Goal: Information Seeking & Learning: Find contact information

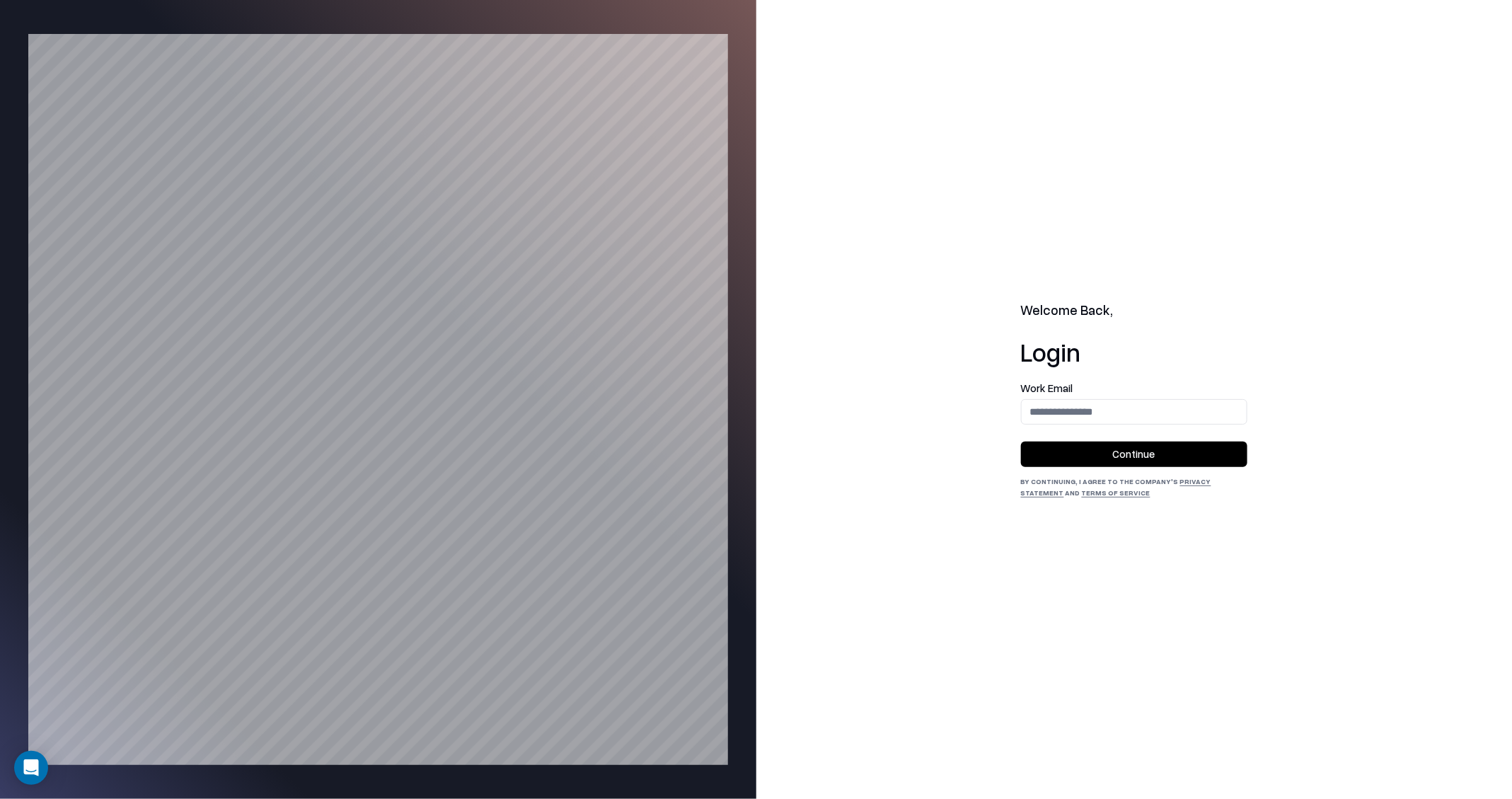
click at [1133, 397] on div "Work Email" at bounding box center [1134, 404] width 227 height 42
click at [1123, 404] on input "email" at bounding box center [1134, 411] width 225 height 26
type input "**********"
click at [1176, 459] on button "Continue" at bounding box center [1134, 454] width 227 height 25
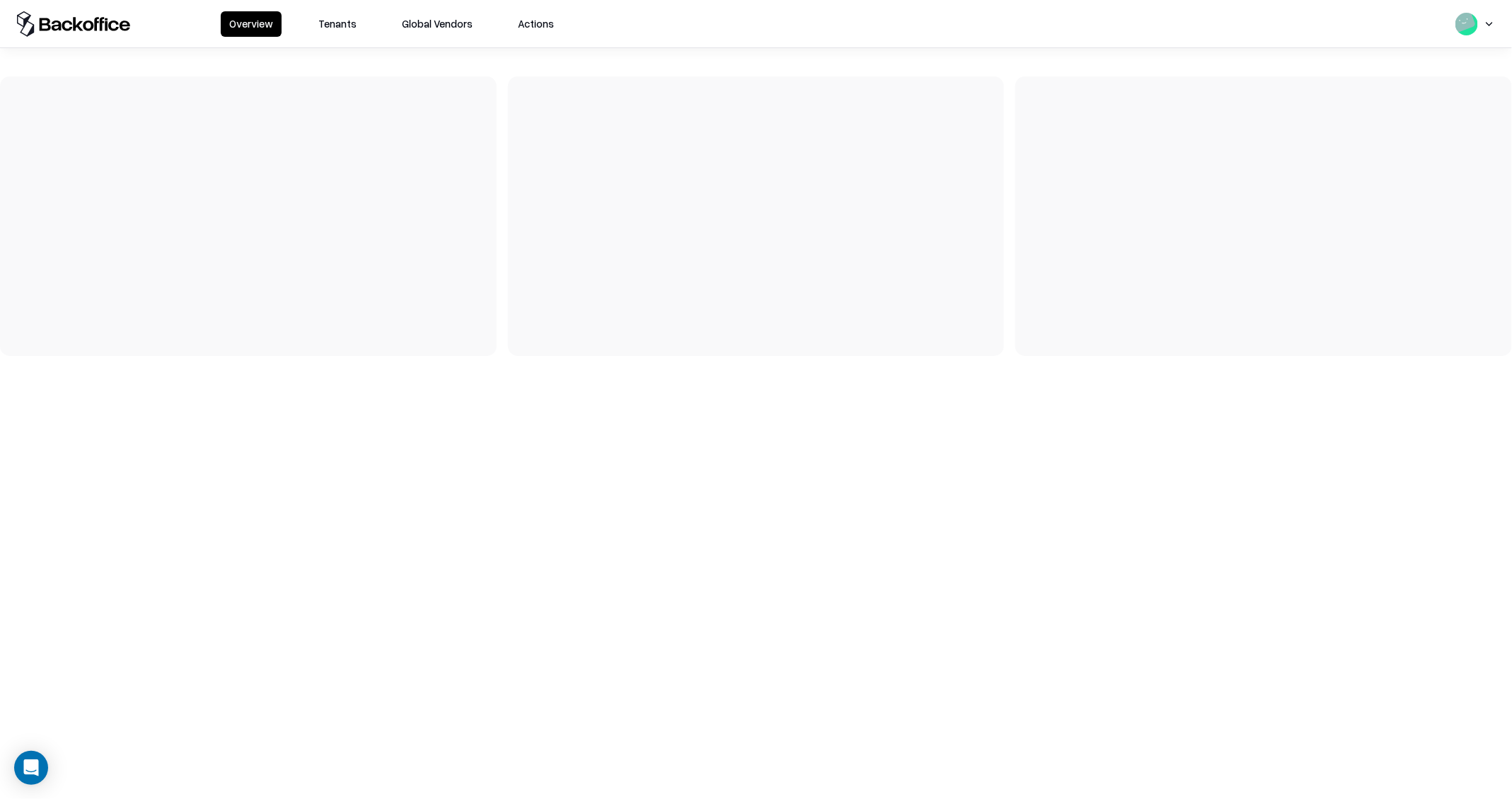
click at [341, 28] on button "Tenants" at bounding box center [337, 24] width 55 height 25
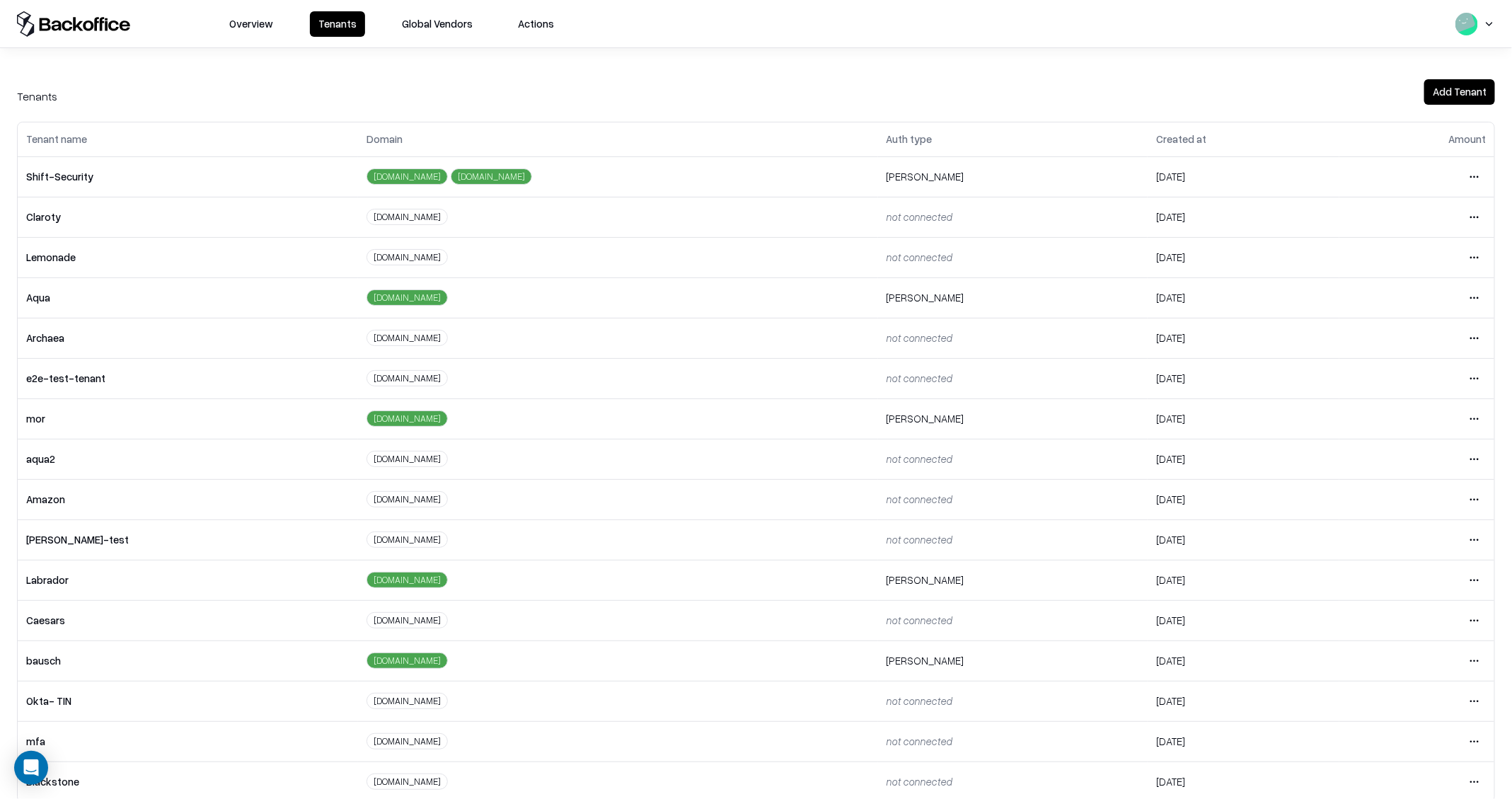
scroll to position [15, 0]
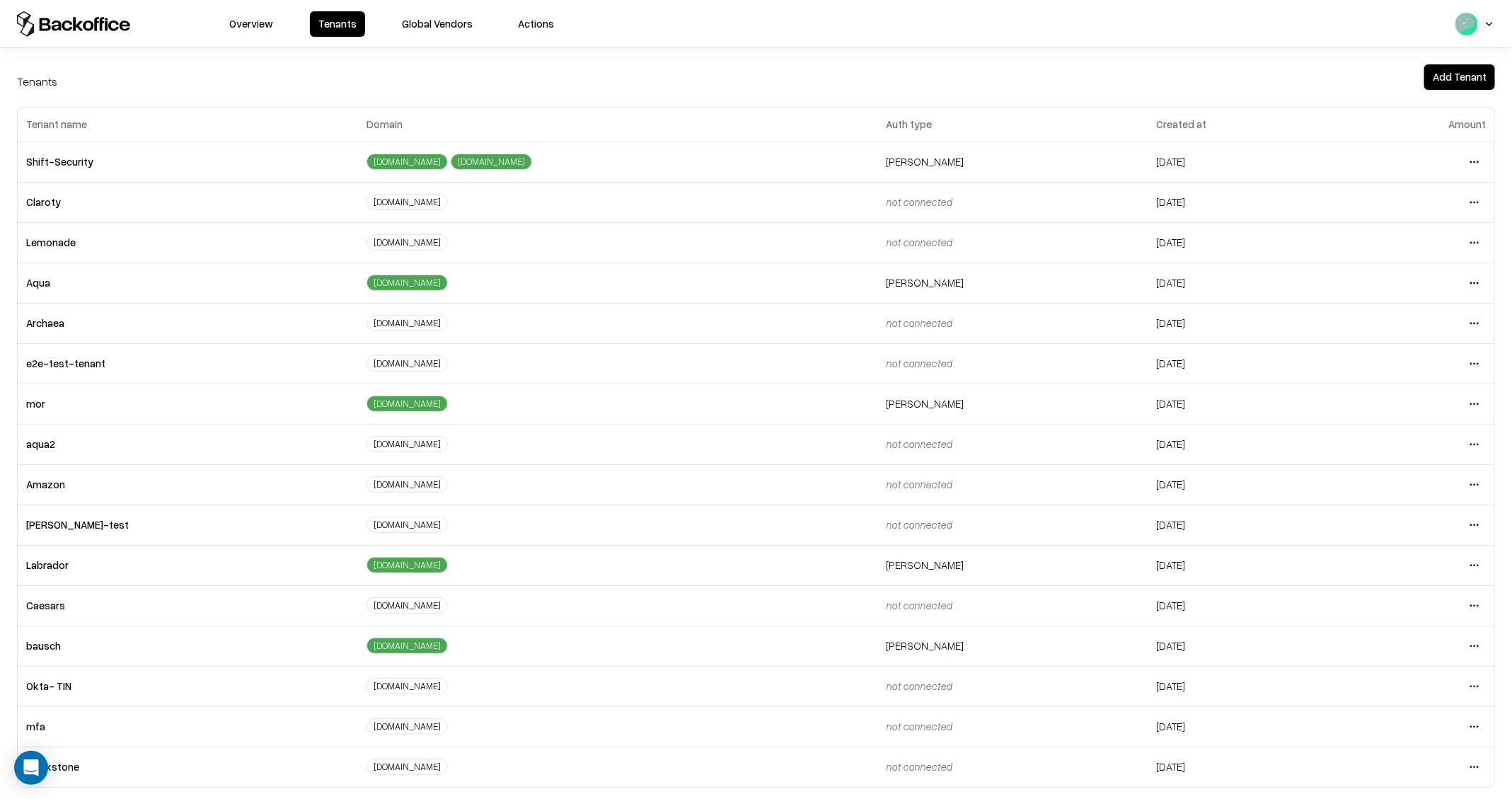
click at [1472, 643] on html "Overview Tenants Global Vendors Actions Tenants Add Tenant Tenant name Domain A…" at bounding box center [756, 400] width 1512 height 799
click at [1368, 572] on div "Login to tenant" at bounding box center [1416, 582] width 153 height 28
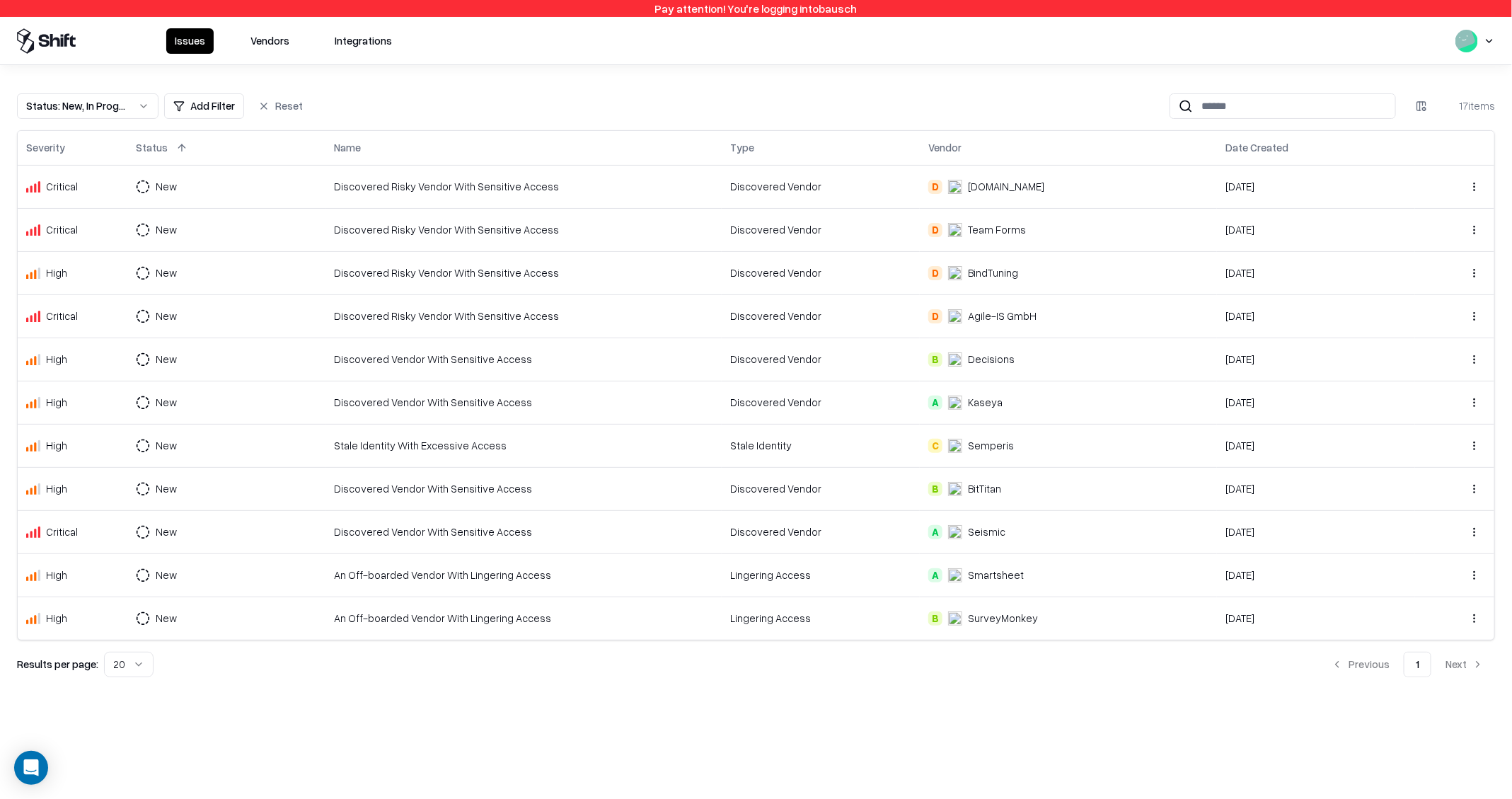
click at [215, 177] on td "New" at bounding box center [226, 186] width 198 height 43
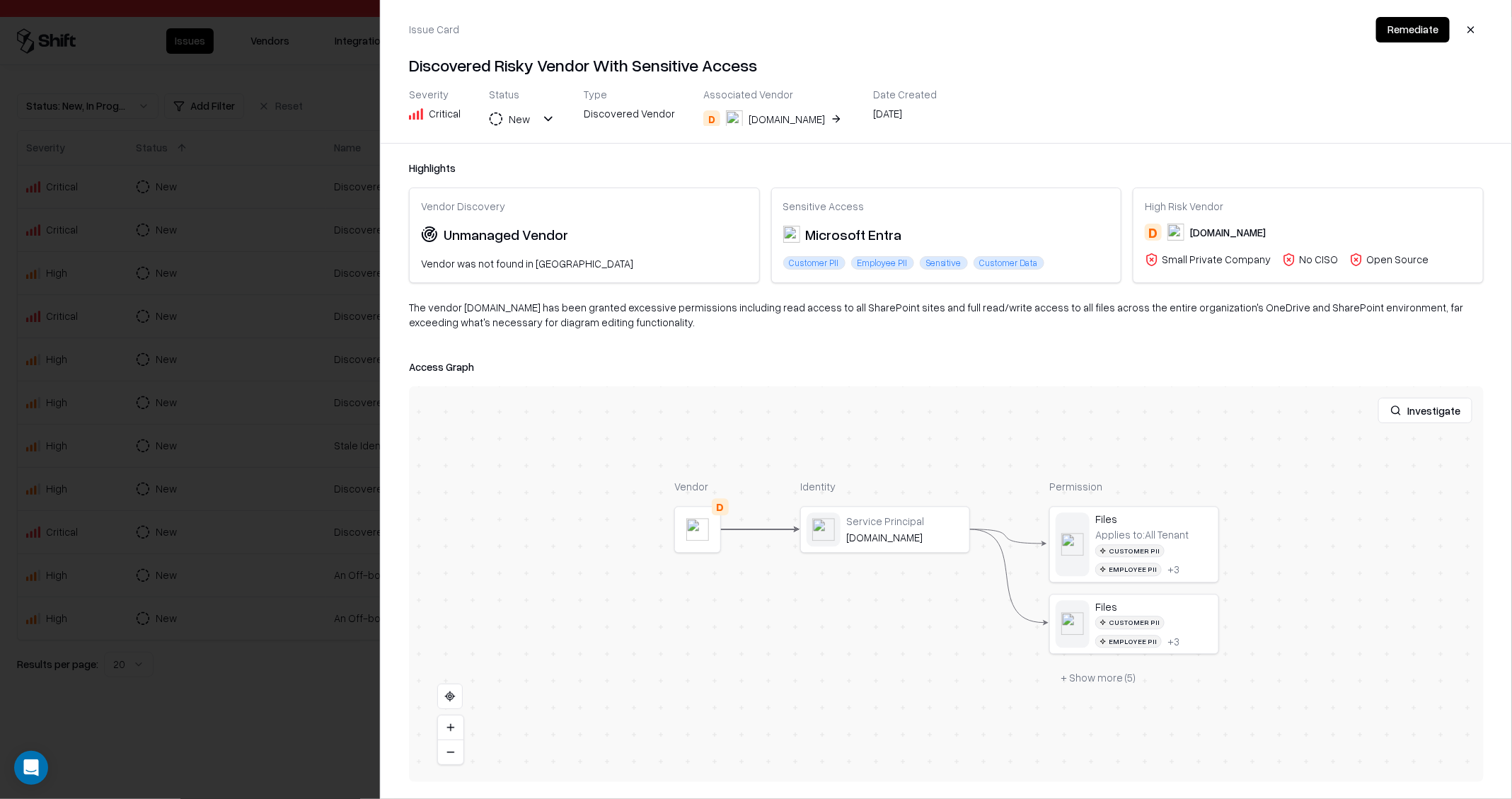
click at [784, 115] on button "D Draw.io" at bounding box center [773, 119] width 141 height 25
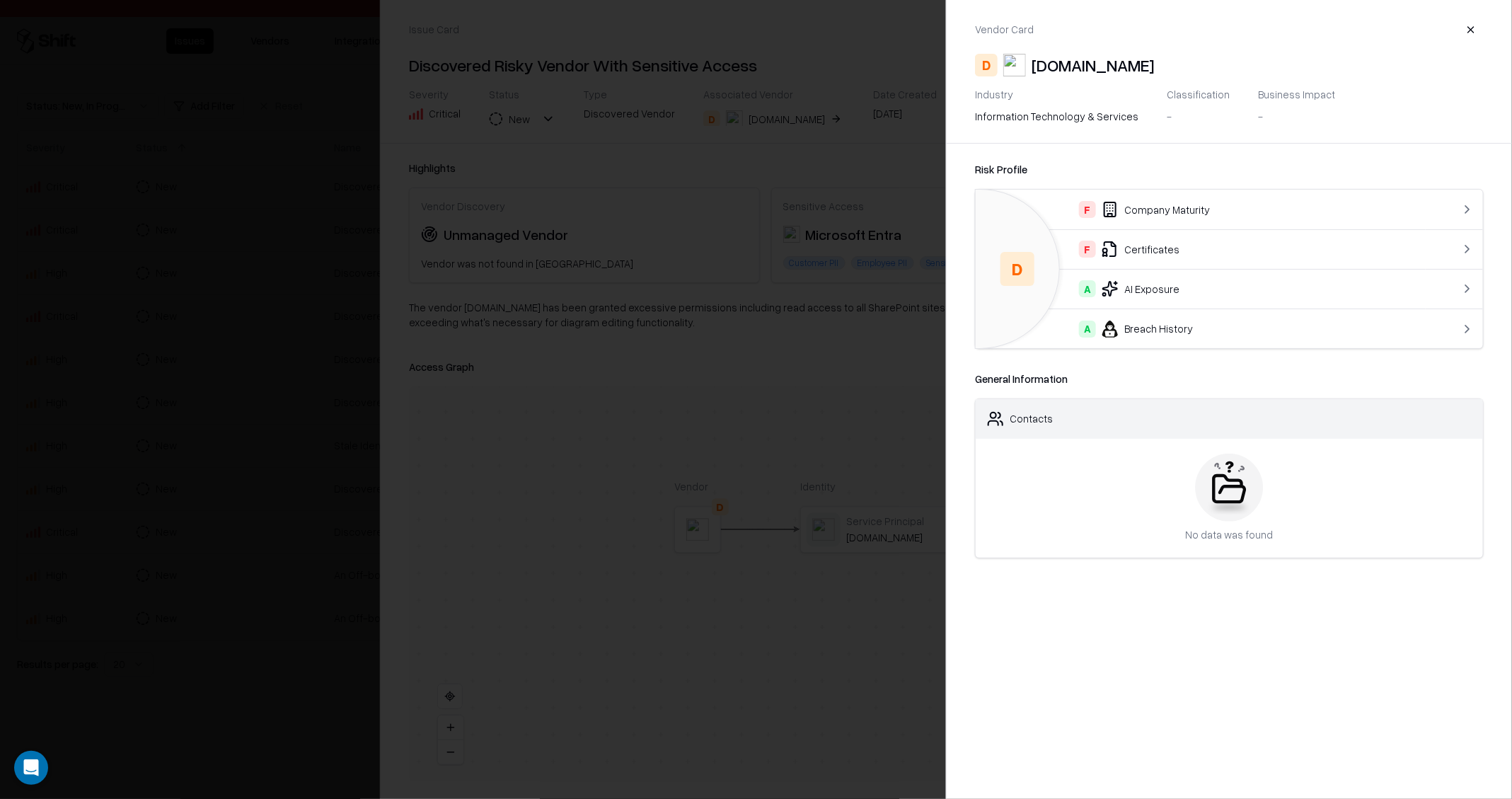
click at [308, 315] on div at bounding box center [756, 400] width 1512 height 799
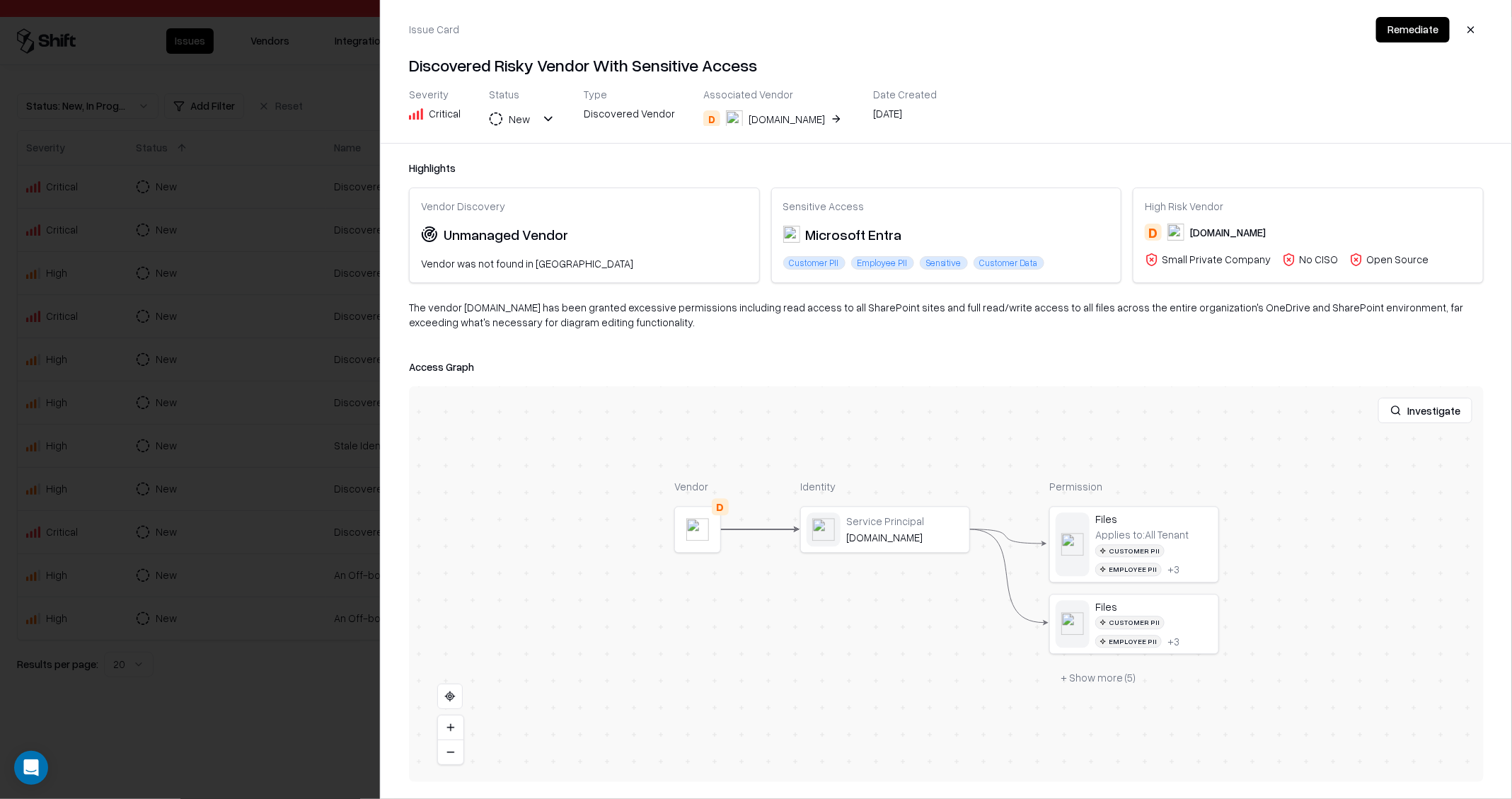
click at [221, 269] on div at bounding box center [756, 400] width 1512 height 799
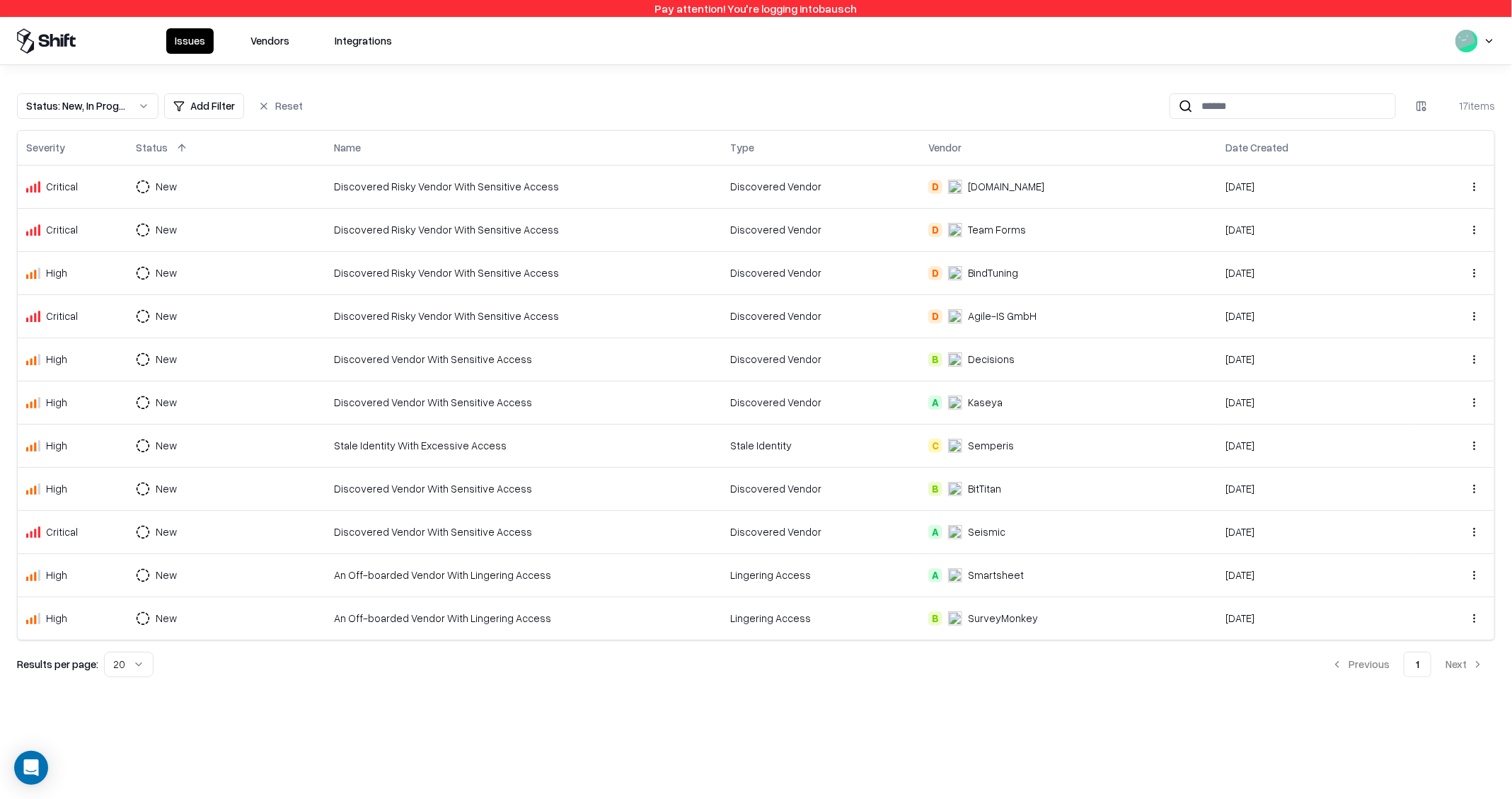
click at [280, 233] on td "New" at bounding box center [226, 230] width 198 height 43
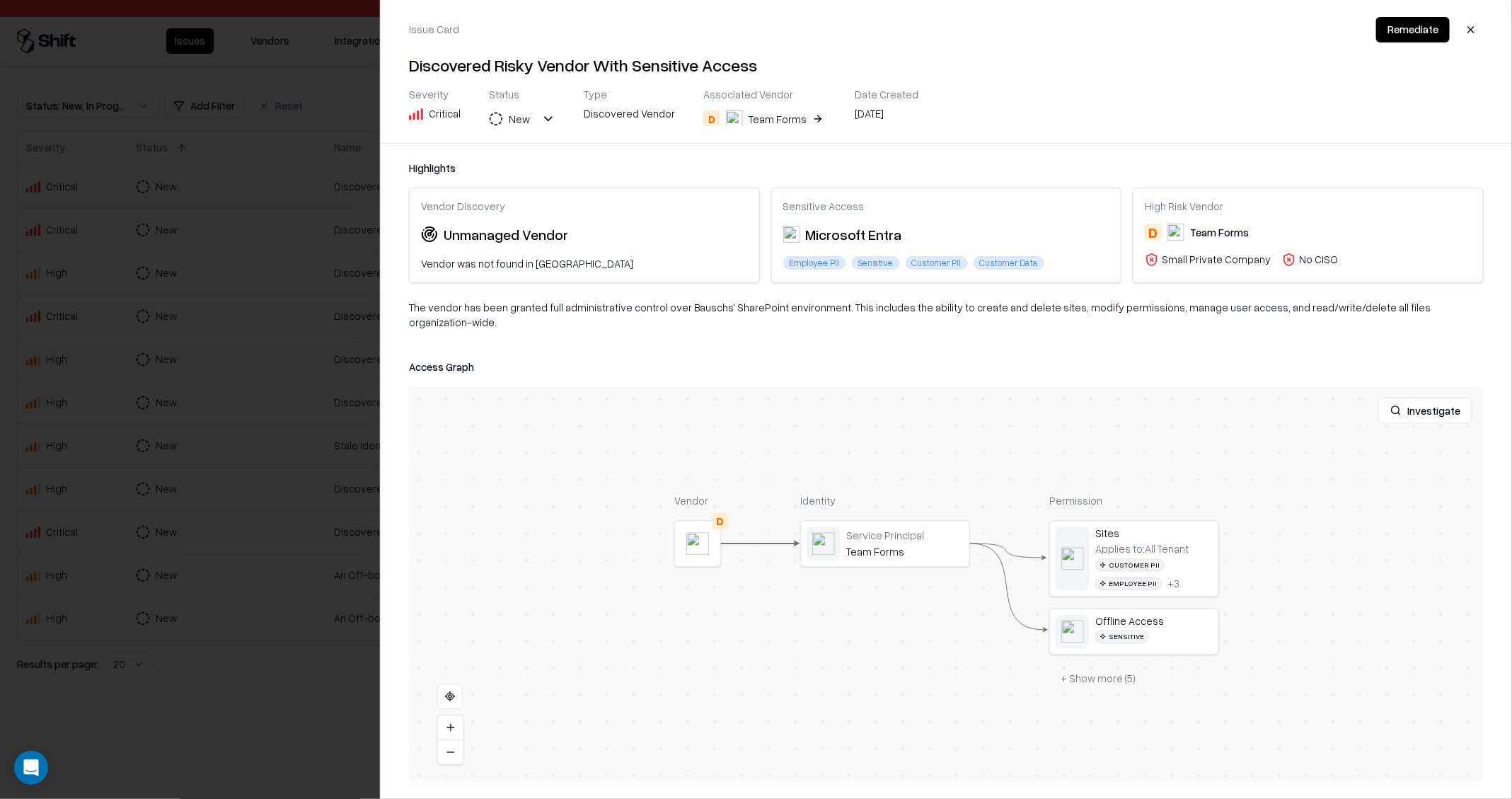
click at [802, 105] on div "Associated Vendor D Team Forms" at bounding box center [764, 106] width 123 height 38
click at [804, 112] on button "D Team Forms" at bounding box center [764, 119] width 123 height 25
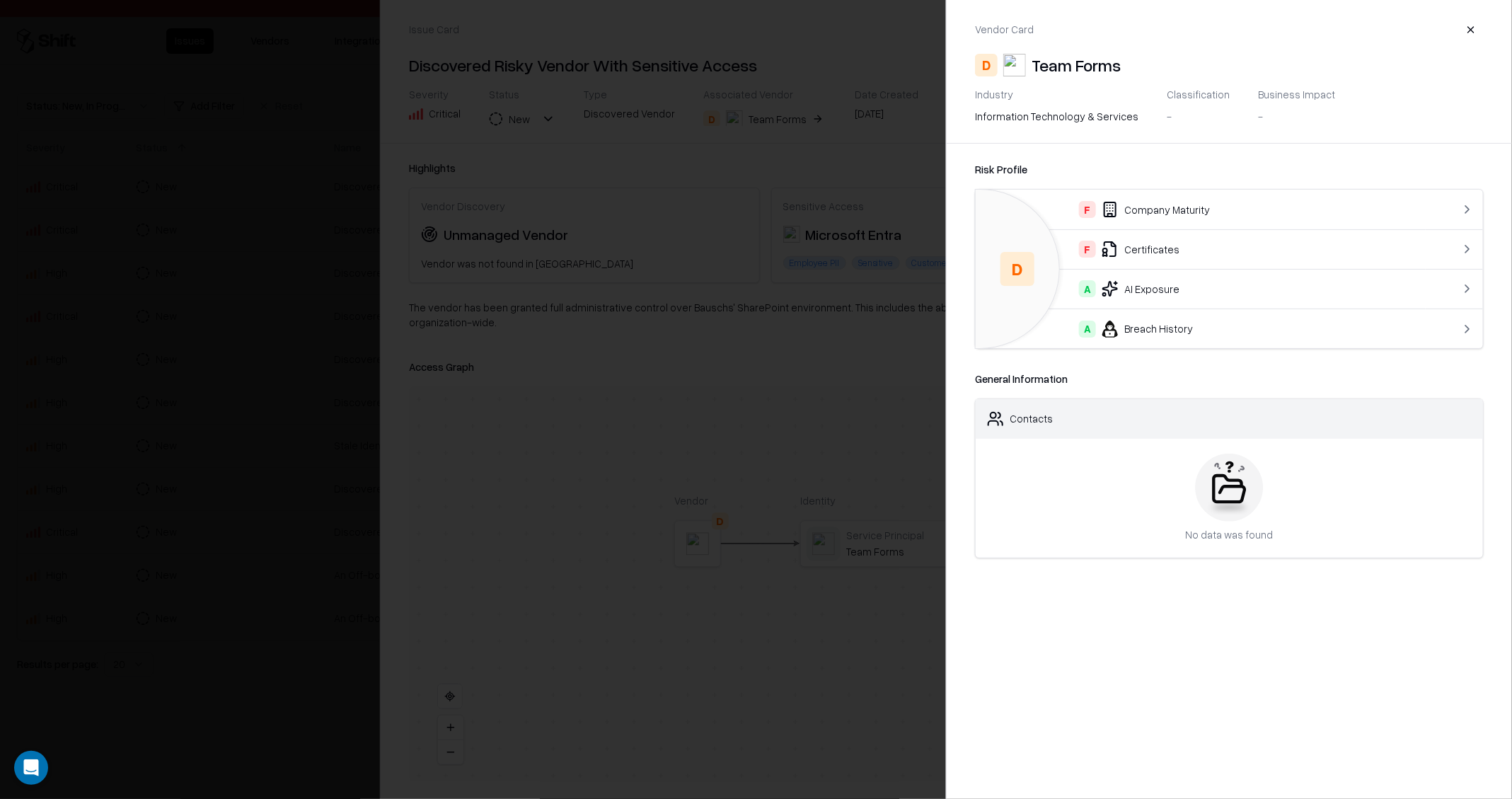
click at [308, 236] on div at bounding box center [756, 400] width 1512 height 799
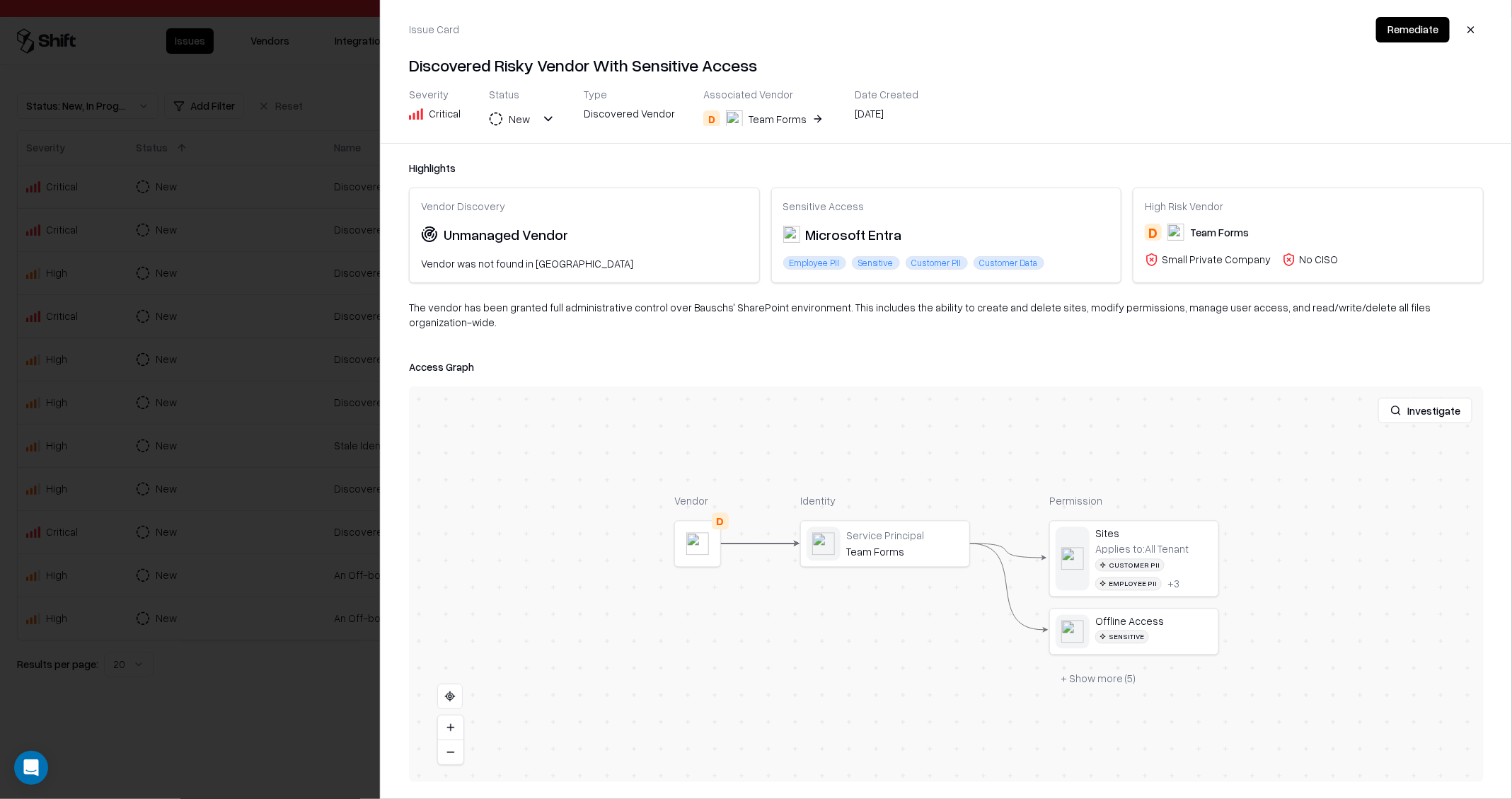
click at [308, 236] on div at bounding box center [756, 400] width 1512 height 799
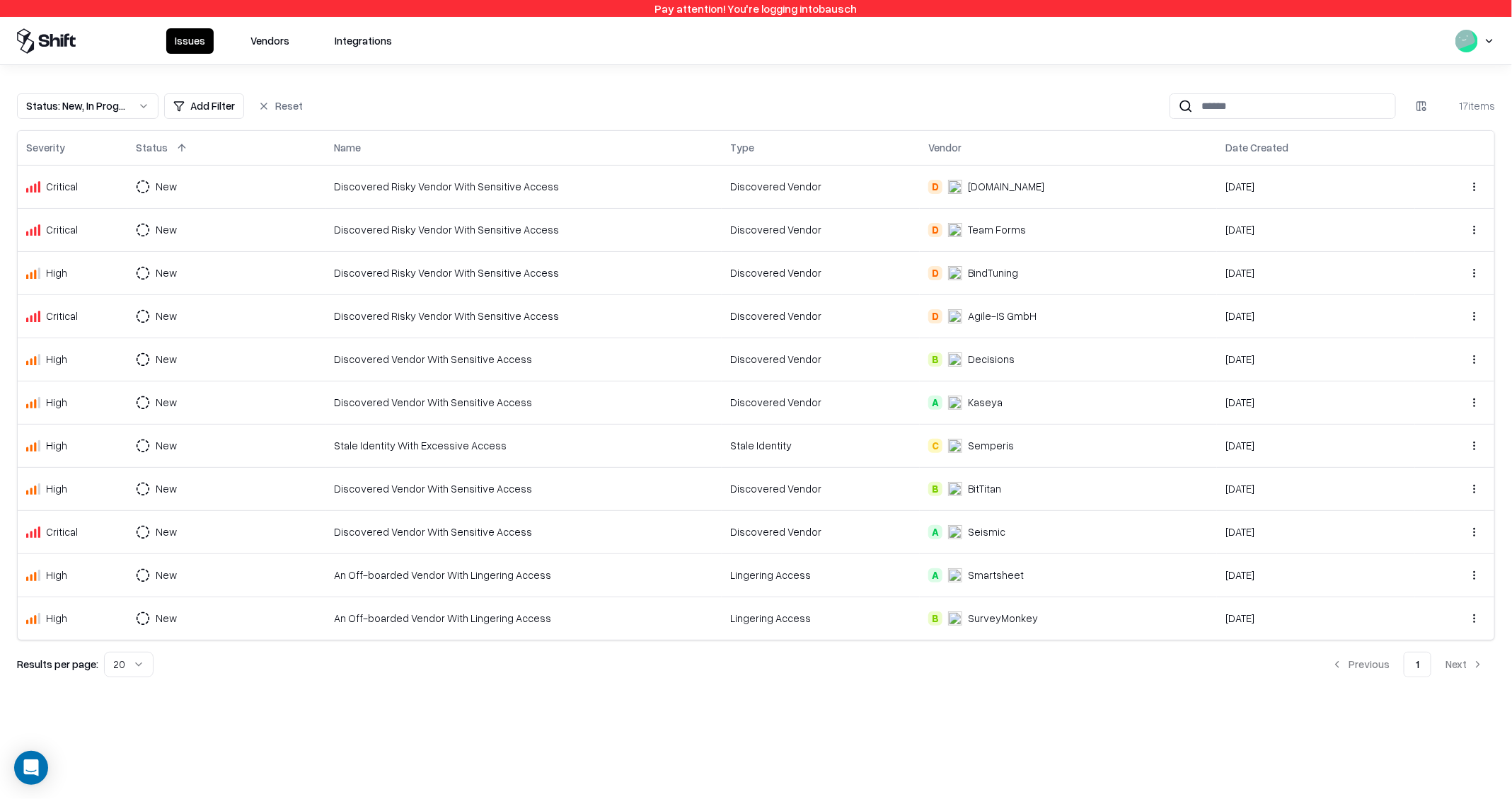
click at [316, 260] on td "New" at bounding box center [226, 273] width 198 height 43
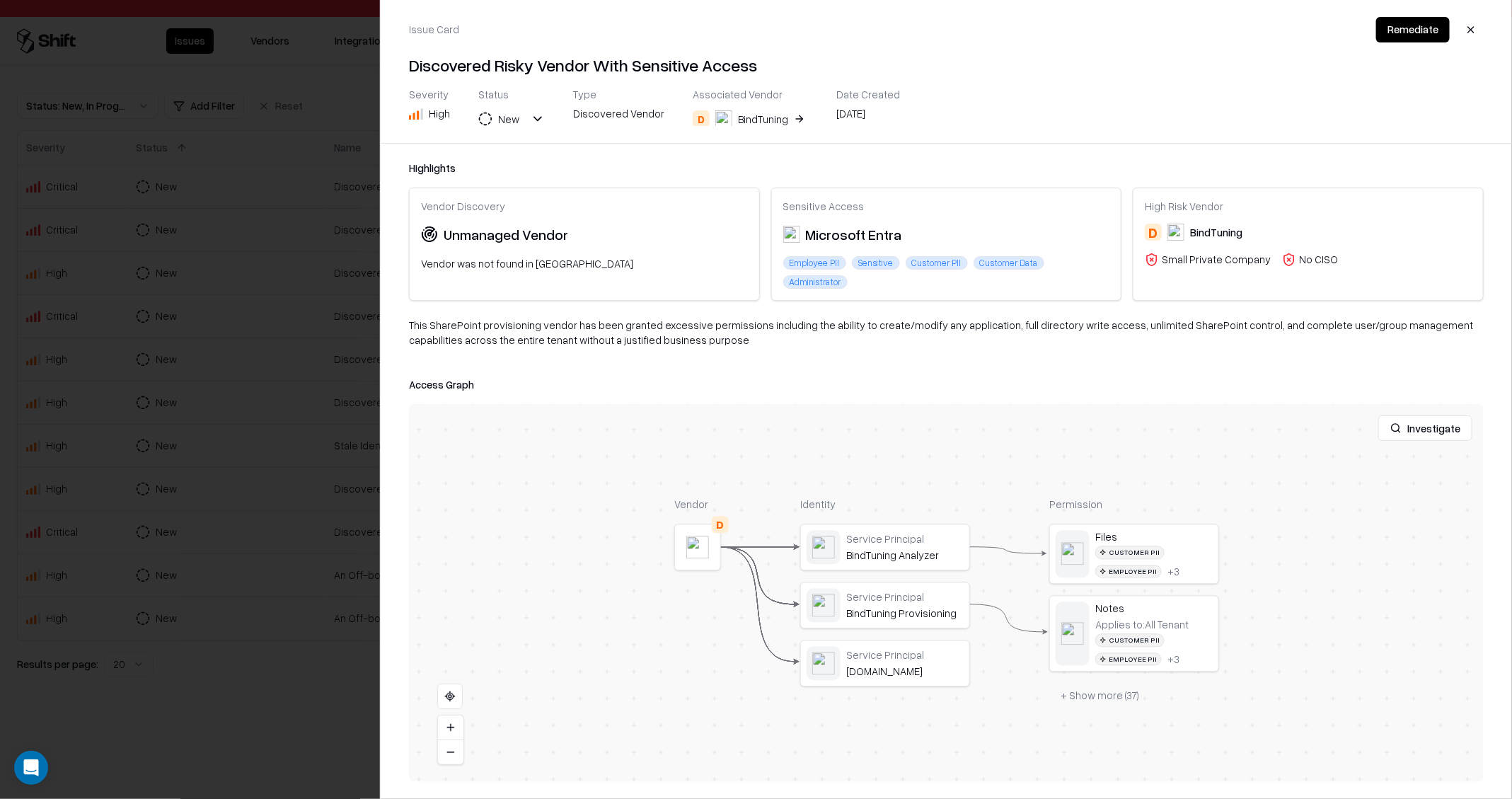
click at [779, 108] on button "D BindTuning" at bounding box center [750, 119] width 115 height 25
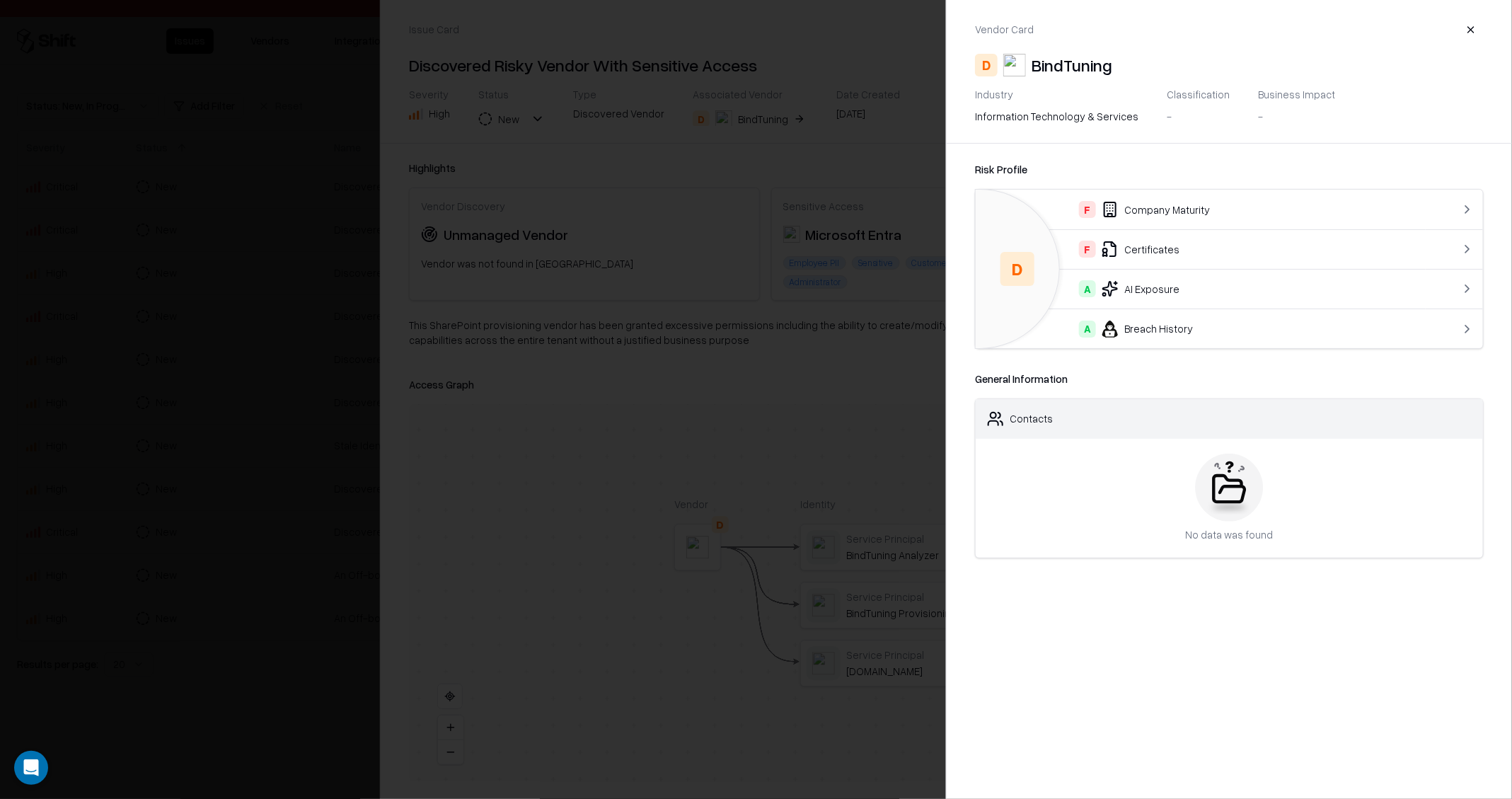
click at [292, 233] on div at bounding box center [756, 400] width 1512 height 799
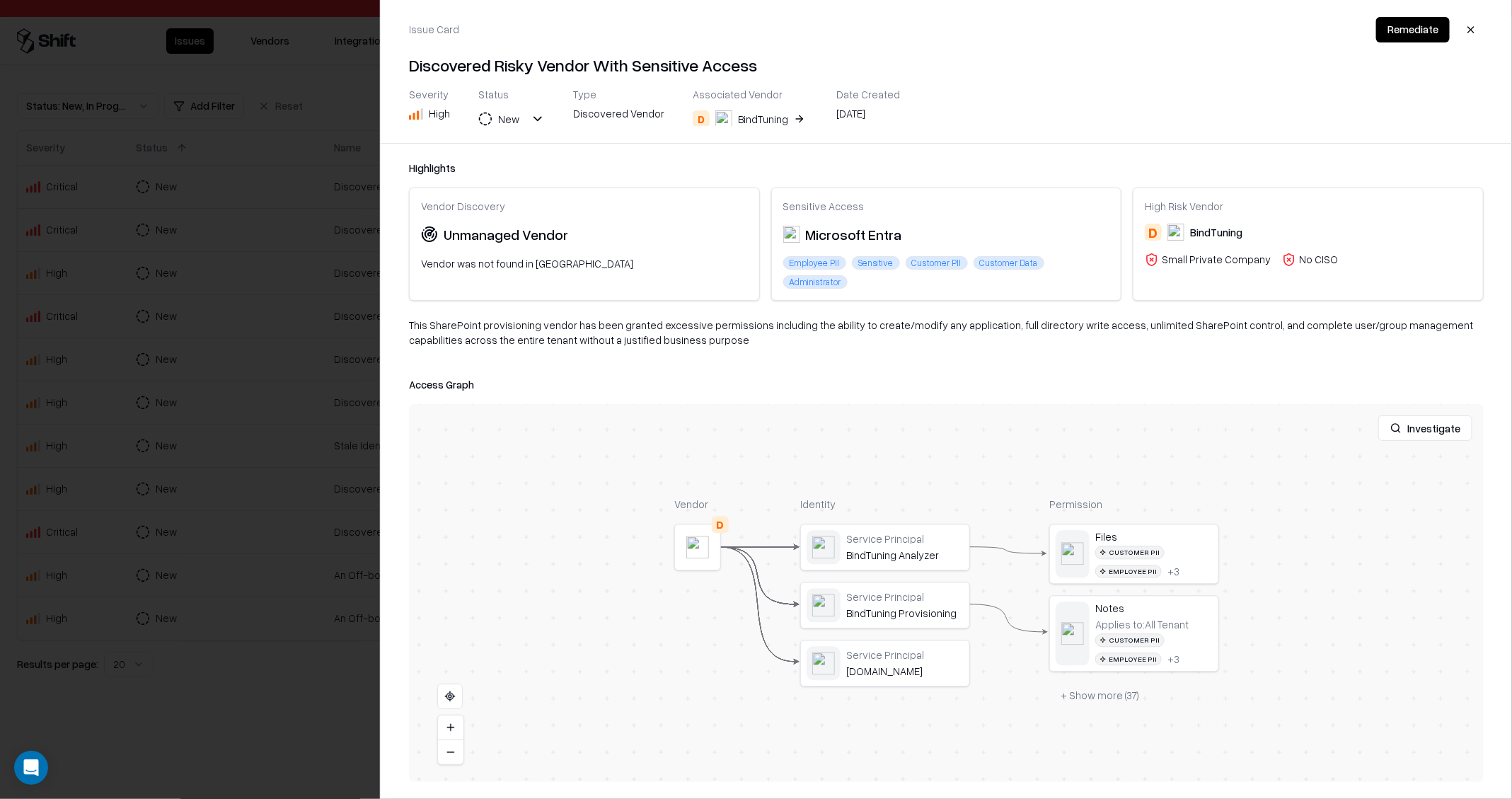
click at [292, 233] on div at bounding box center [756, 400] width 1512 height 799
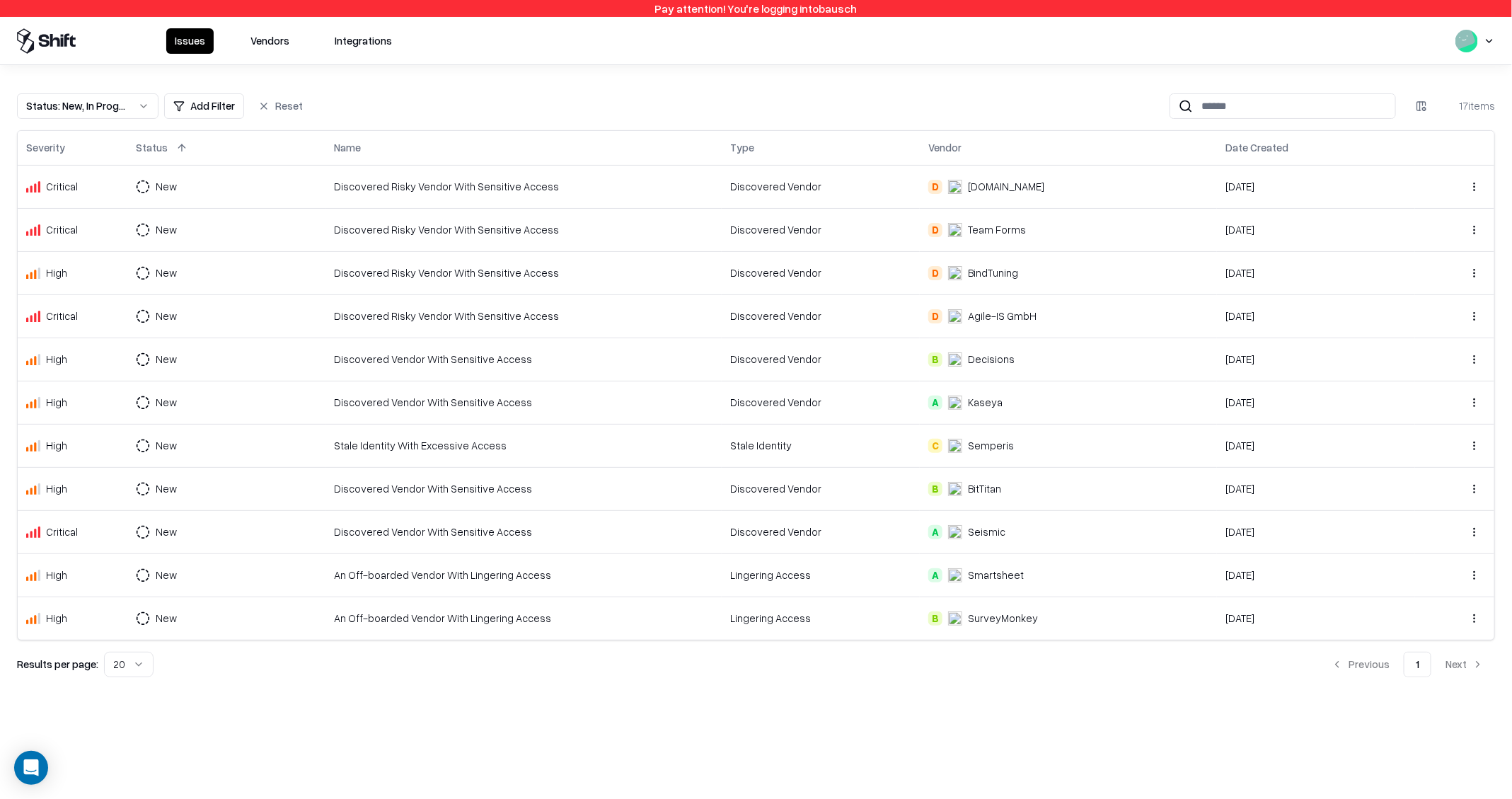
click at [295, 309] on td "New" at bounding box center [226, 316] width 198 height 43
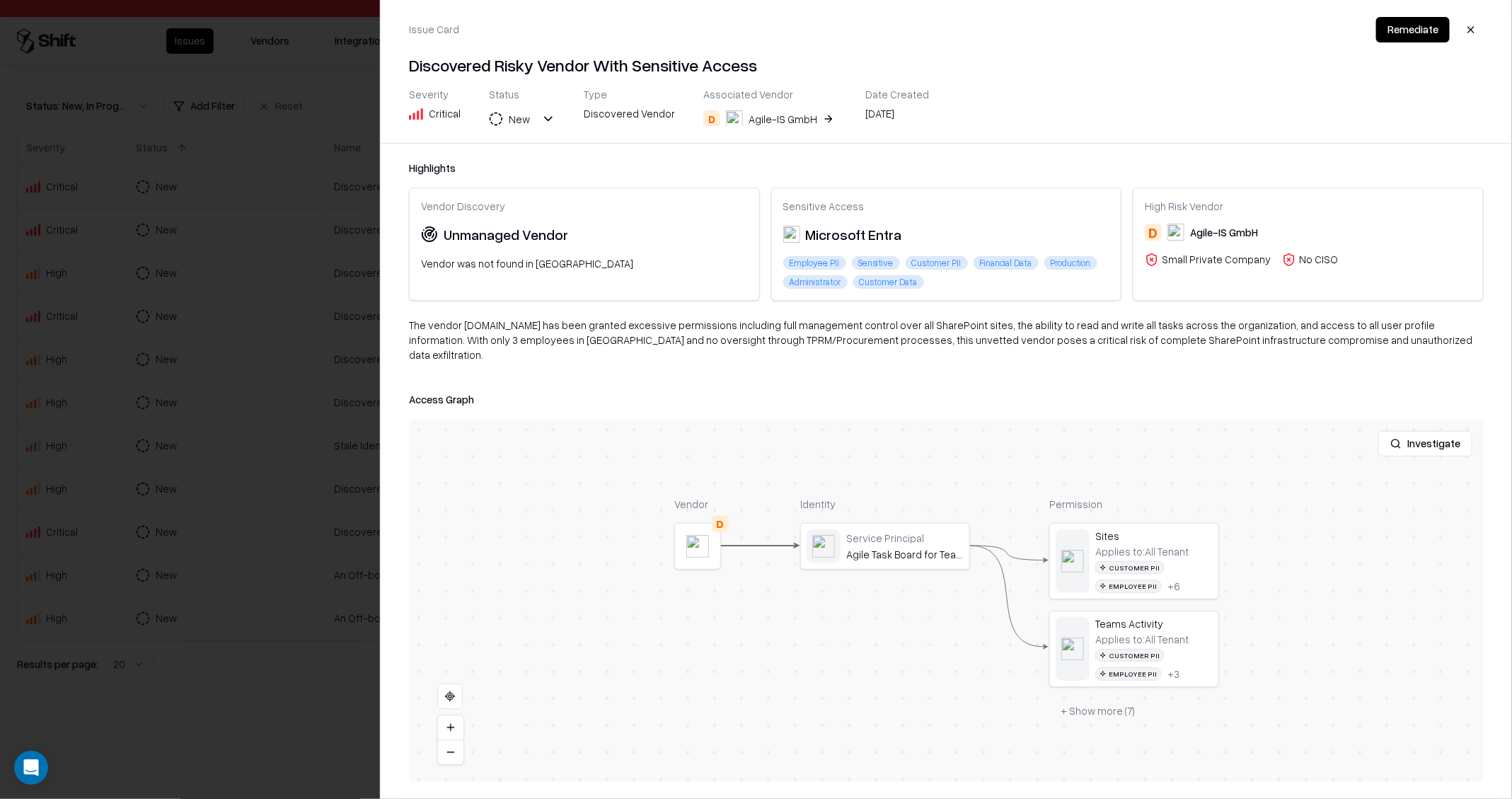
click at [808, 119] on button "D Agile-IS GmbH" at bounding box center [769, 119] width 134 height 25
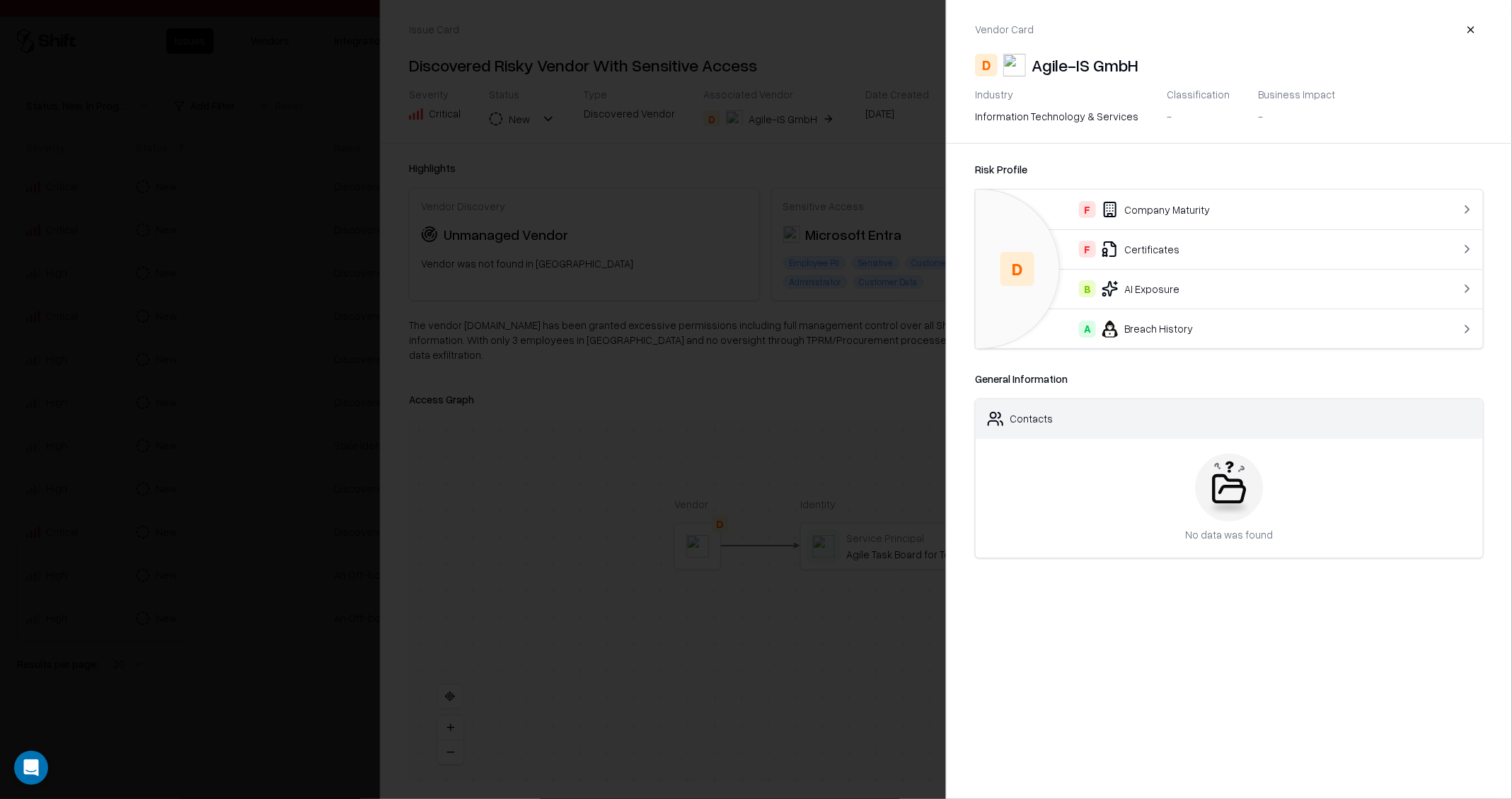
click at [119, 310] on div at bounding box center [756, 400] width 1512 height 799
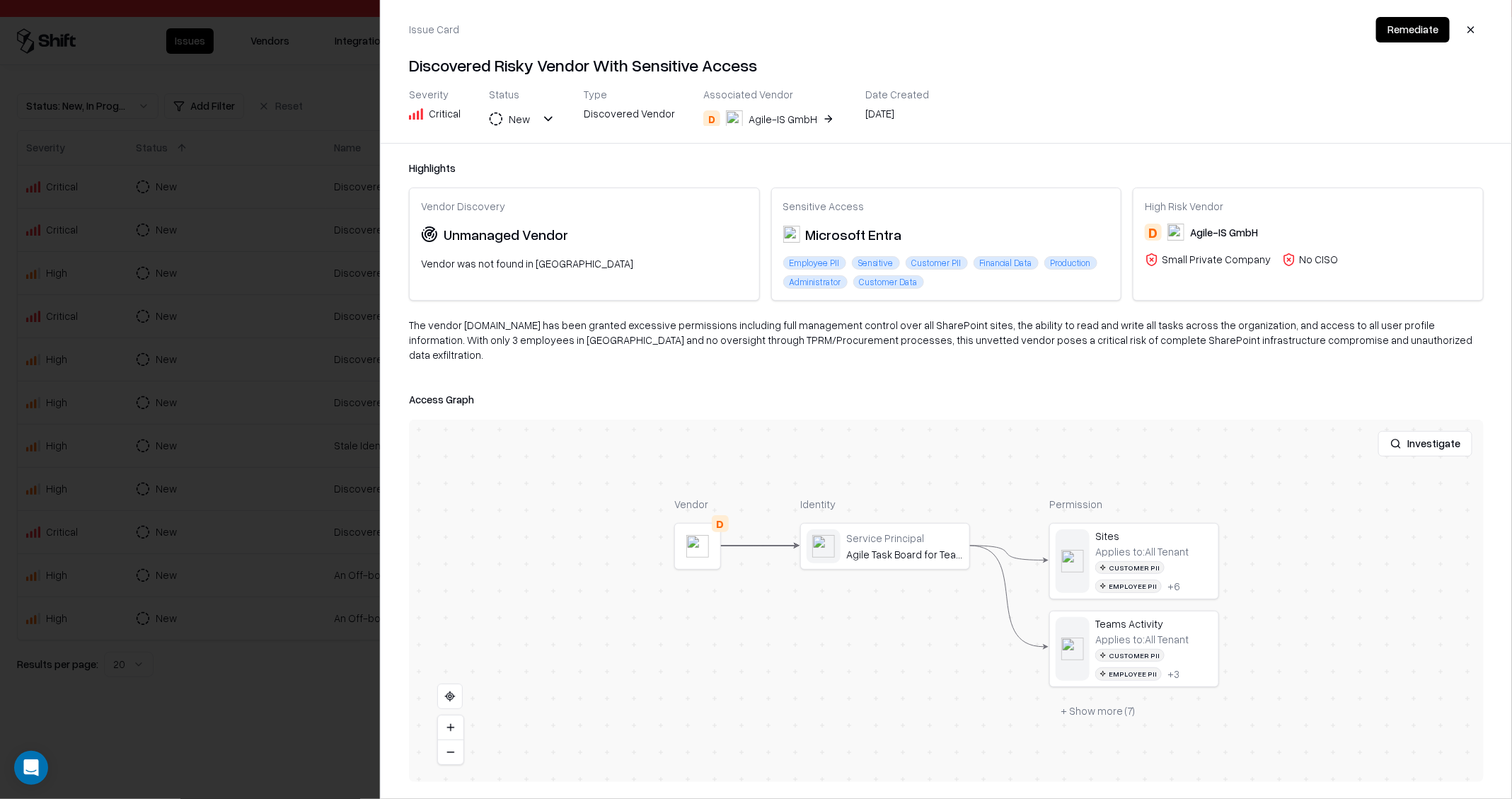
click at [212, 309] on div at bounding box center [756, 400] width 1512 height 799
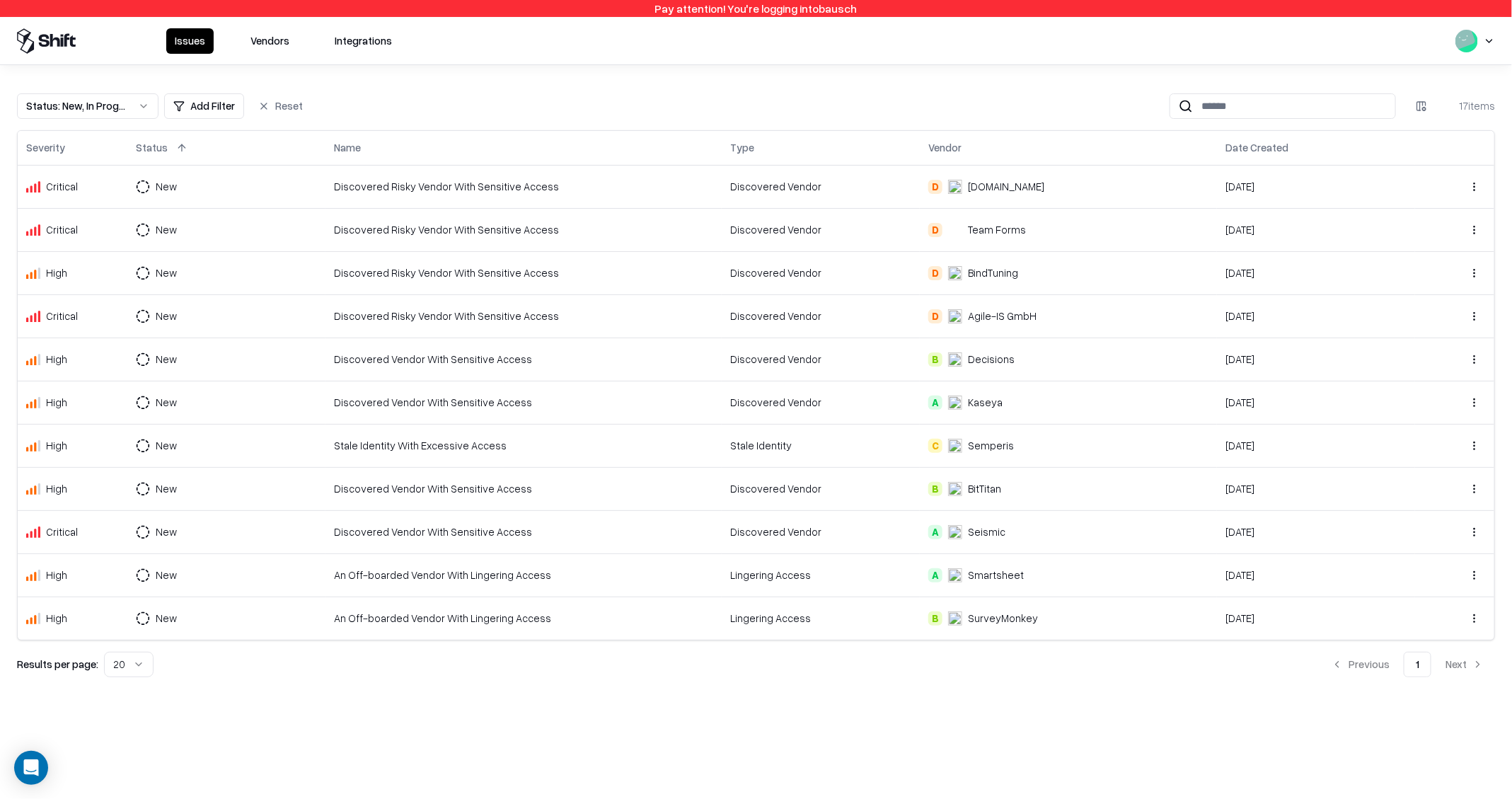
click at [347, 356] on div "Discovered Vendor With Sensitive Access" at bounding box center [523, 359] width 379 height 15
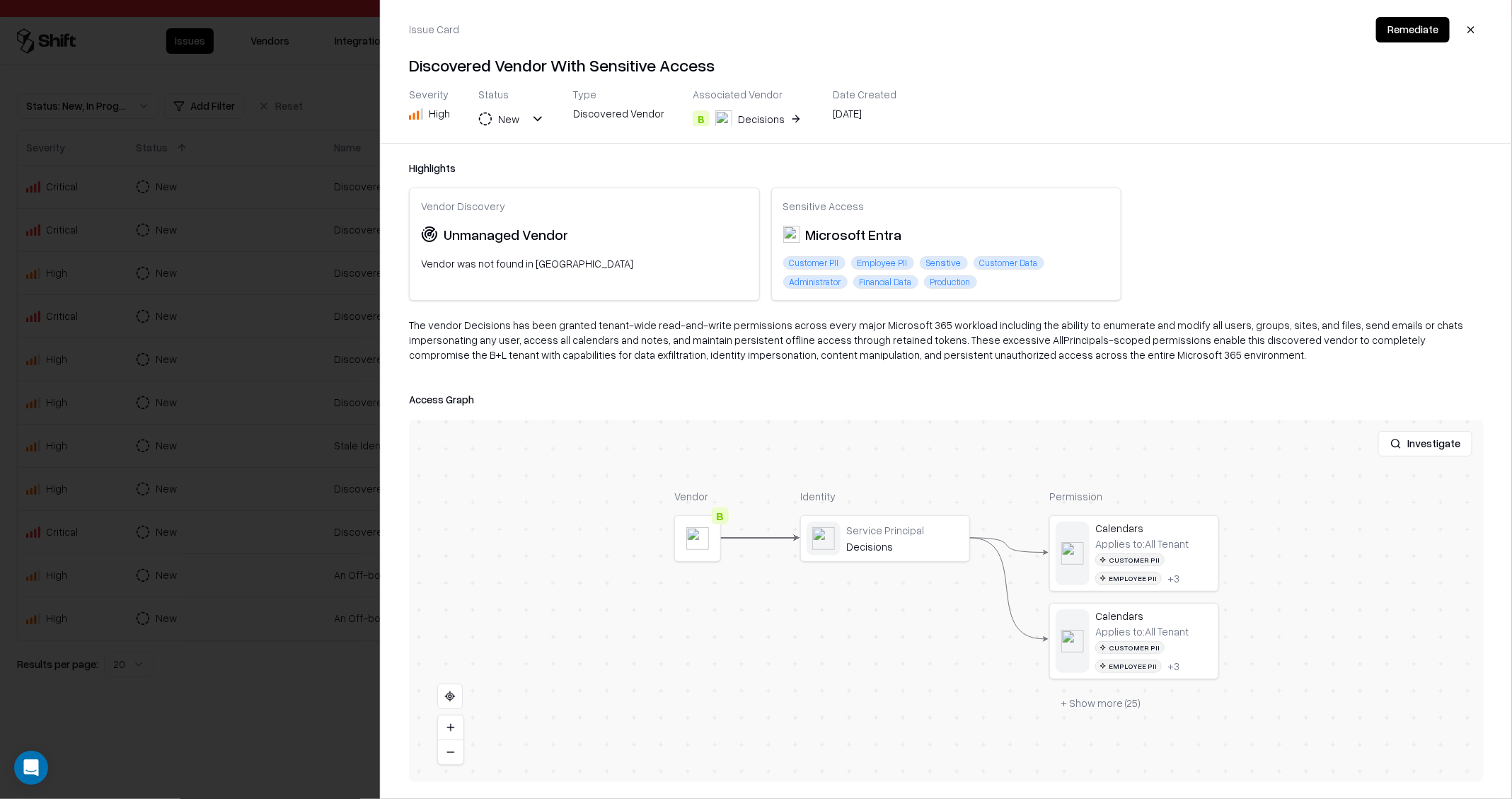
click at [786, 116] on button "B Decisions" at bounding box center [748, 119] width 111 height 25
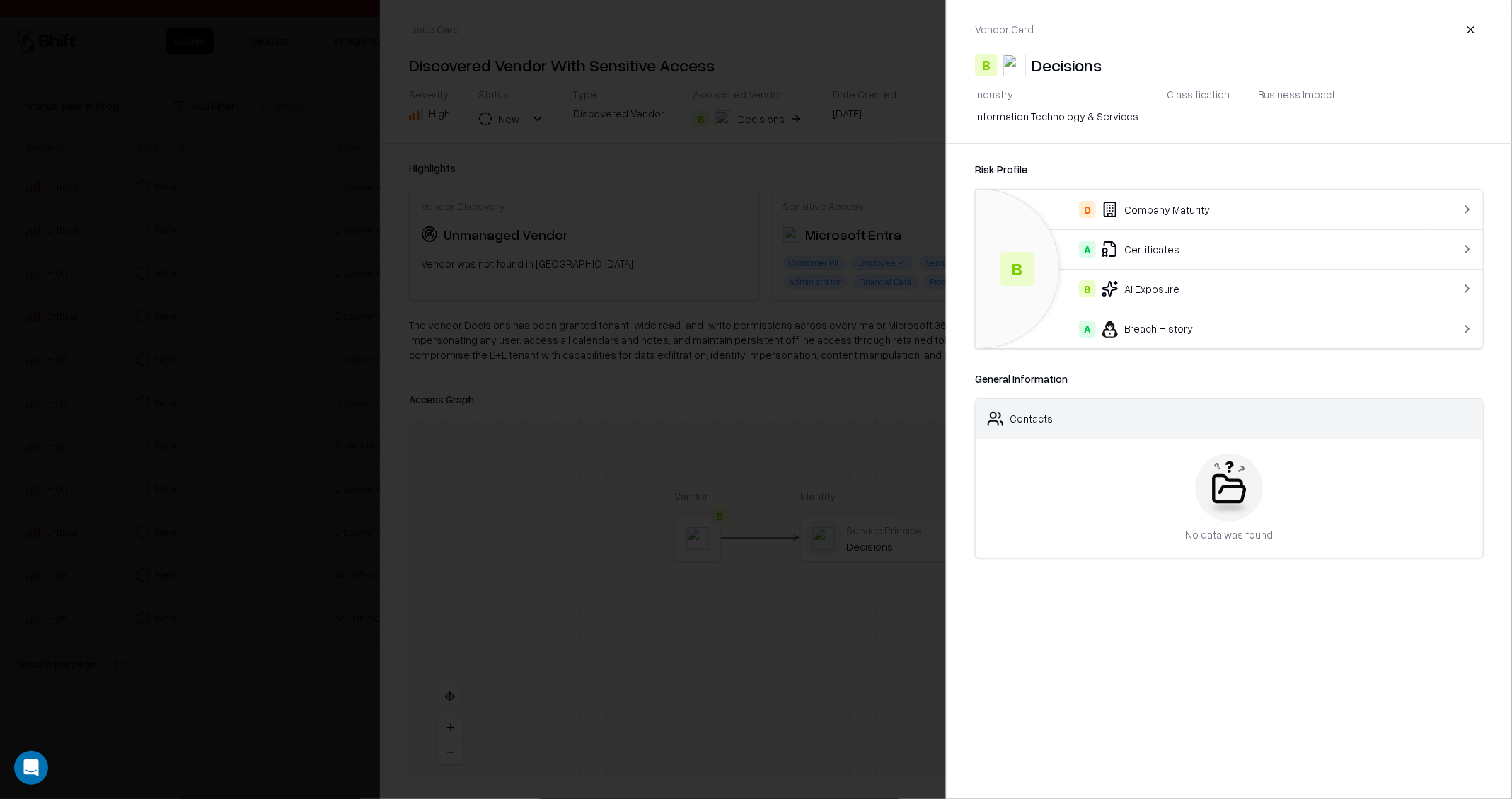
click at [192, 361] on div at bounding box center [756, 400] width 1512 height 799
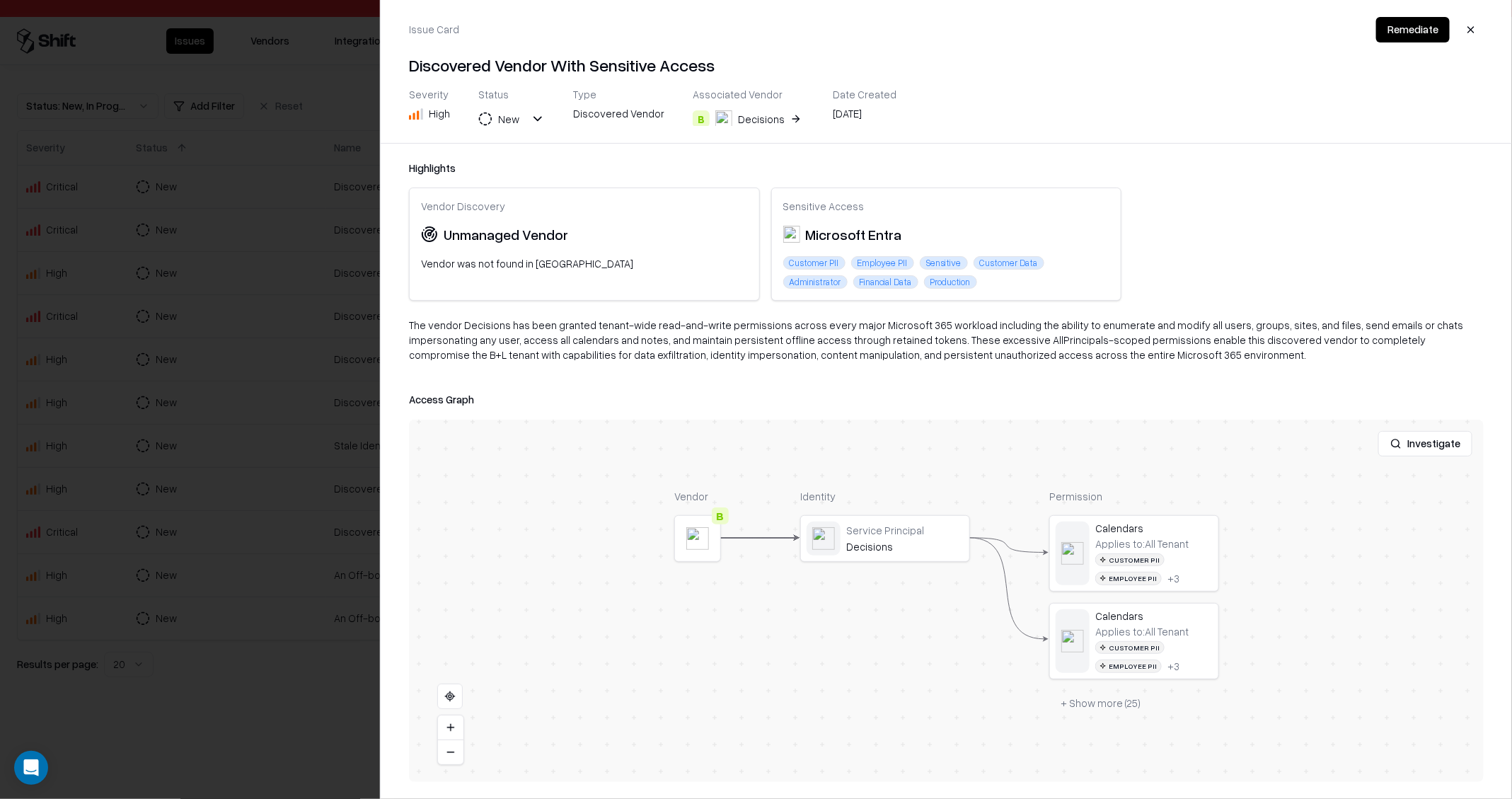
click at [192, 361] on div at bounding box center [756, 400] width 1512 height 799
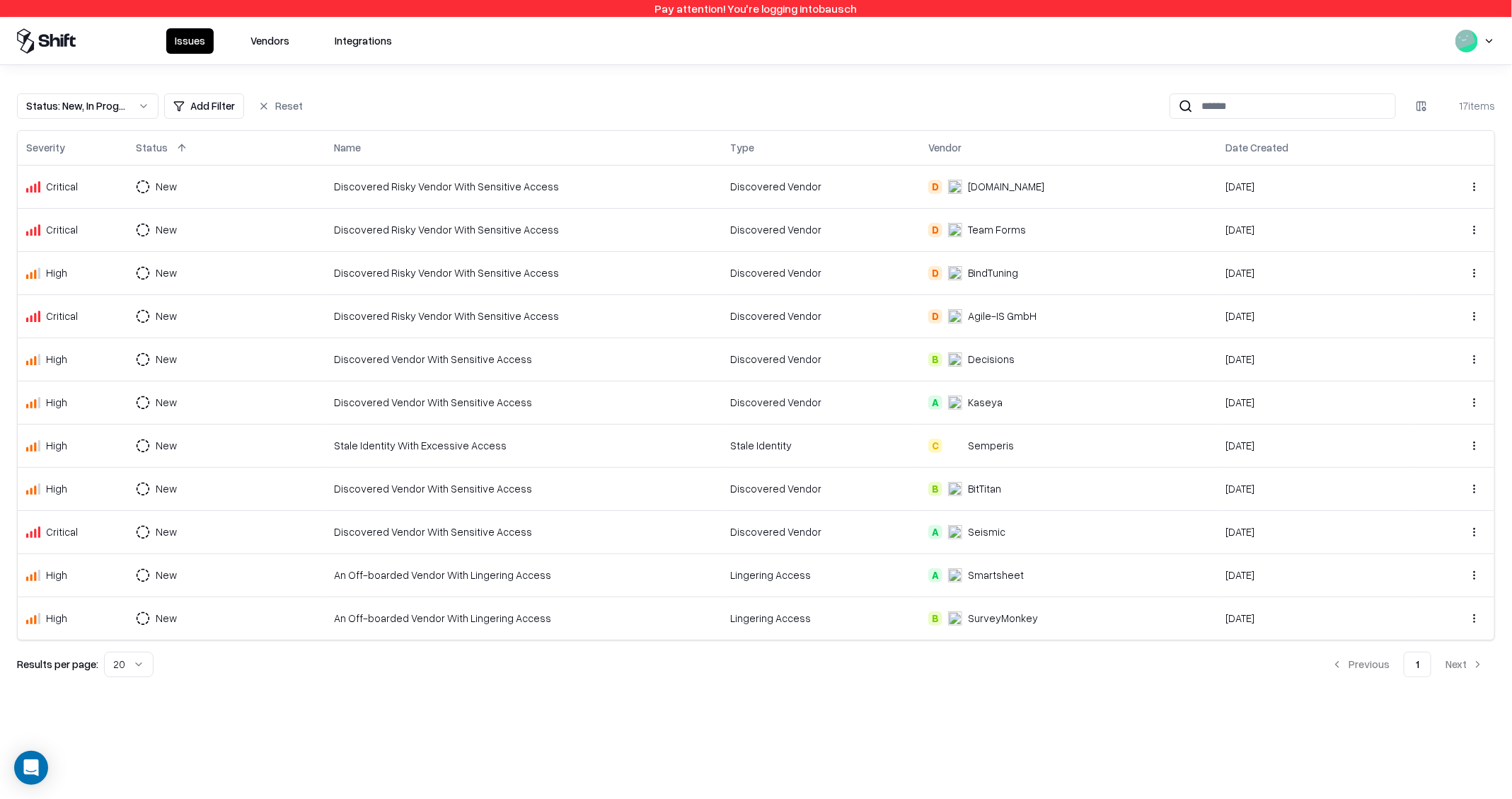
click at [391, 397] on div "Discovered Vendor With Sensitive Access" at bounding box center [523, 402] width 379 height 15
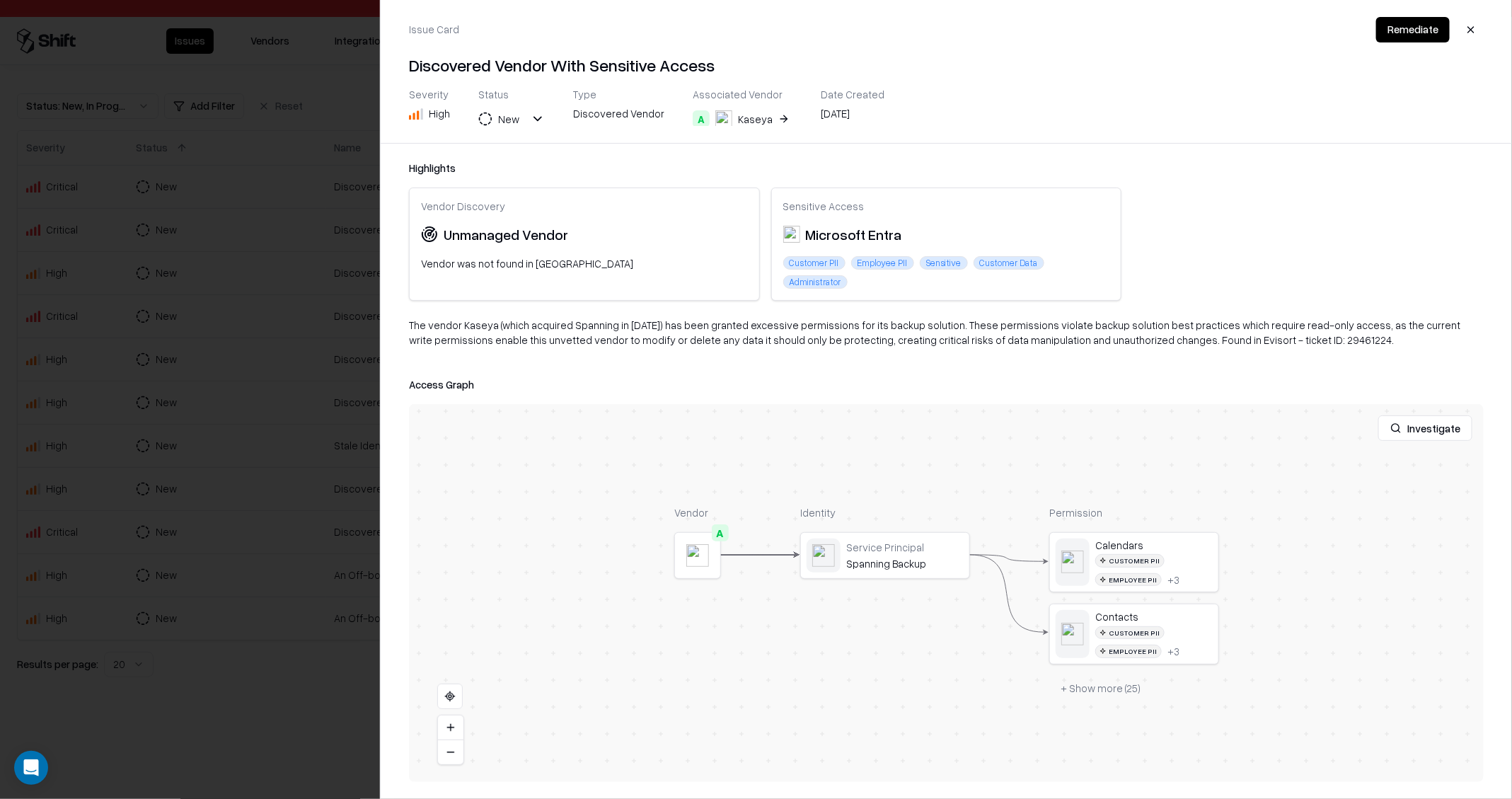
click at [782, 119] on div "Severity High Status New Type Discovered Vendor Associated Vendor A Kaseya Date…" at bounding box center [647, 106] width 476 height 38
click at [769, 116] on button "A Kaseya" at bounding box center [742, 119] width 99 height 25
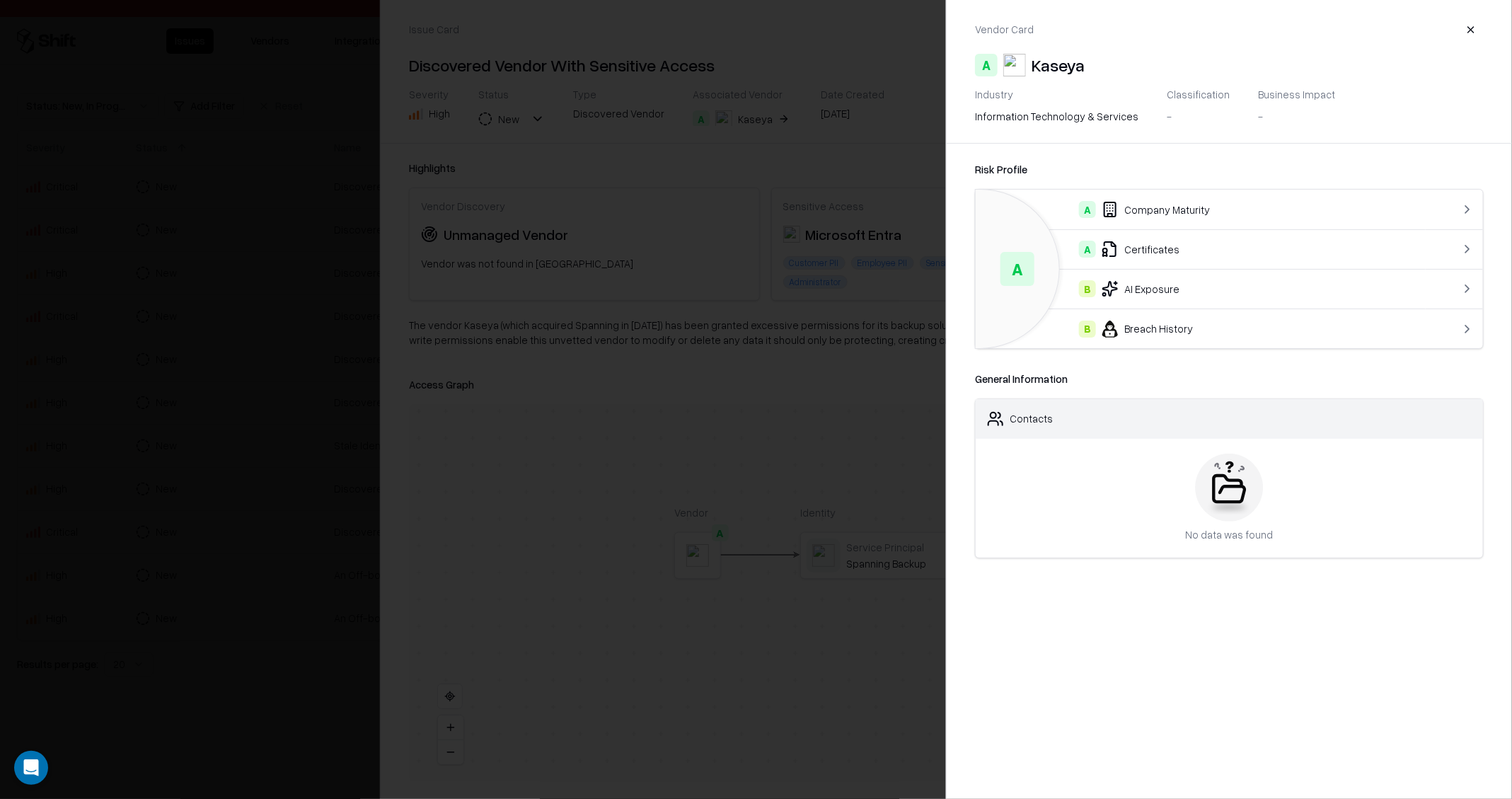
click at [335, 310] on div at bounding box center [756, 400] width 1512 height 799
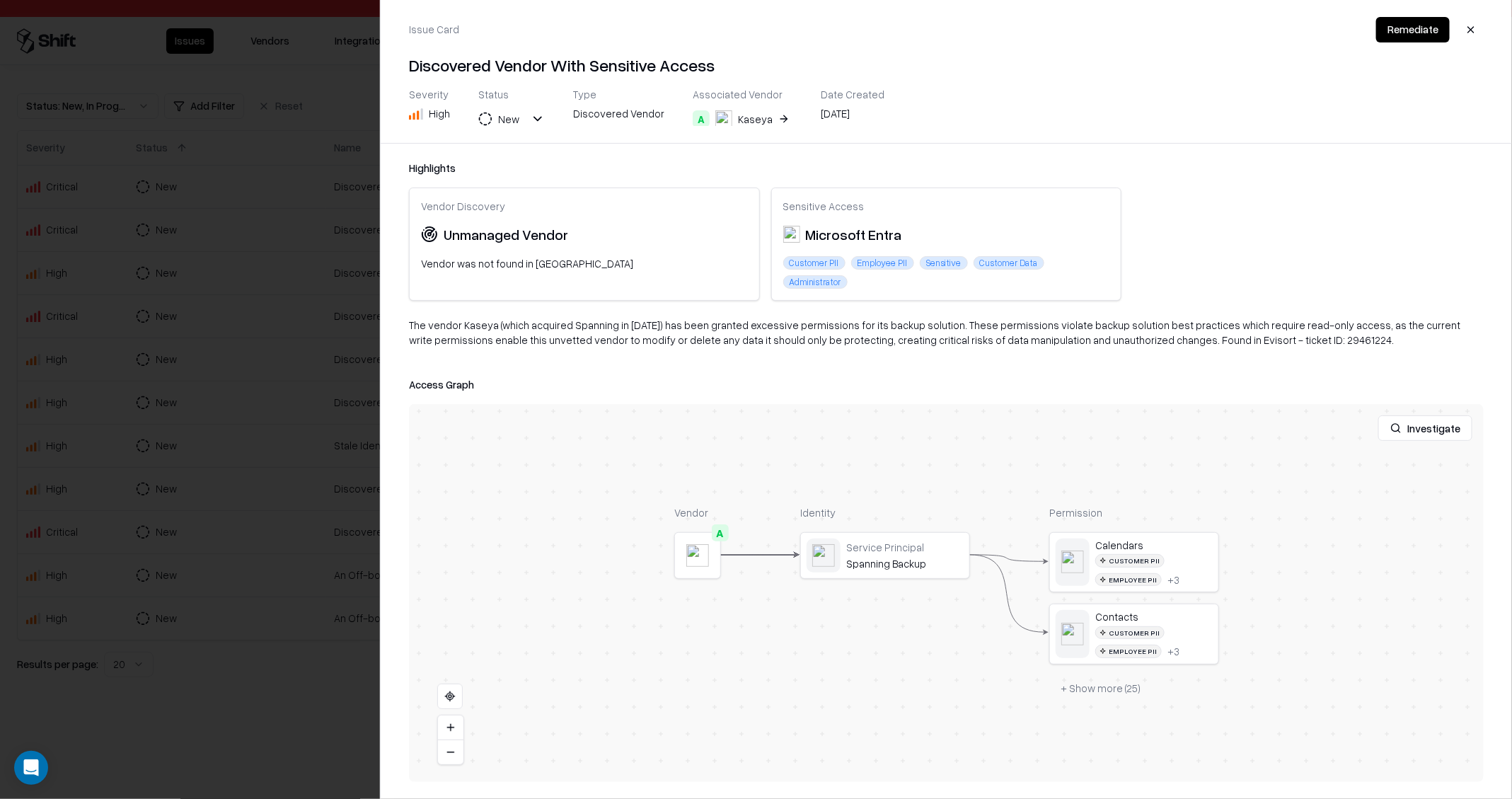
click at [335, 310] on div at bounding box center [756, 400] width 1512 height 799
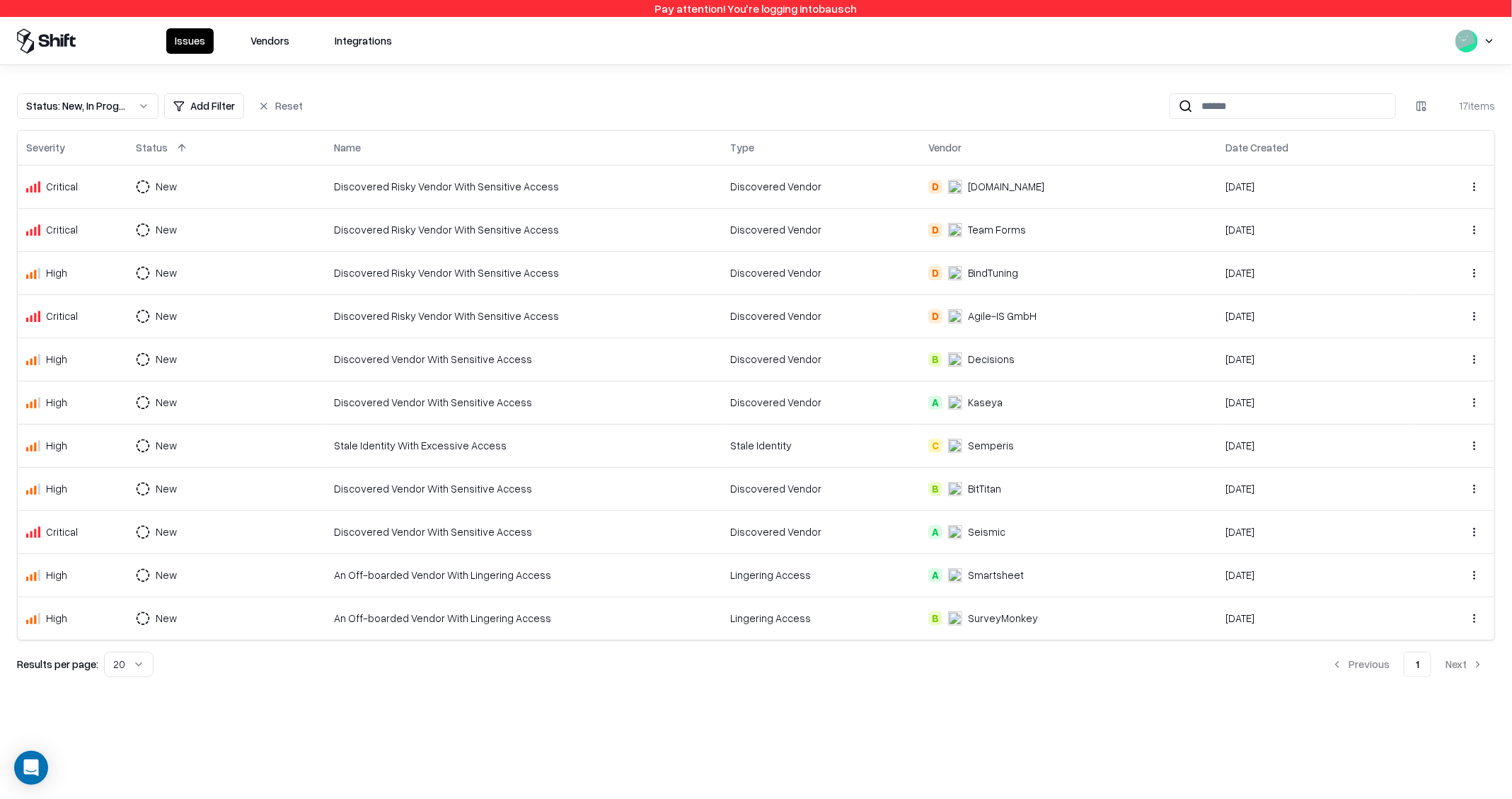
click at [375, 456] on td "Stale Identity With Excessive Access" at bounding box center [523, 446] width 396 height 43
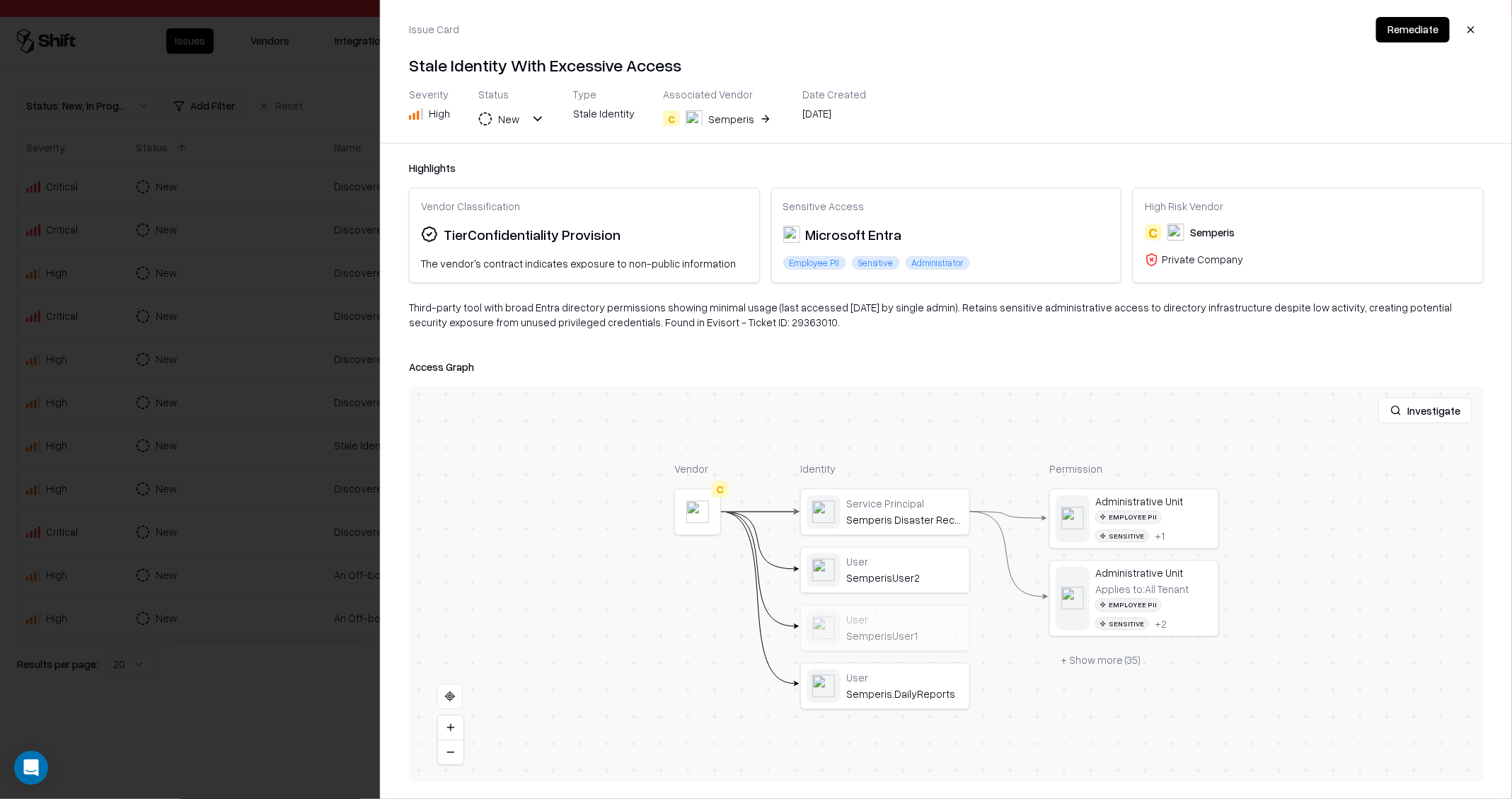
click at [738, 120] on div "Semperis" at bounding box center [731, 119] width 46 height 15
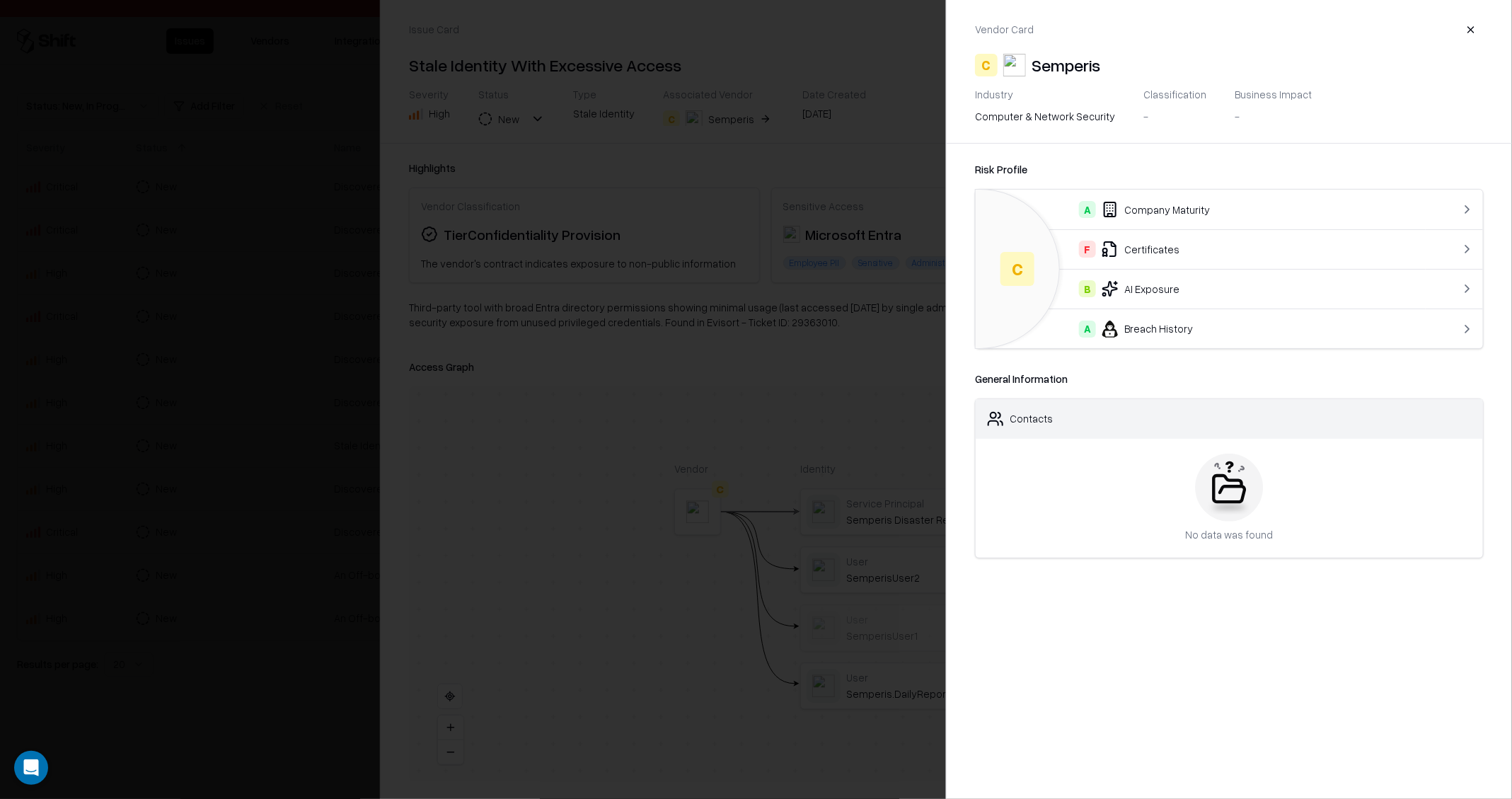
click at [227, 301] on div at bounding box center [756, 400] width 1512 height 799
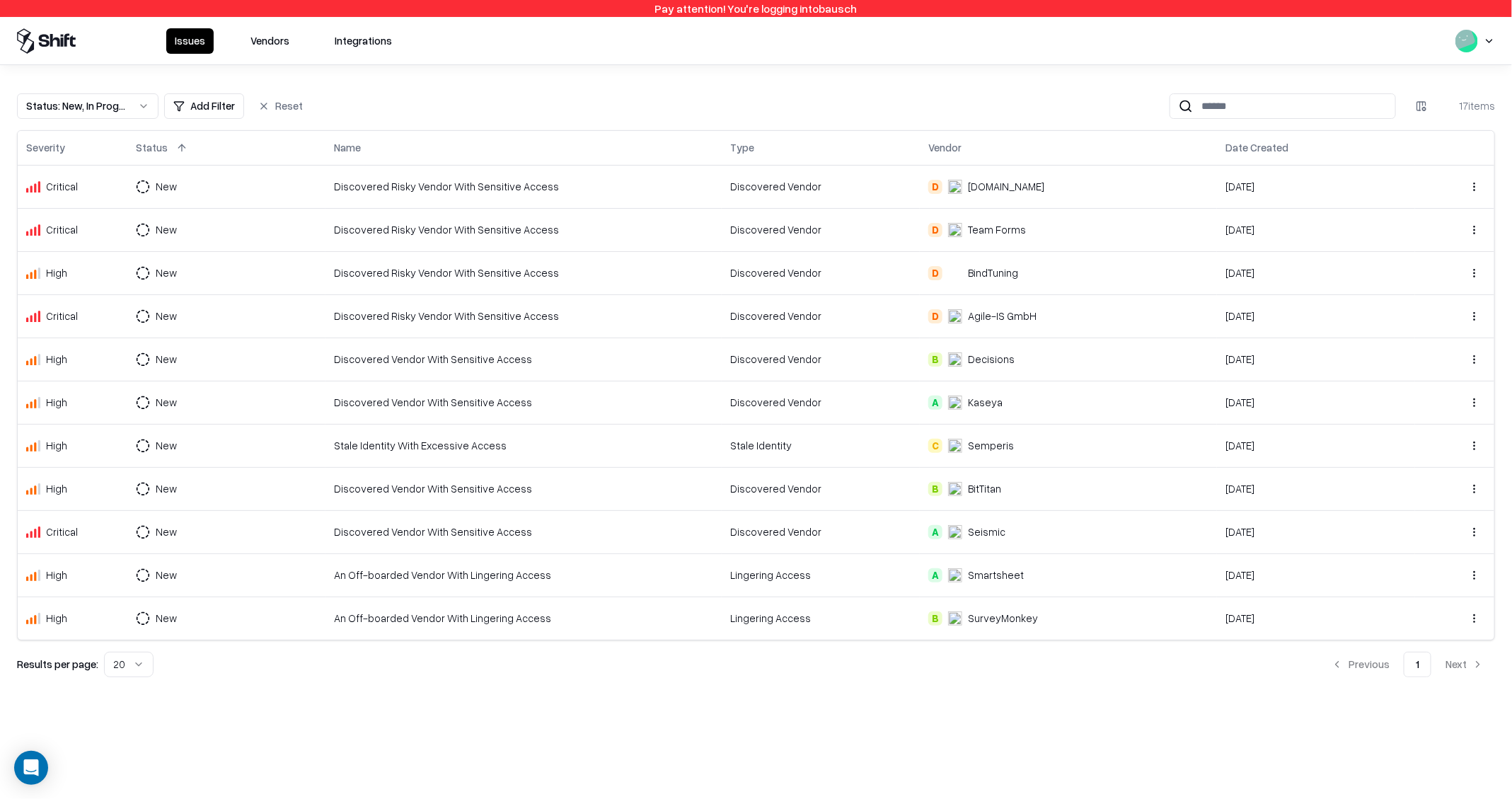
click at [461, 481] on div "Discovered Vendor With Sensitive Access" at bounding box center [523, 489] width 379 height 15
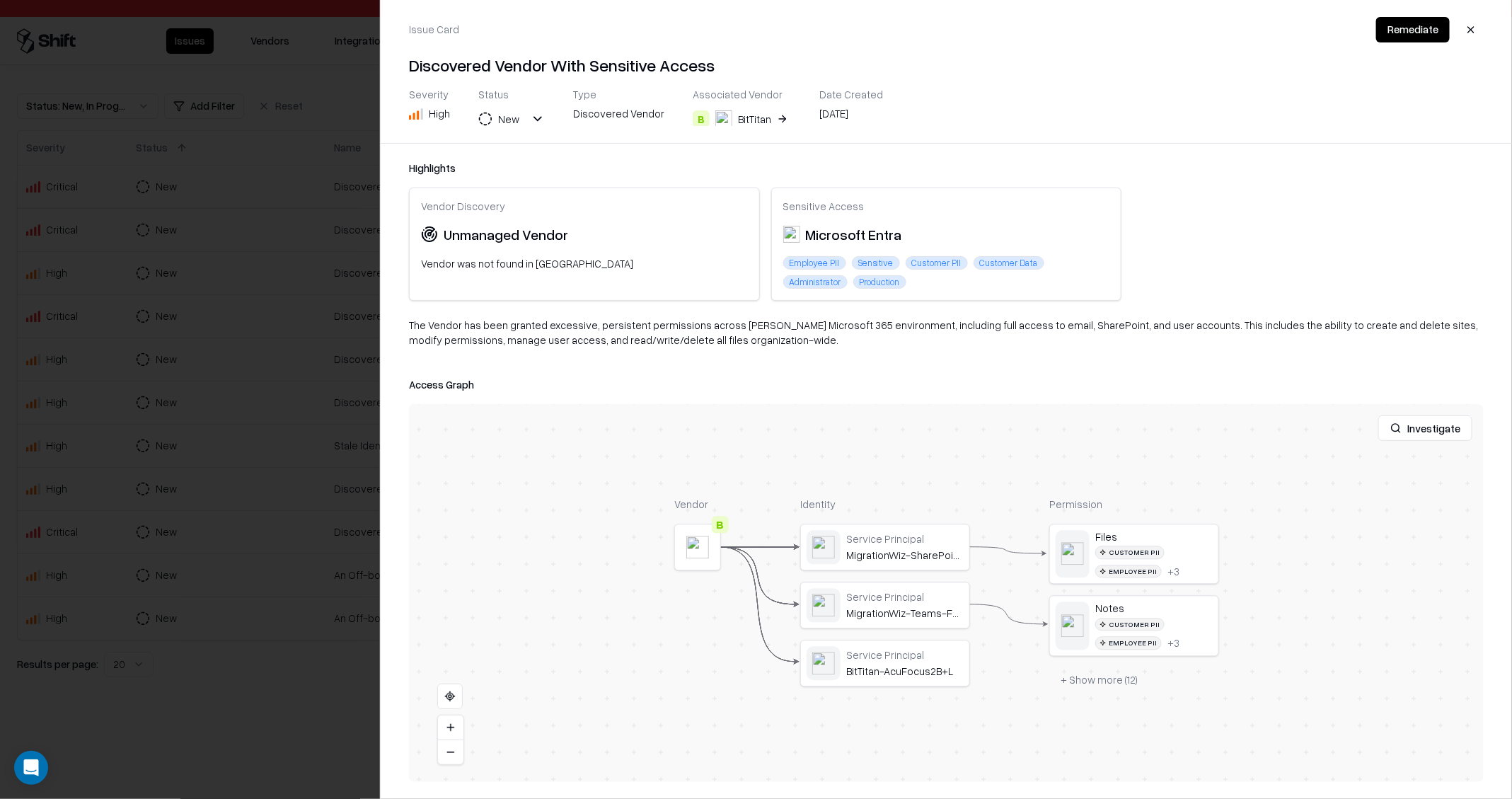
click at [781, 117] on div "Severity High Status New Type Discovered Vendor Associated Vendor B BitTitan Da…" at bounding box center [646, 106] width 474 height 38
click at [771, 116] on button "B BitTitan" at bounding box center [742, 119] width 99 height 25
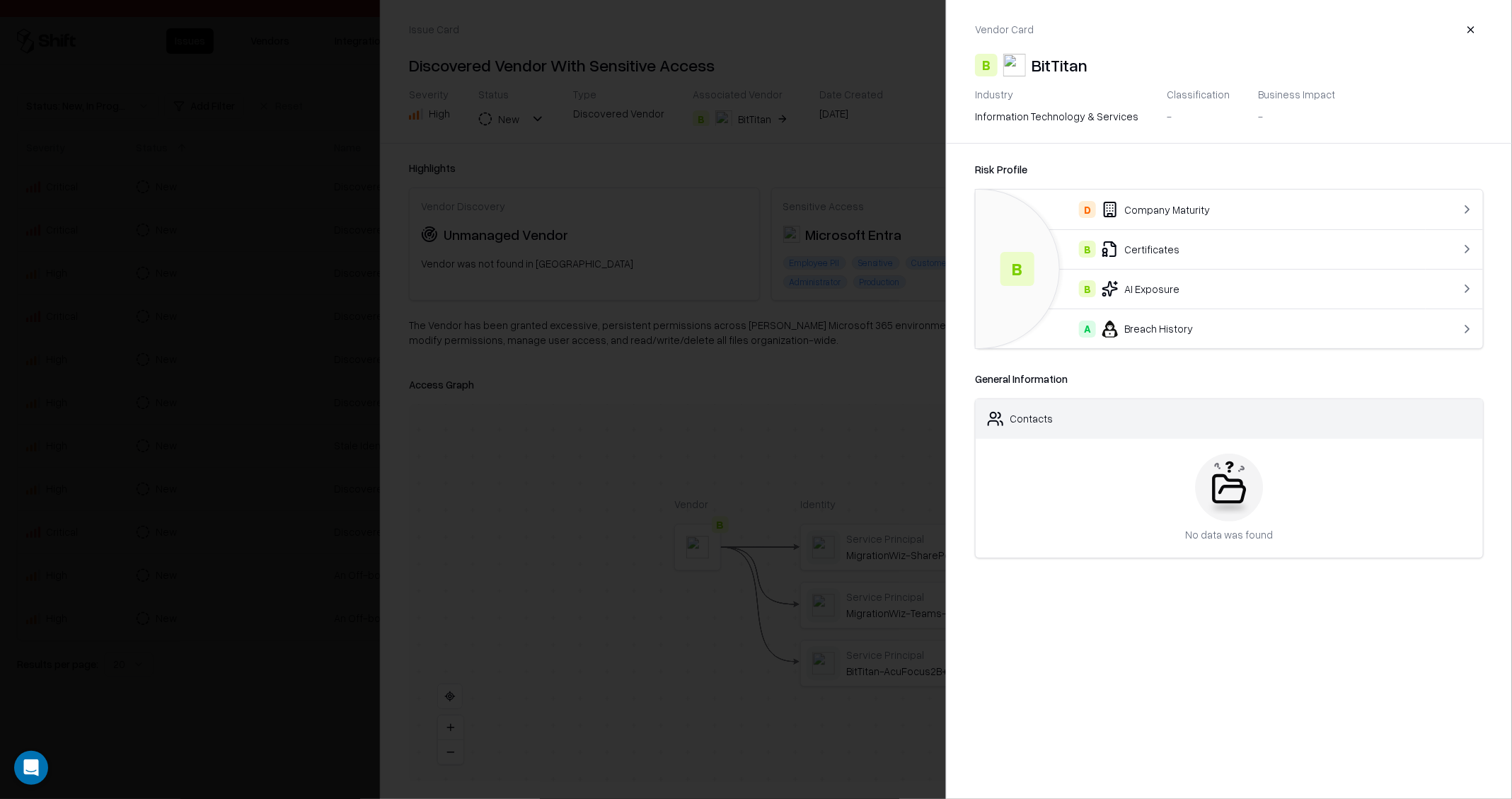
click at [236, 362] on div at bounding box center [756, 400] width 1512 height 799
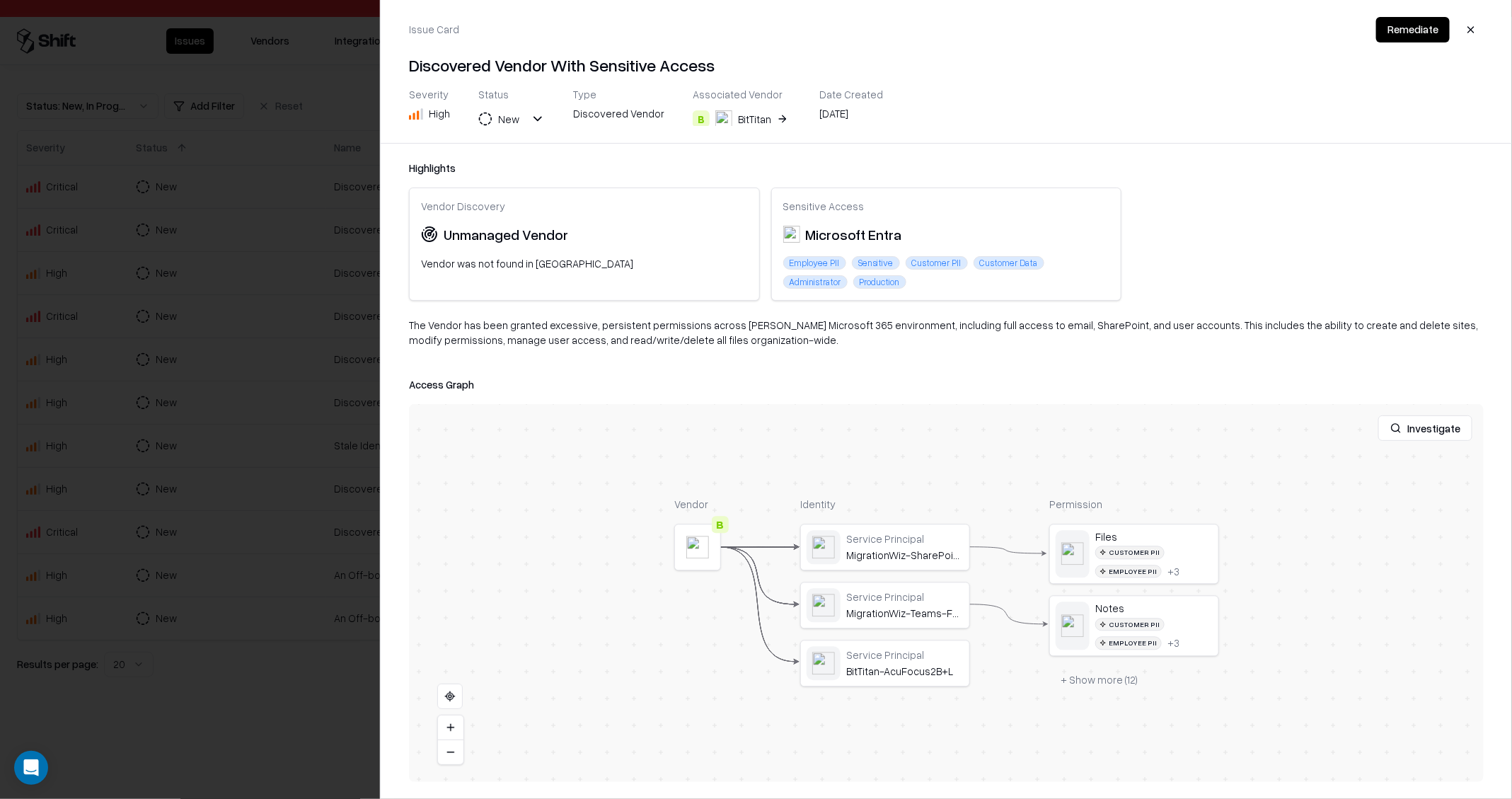
click at [236, 362] on div at bounding box center [756, 400] width 1512 height 799
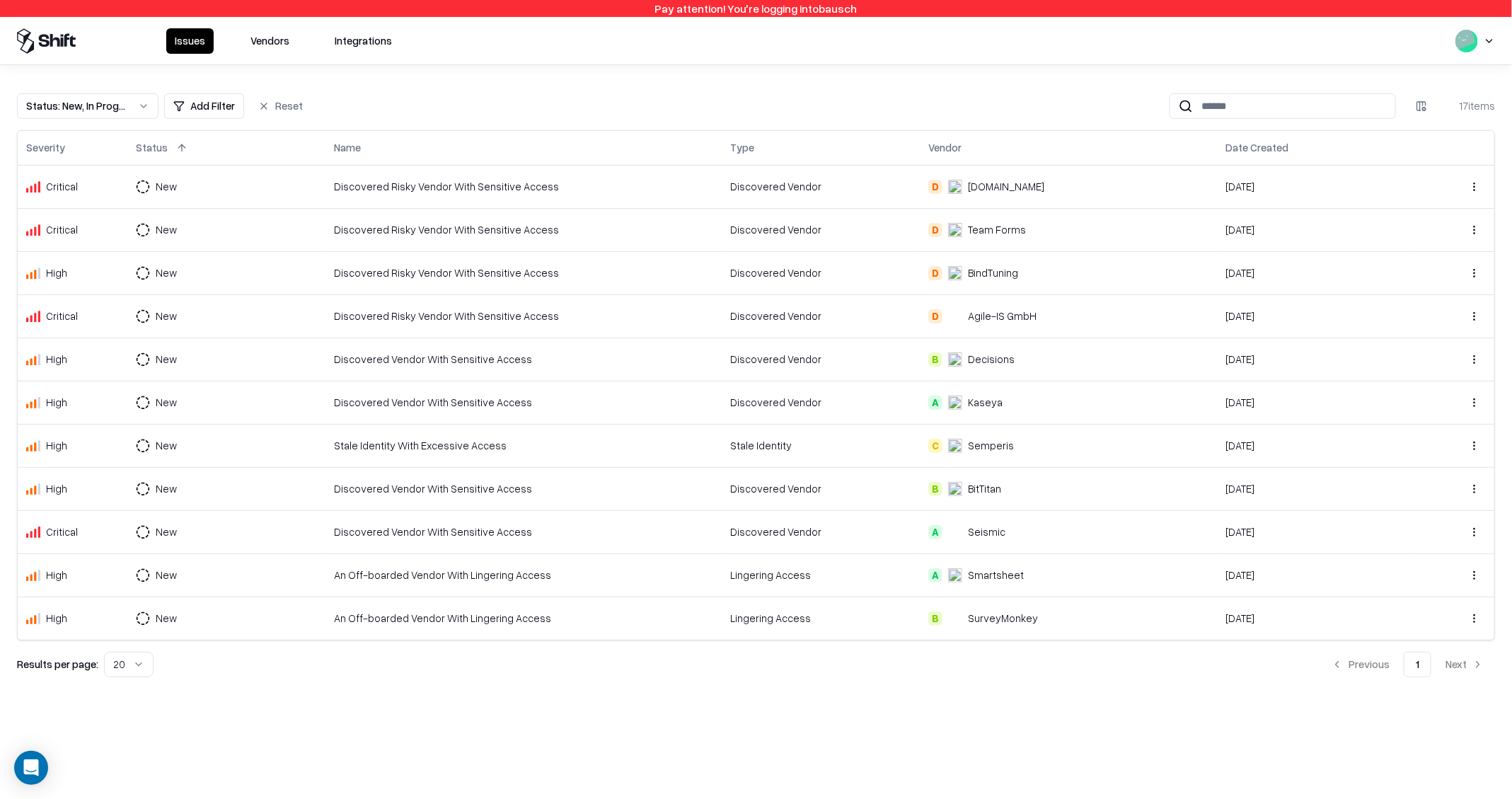
click at [423, 506] on td "Discovered Vendor With Sensitive Access" at bounding box center [523, 489] width 396 height 43
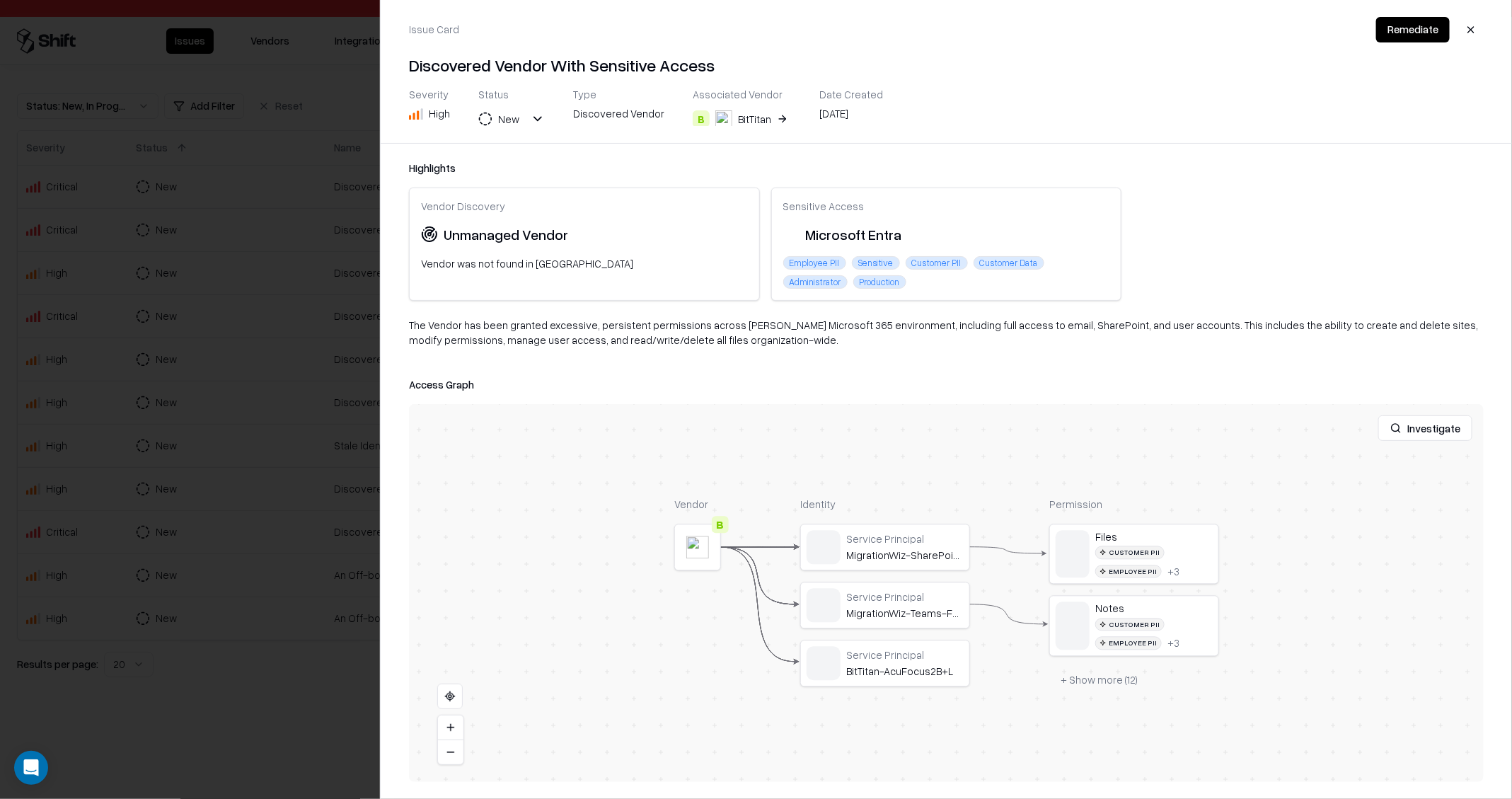
click at [360, 516] on div at bounding box center [756, 400] width 1512 height 799
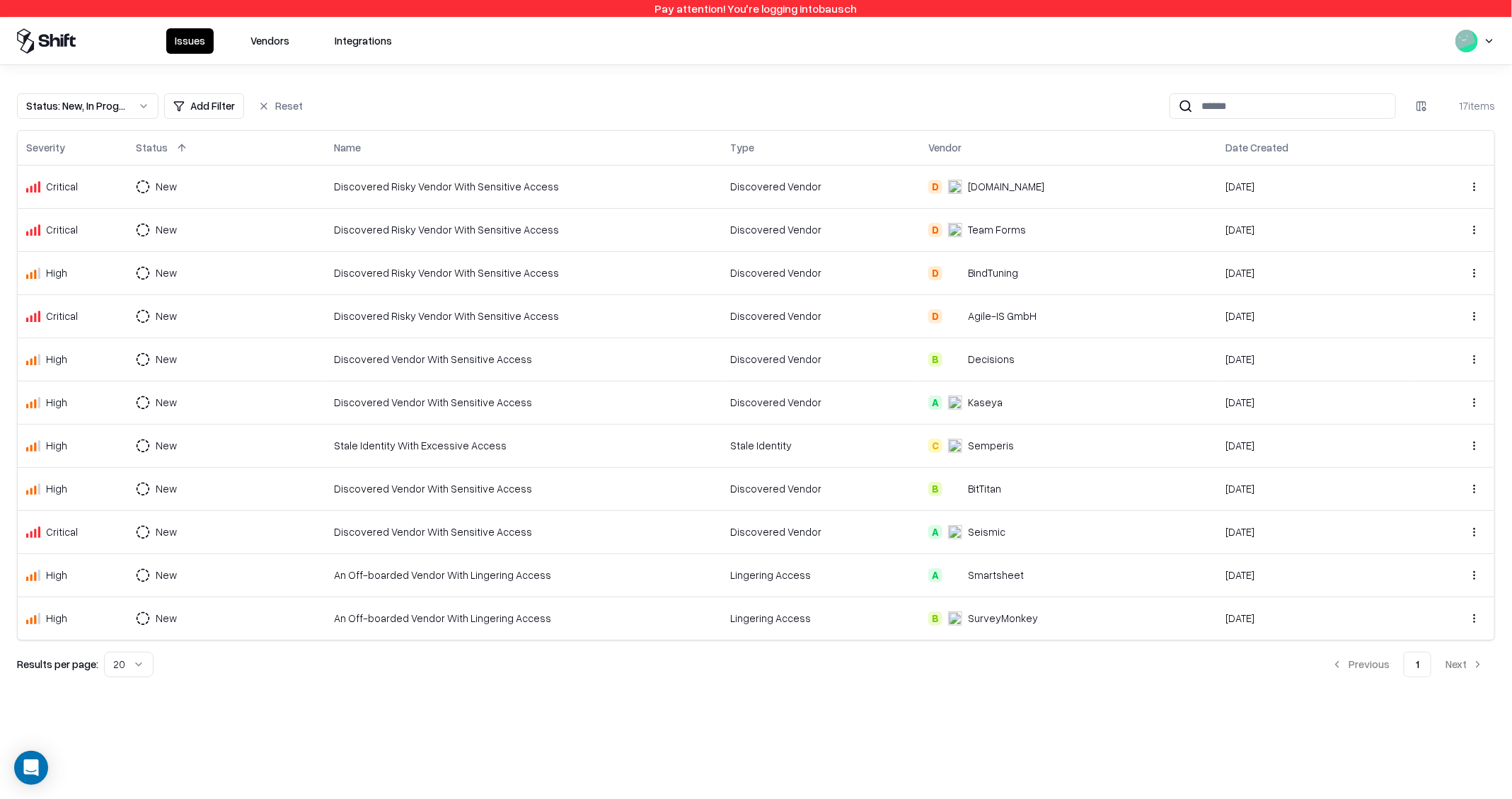
click at [375, 535] on div "Discovered Vendor With Sensitive Access" at bounding box center [523, 532] width 379 height 15
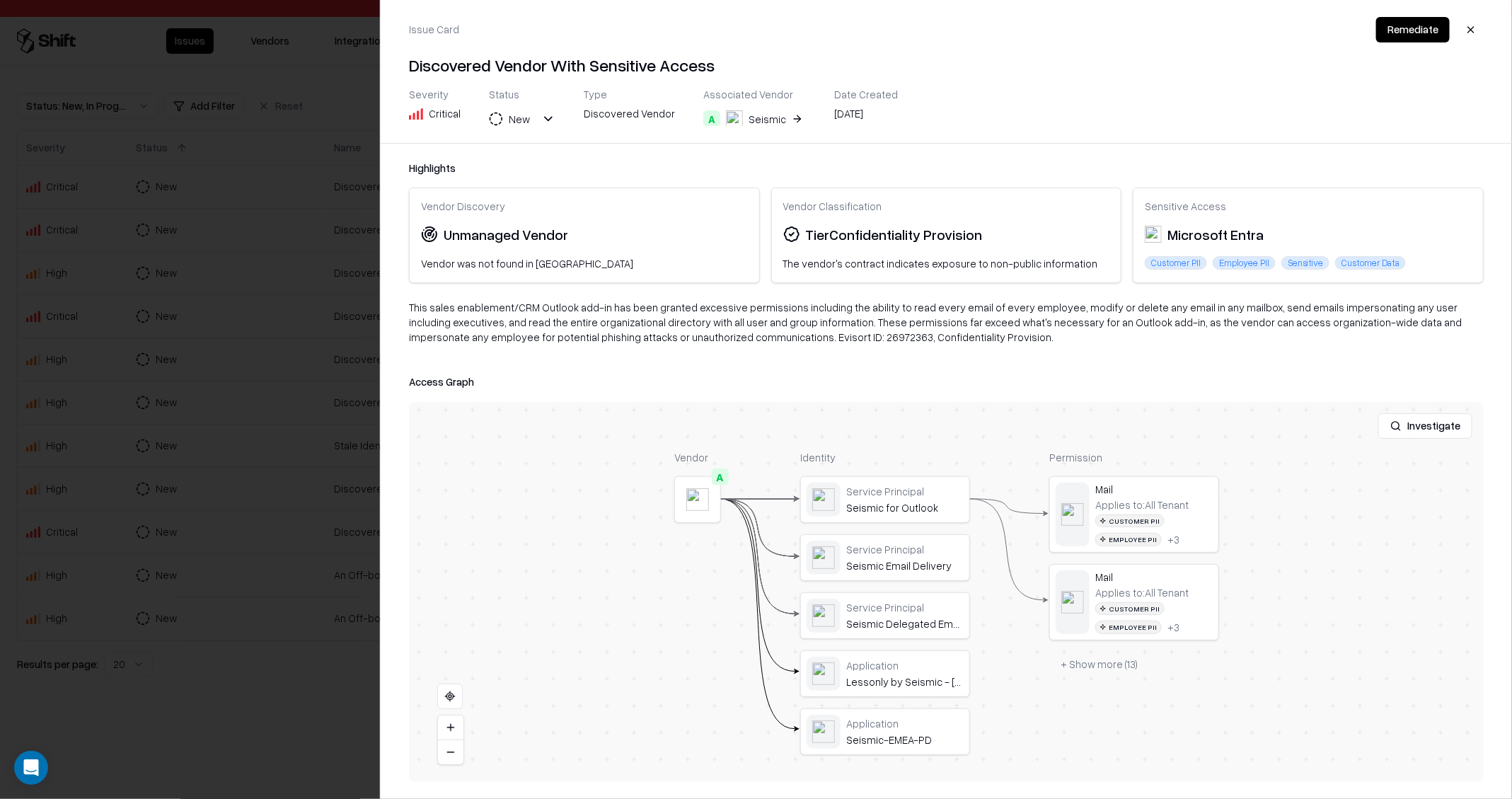
click at [793, 125] on div "Severity Critical Status New Type Discovered Vendor Associated Vendor A Seismic…" at bounding box center [654, 106] width 489 height 38
click at [784, 120] on button "A Seismic" at bounding box center [754, 119] width 102 height 25
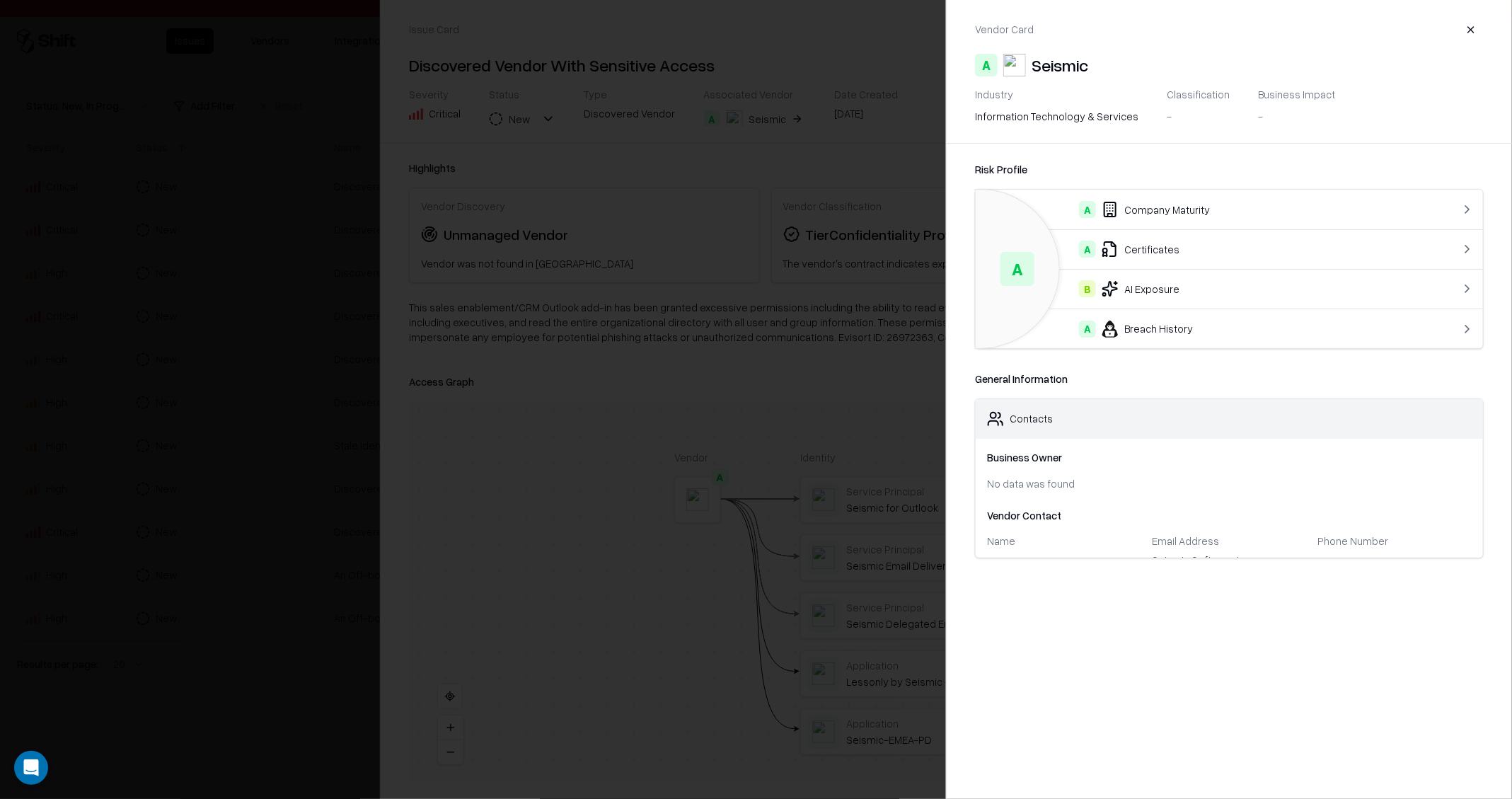
click at [123, 401] on div at bounding box center [756, 400] width 1512 height 799
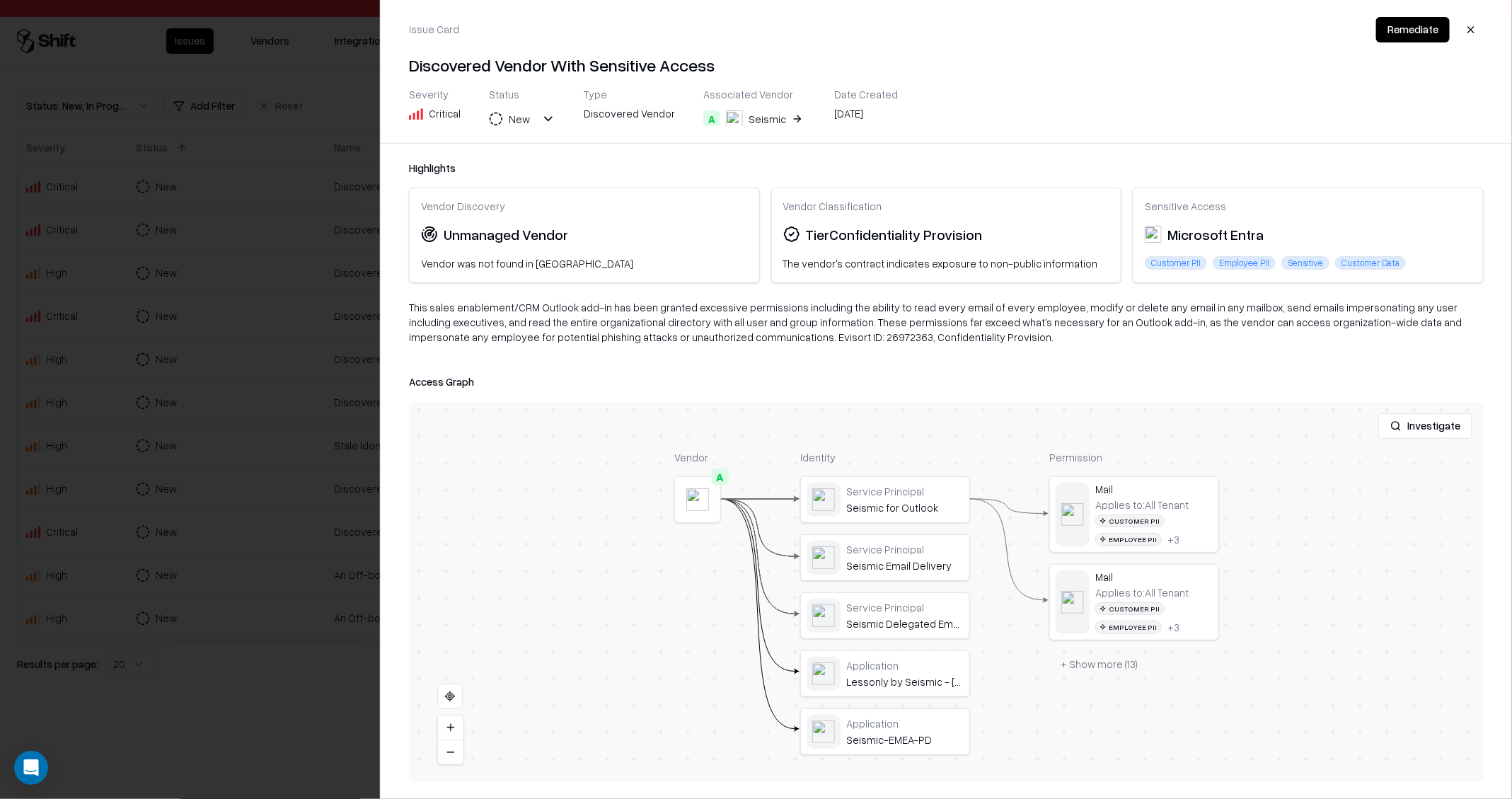
click at [212, 426] on div at bounding box center [756, 400] width 1512 height 799
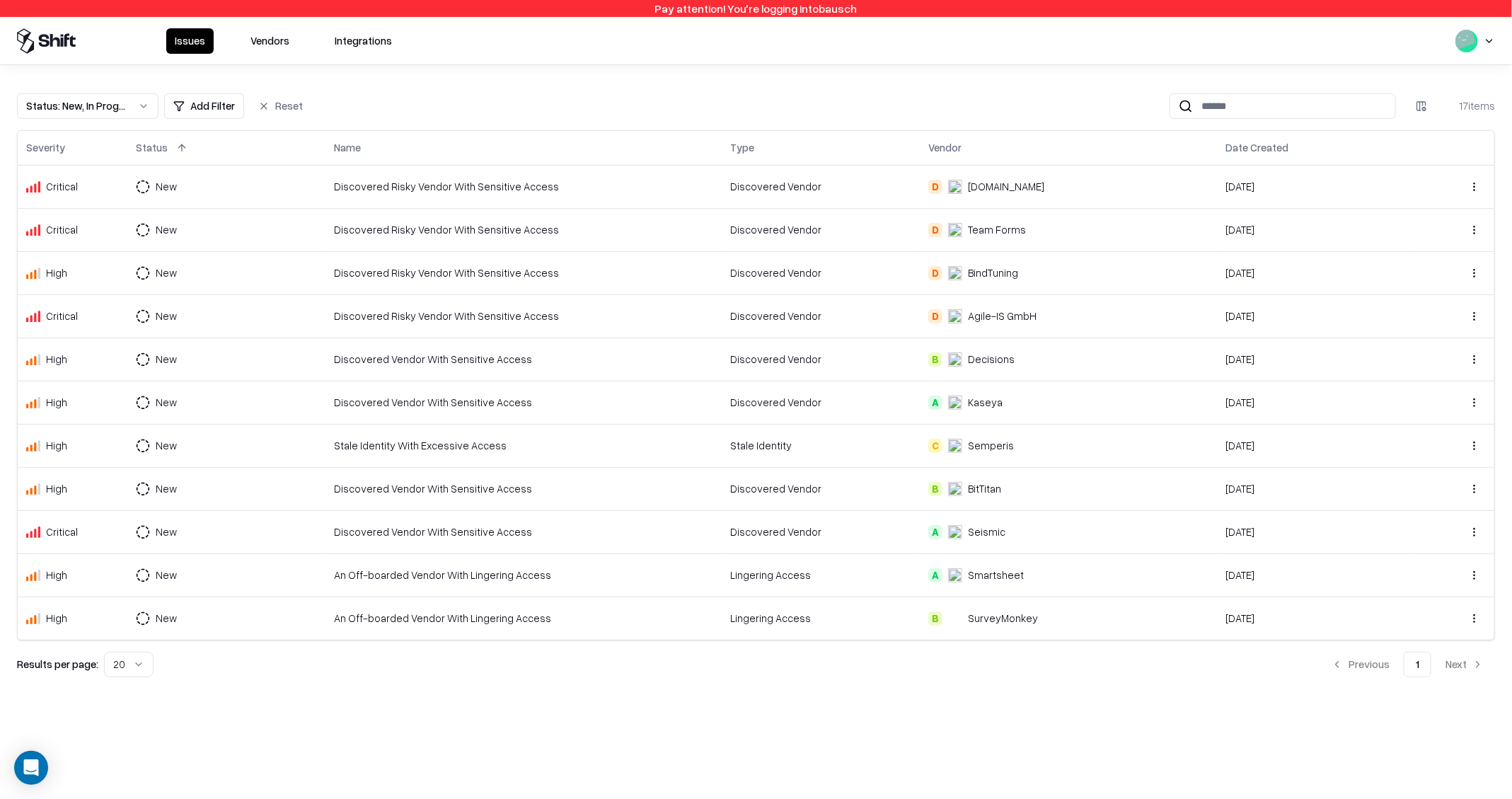
click at [428, 575] on div "An Off-boarded Vendor With Lingering Access" at bounding box center [523, 575] width 379 height 15
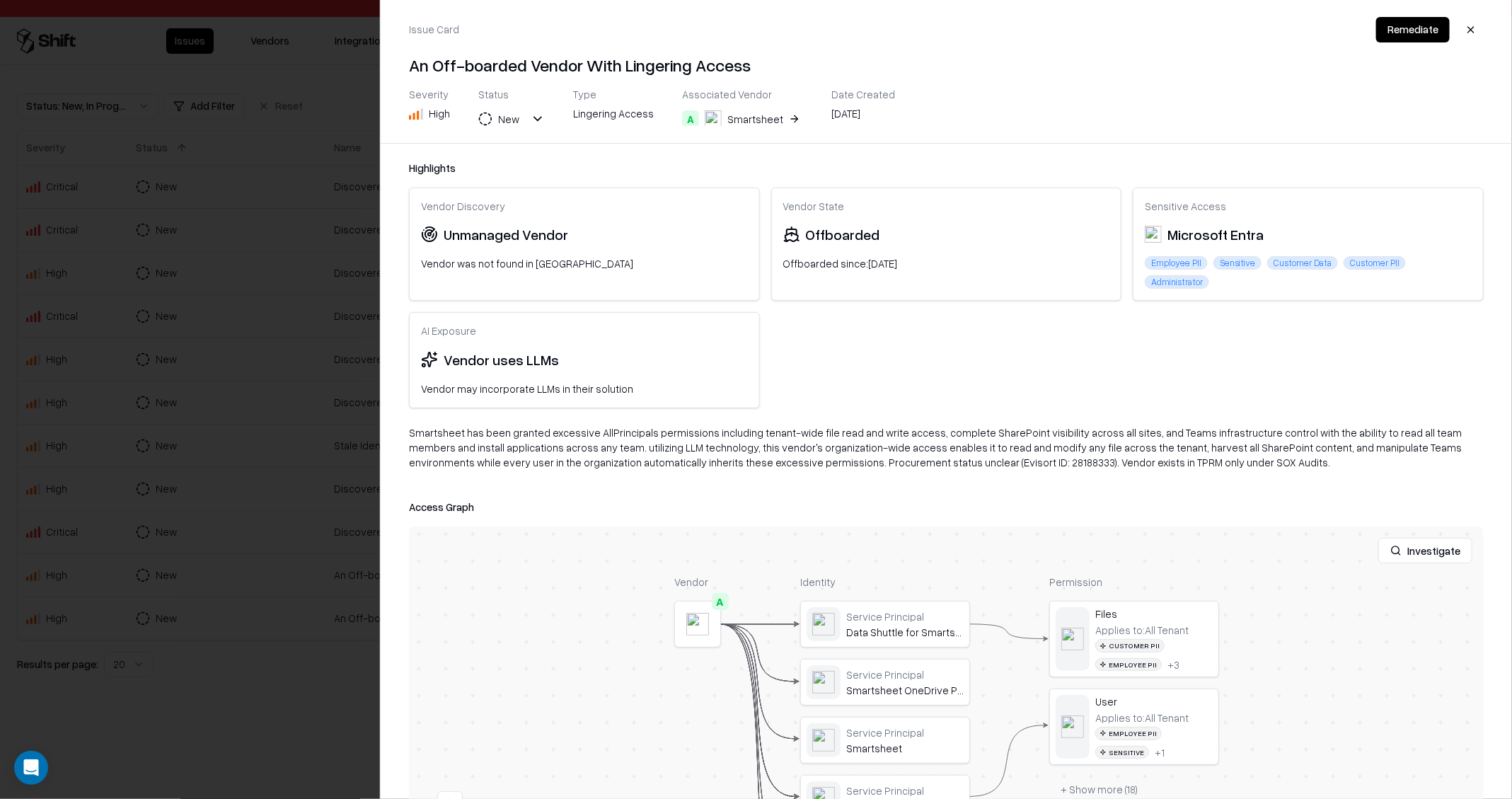
click at [775, 120] on button "A Smartsheet" at bounding box center [743, 119] width 121 height 25
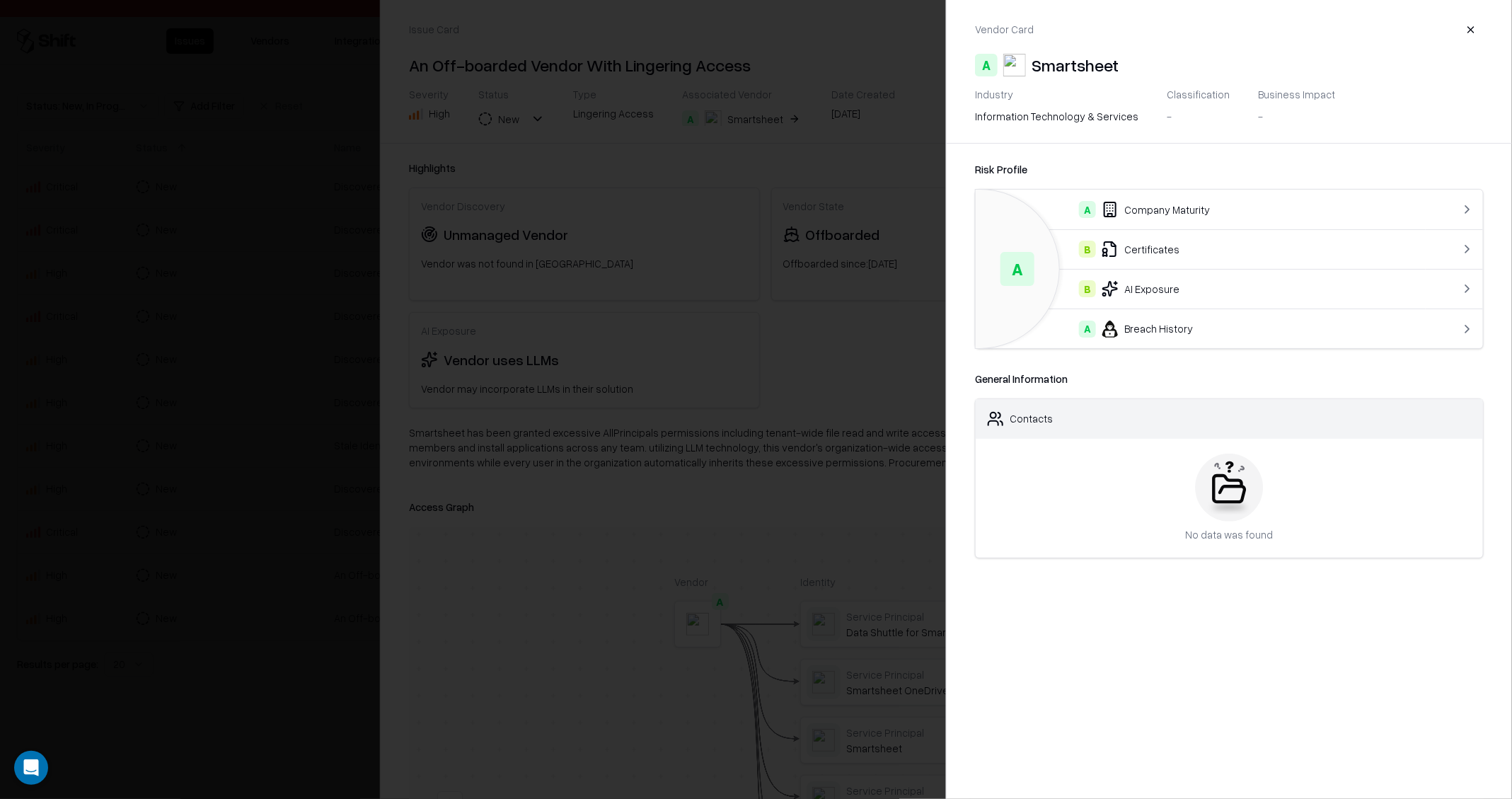
click at [231, 382] on div at bounding box center [756, 400] width 1512 height 799
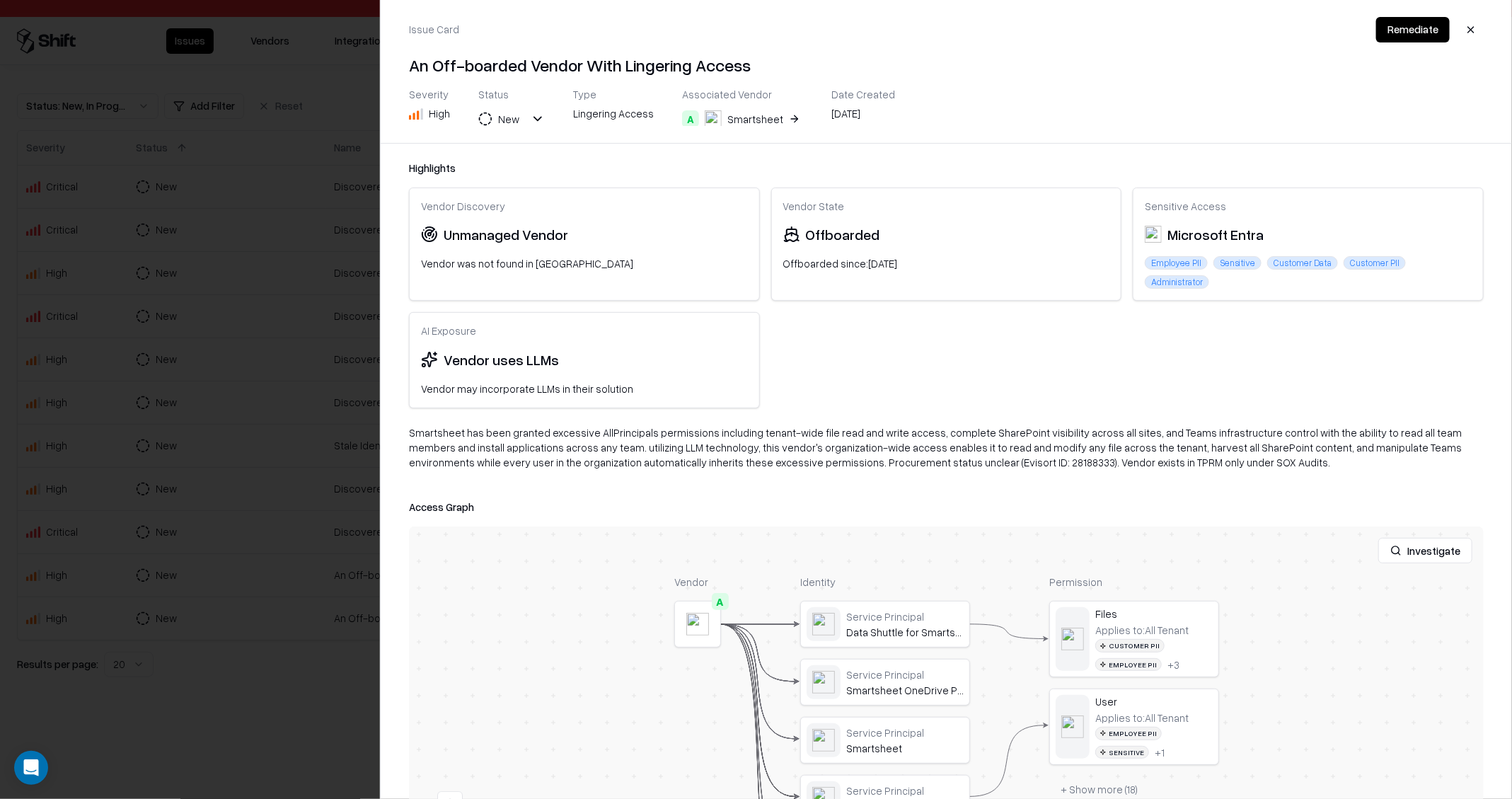
click at [231, 382] on div at bounding box center [756, 400] width 1512 height 799
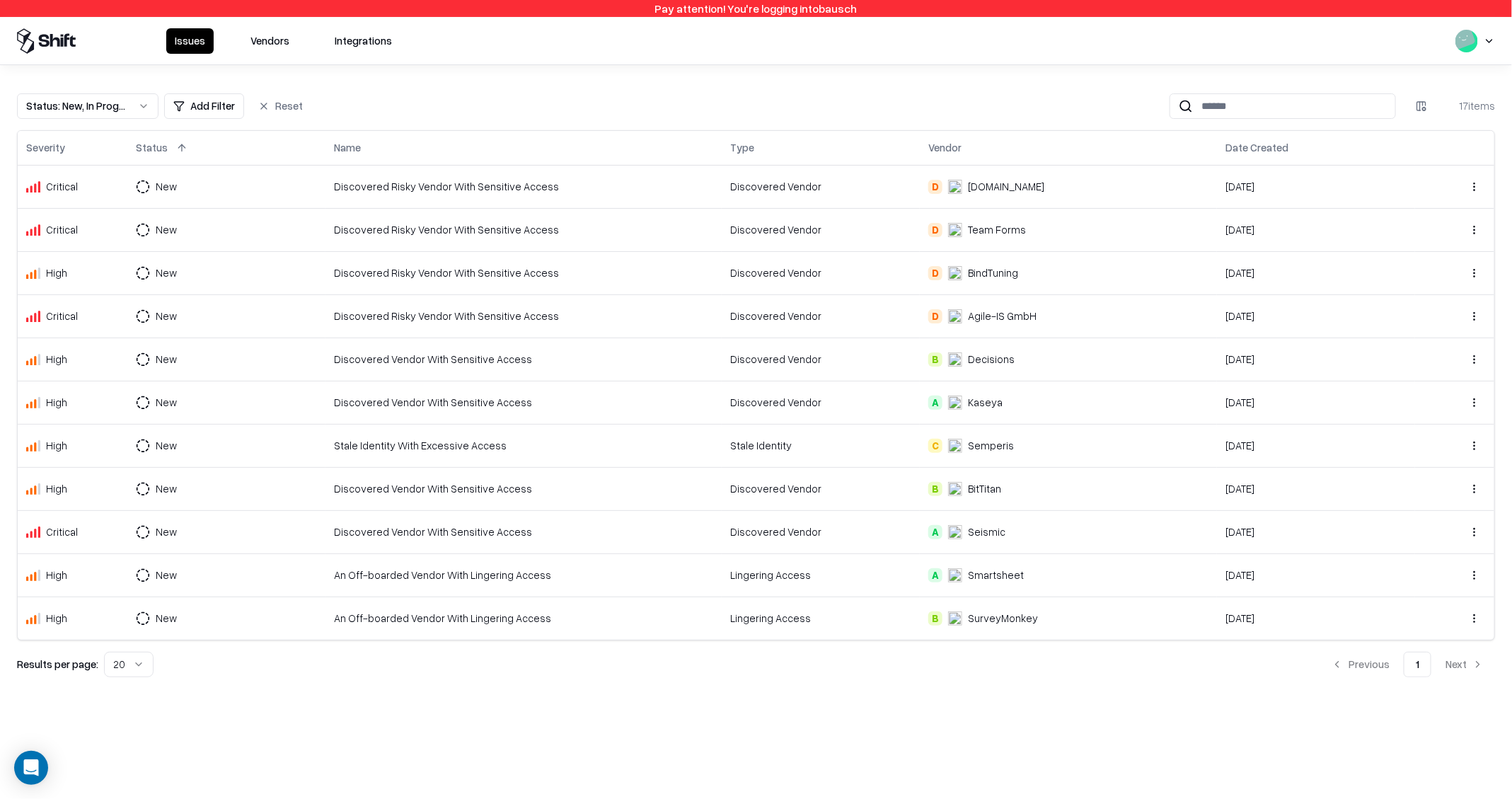
click at [412, 605] on td "An Off-boarded Vendor With Lingering Access" at bounding box center [523, 619] width 396 height 43
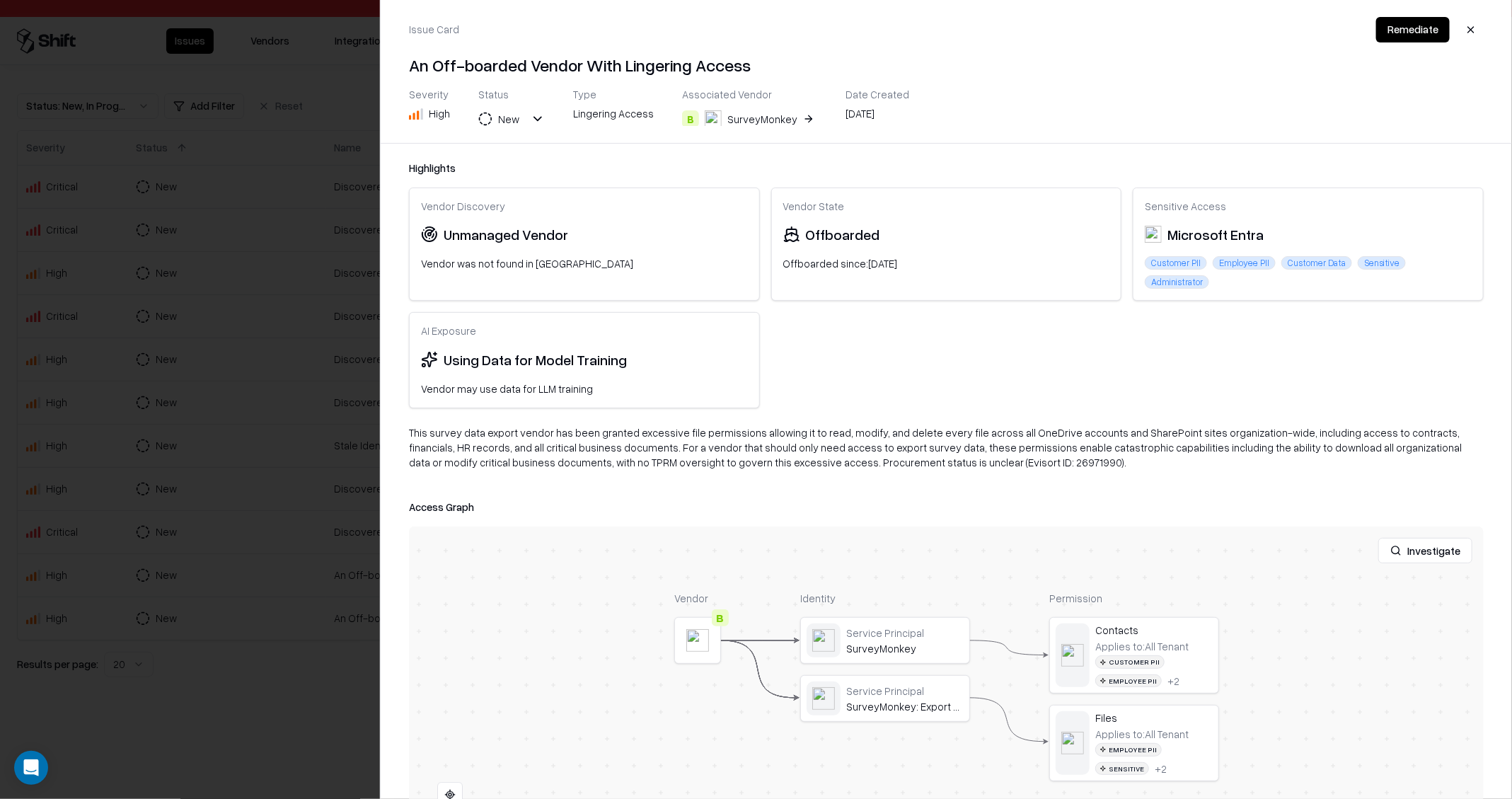
click at [798, 125] on button "B SurveyMonkey" at bounding box center [749, 119] width 135 height 25
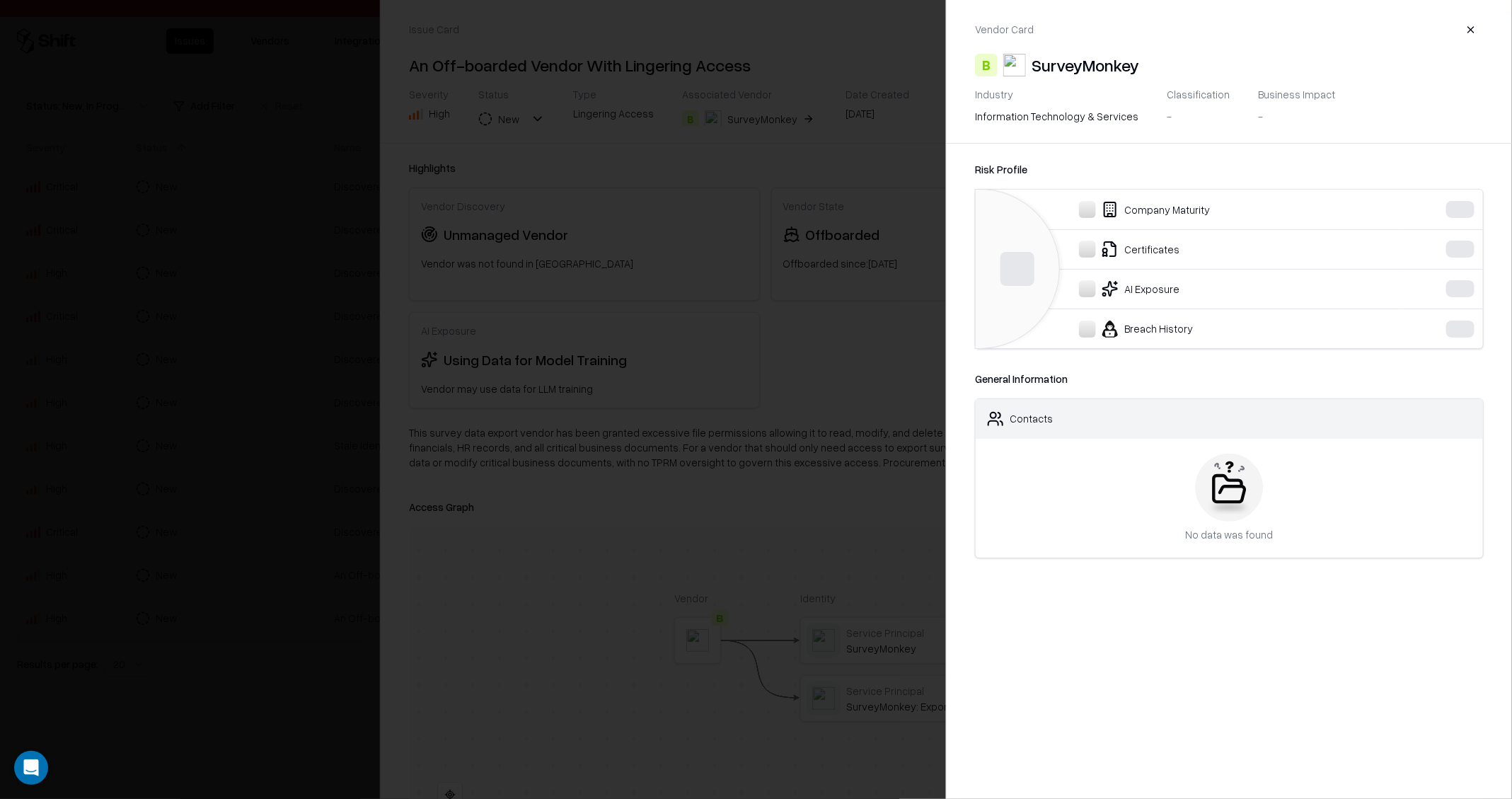
click at [798, 125] on div at bounding box center [756, 400] width 1512 height 799
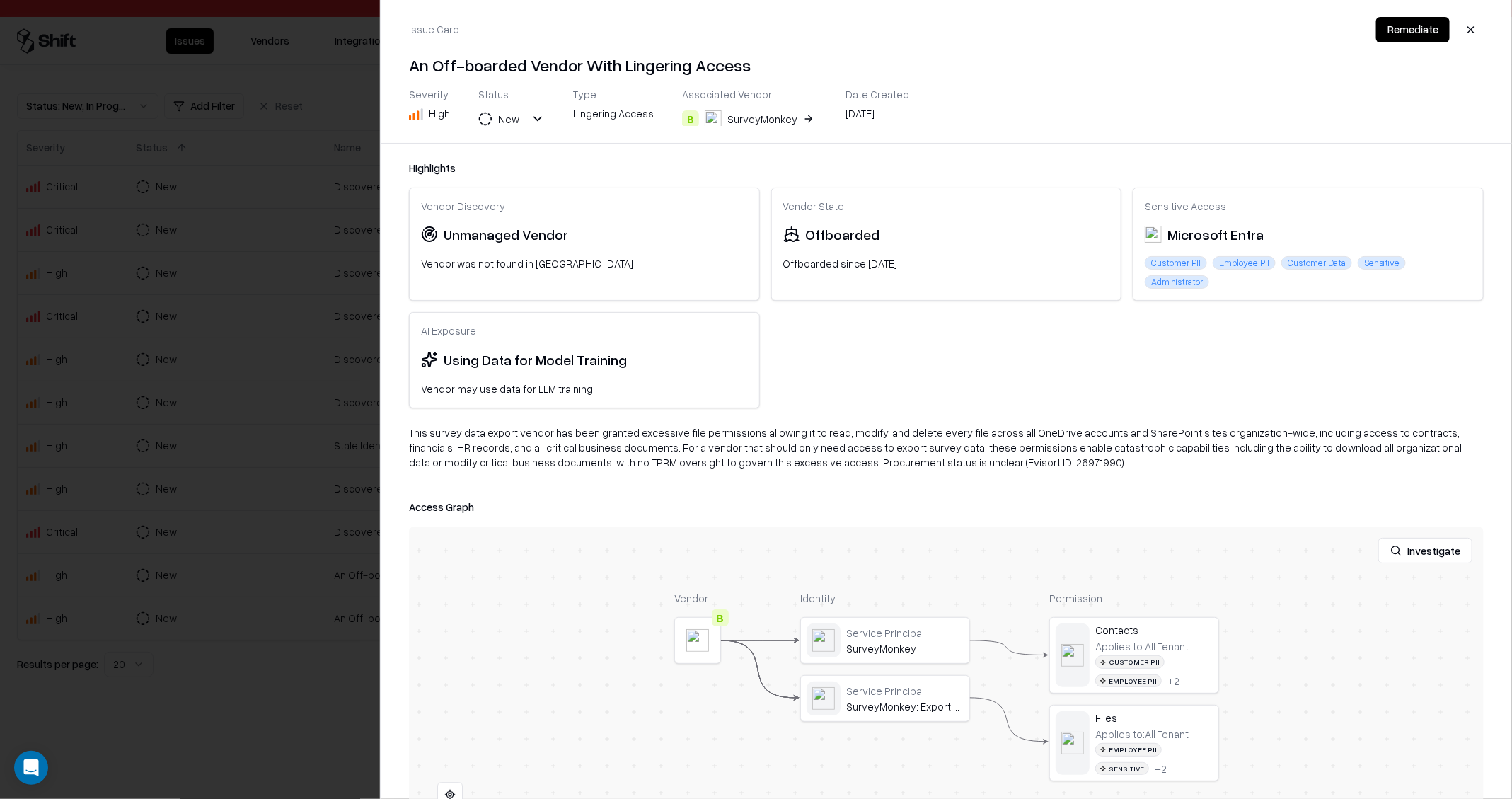
click at [798, 125] on button "B SurveyMonkey" at bounding box center [749, 119] width 135 height 25
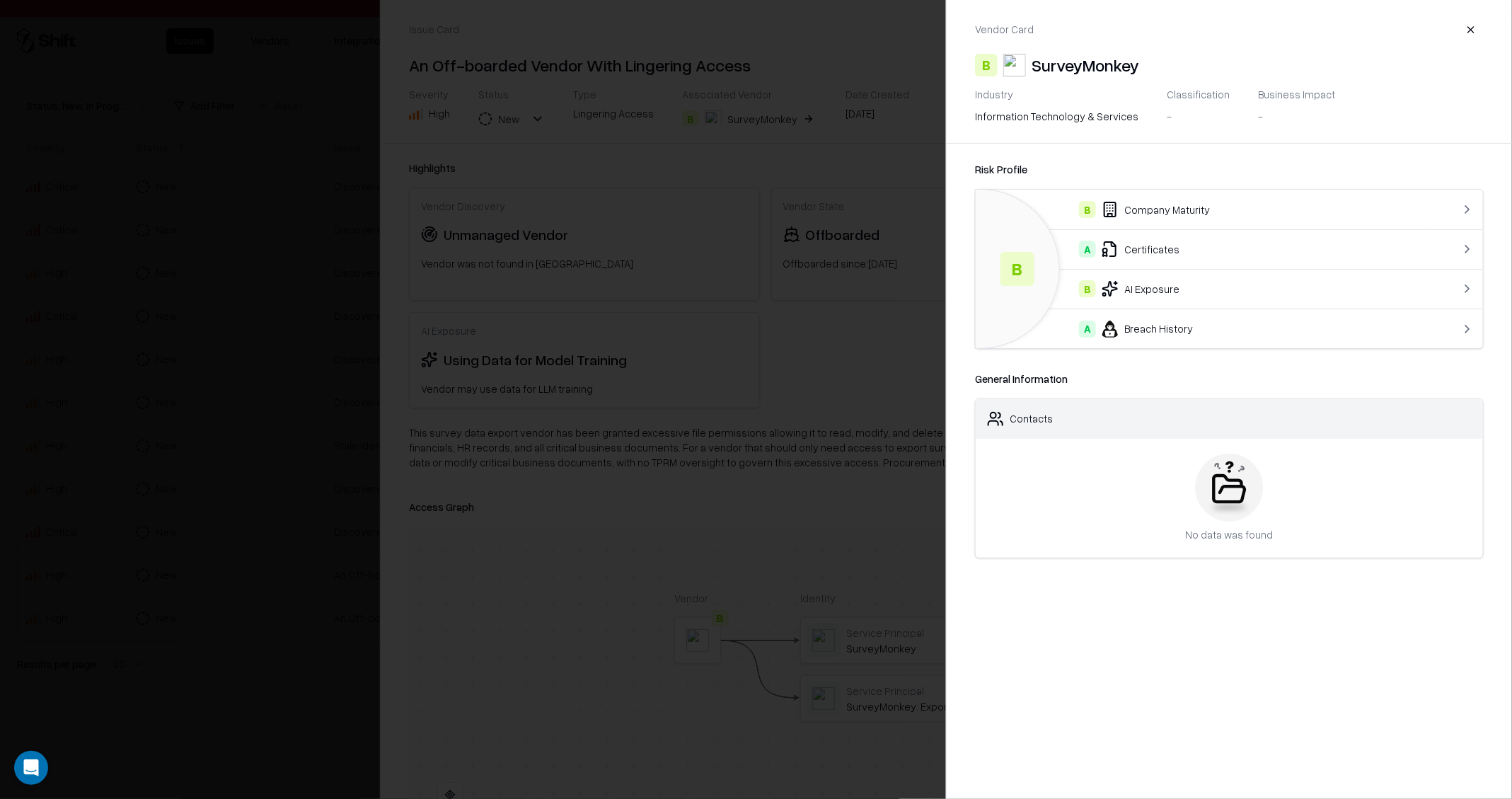
click at [245, 346] on div at bounding box center [756, 400] width 1512 height 799
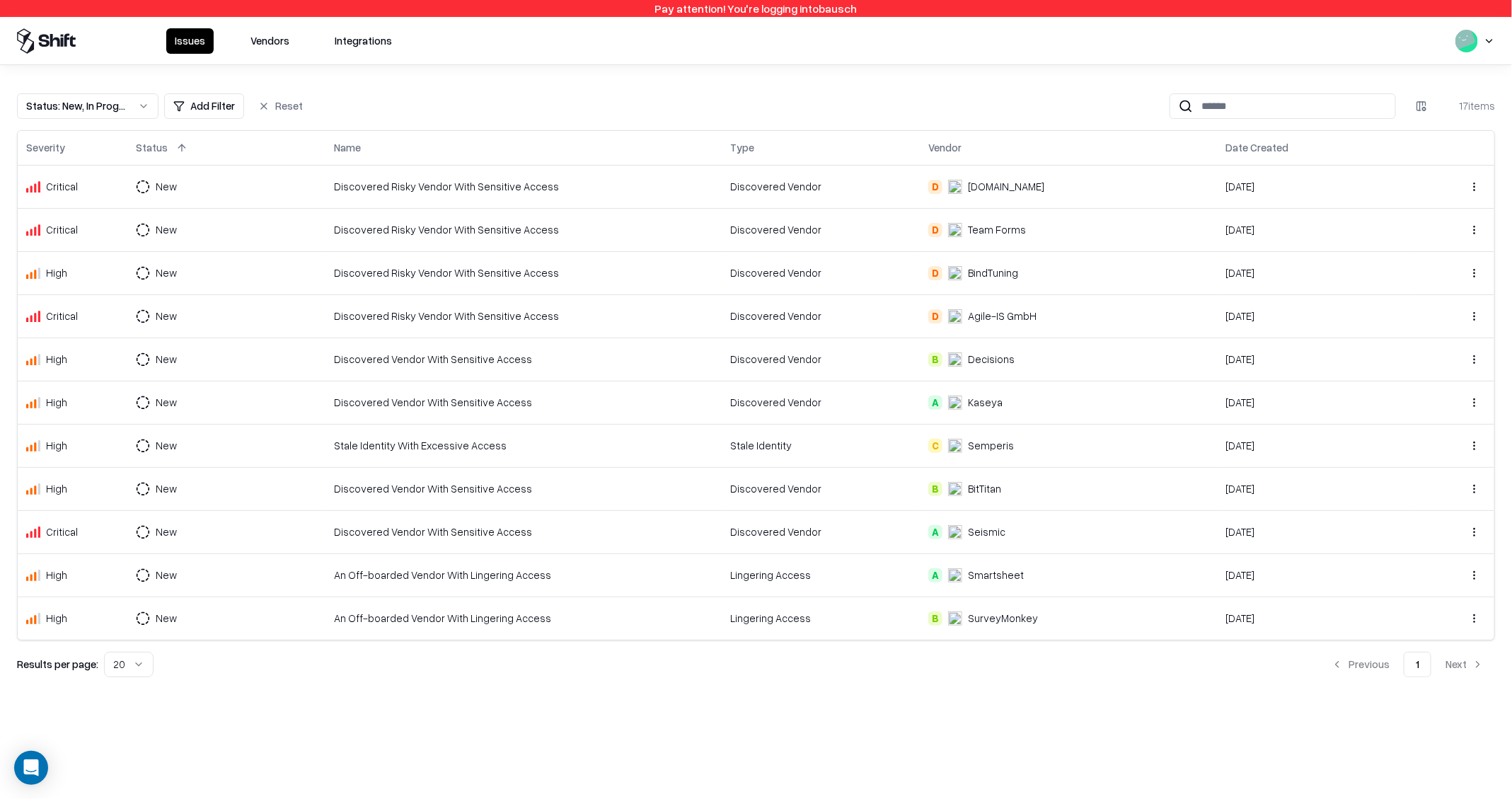
click at [129, 105] on button "Status : New, In Progress" at bounding box center [87, 106] width 141 height 25
click at [91, 224] on div "Closed" at bounding box center [87, 218] width 135 height 28
click at [348, 87] on html "Pay attention! You're logging into bausch Issues Vendors Integrations Status : …" at bounding box center [756, 400] width 1512 height 799
click at [283, 47] on button "Vendors" at bounding box center [270, 41] width 56 height 25
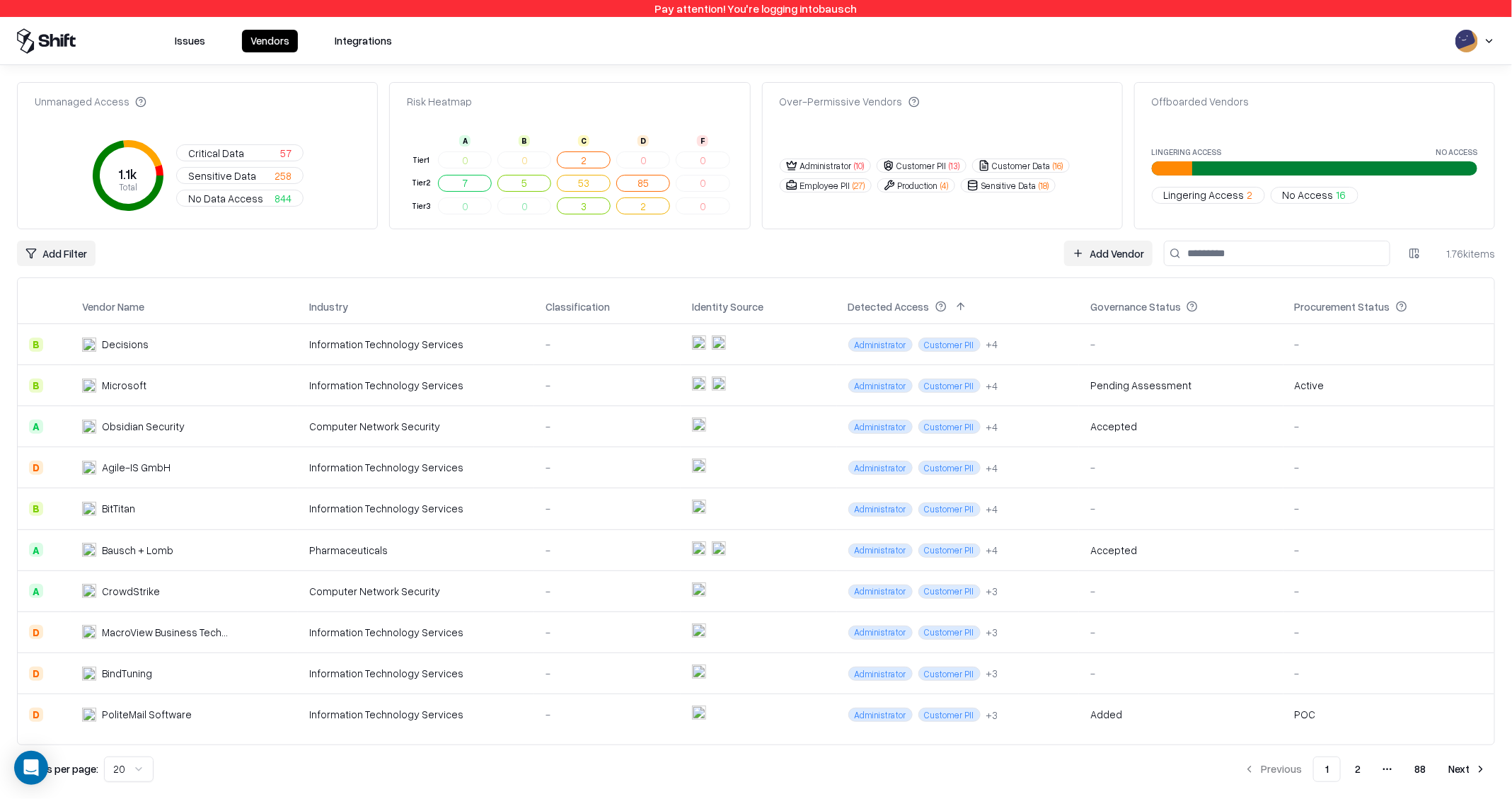
click at [156, 548] on div "Bausch + Lomb" at bounding box center [138, 551] width 72 height 15
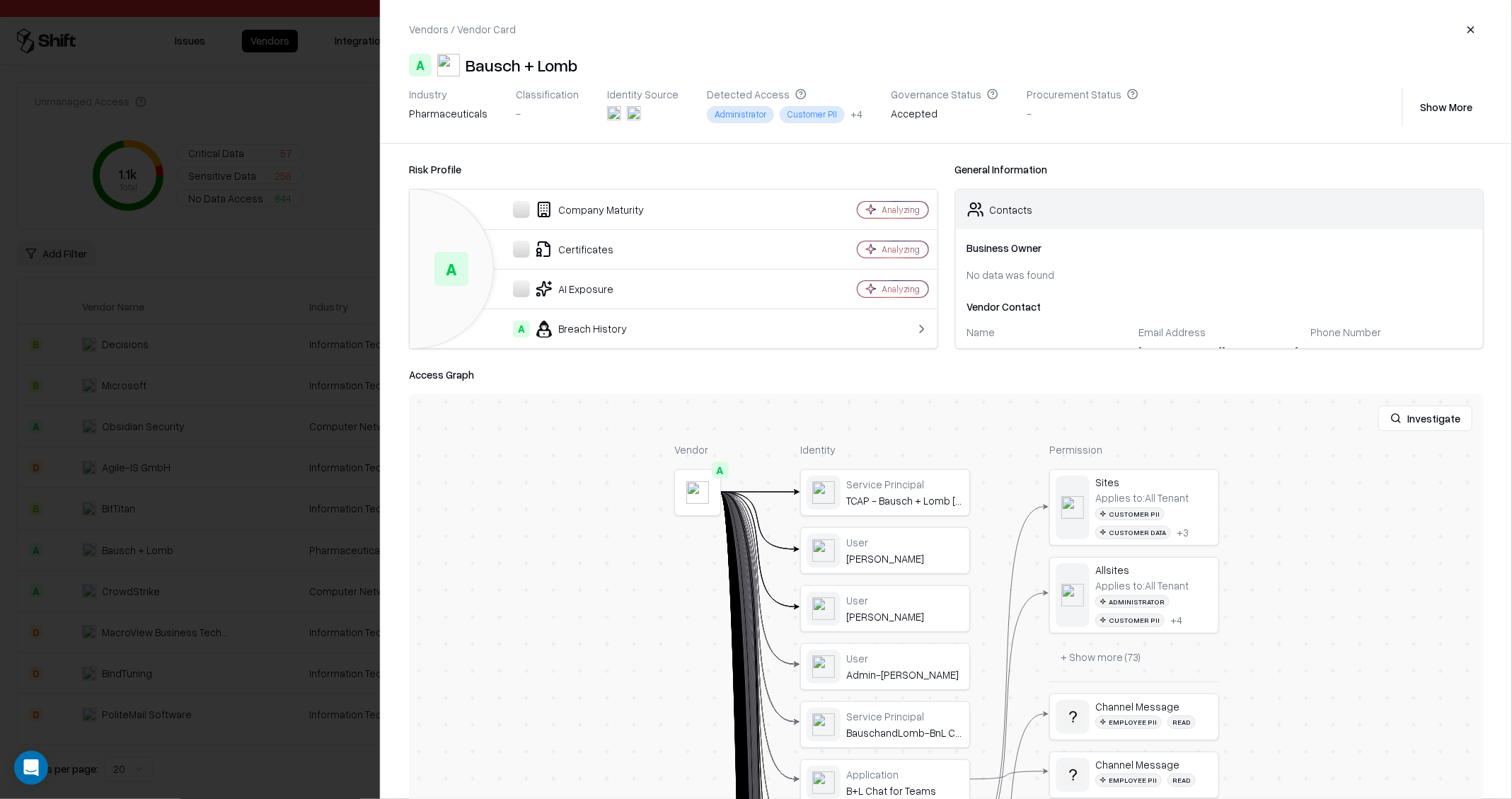
click at [541, 59] on div "Bausch + Lomb" at bounding box center [521, 65] width 111 height 22
click at [114, 324] on div at bounding box center [756, 400] width 1512 height 799
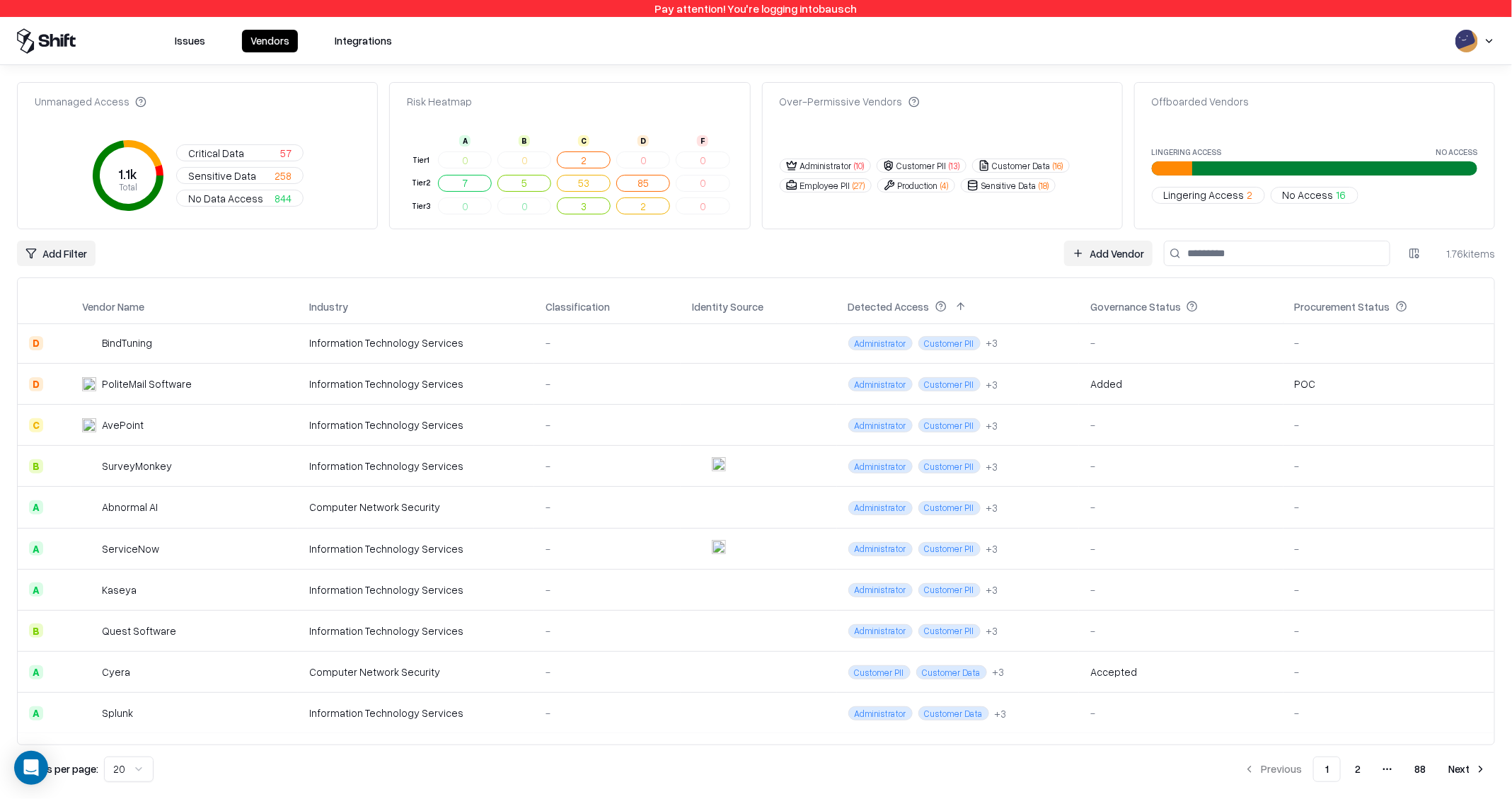
scroll to position [402, 0]
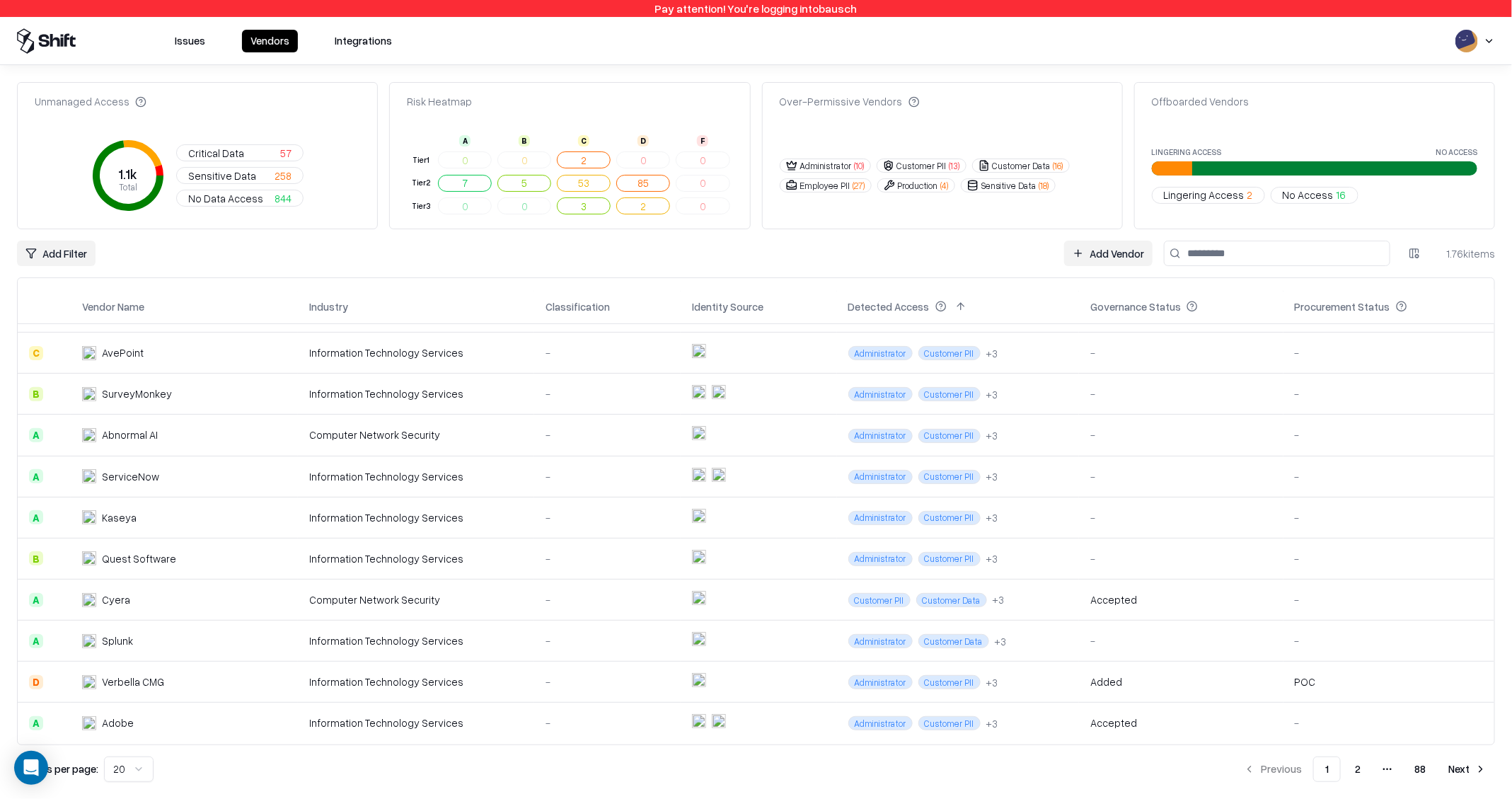
click at [110, 593] on div "Cyera" at bounding box center [116, 600] width 28 height 15
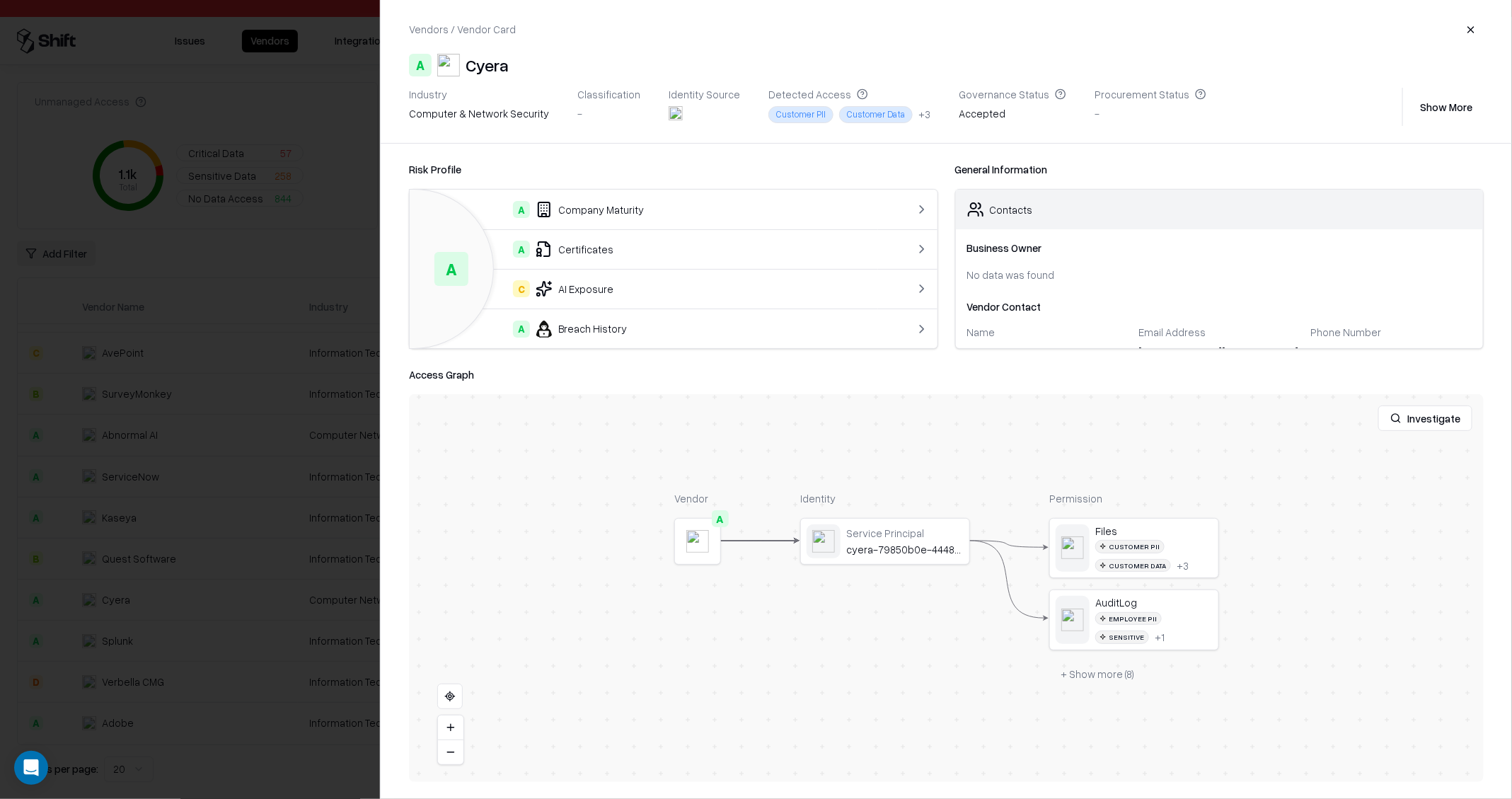
click at [148, 480] on div at bounding box center [756, 400] width 1512 height 799
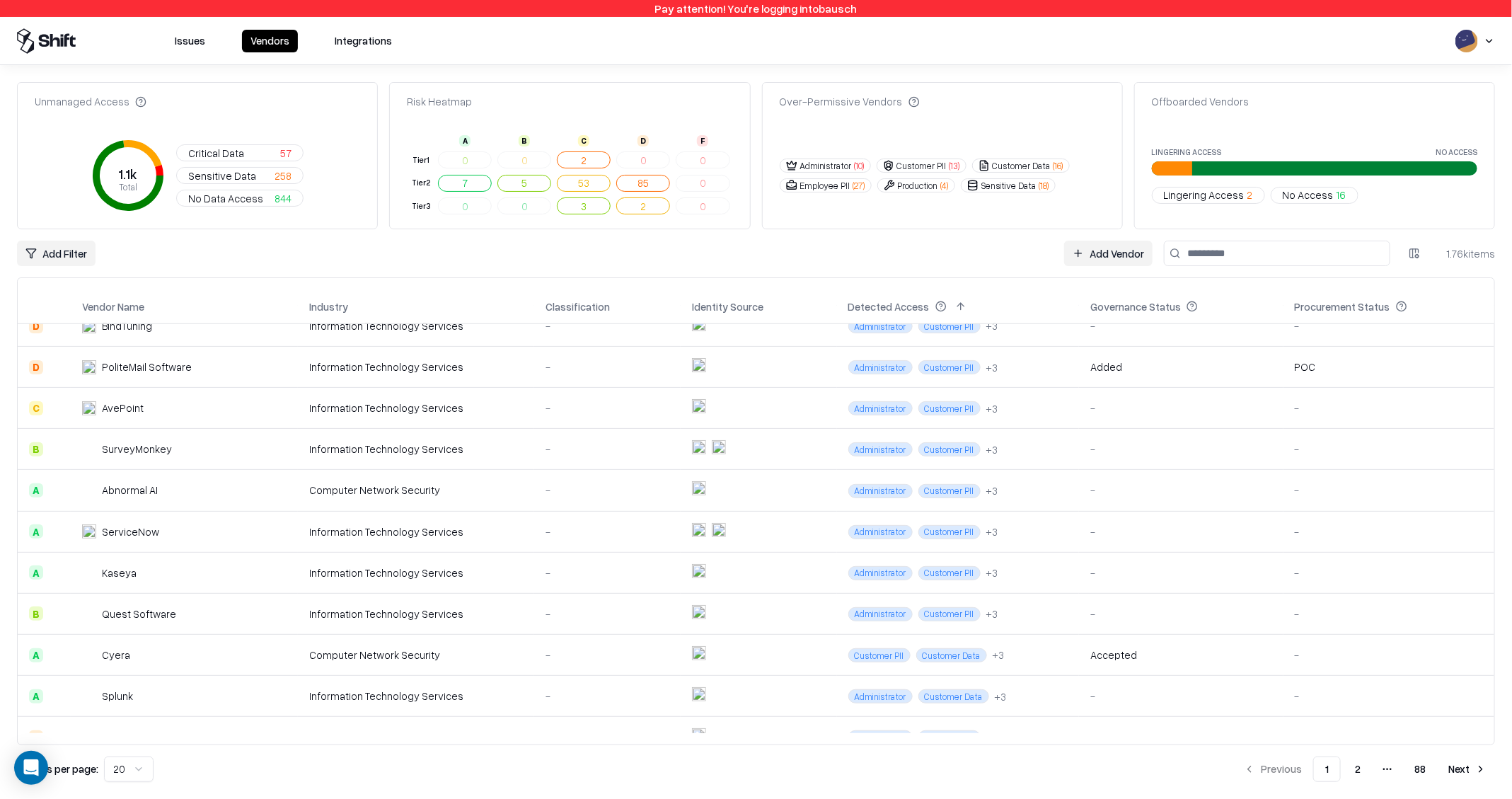
scroll to position [293, 0]
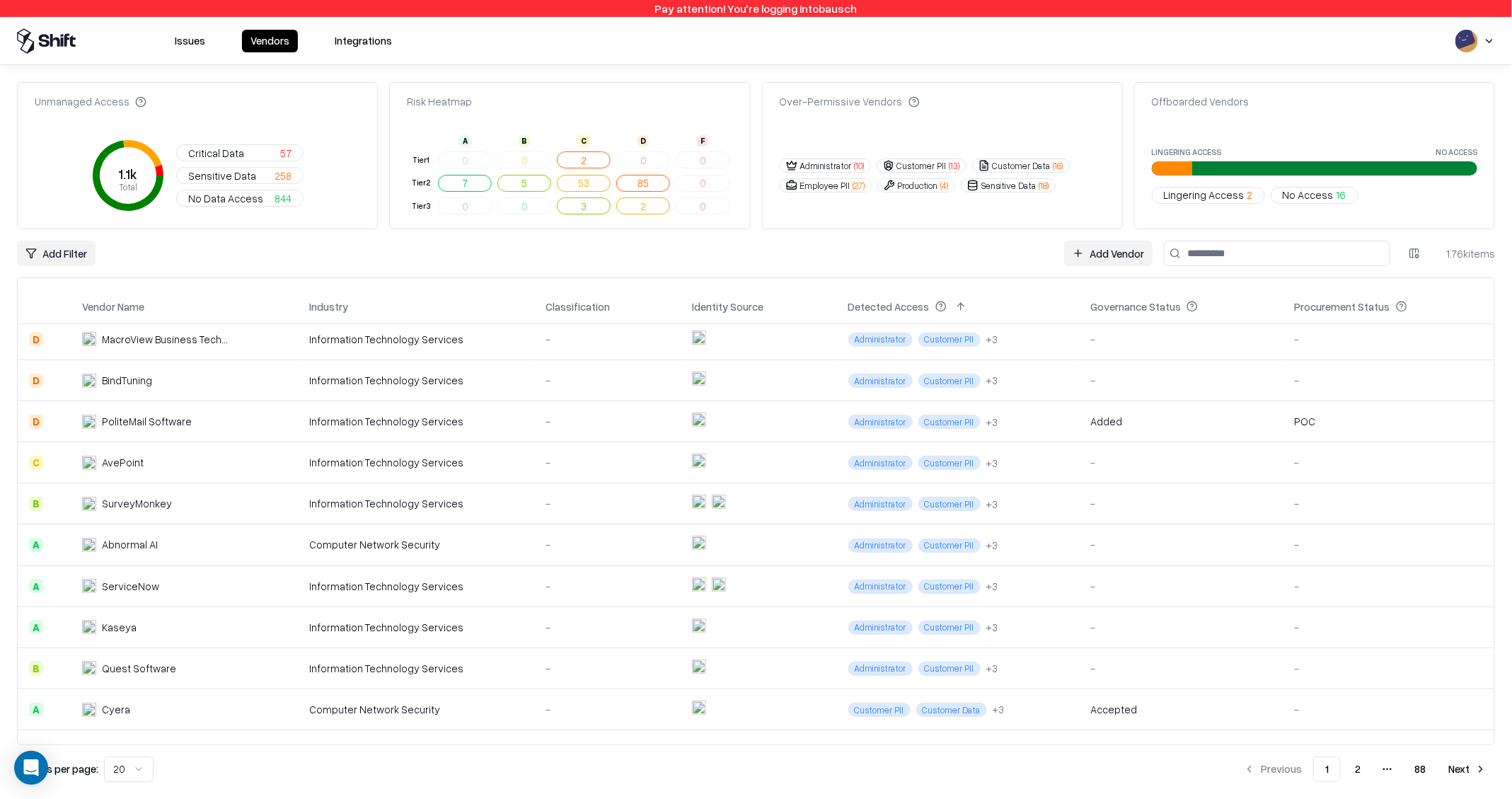
click at [138, 477] on td "AvePoint" at bounding box center [185, 462] width 227 height 41
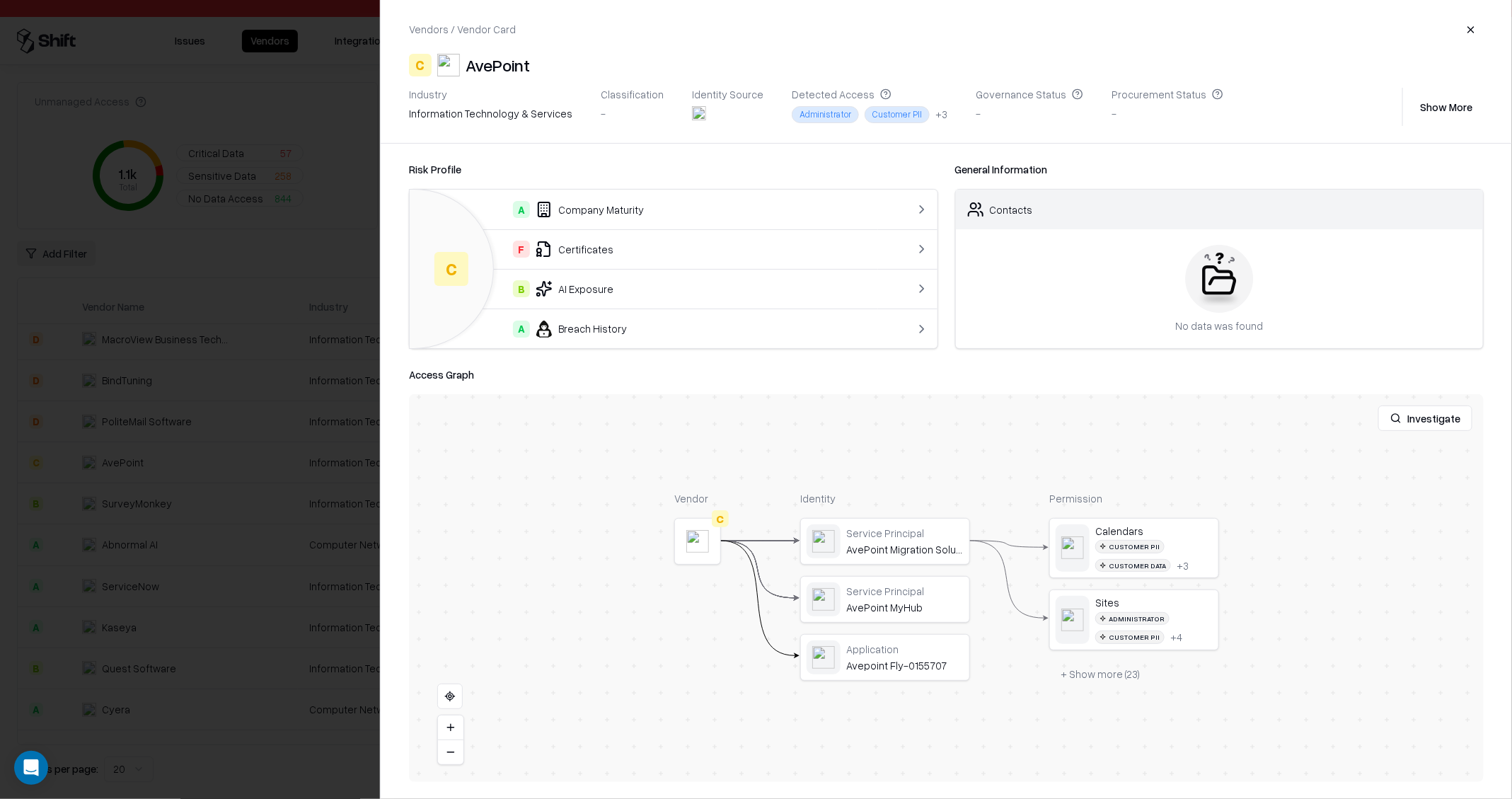
click at [151, 511] on div at bounding box center [756, 400] width 1512 height 799
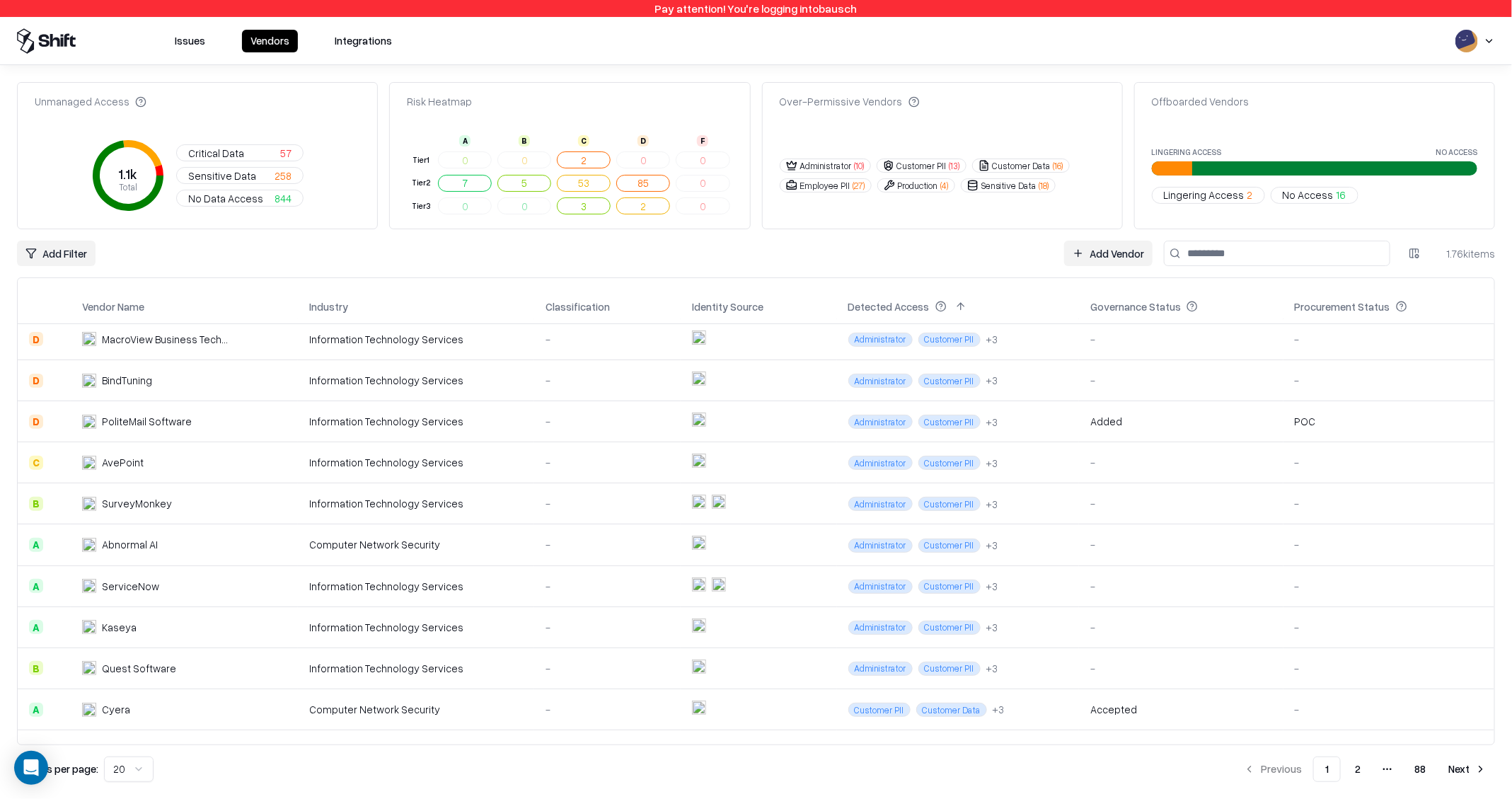
click at [111, 609] on td "Kaseya" at bounding box center [185, 627] width 227 height 41
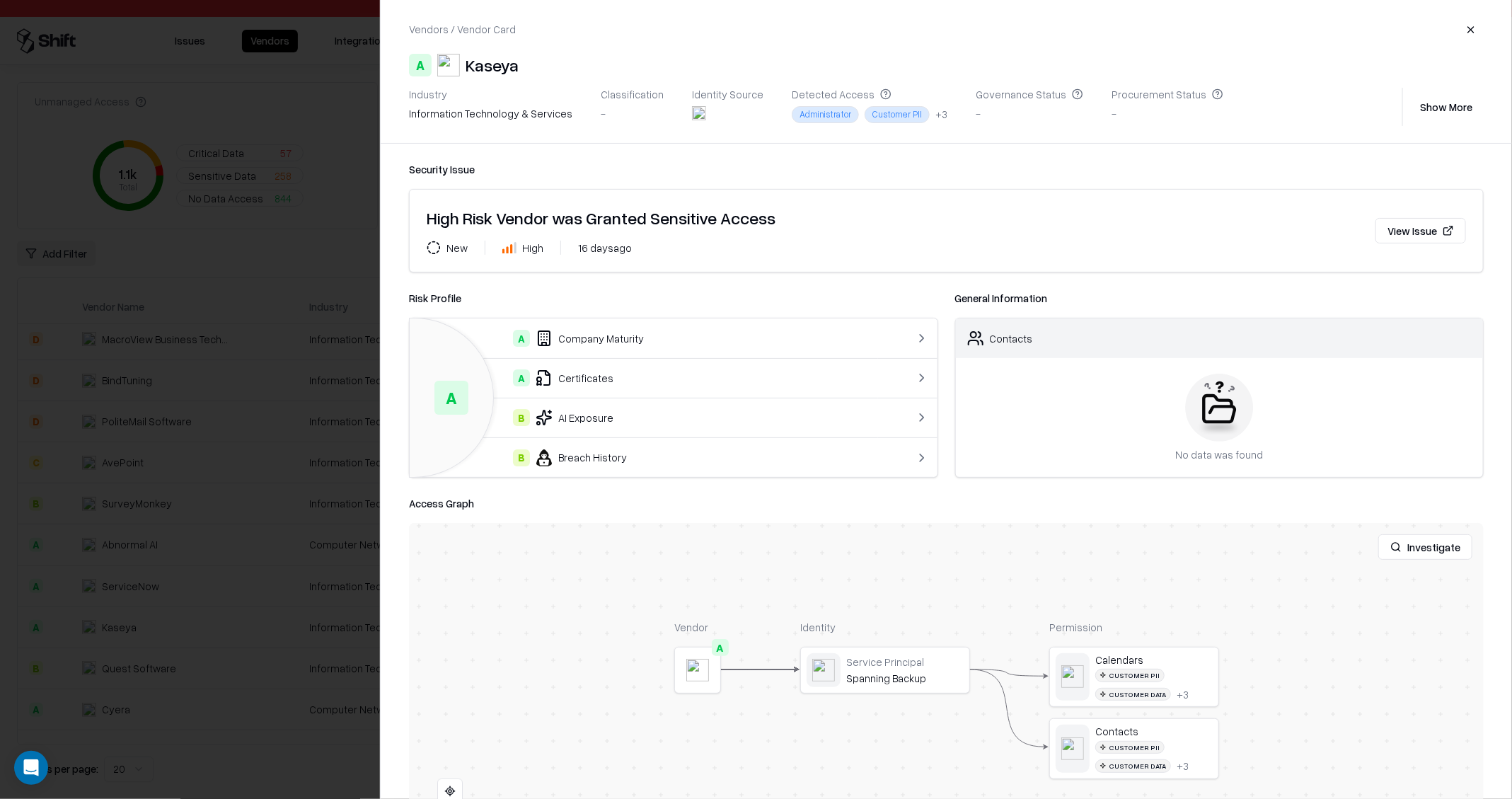
click at [146, 512] on div at bounding box center [756, 400] width 1512 height 799
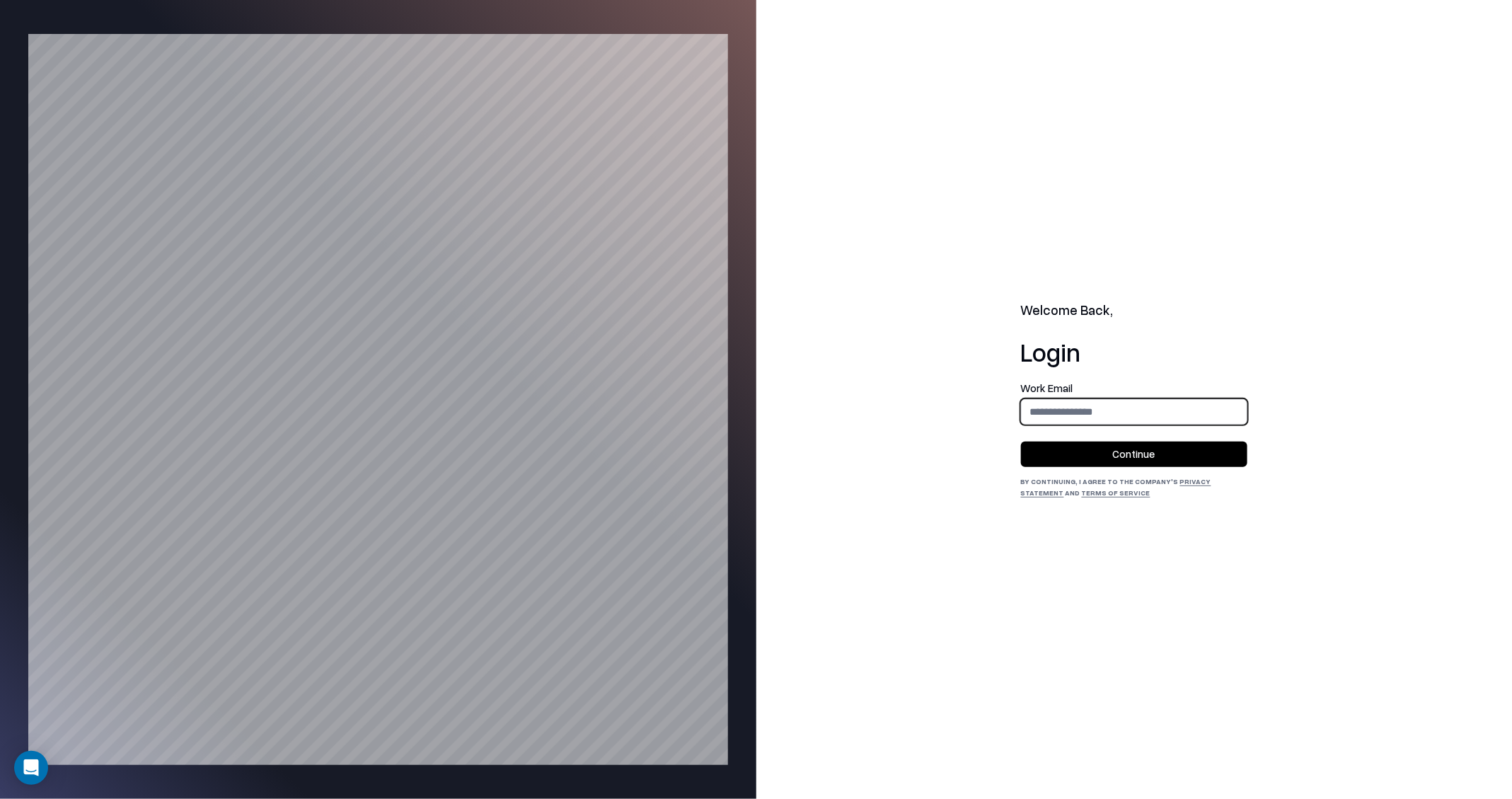
click at [1081, 414] on input "email" at bounding box center [1134, 411] width 225 height 26
type input "**********"
click at [1158, 460] on button "Continue" at bounding box center [1134, 454] width 227 height 25
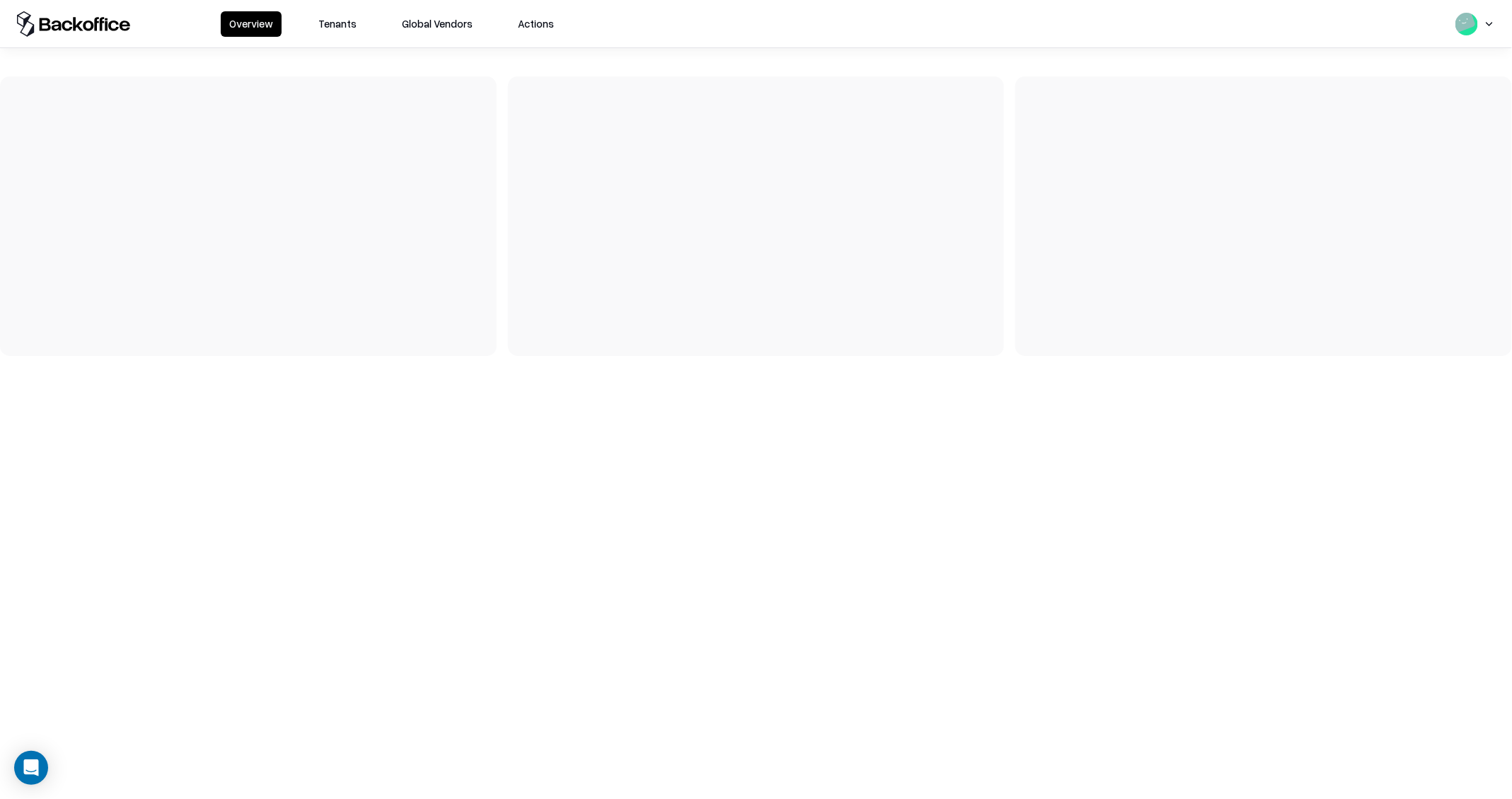
click at [333, 32] on button "Tenants" at bounding box center [337, 24] width 55 height 25
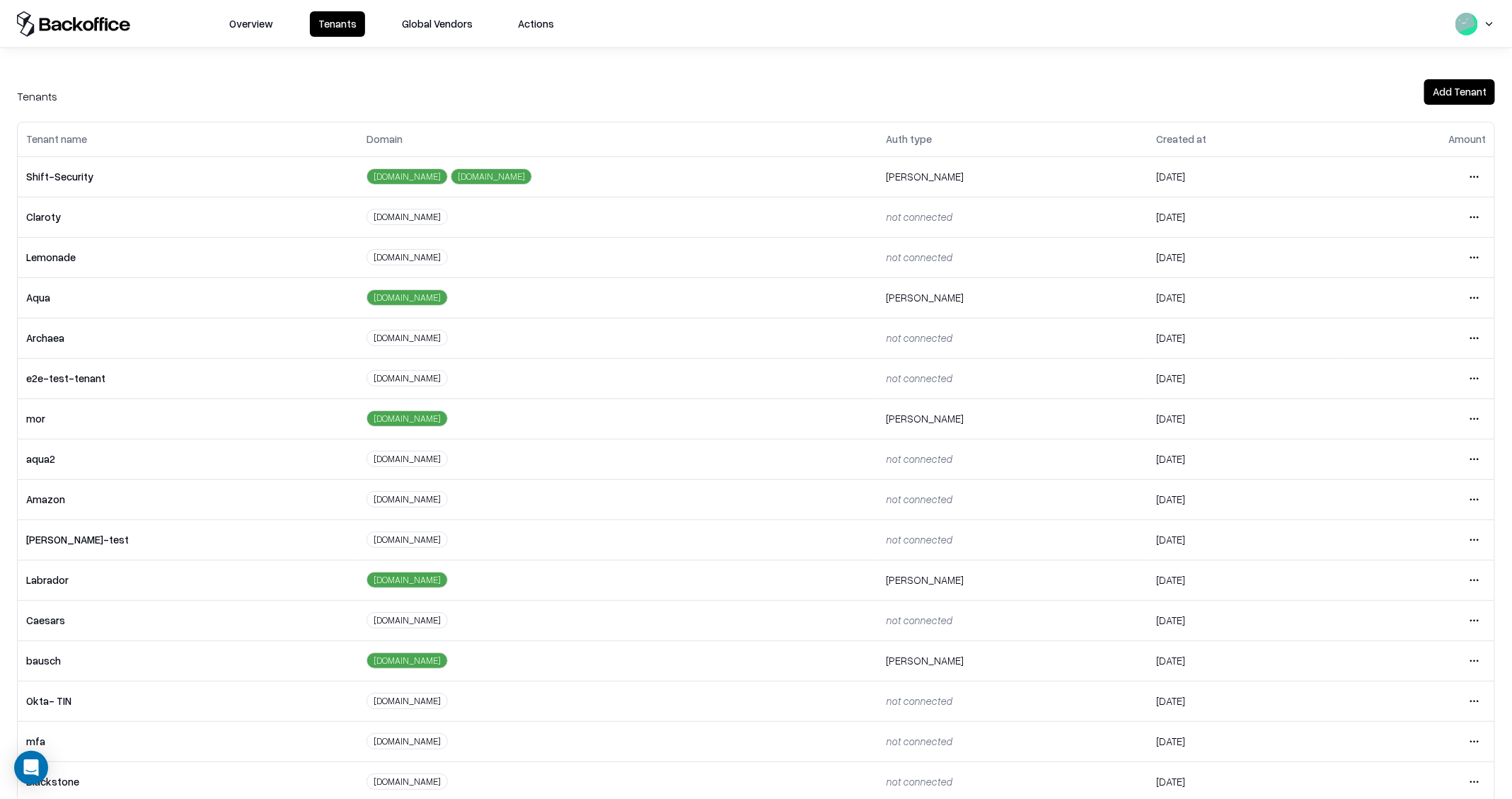
scroll to position [15, 0]
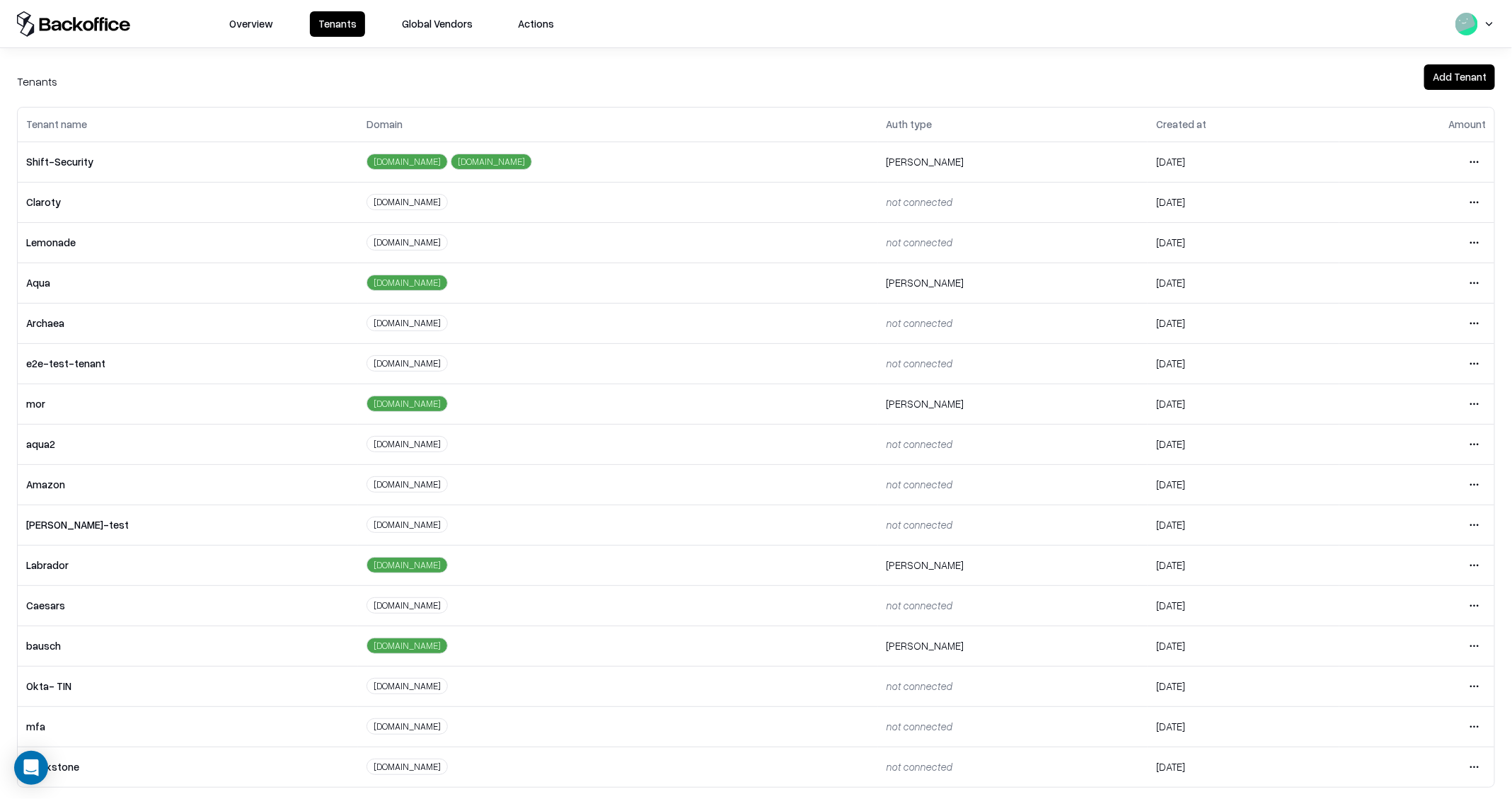
click at [1475, 603] on html "Overview Tenants Global Vendors Actions Tenants Add Tenant Tenant name Domain A…" at bounding box center [756, 400] width 1512 height 799
click at [1362, 725] on div "Login to tenant" at bounding box center [1416, 720] width 153 height 28
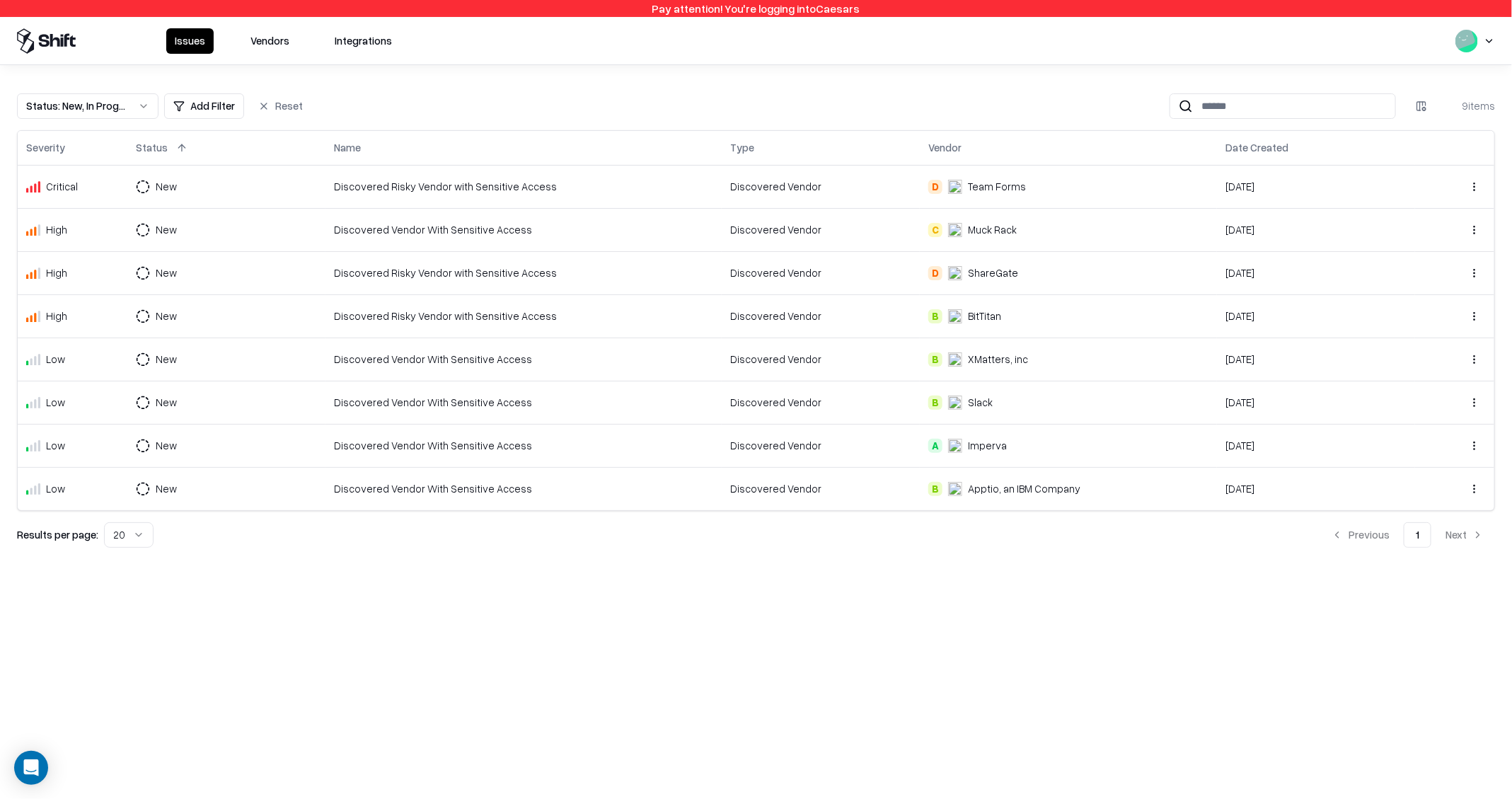
click at [470, 180] on div "Discovered Risky Vendor with Sensitive Access" at bounding box center [523, 186] width 379 height 15
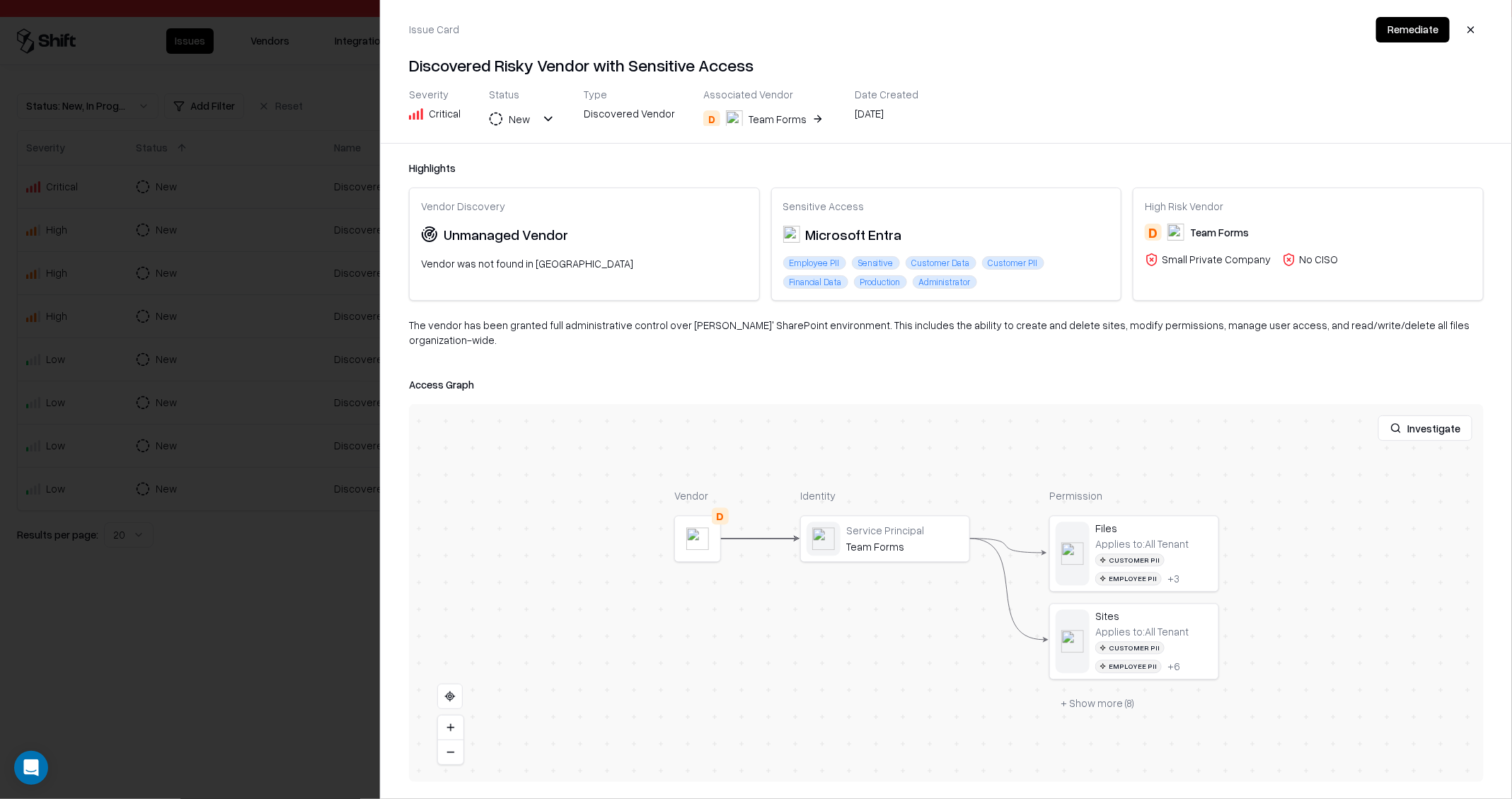
click at [131, 328] on div at bounding box center [756, 400] width 1512 height 799
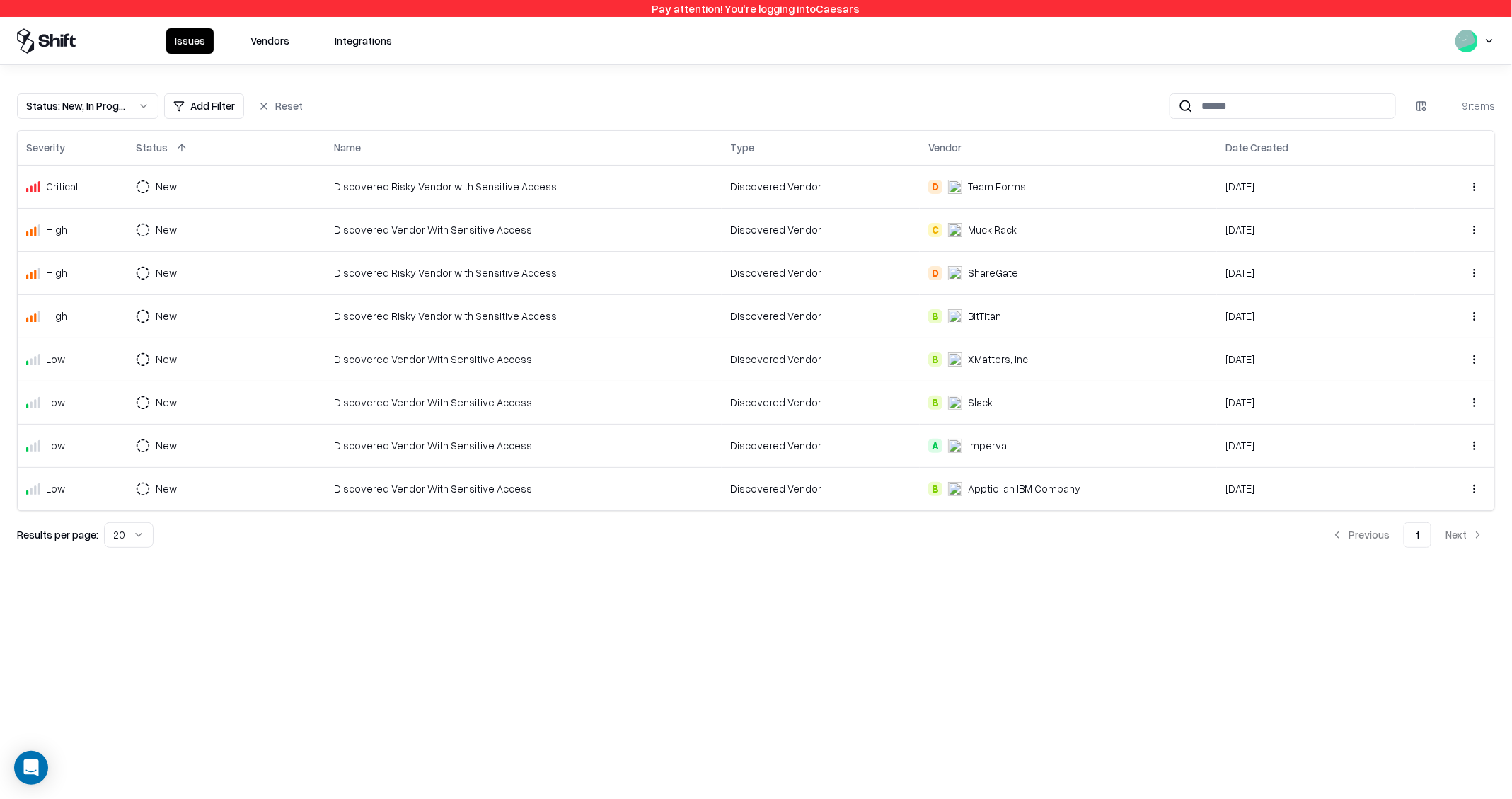
click at [382, 242] on td "Discovered Vendor With Sensitive Access" at bounding box center [523, 230] width 396 height 43
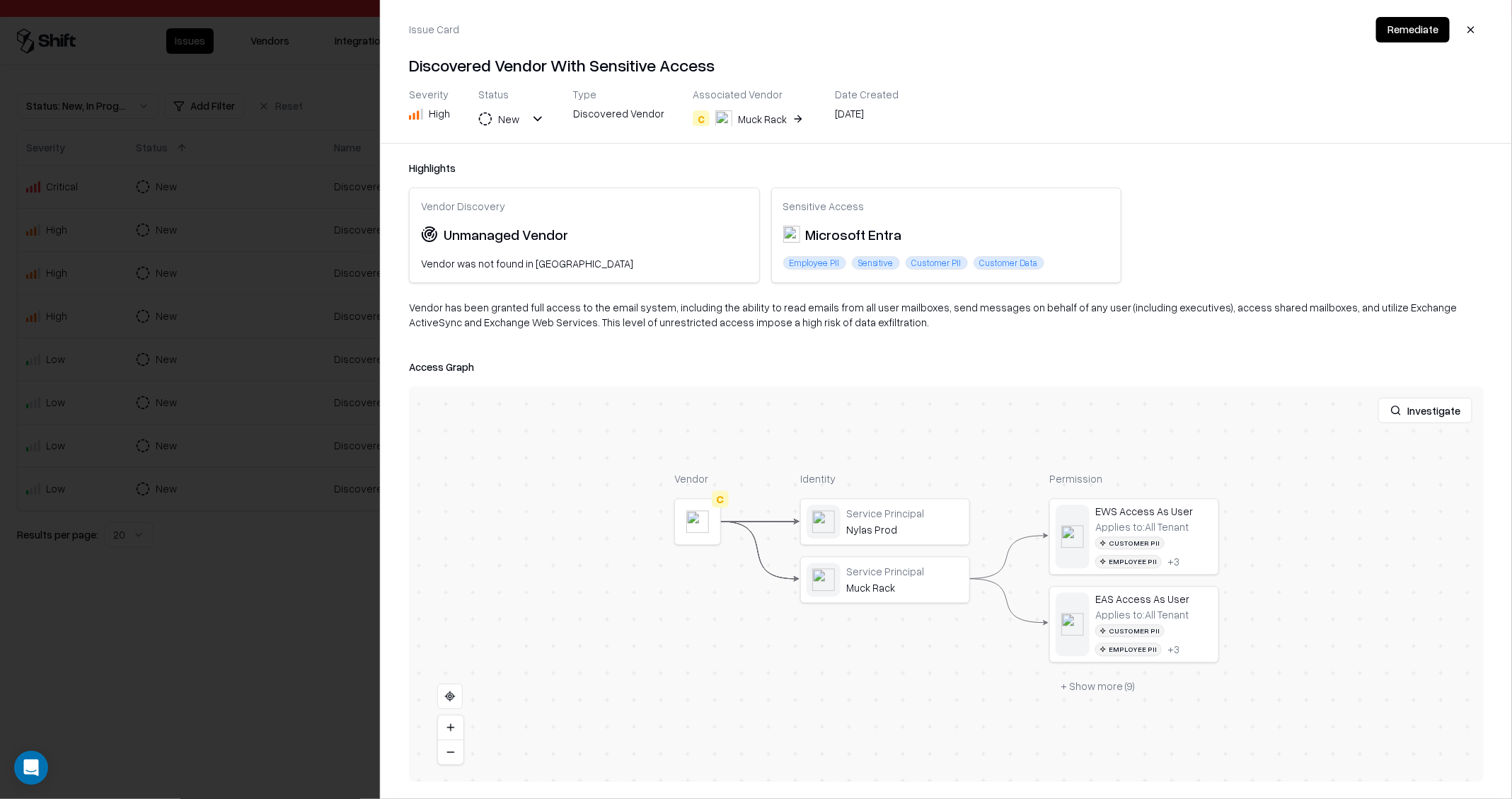
click at [375, 482] on div at bounding box center [756, 400] width 1512 height 799
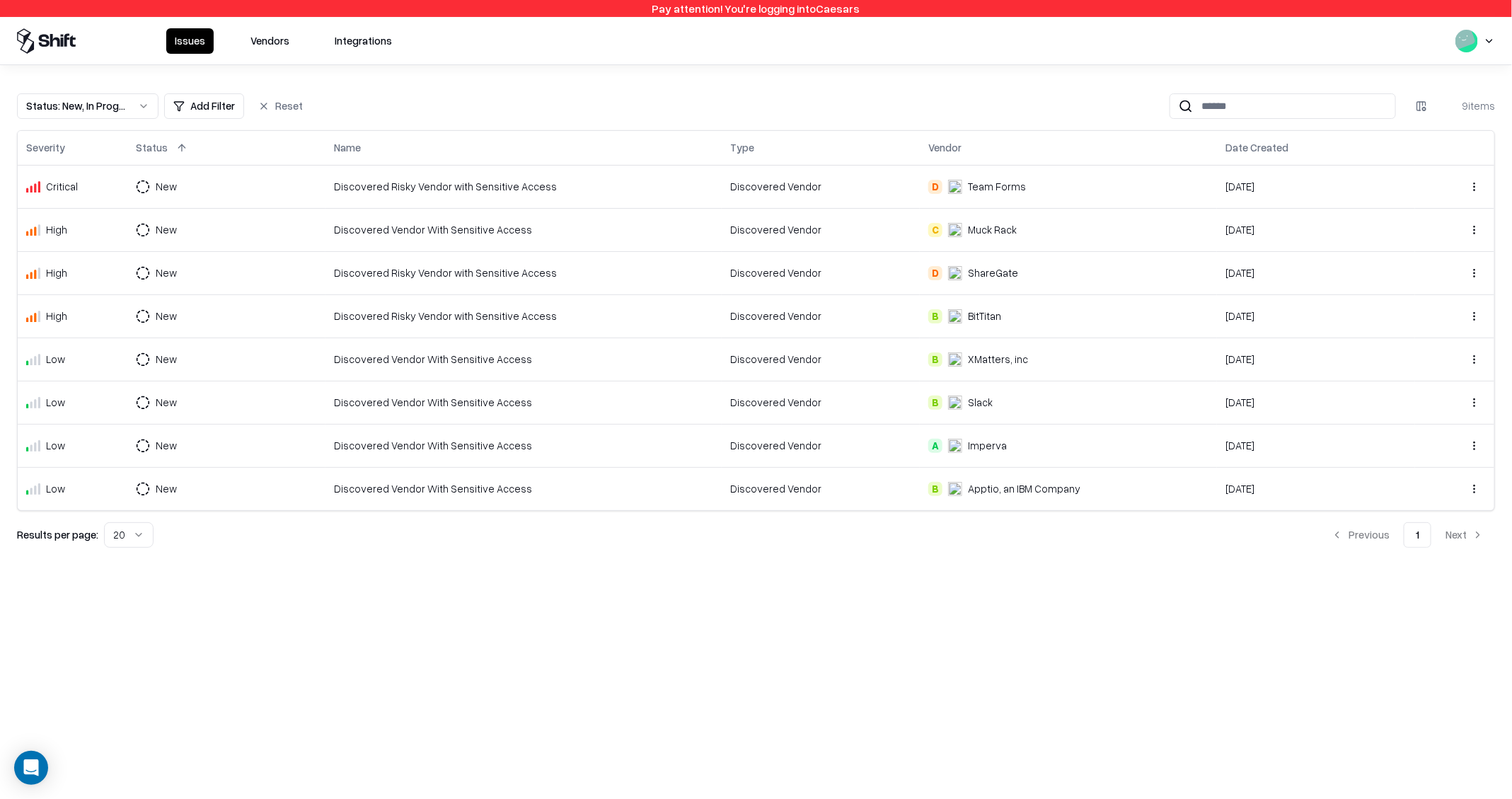
click at [571, 281] on td "Discovered Risky Vendor with Sensitive Access" at bounding box center [523, 273] width 396 height 43
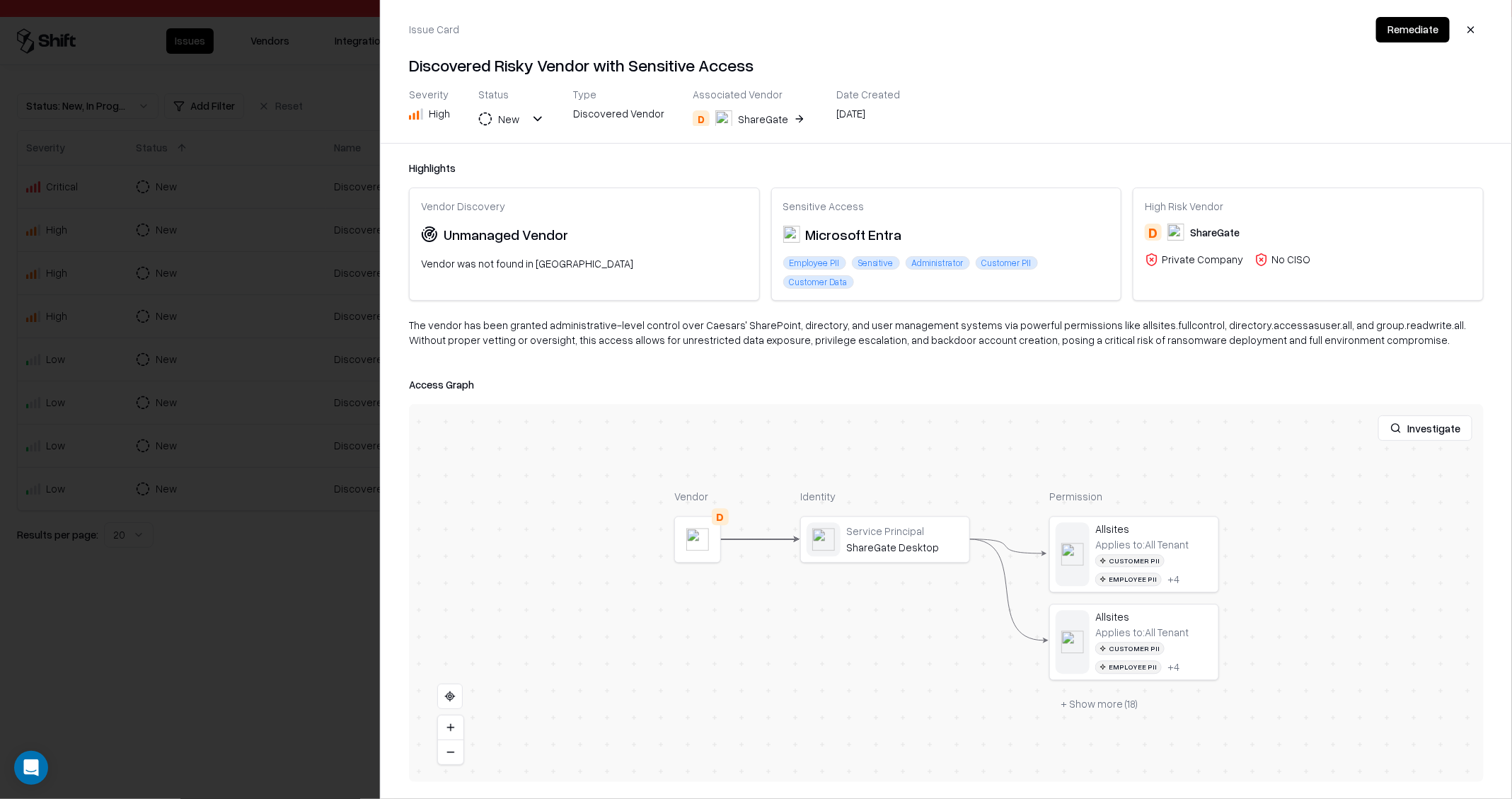
click at [268, 539] on div at bounding box center [756, 400] width 1512 height 799
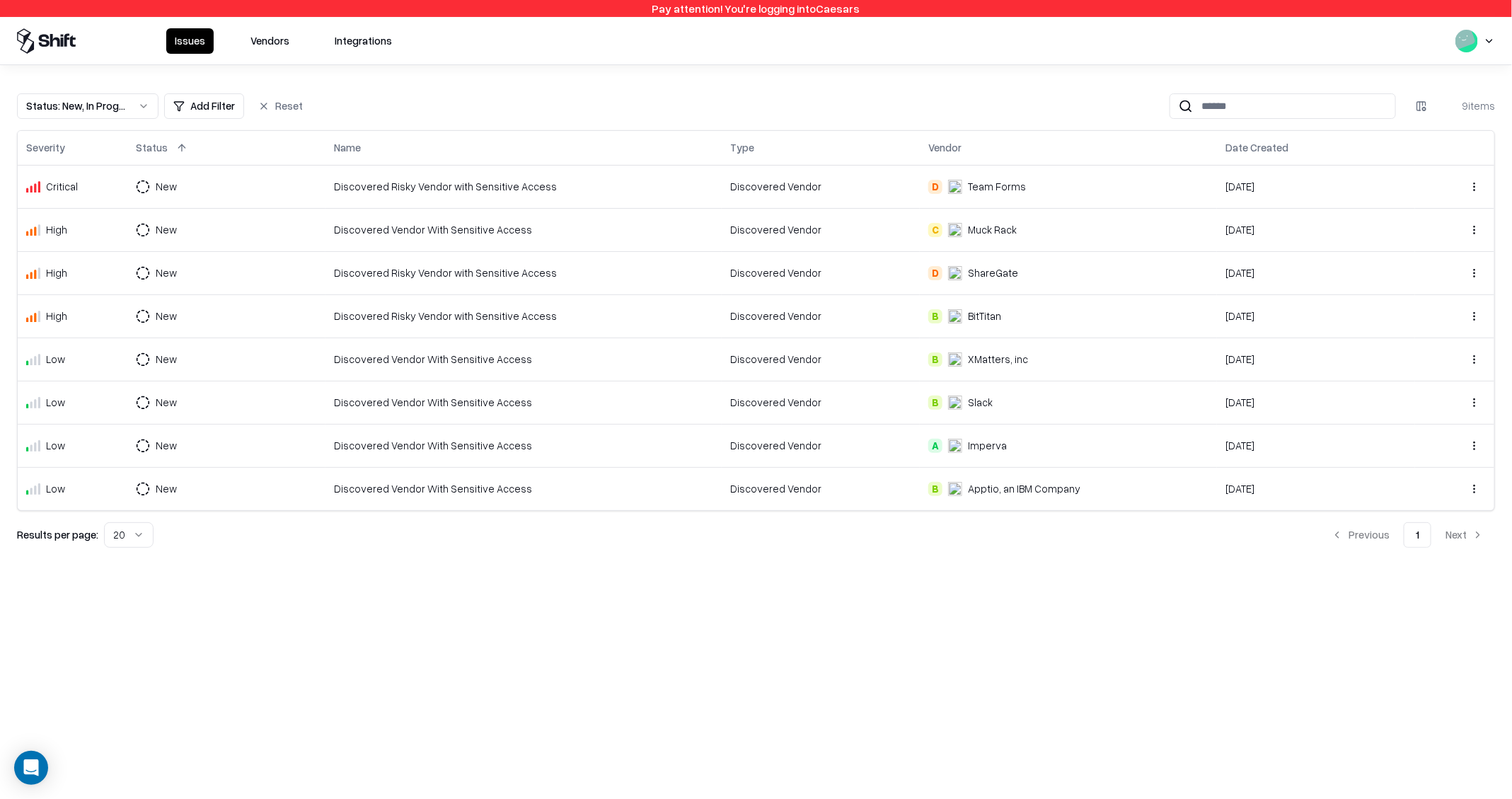
click at [470, 328] on td "Discovered Risky Vendor with Sensitive Access" at bounding box center [523, 316] width 396 height 43
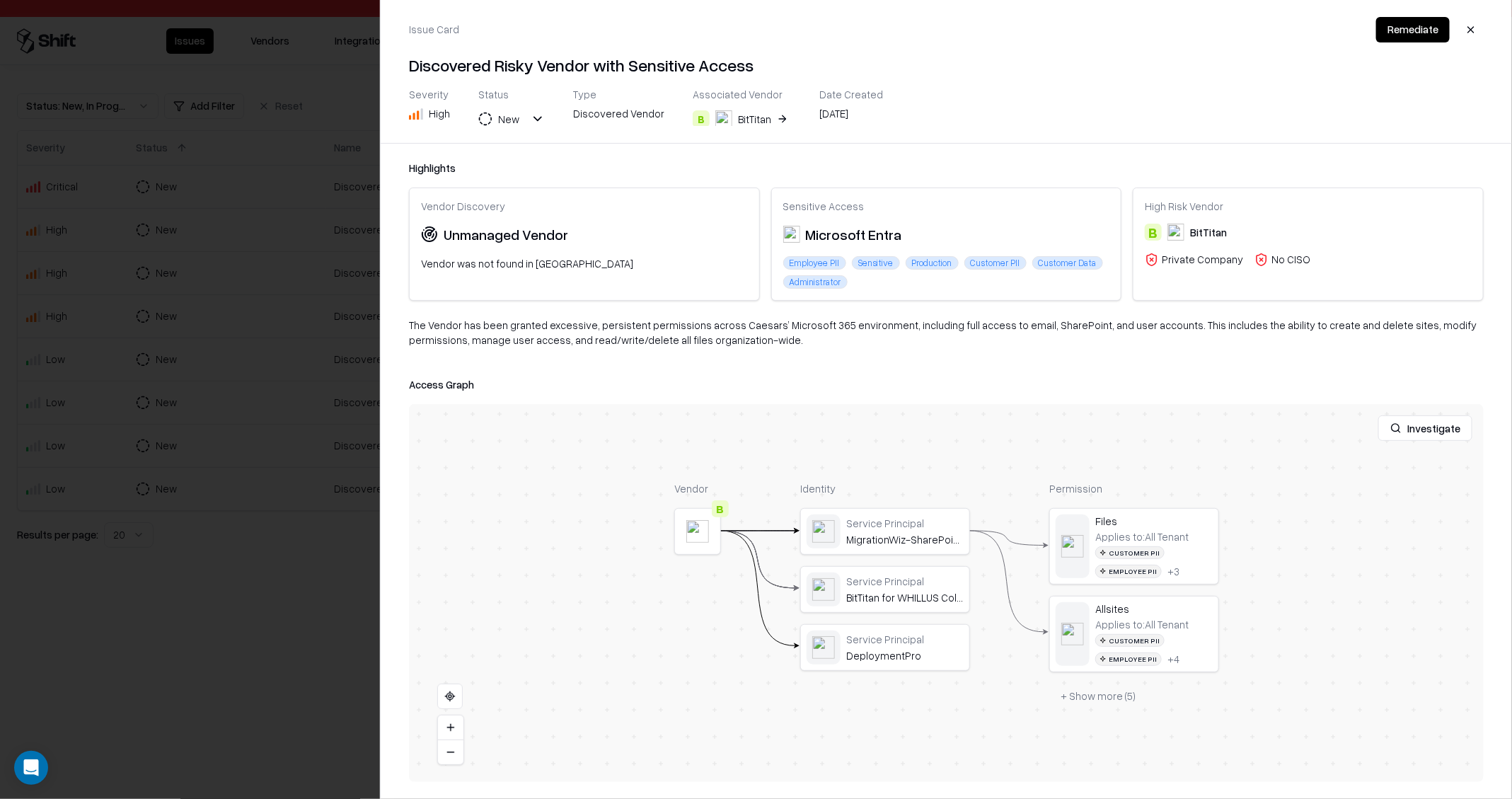
click at [147, 392] on div at bounding box center [756, 400] width 1512 height 799
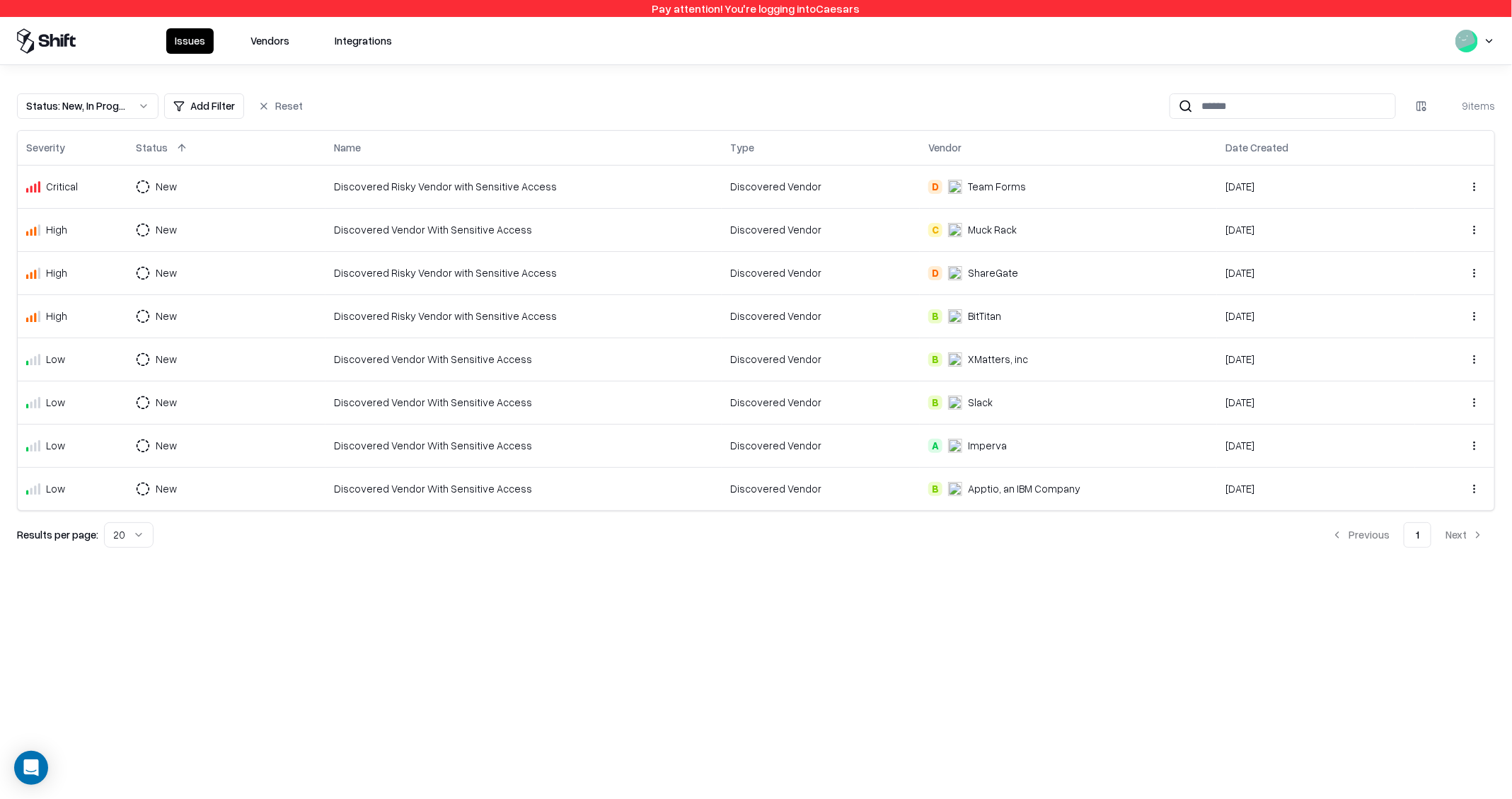
click at [729, 189] on td "Discovered Vendor" at bounding box center [820, 186] width 198 height 43
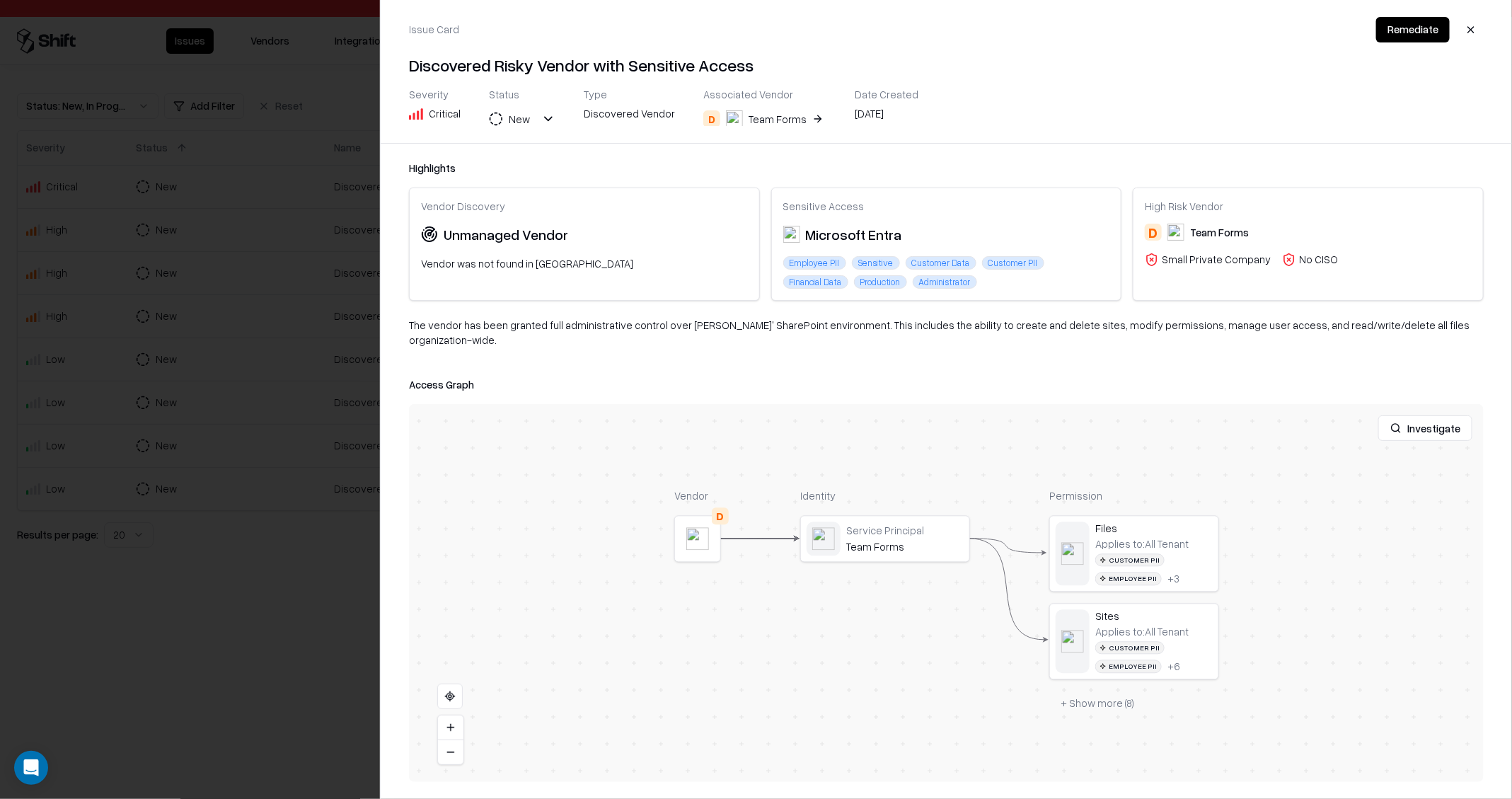
click at [0, 0] on div at bounding box center [0, 0] width 0 height 0
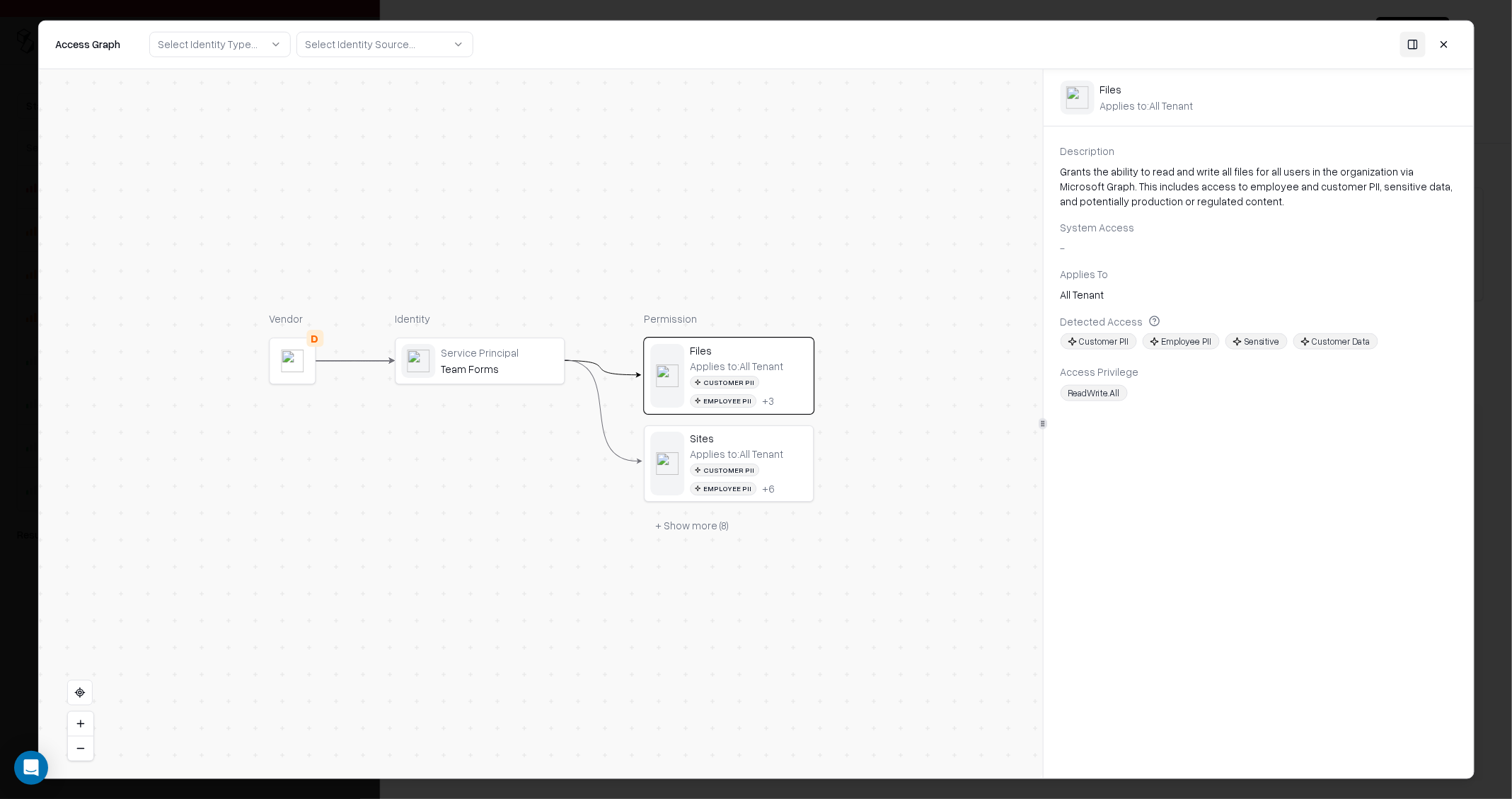
click at [702, 520] on button "+ Show more ( 8 )" at bounding box center [692, 526] width 96 height 25
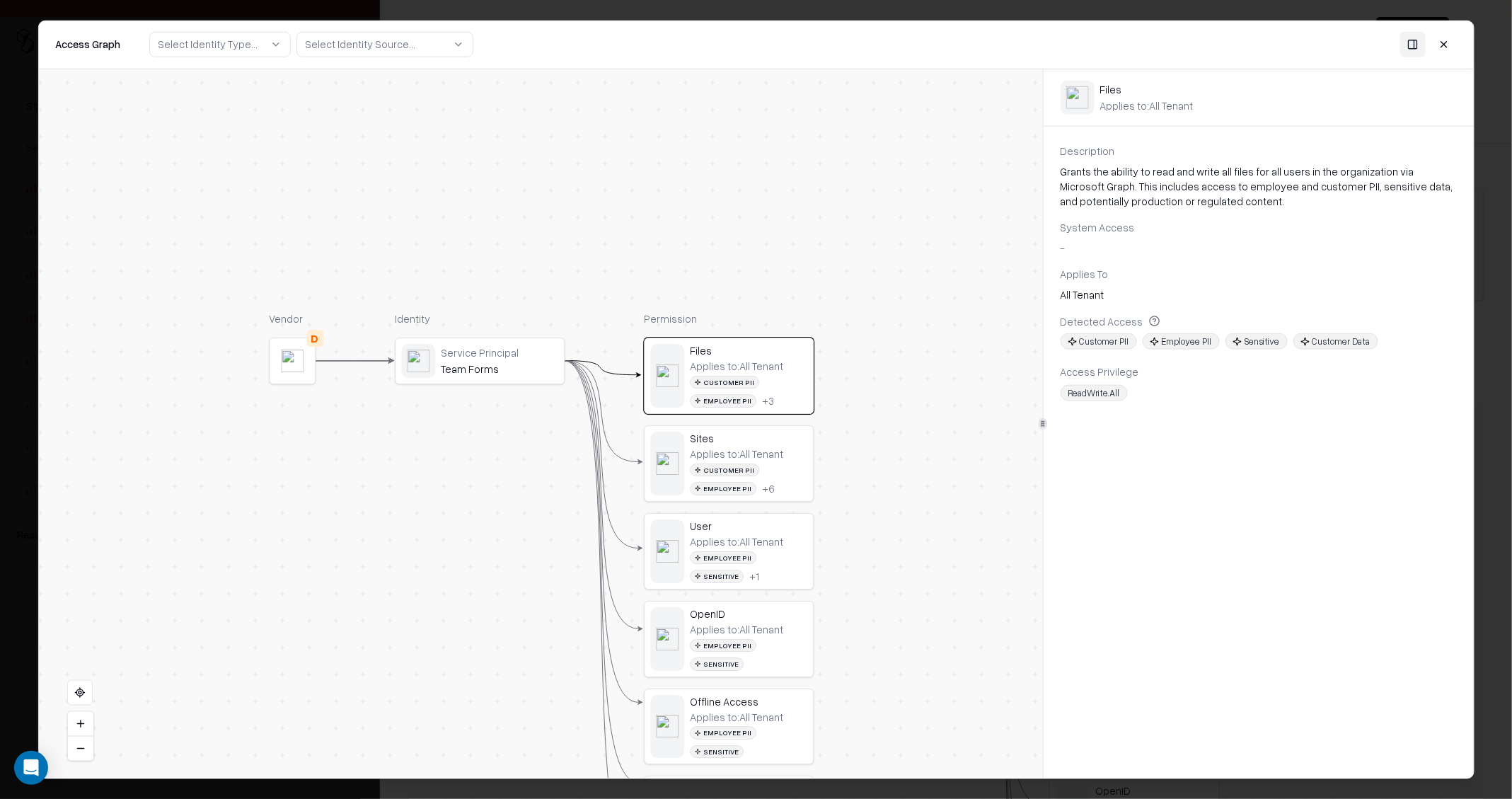
click at [765, 441] on div "Sites" at bounding box center [748, 438] width 117 height 13
click at [760, 361] on div "Applies to: All Tenant" at bounding box center [736, 366] width 93 height 13
click at [725, 458] on div "Applies to: All Tenant" at bounding box center [736, 453] width 93 height 13
click at [759, 362] on div "Applies to: All Tenant" at bounding box center [736, 366] width 93 height 13
click at [736, 459] on div "Applies to: All Tenant Customer PII Employee PII + 6" at bounding box center [748, 471] width 117 height 47
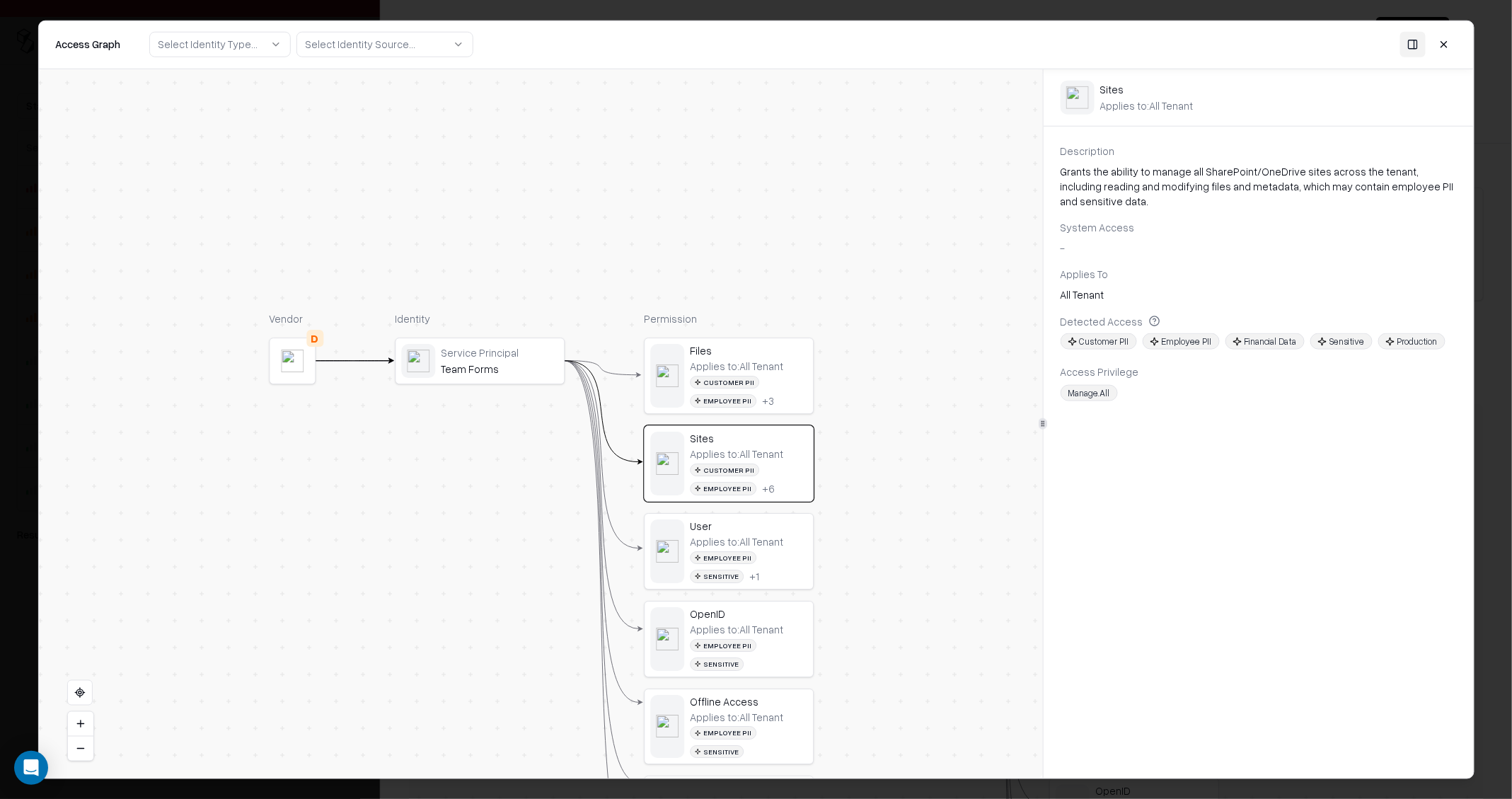
click at [779, 373] on div "Applies to: All Tenant Customer PII Employee PII + 3" at bounding box center [748, 383] width 117 height 47
click at [792, 440] on div "Sites" at bounding box center [748, 438] width 117 height 13
click at [1448, 44] on button at bounding box center [1444, 45] width 25 height 25
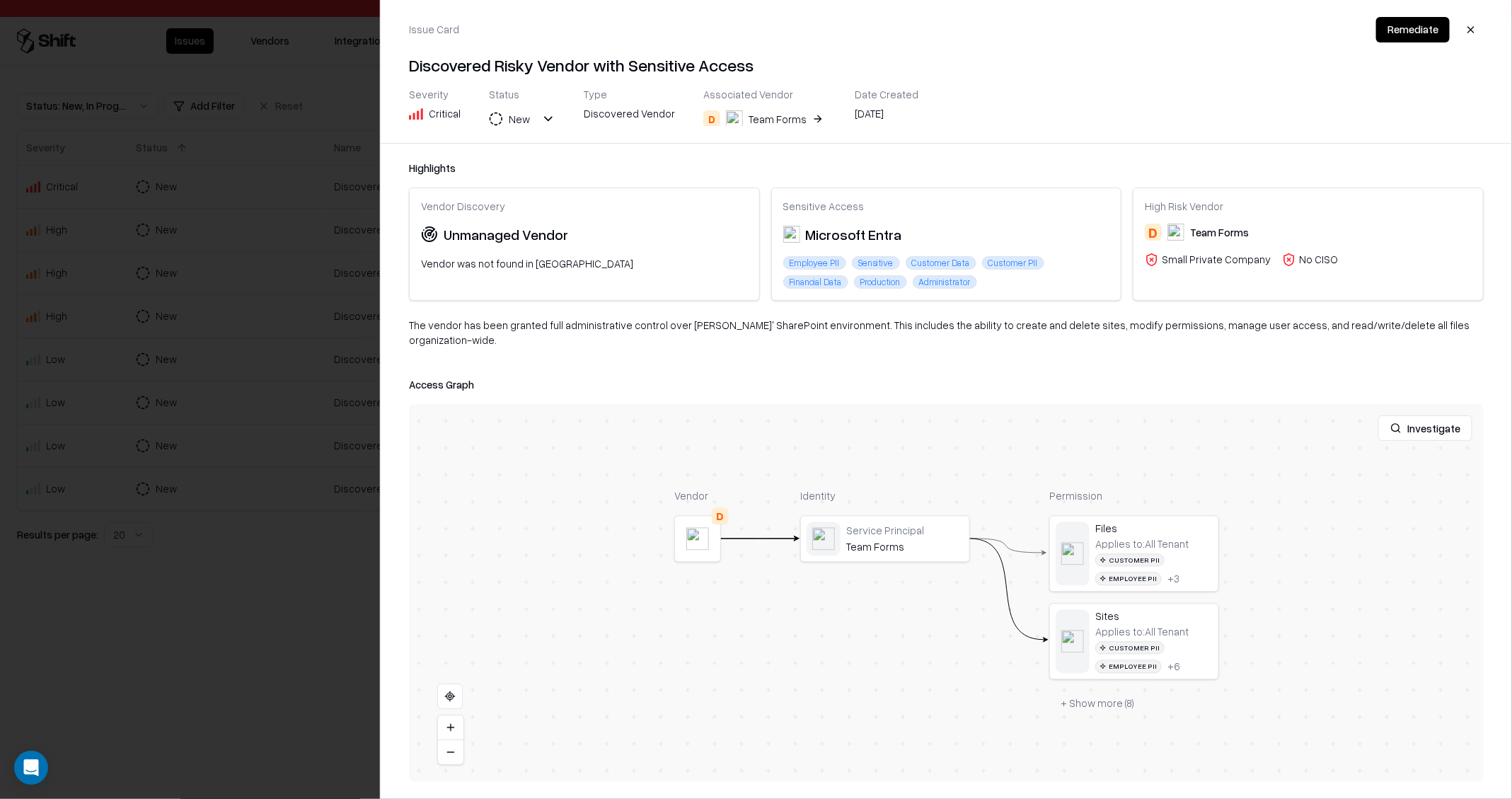
click at [240, 296] on div at bounding box center [756, 400] width 1512 height 799
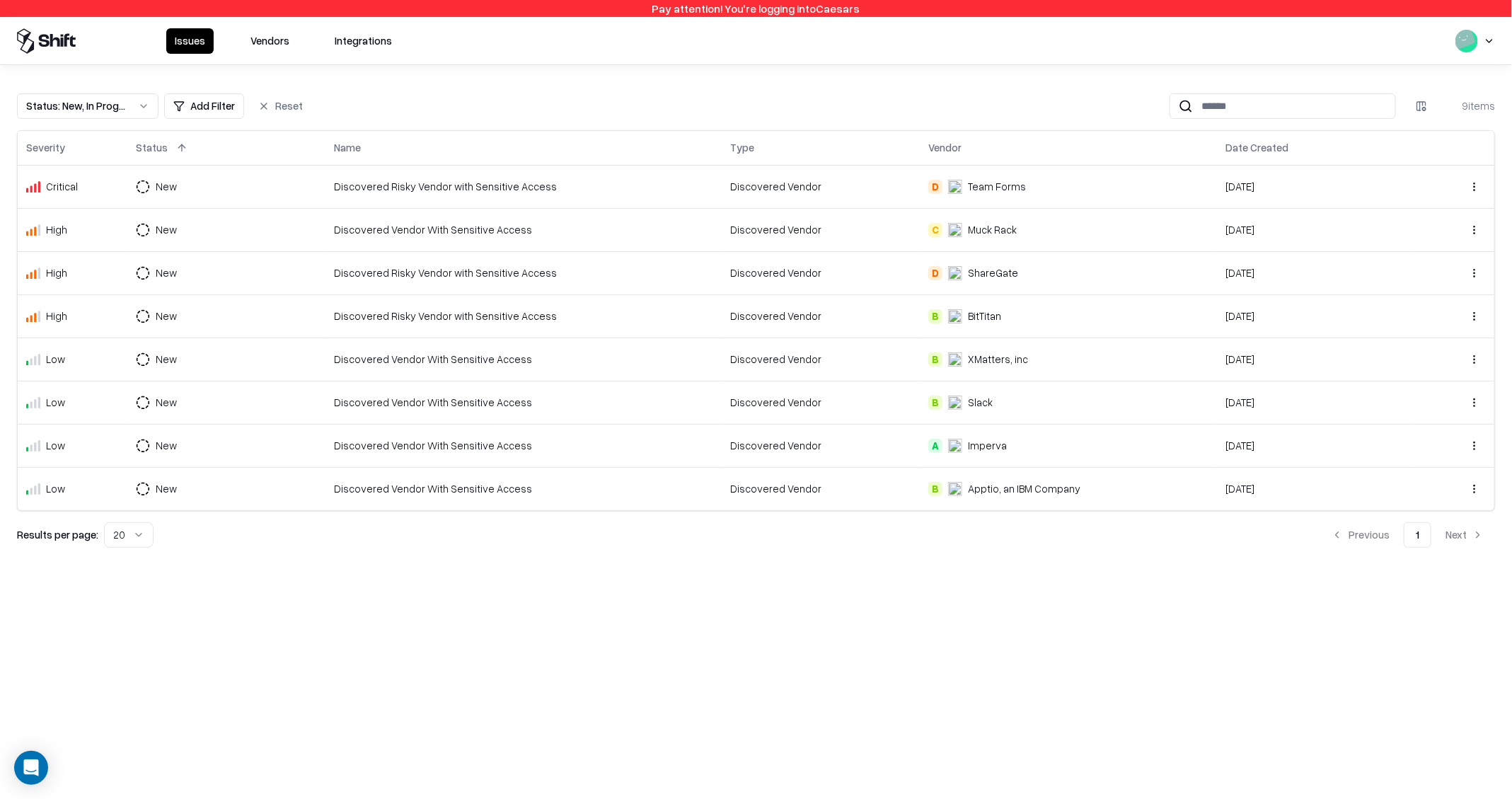
click at [346, 310] on div "Discovered Risky Vendor with Sensitive Access" at bounding box center [523, 316] width 379 height 15
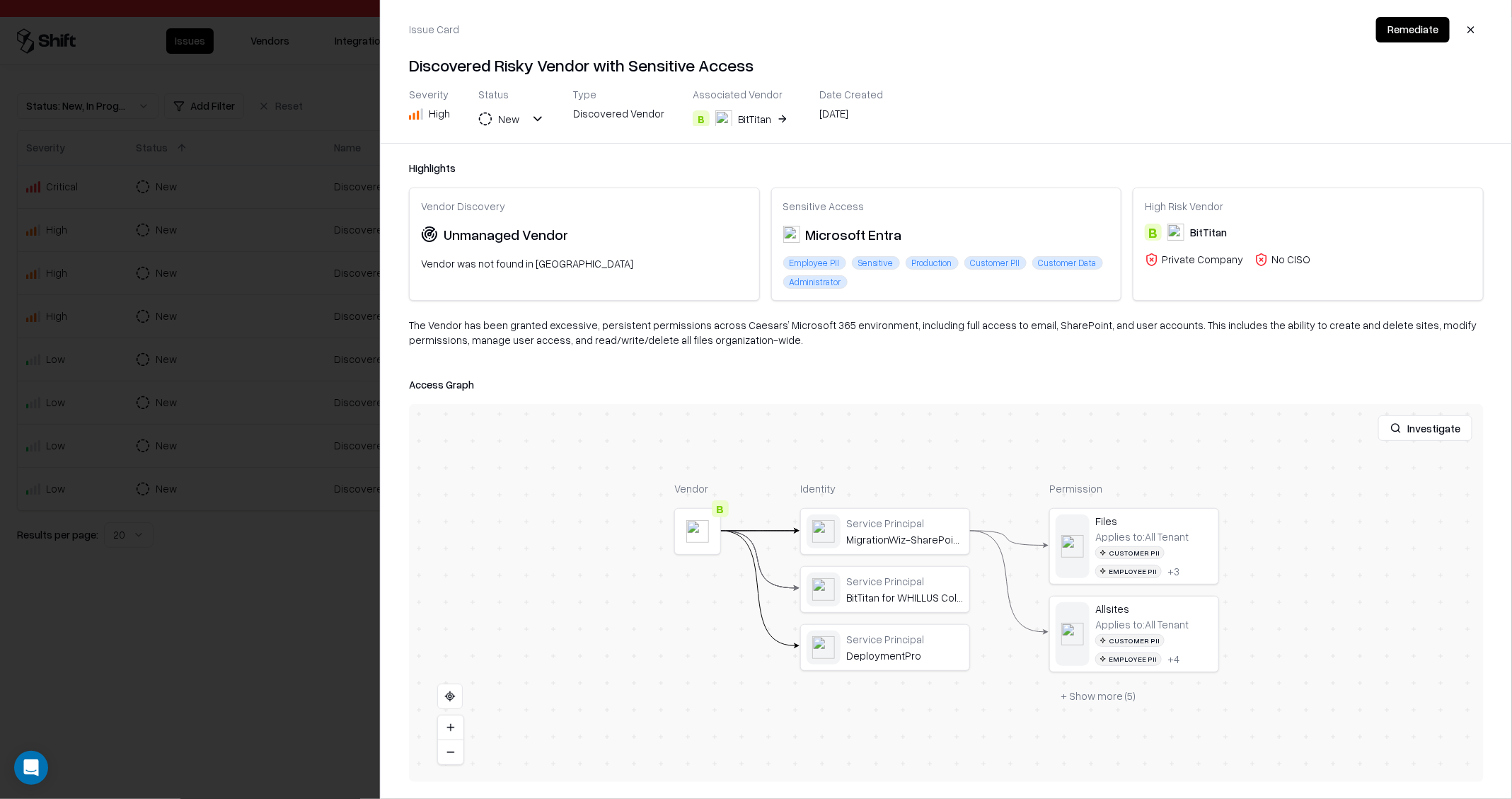
click at [0, 0] on div at bounding box center [0, 0] width 0 height 0
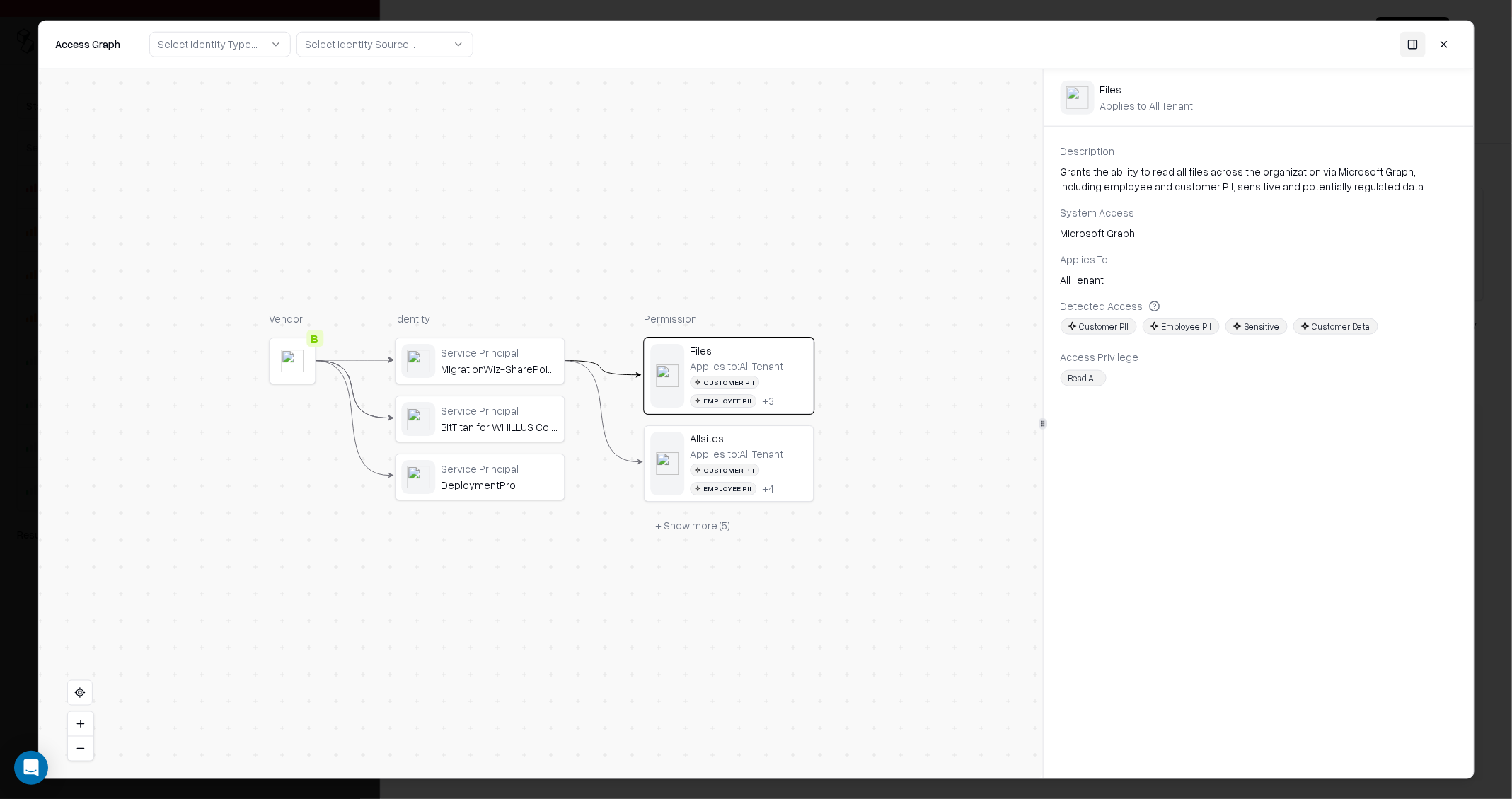
click at [676, 529] on button "+ Show more ( 5 )" at bounding box center [692, 526] width 98 height 25
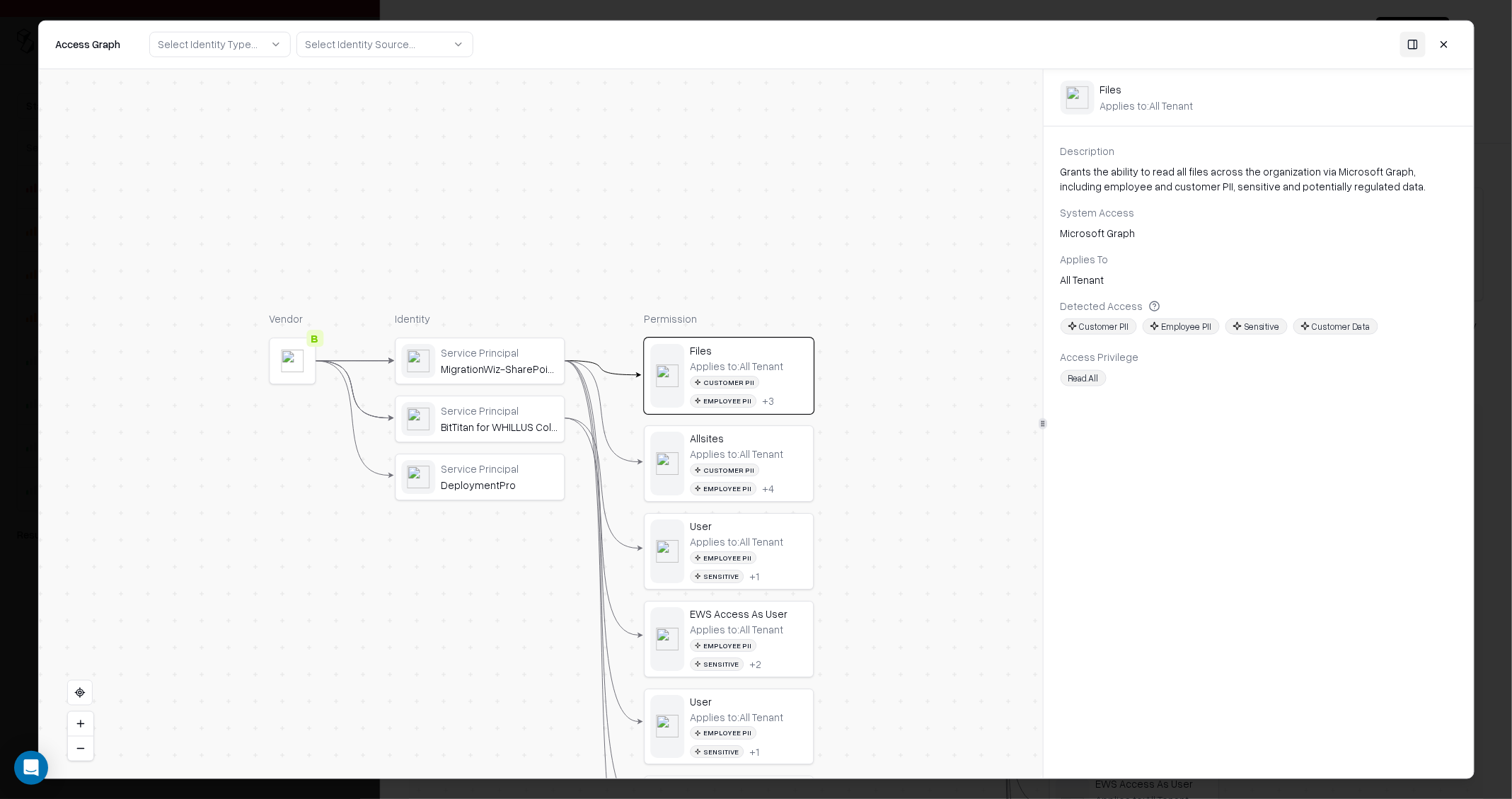
click at [780, 453] on div "Applies to: All Tenant Customer PII Employee PII + 4" at bounding box center [748, 471] width 117 height 47
click at [757, 531] on div "User Applies to: All Tenant Employee PII Sensitive + 1" at bounding box center [748, 551] width 117 height 64
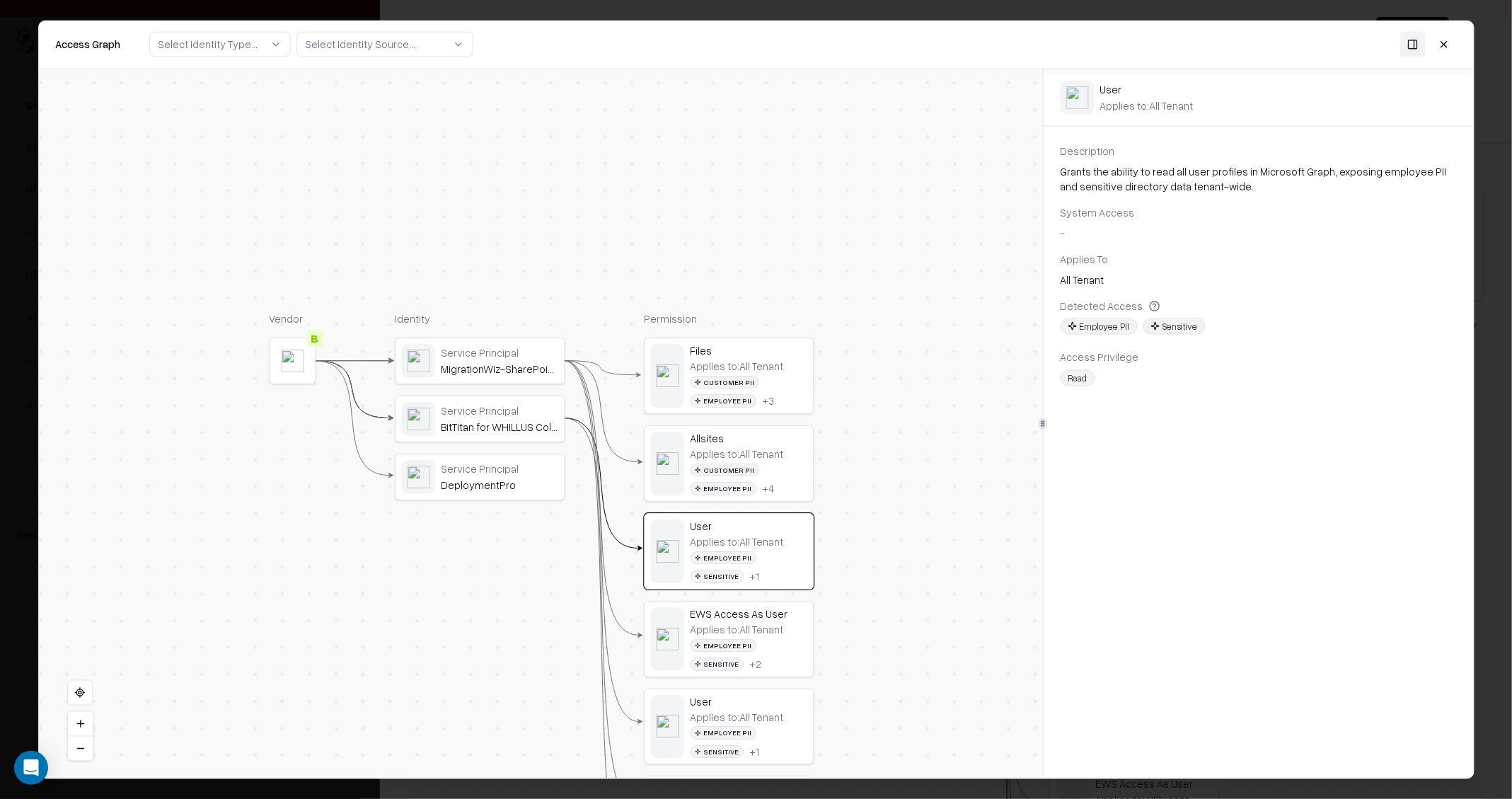
click at [742, 628] on div "Applies to: All Tenant" at bounding box center [736, 629] width 93 height 13
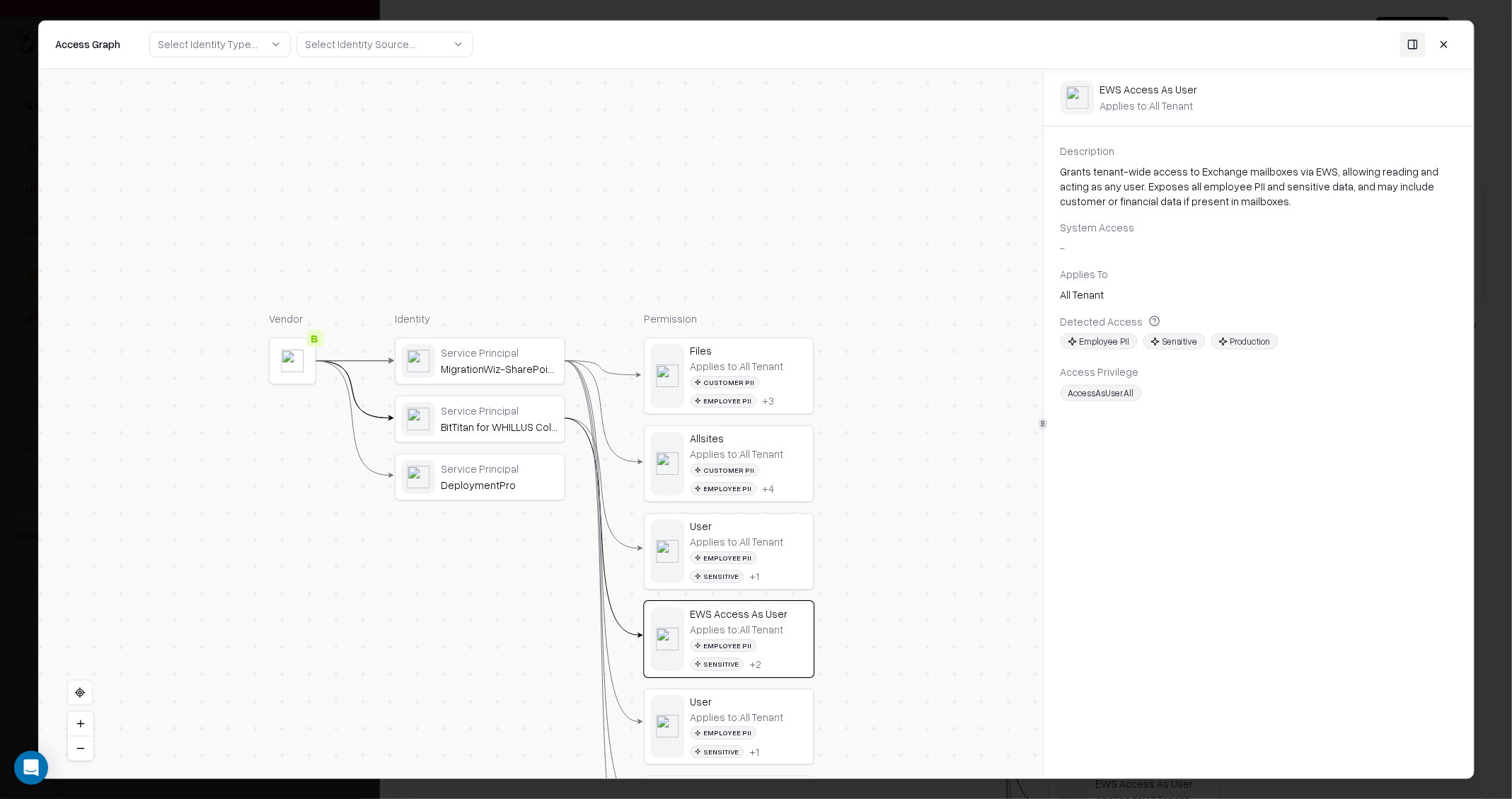
click at [1448, 42] on button at bounding box center [1444, 45] width 25 height 25
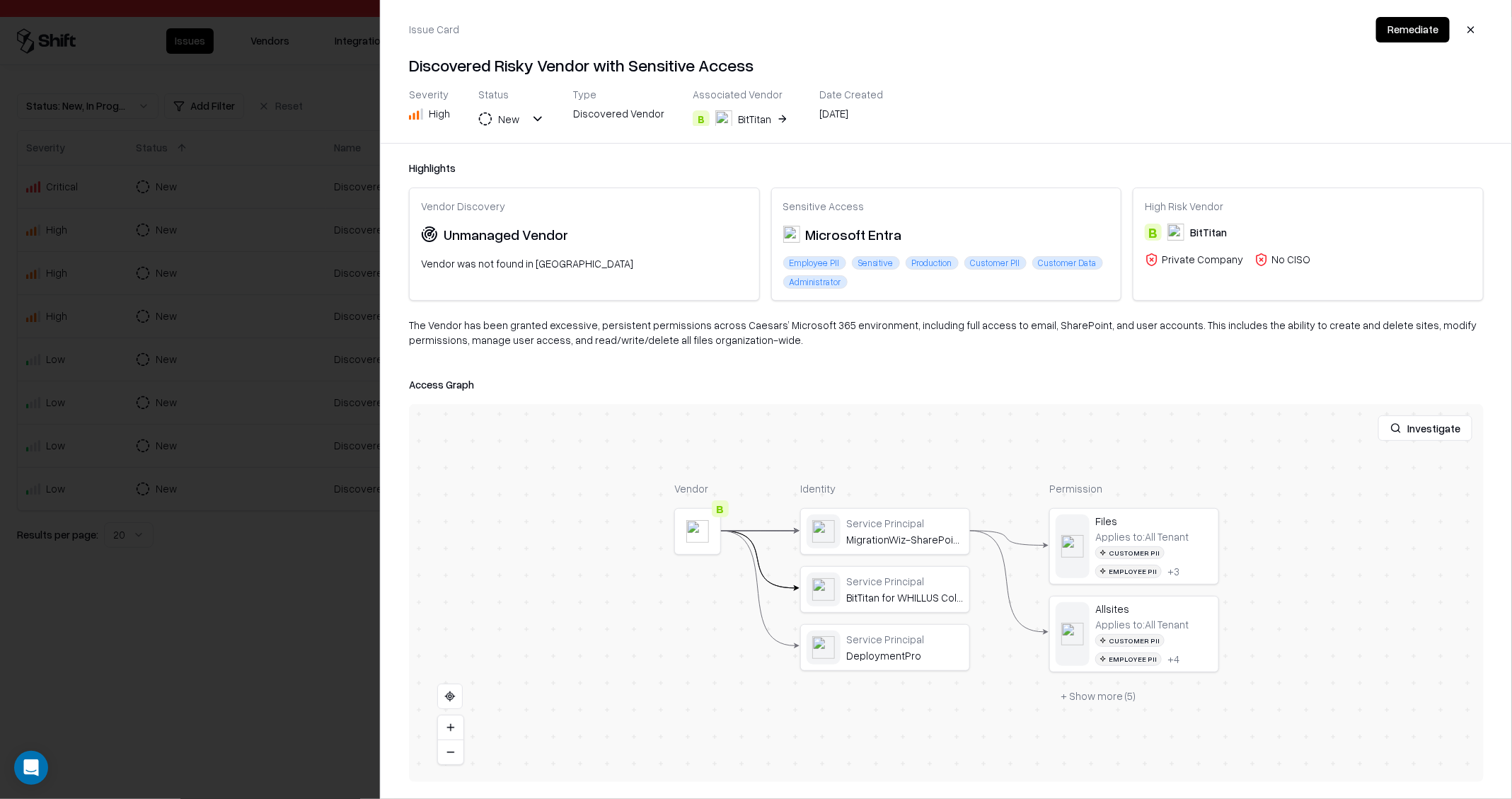
click at [309, 367] on div at bounding box center [756, 400] width 1512 height 799
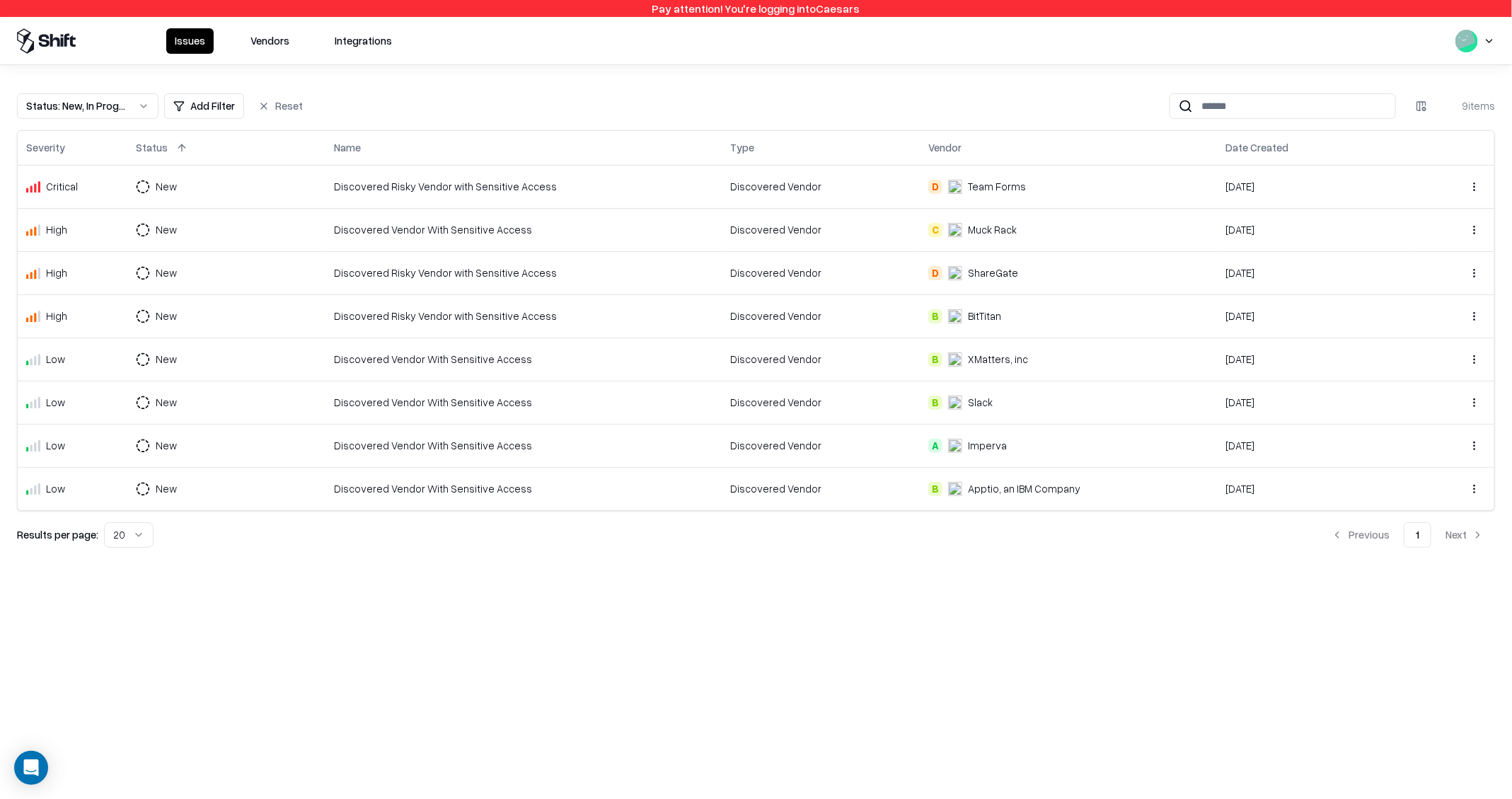
click at [437, 181] on div "Discovered Risky Vendor with Sensitive Access" at bounding box center [523, 186] width 379 height 15
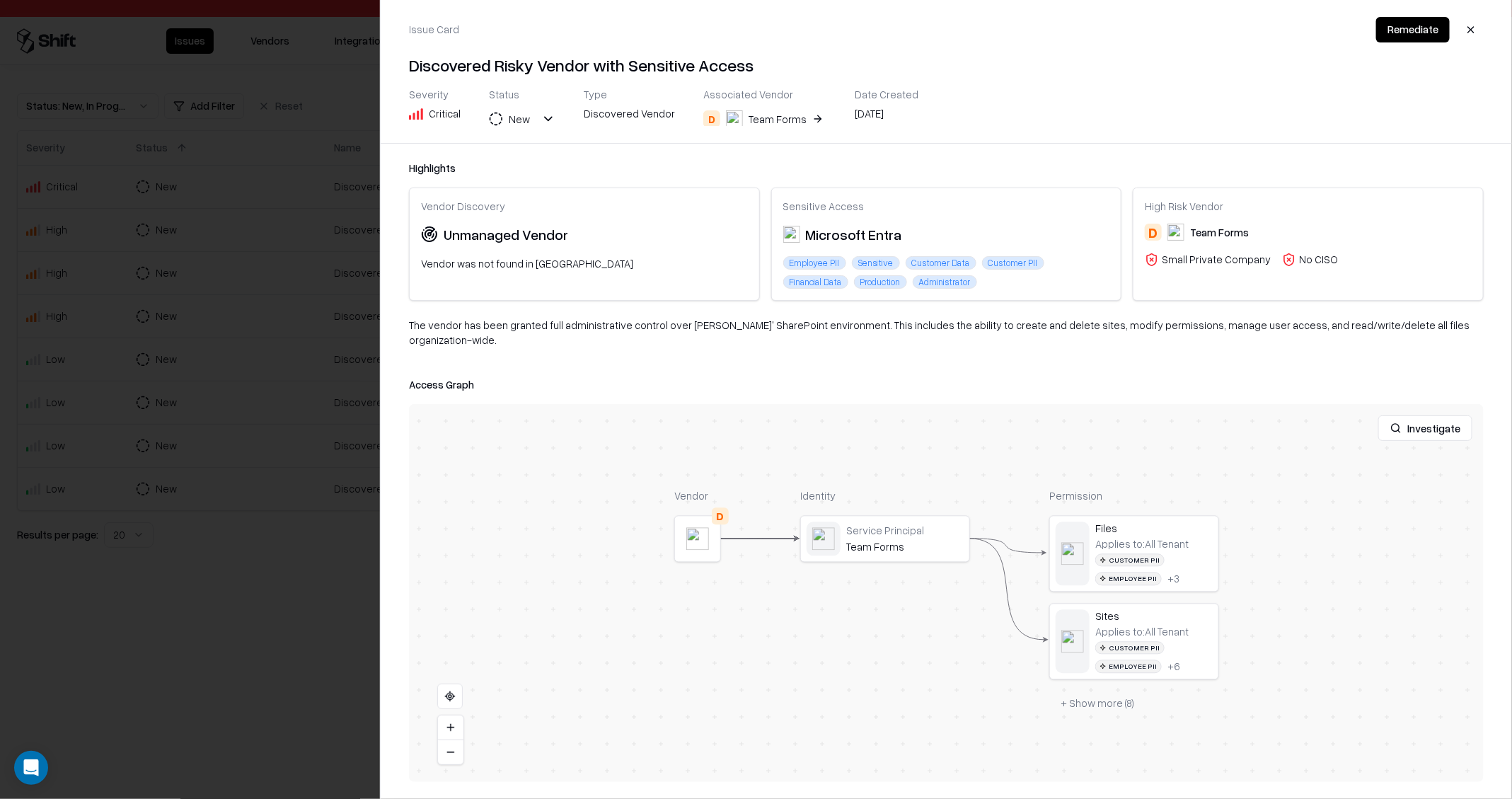
click at [1105, 691] on button "+ Show more ( 8 )" at bounding box center [1097, 703] width 96 height 25
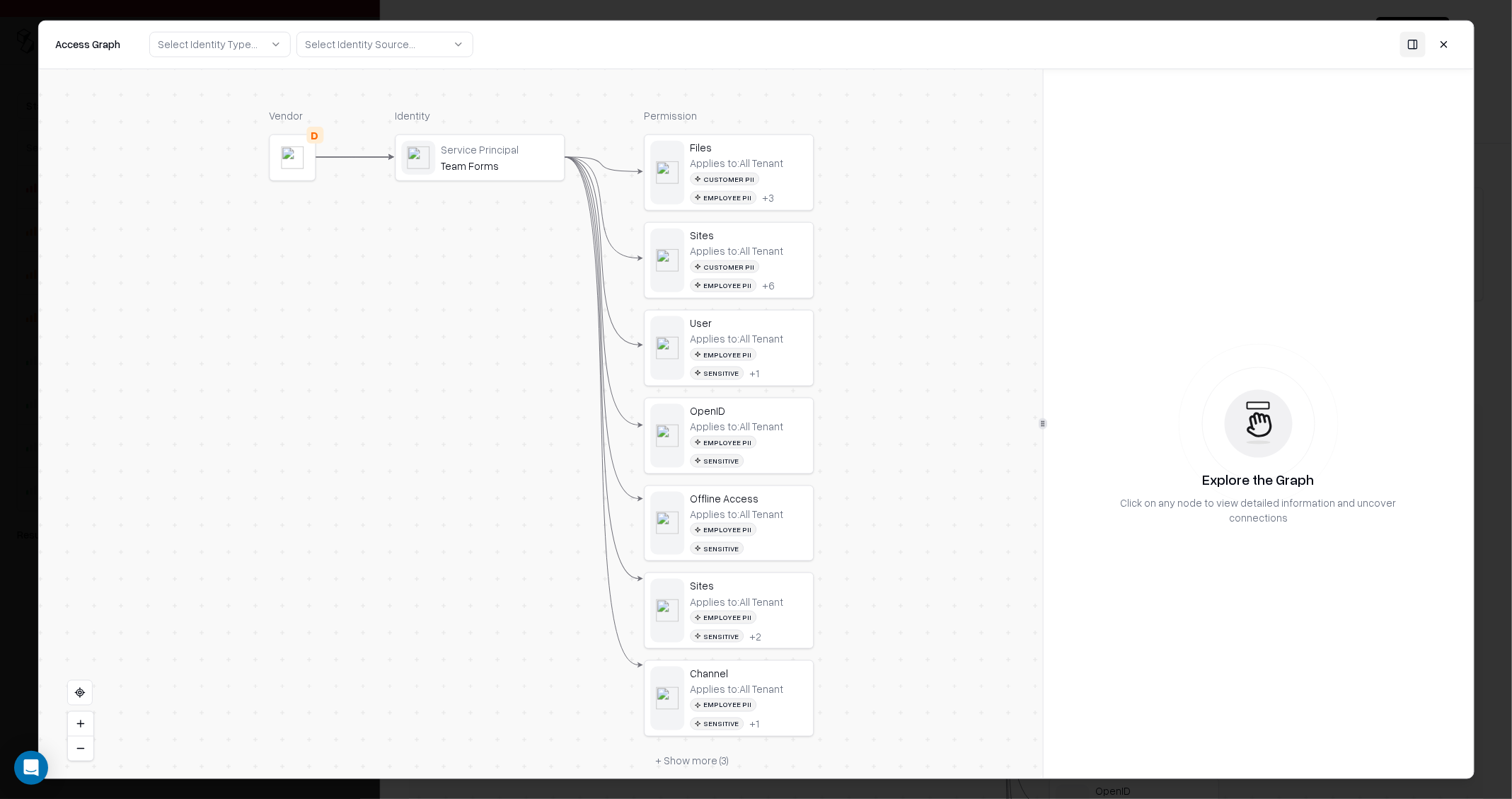
click at [768, 203] on div "Files Applies to: All Tenant Customer PII Employee PII + 3" at bounding box center [728, 172] width 168 height 75
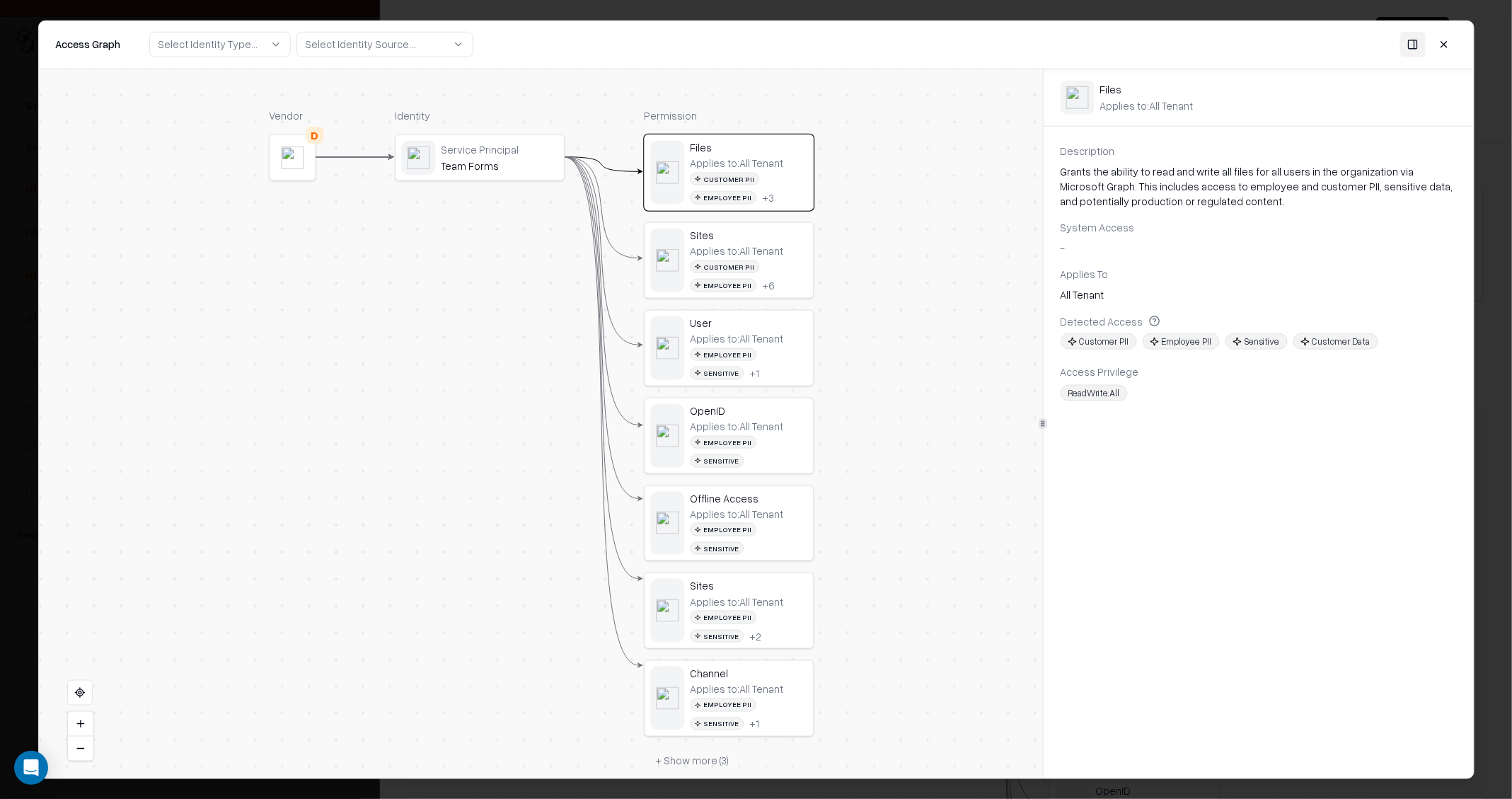
click at [769, 263] on div "Customer PII Employee PII + 6" at bounding box center [748, 275] width 117 height 32
click at [760, 325] on div "User" at bounding box center [748, 322] width 117 height 13
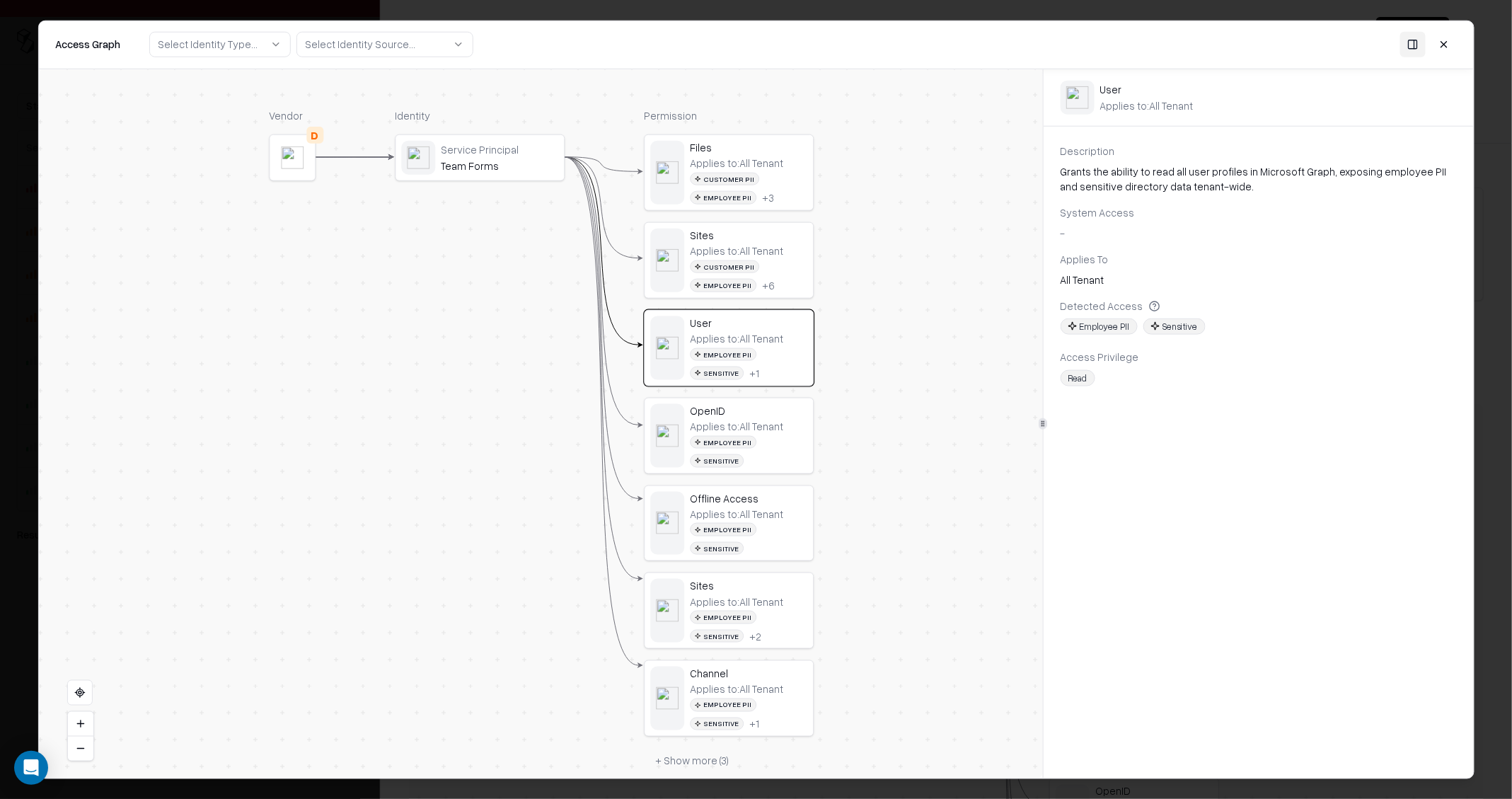
click at [788, 198] on div "Customer PII Employee PII + 3" at bounding box center [748, 188] width 117 height 32
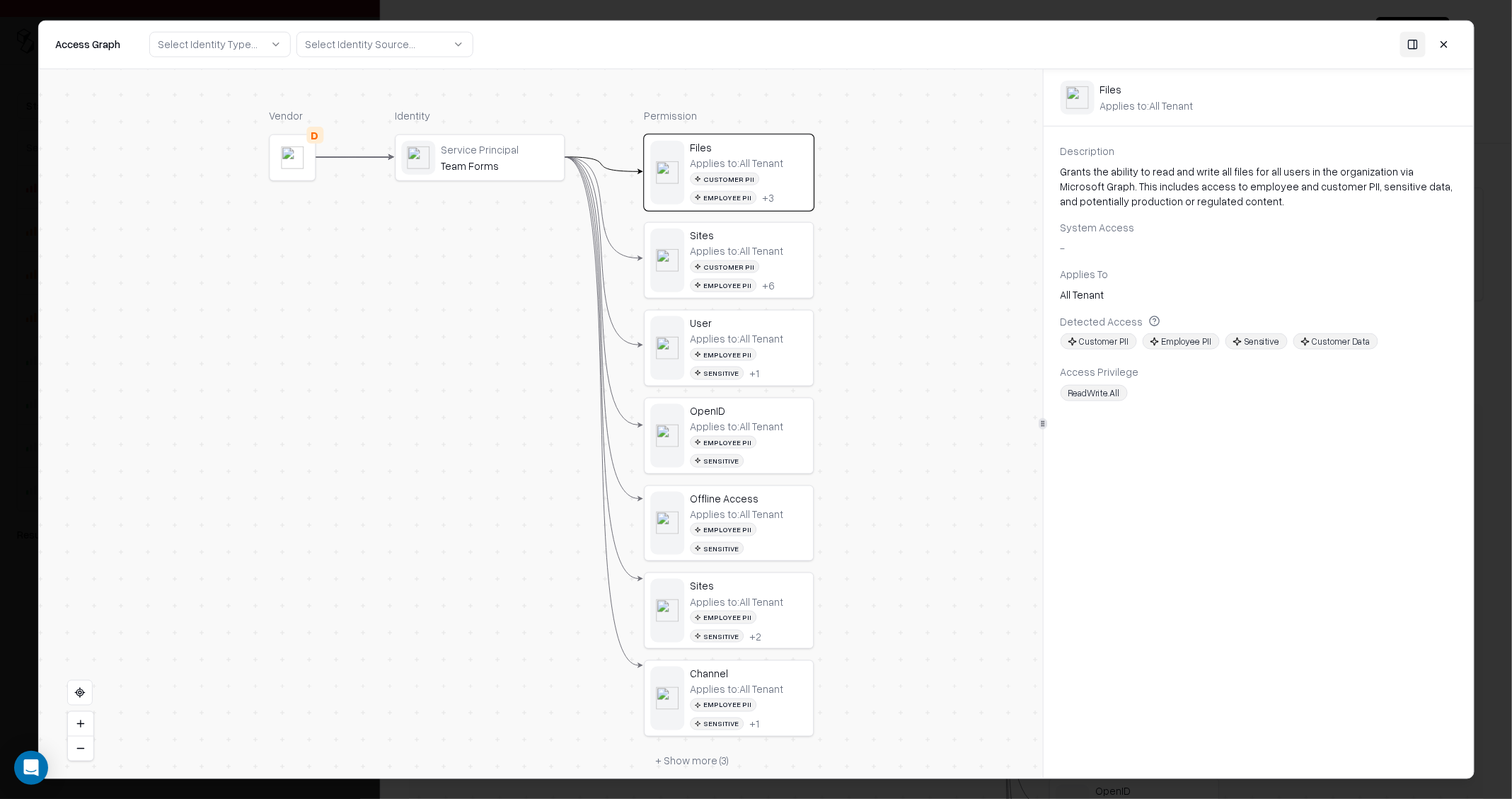
click at [21, 64] on div at bounding box center [756, 400] width 1512 height 799
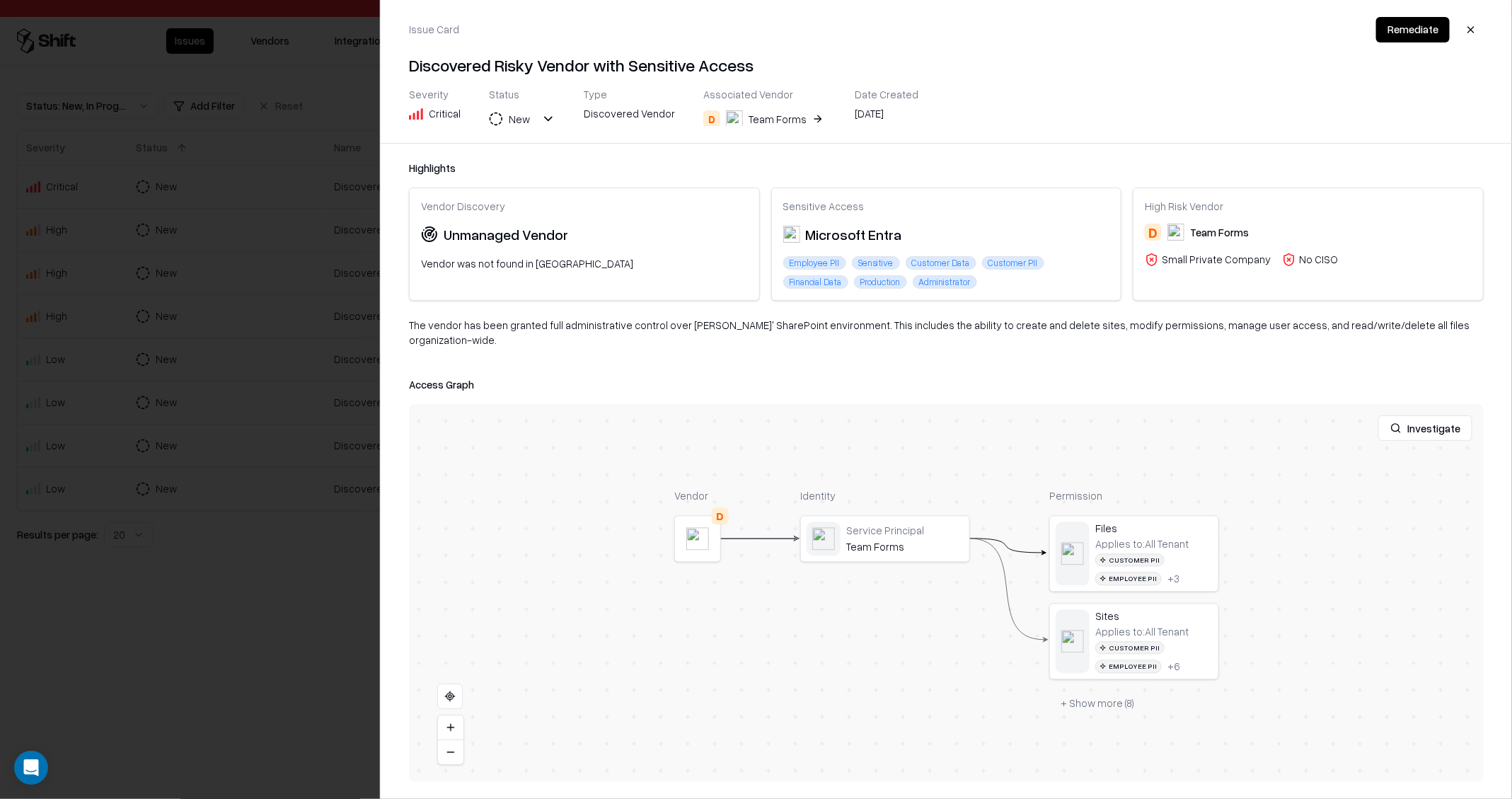
click at [328, 337] on div at bounding box center [756, 400] width 1512 height 799
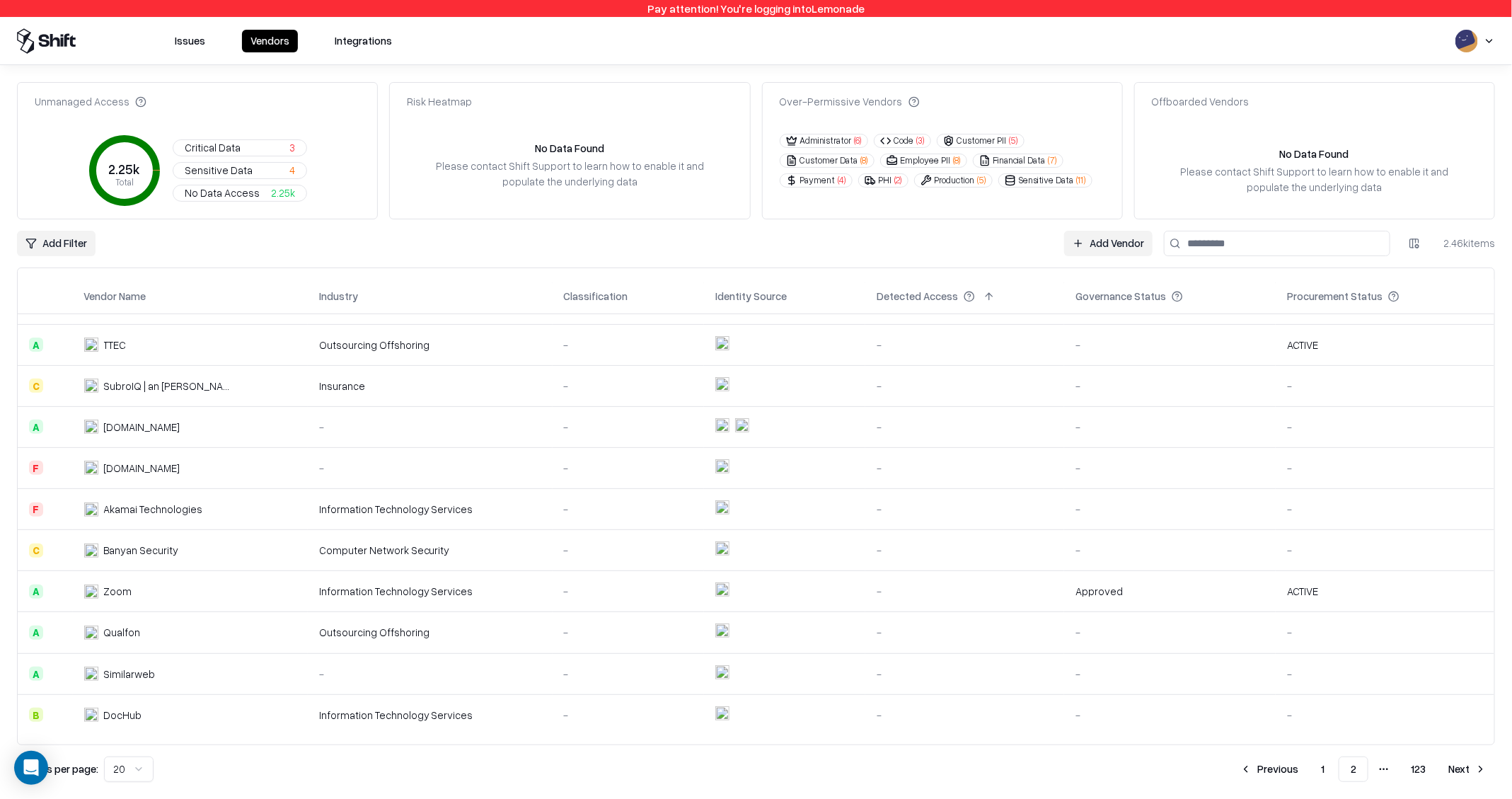
scroll to position [393, 0]
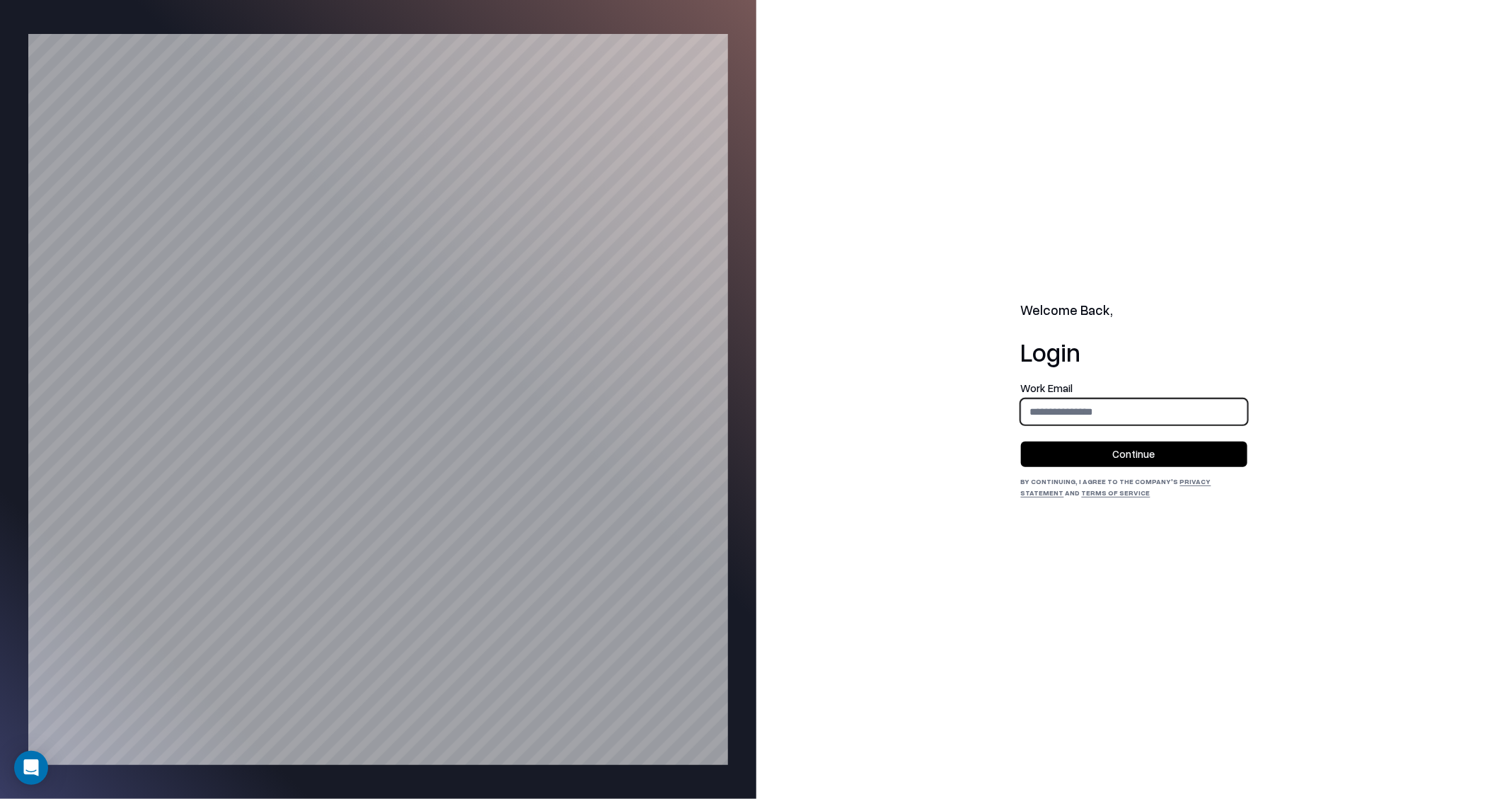
click at [1087, 408] on input "email" at bounding box center [1134, 411] width 225 height 26
type input "**********"
click at [1148, 453] on button "Continue" at bounding box center [1134, 454] width 227 height 25
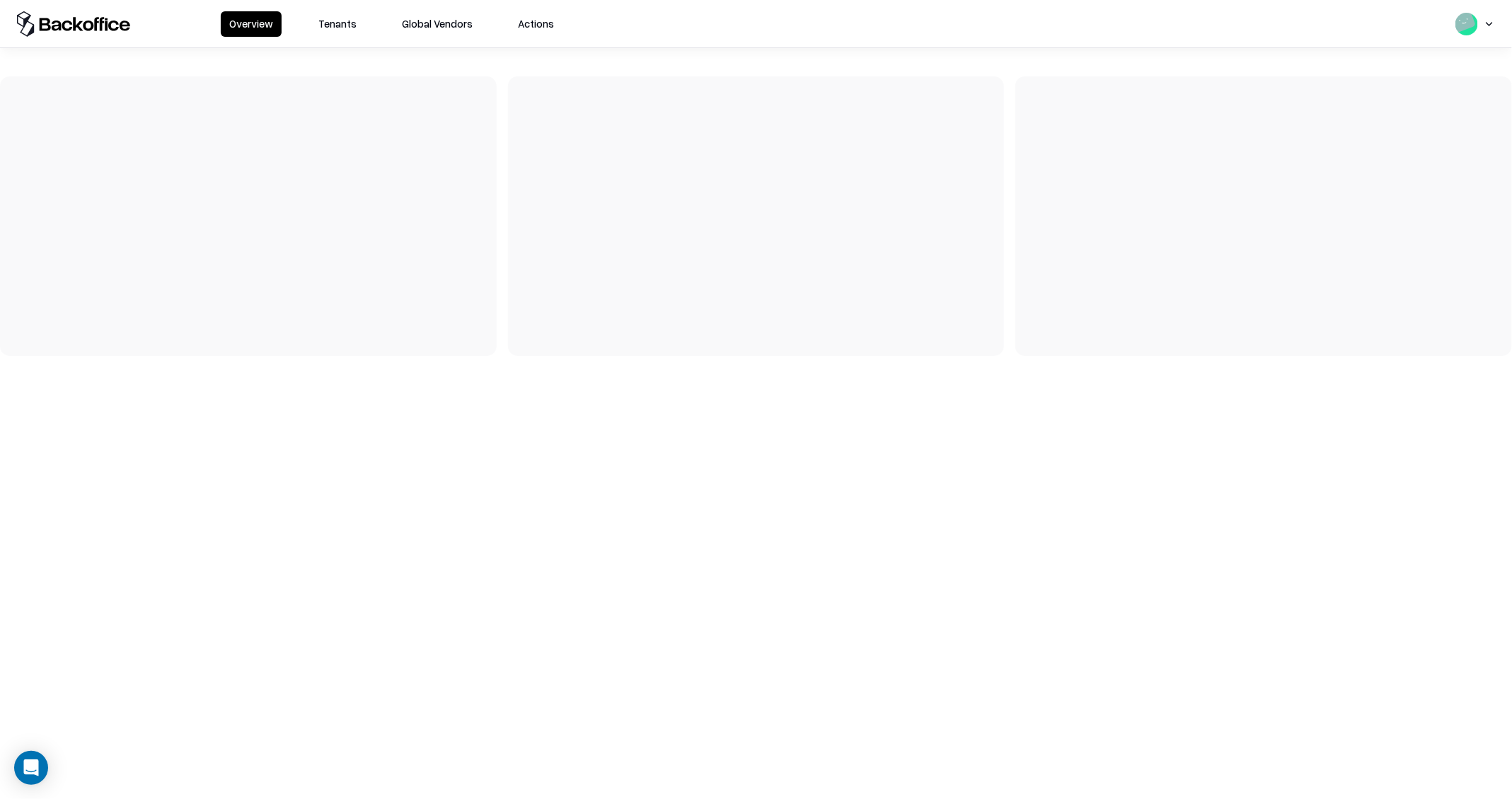
click at [352, 25] on button "Tenants" at bounding box center [337, 24] width 55 height 25
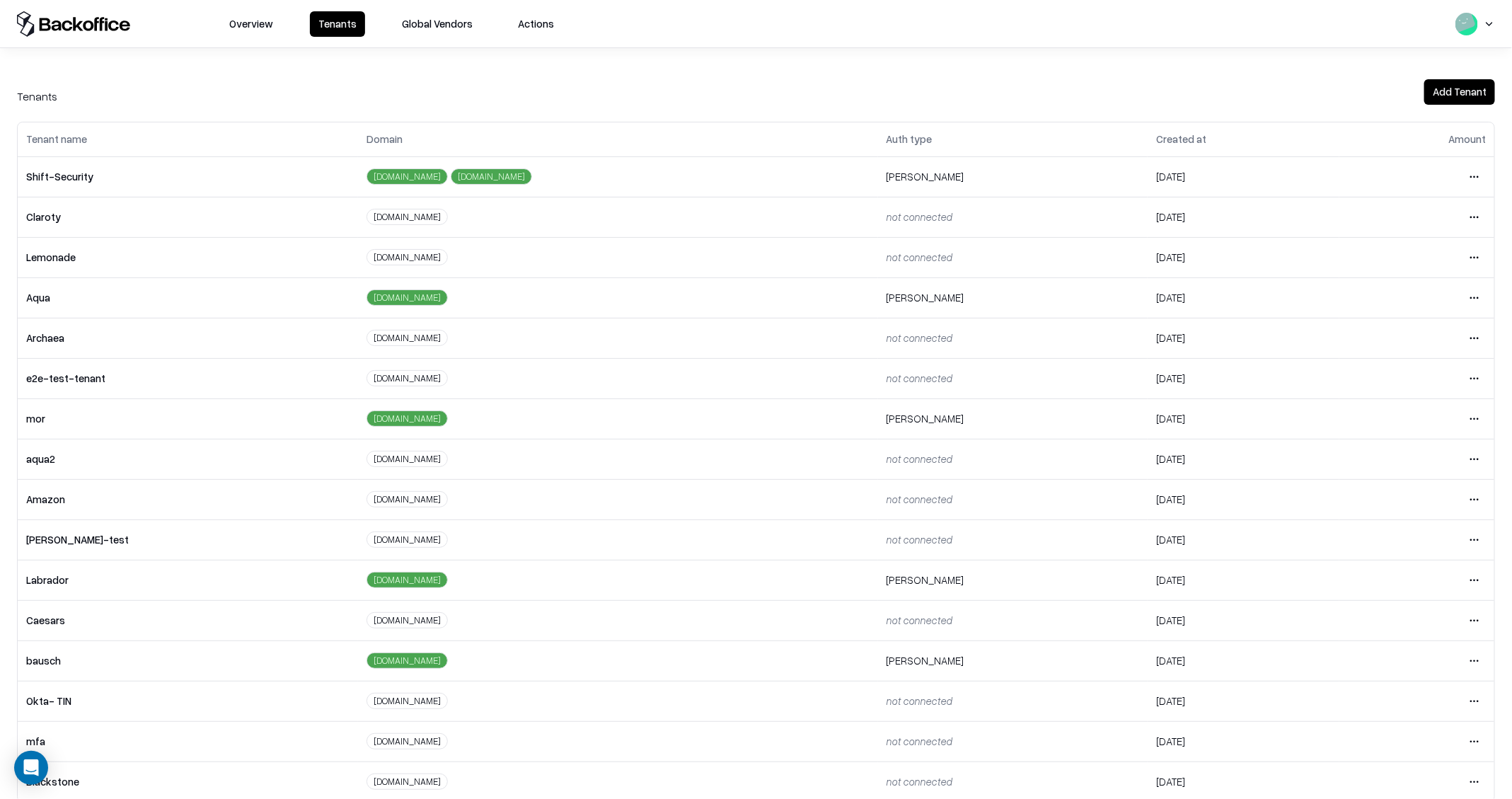
click at [1472, 663] on html "Overview Tenants Global Vendors Actions Tenants Add Tenant Tenant name Domain A…" at bounding box center [756, 400] width 1512 height 799
click at [1396, 600] on div "Login to tenant" at bounding box center [1416, 598] width 153 height 28
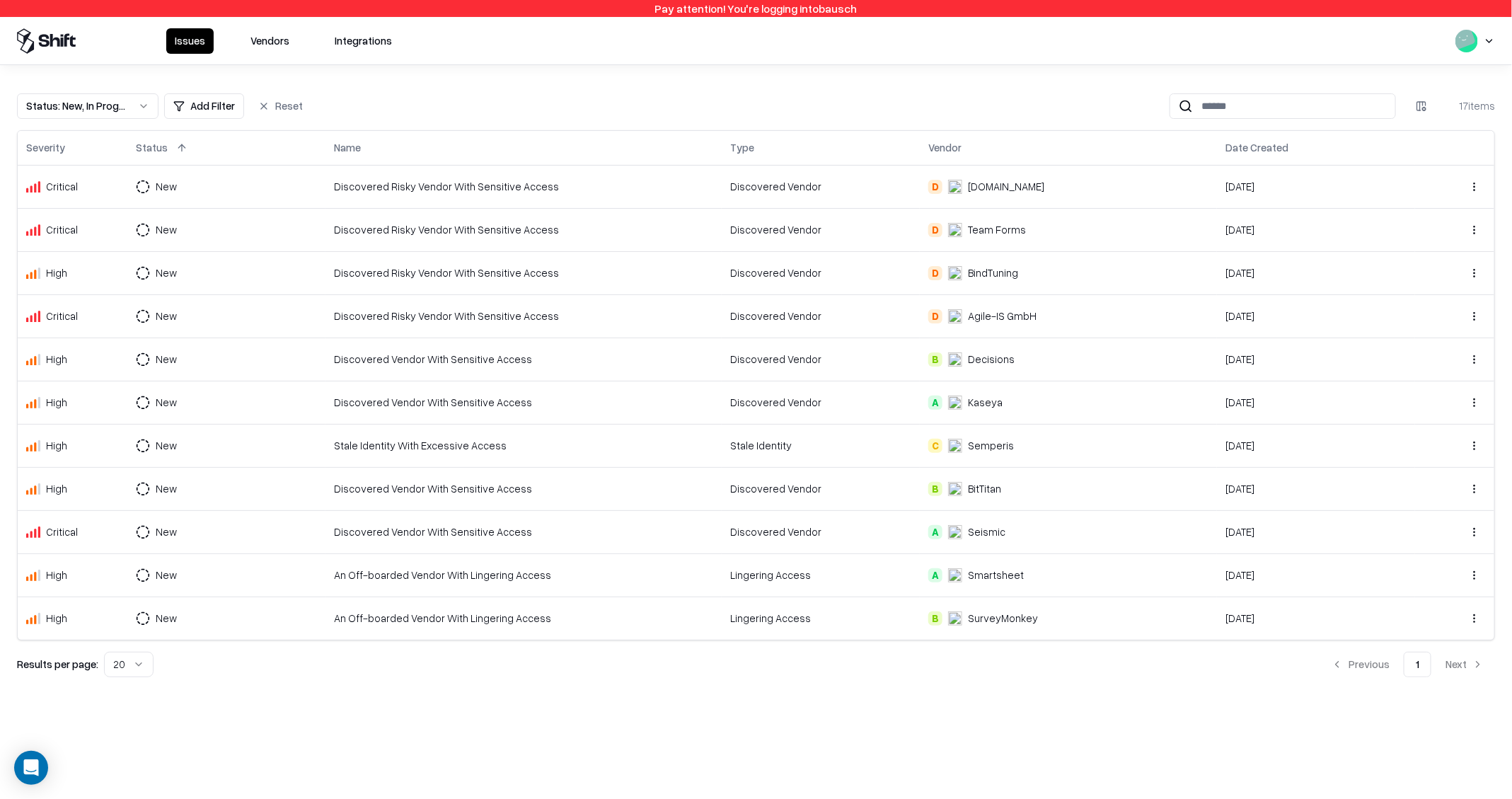
click at [262, 36] on button "Vendors" at bounding box center [270, 41] width 56 height 25
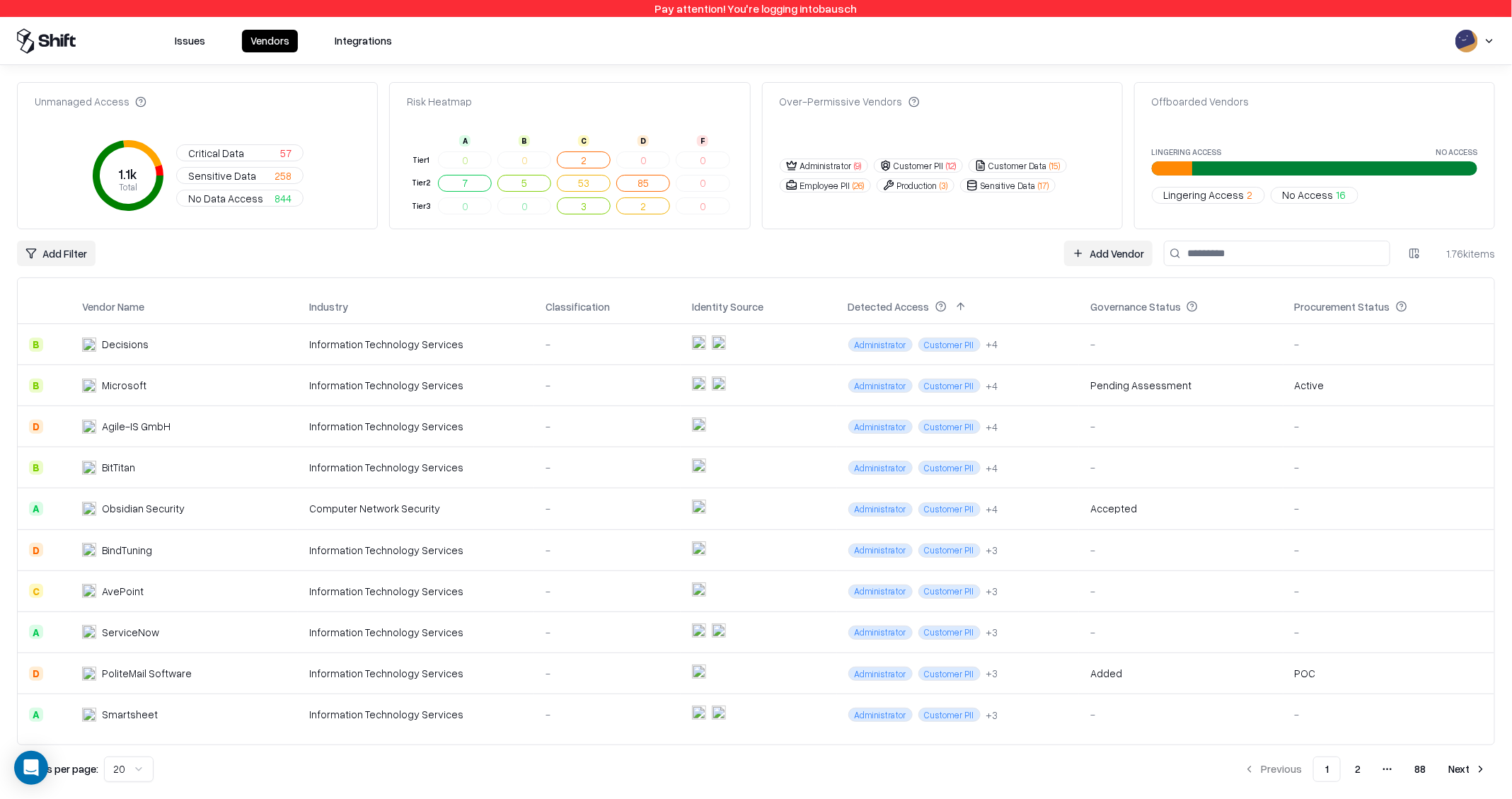
click at [1244, 246] on input at bounding box center [1276, 254] width 227 height 25
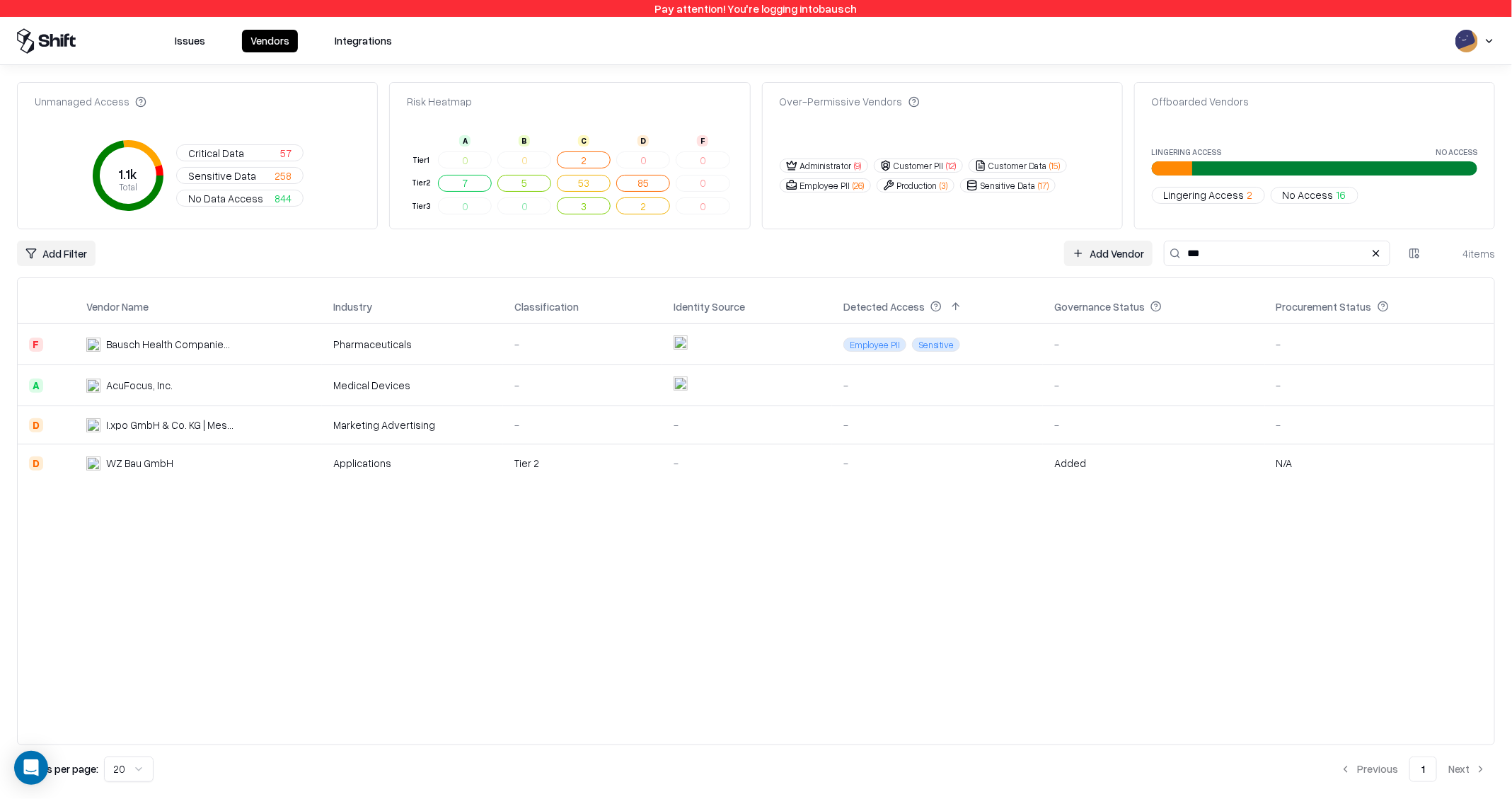
type input "***"
click at [156, 348] on div "Bausch Health Companies Inc." at bounding box center [170, 344] width 127 height 15
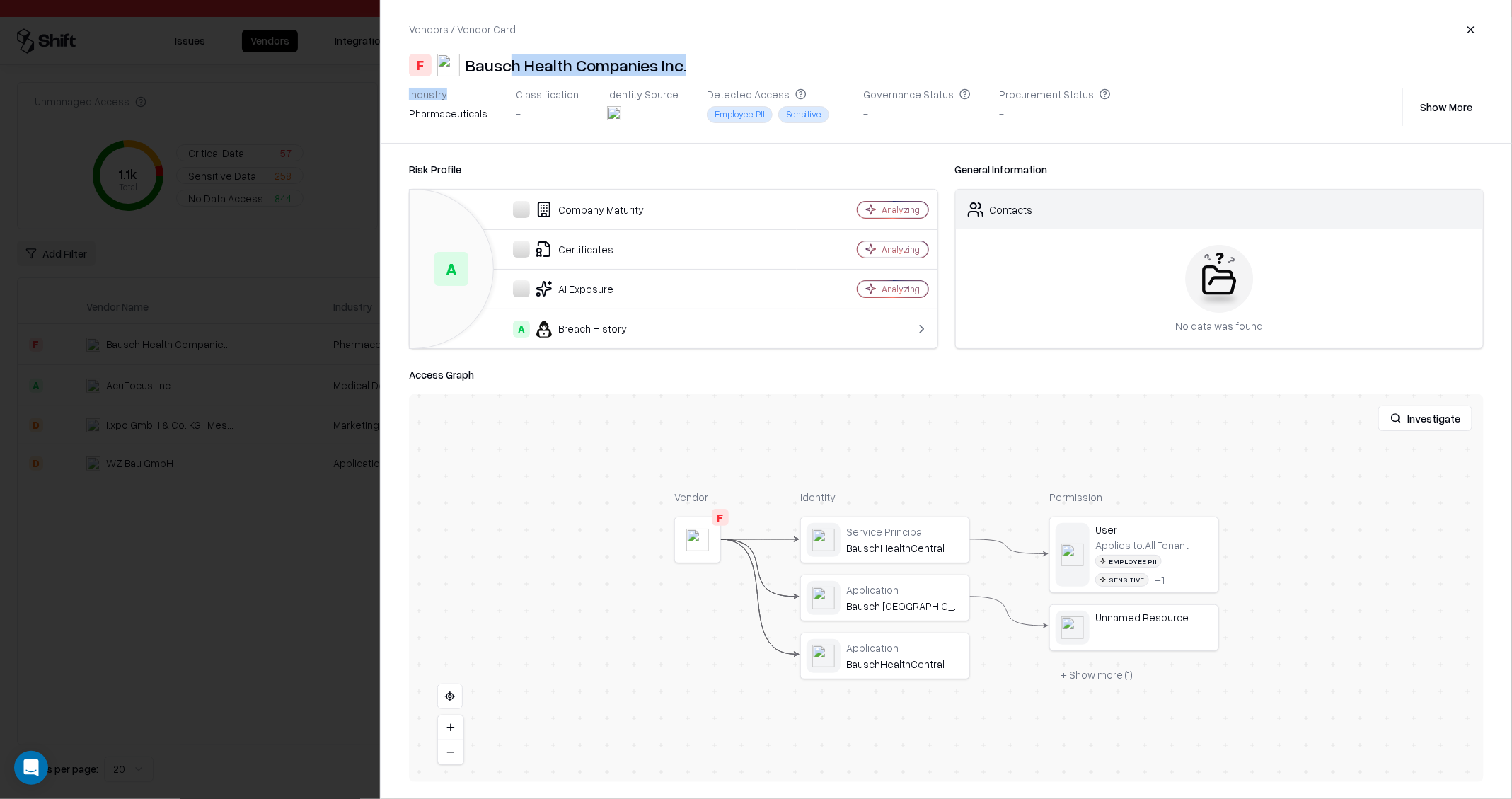
drag, startPoint x: 493, startPoint y: 95, endPoint x: 517, endPoint y: 81, distance: 27.8
click at [517, 80] on div "Vendors / Vendor Card F Bausch Health Companies Inc. Industry pharmaceuticals C…" at bounding box center [946, 71] width 1131 height 143
click at [705, 522] on div at bounding box center [698, 540] width 46 height 46
click at [700, 541] on object at bounding box center [698, 540] width 22 height 22
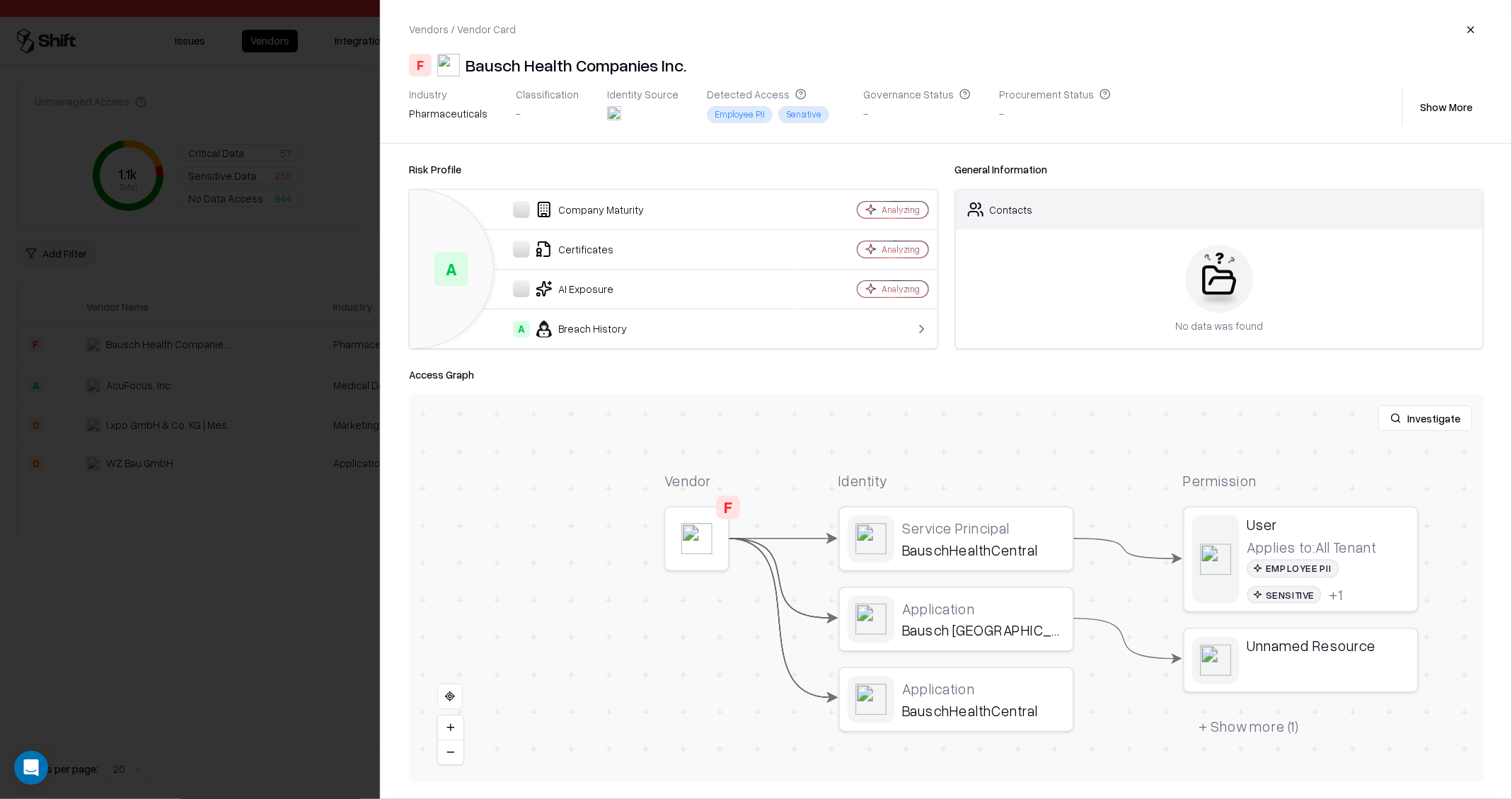
click at [1436, 107] on button "Show More" at bounding box center [1446, 107] width 75 height 25
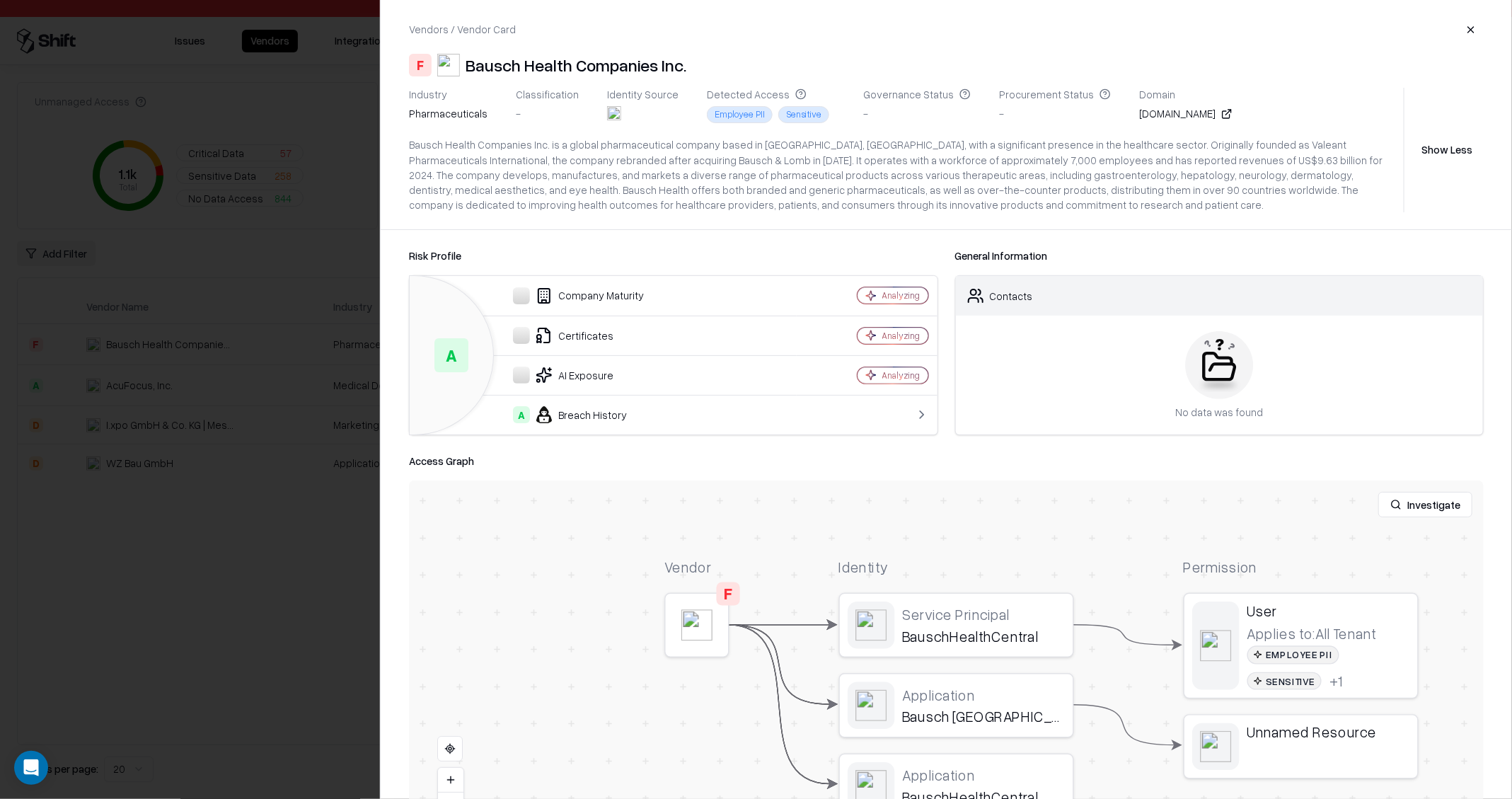
click at [1146, 116] on div "bauschhealth.com" at bounding box center [1185, 114] width 93 height 15
copy div "bauschhealth.com"
click at [212, 528] on div at bounding box center [756, 400] width 1512 height 799
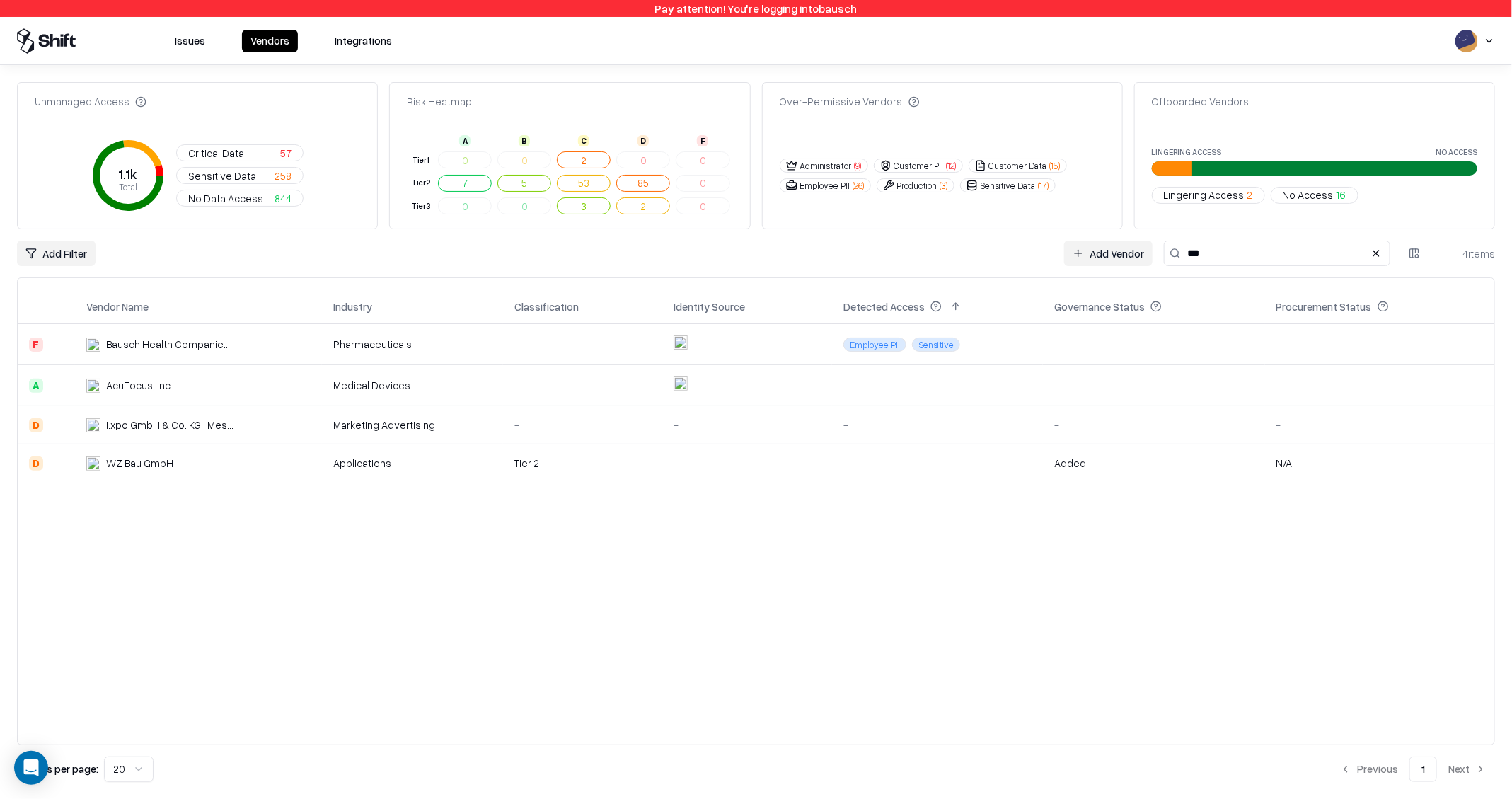
click at [222, 372] on td "AcuFocus, Inc." at bounding box center [198, 385] width 247 height 41
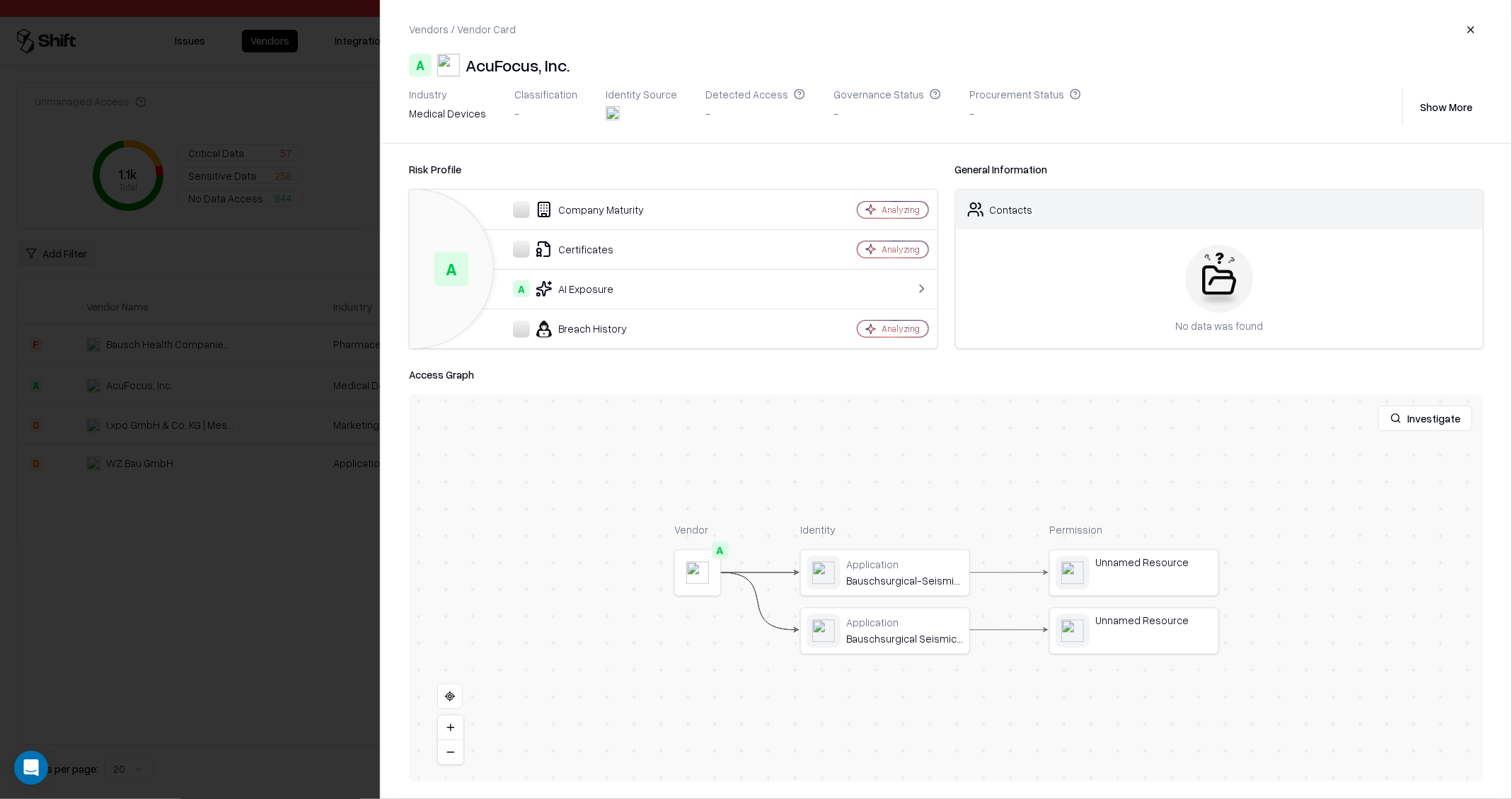
click at [179, 427] on div at bounding box center [756, 400] width 1512 height 799
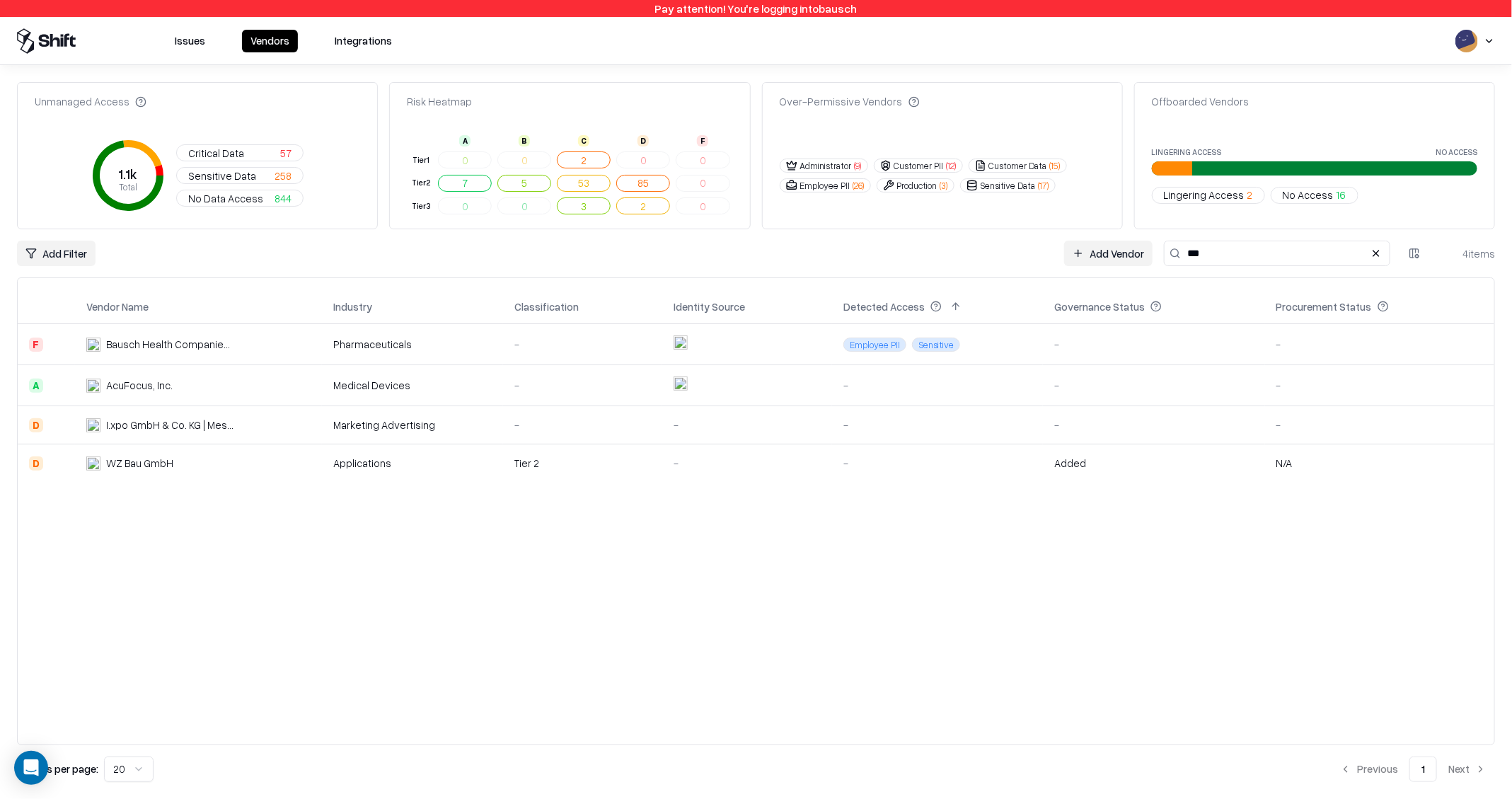
click at [154, 386] on div "AcuFocus, Inc." at bounding box center [139, 385] width 67 height 15
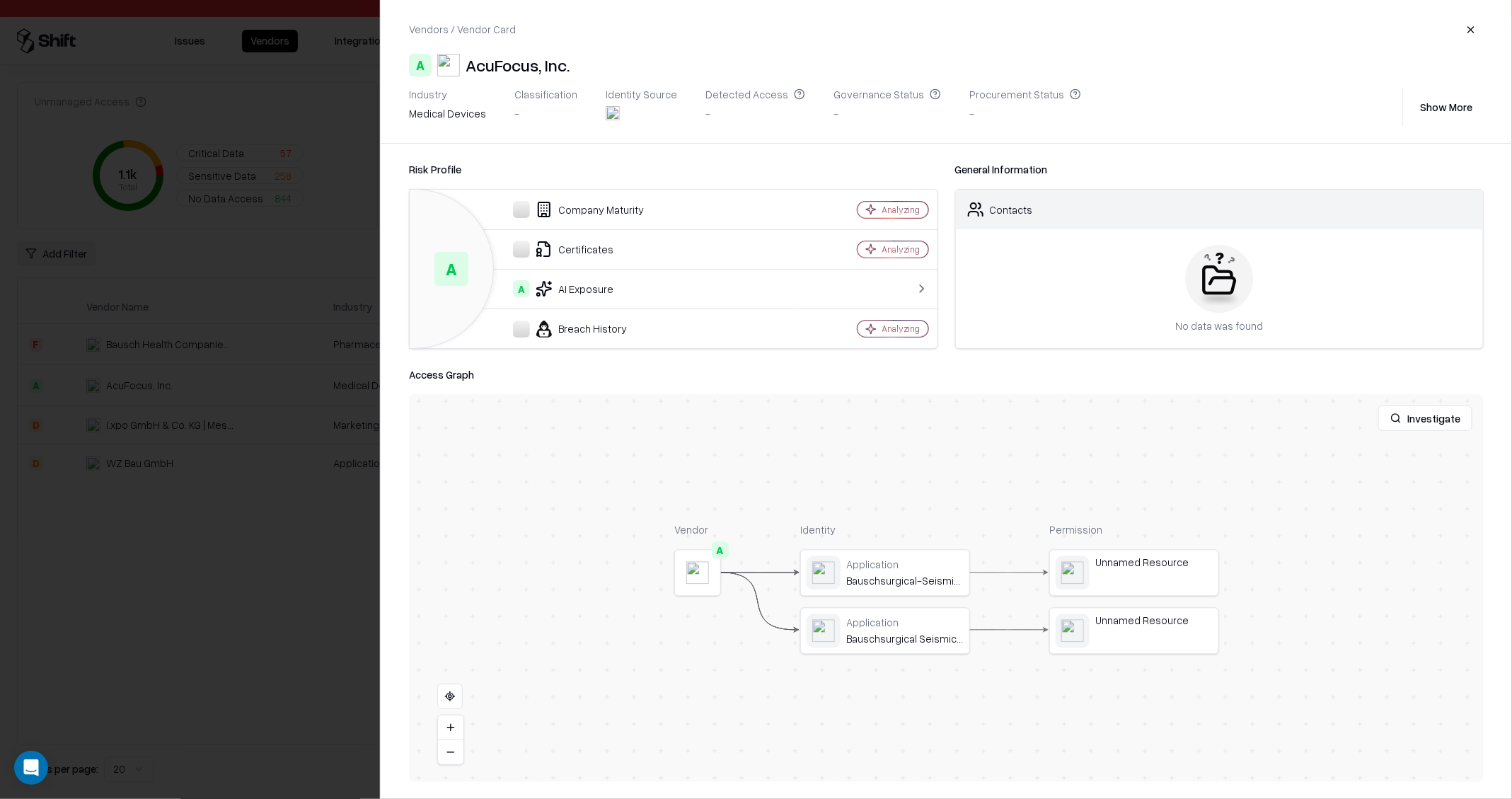
click at [1448, 101] on button "Show More" at bounding box center [1446, 107] width 75 height 25
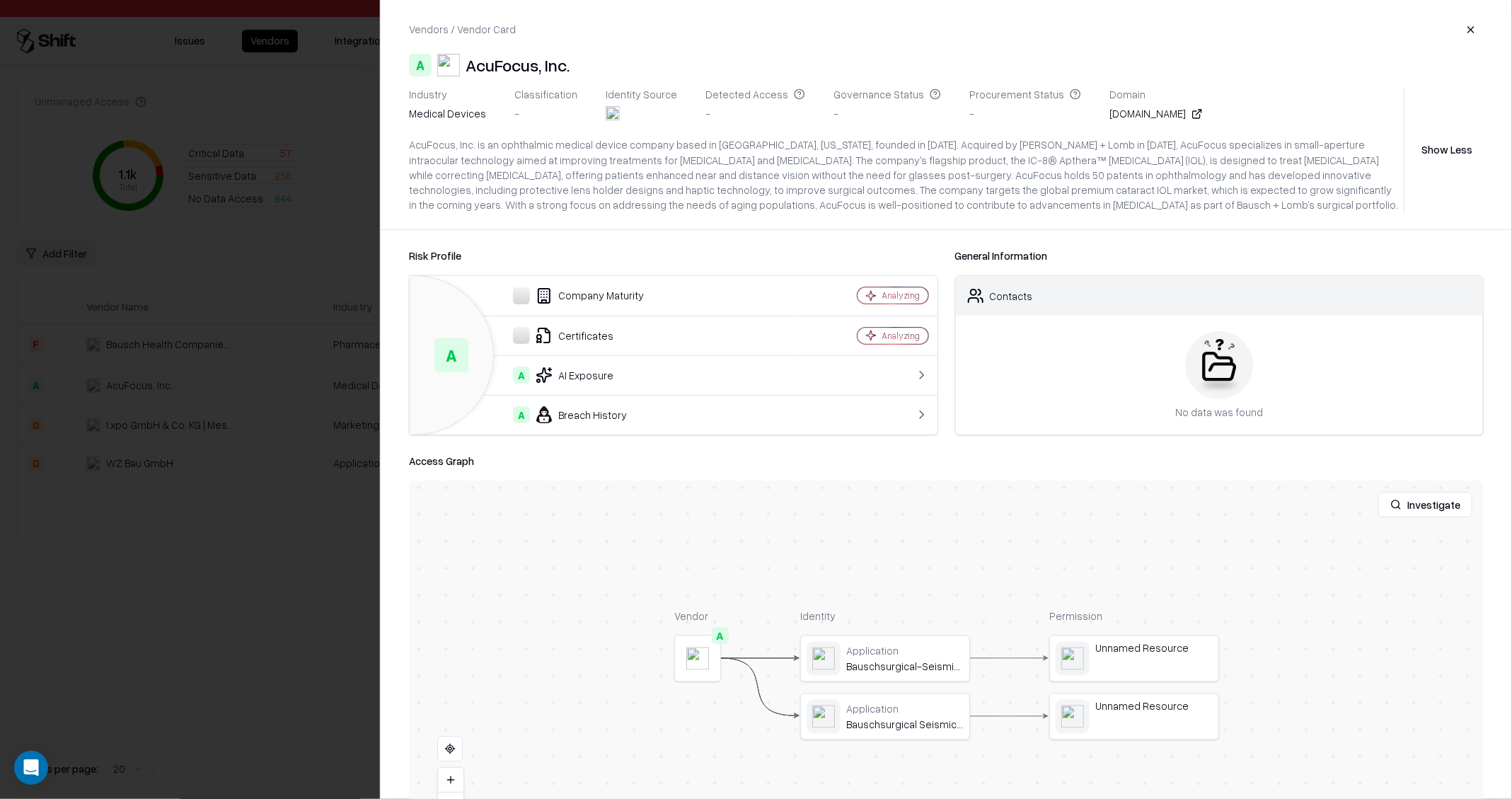
click at [1191, 116] on icon at bounding box center [1196, 114] width 11 height 11
click at [1110, 114] on div "acufocus.com" at bounding box center [1156, 114] width 93 height 15
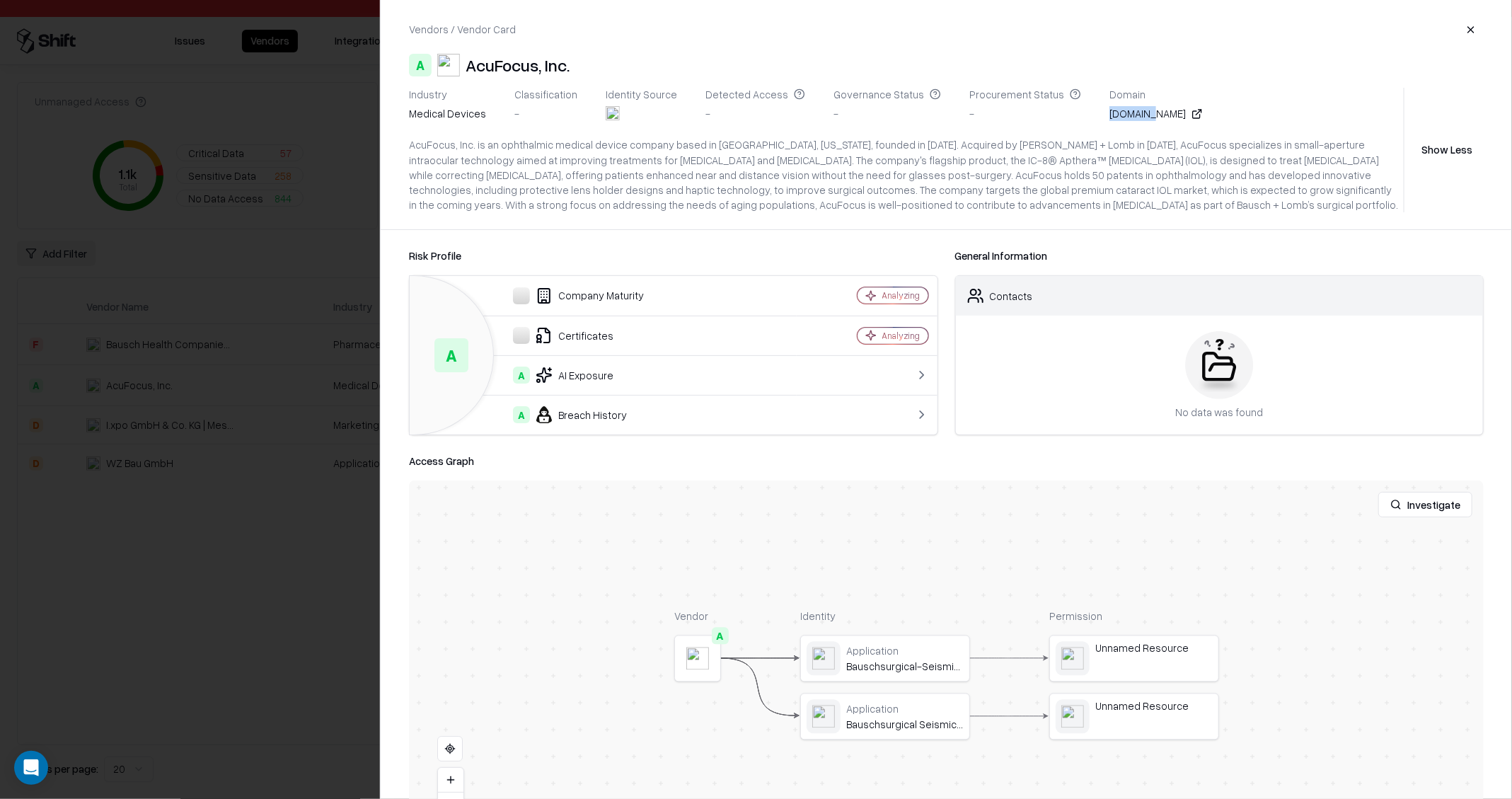
click at [1110, 114] on div "acufocus.com" at bounding box center [1156, 114] width 93 height 15
click at [28, 395] on div at bounding box center [756, 400] width 1512 height 799
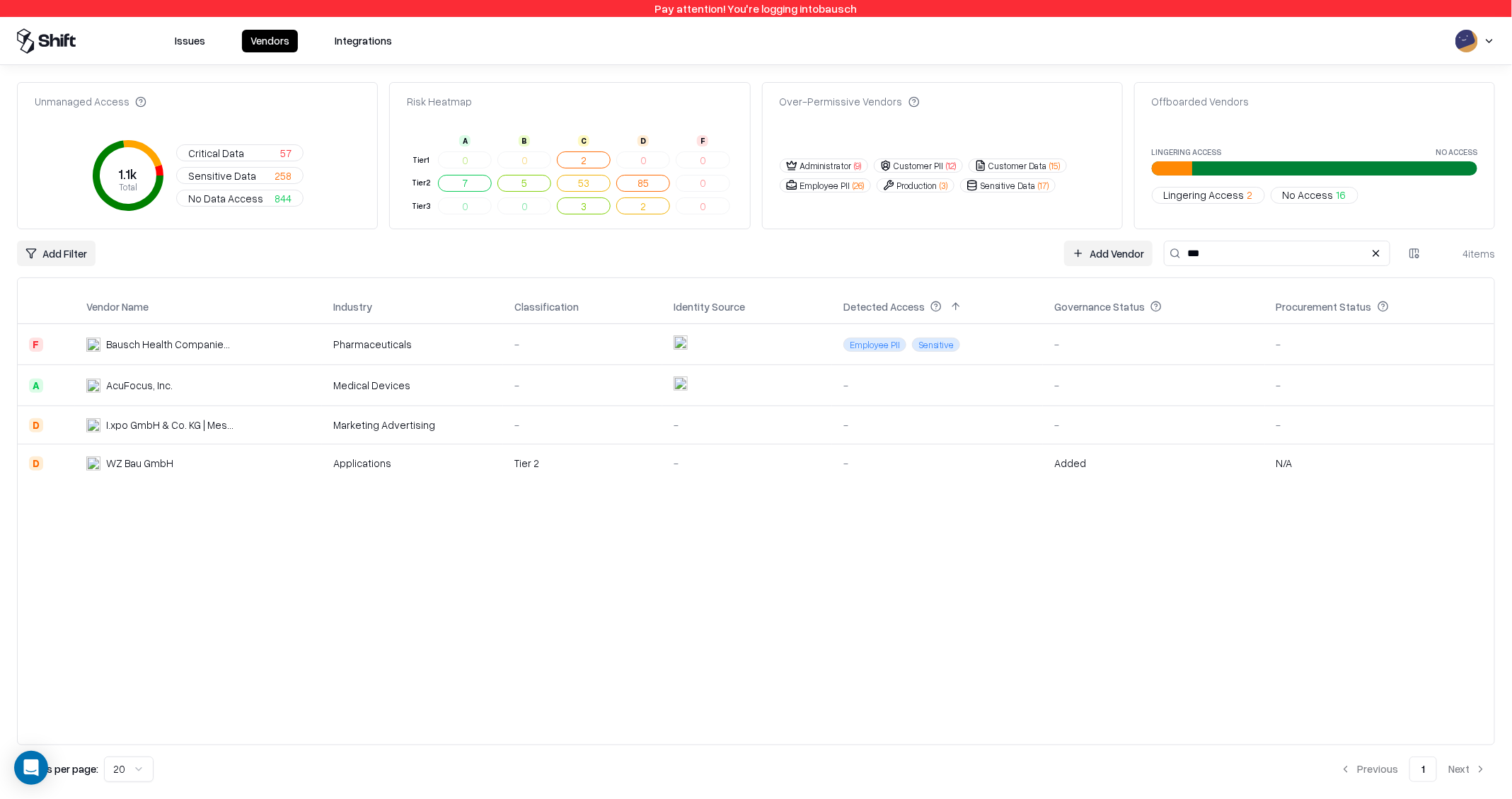
click at [168, 423] on div "I.xpo GmbH & Co. KG | Messebau & Markenwelten" at bounding box center [170, 425] width 127 height 15
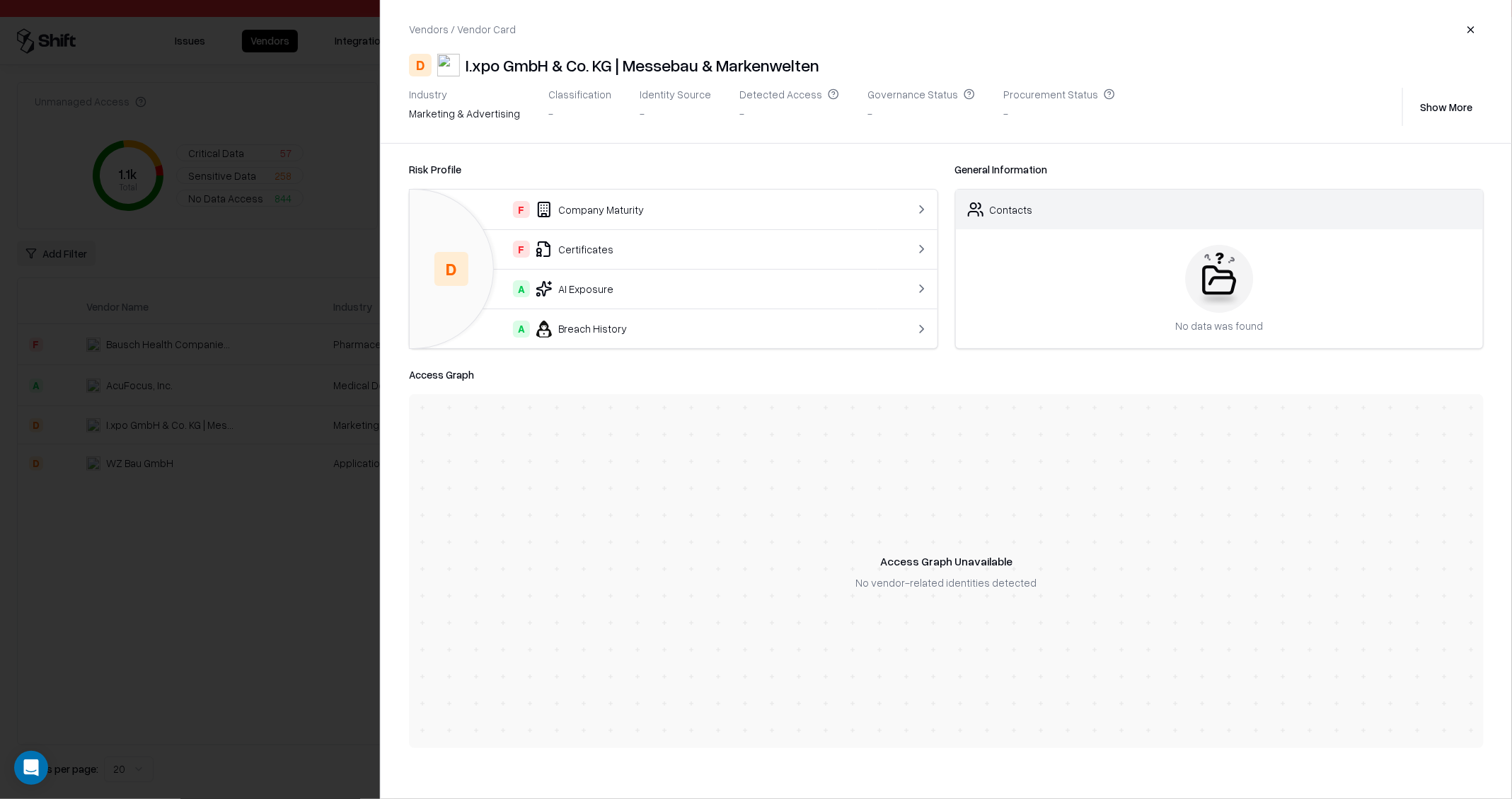
click at [1457, 105] on button "Show More" at bounding box center [1446, 107] width 75 height 25
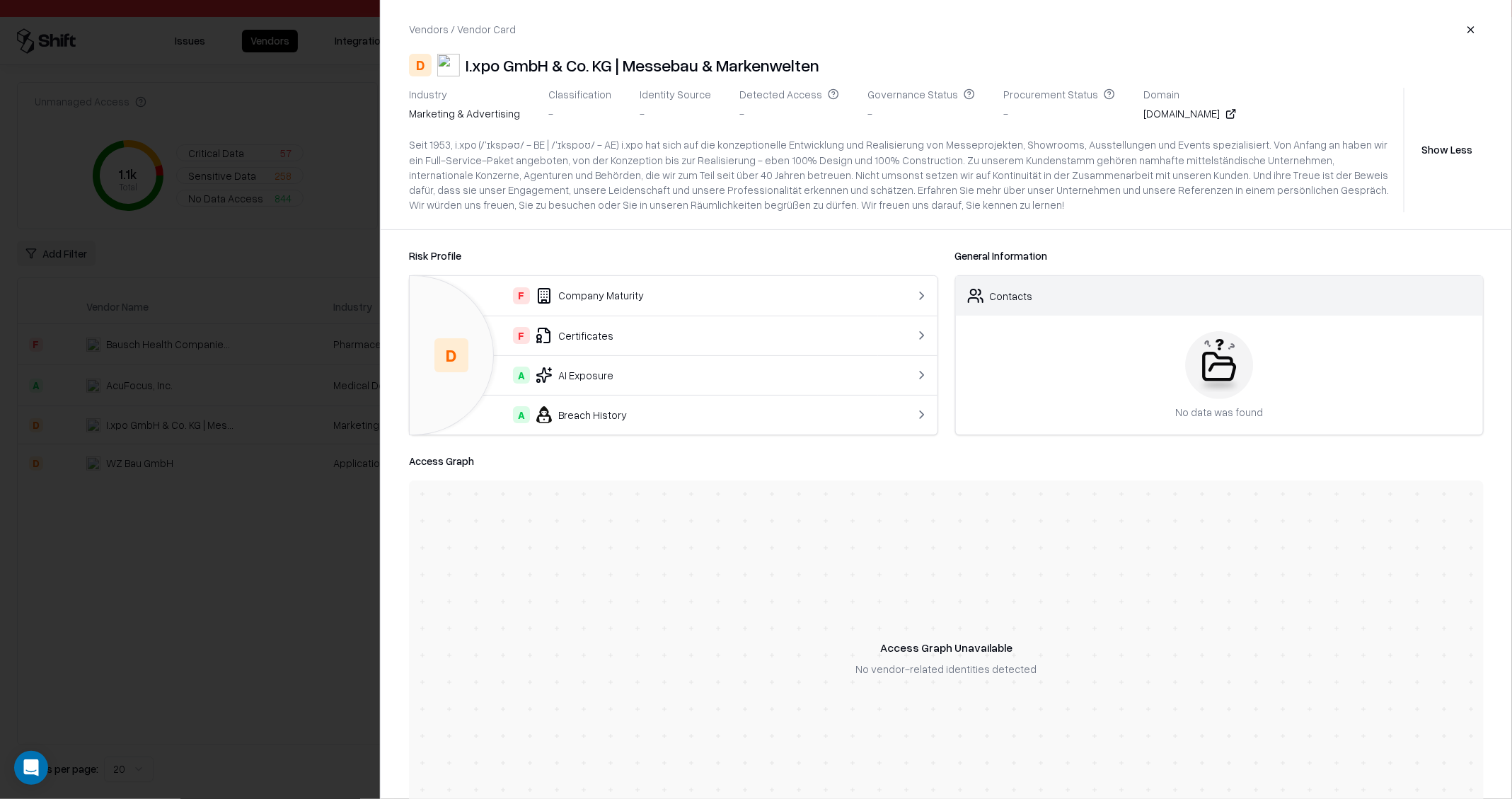
click at [1143, 114] on div "ixpo.de" at bounding box center [1190, 114] width 93 height 15
click at [1226, 111] on icon at bounding box center [1231, 114] width 11 height 11
click at [185, 359] on div at bounding box center [756, 400] width 1512 height 799
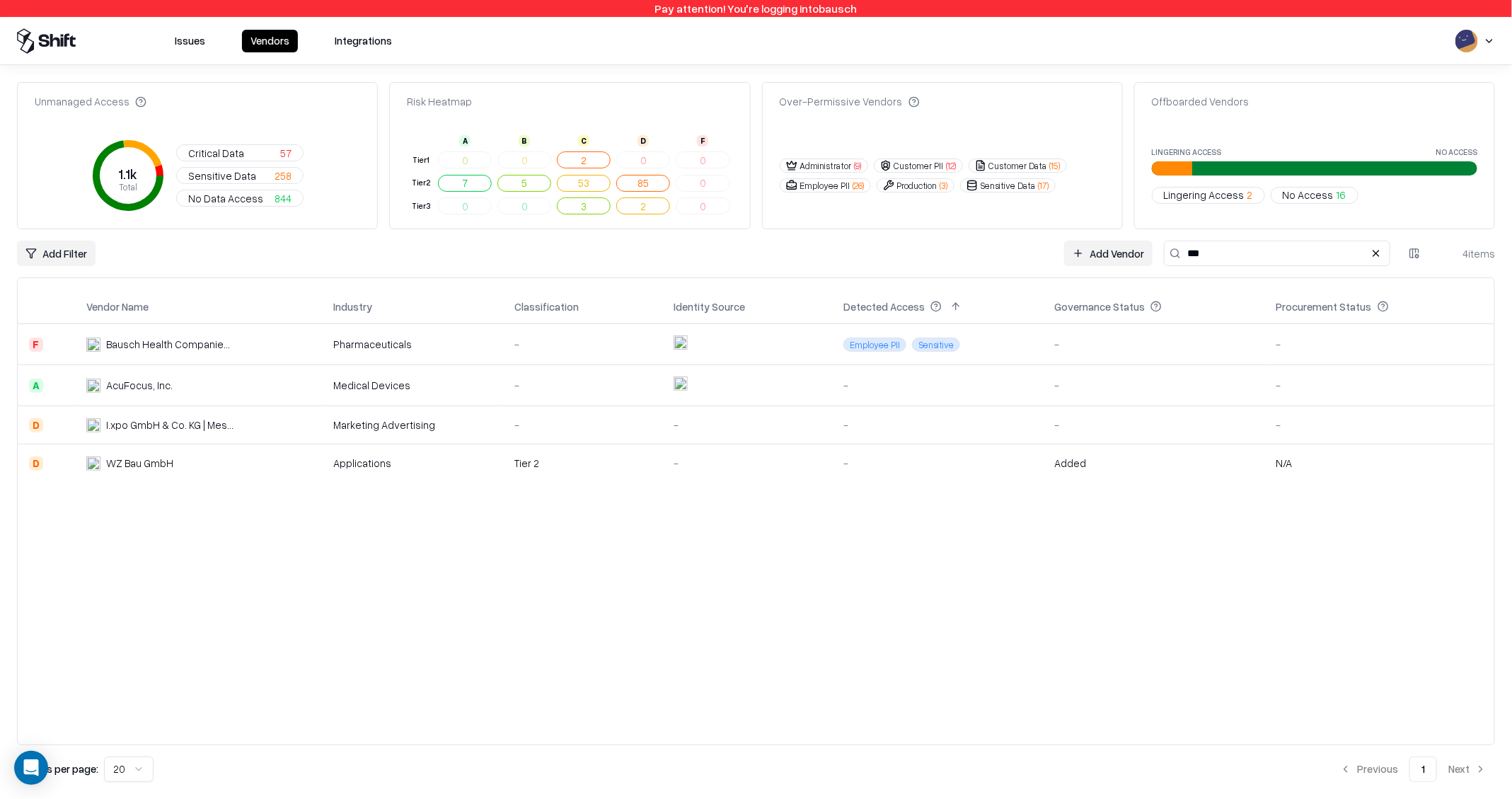
click at [134, 465] on div "WZ Bau GmbH" at bounding box center [140, 463] width 67 height 15
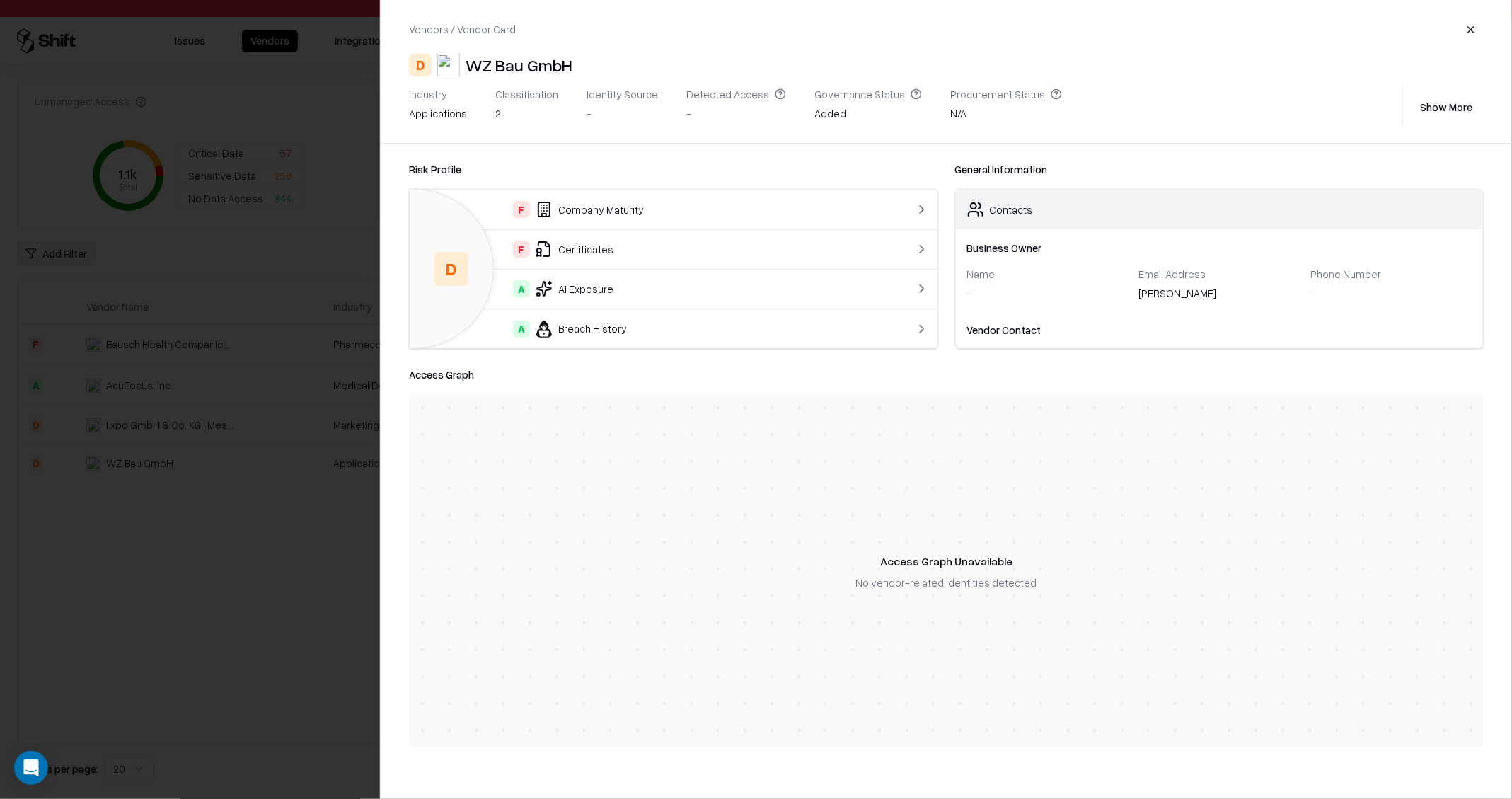
click at [1463, 108] on button "Show More" at bounding box center [1446, 107] width 75 height 25
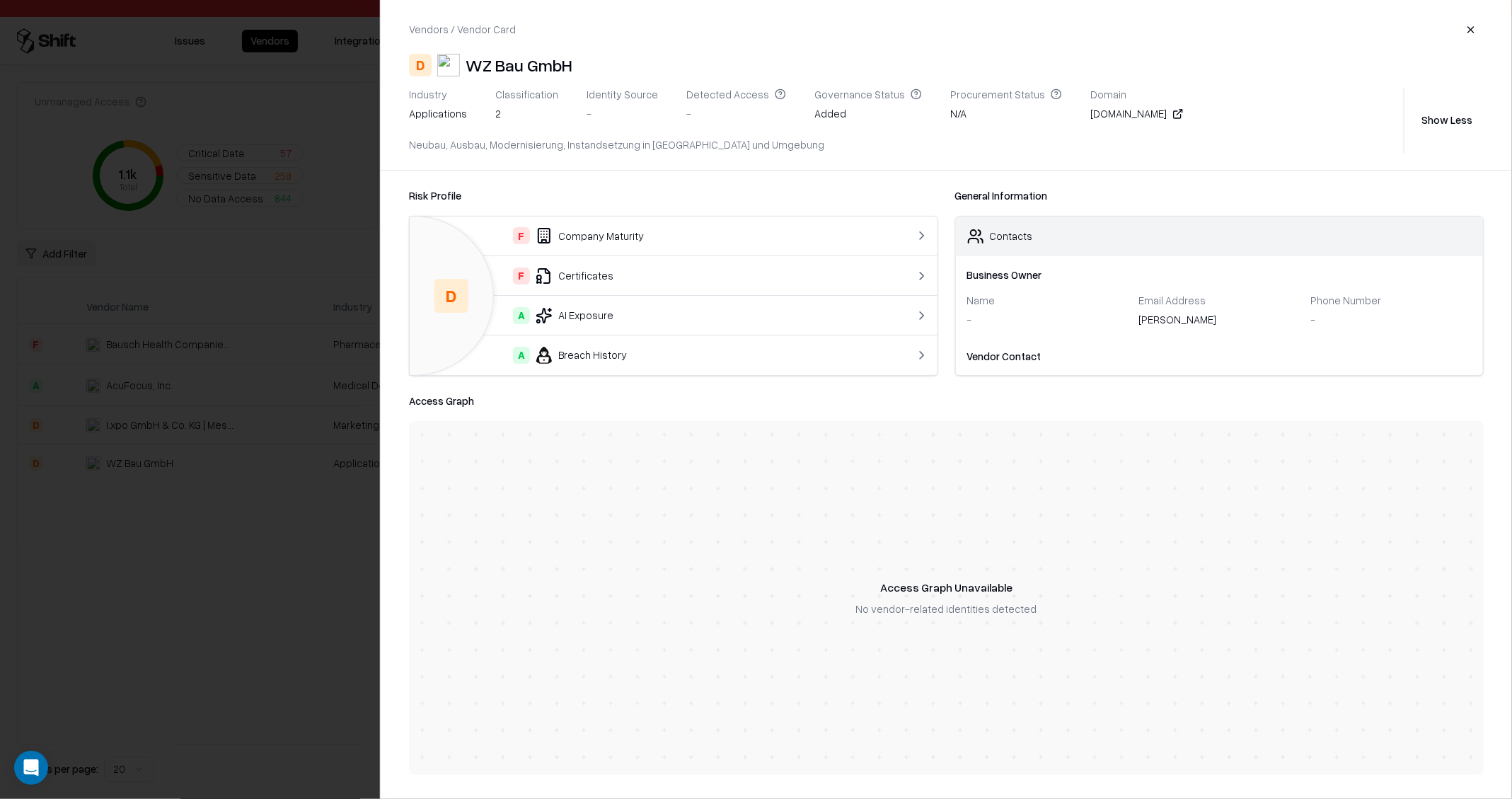
click at [1177, 111] on icon at bounding box center [1179, 112] width 5 height 5
click at [161, 509] on div at bounding box center [756, 400] width 1512 height 799
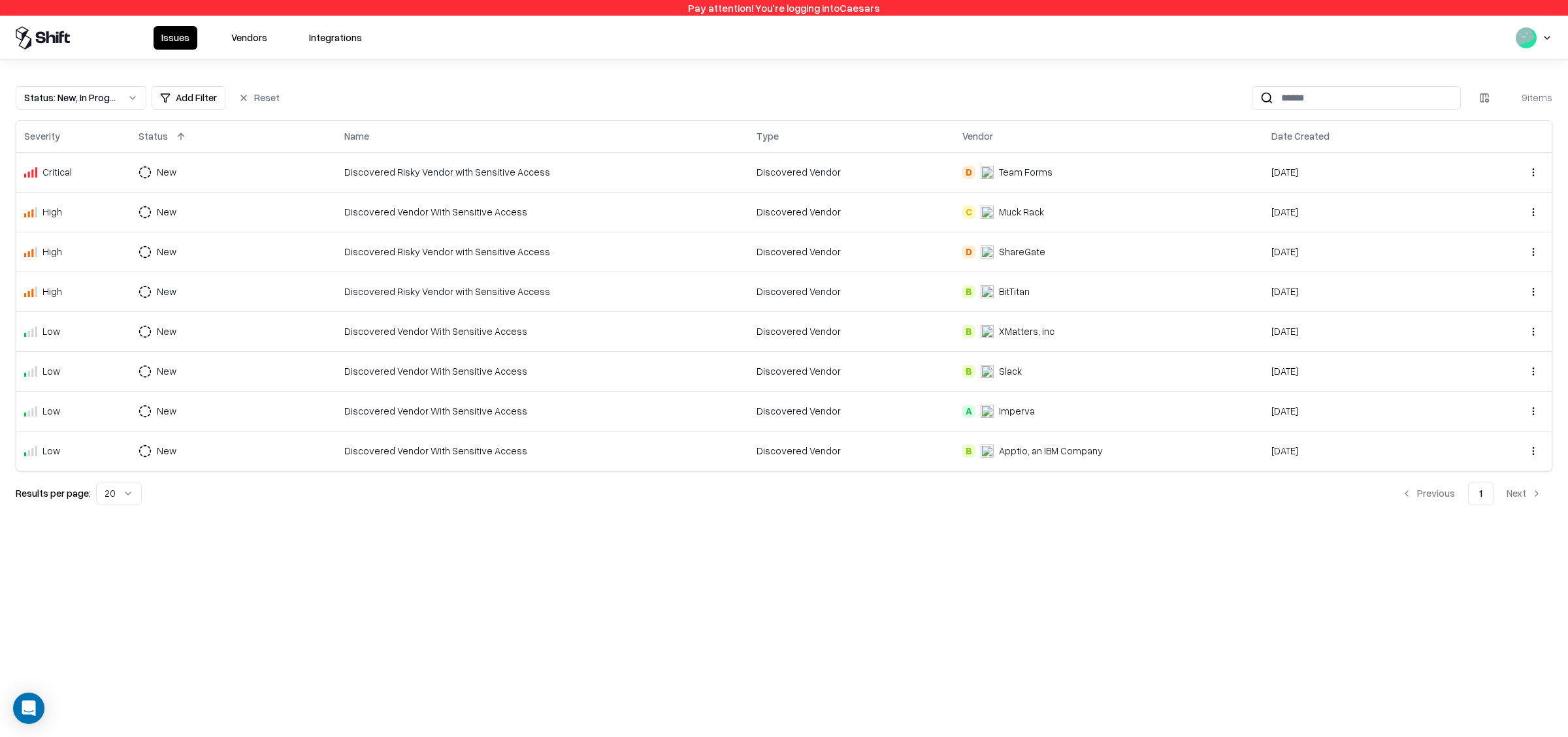
click at [352, 505] on div "Status : New, In Progress Add Filter Reset 9 items Severity Status Name Type Ve…" at bounding box center [784, 291] width 1568 height 461
